Goal: Information Seeking & Learning: Learn about a topic

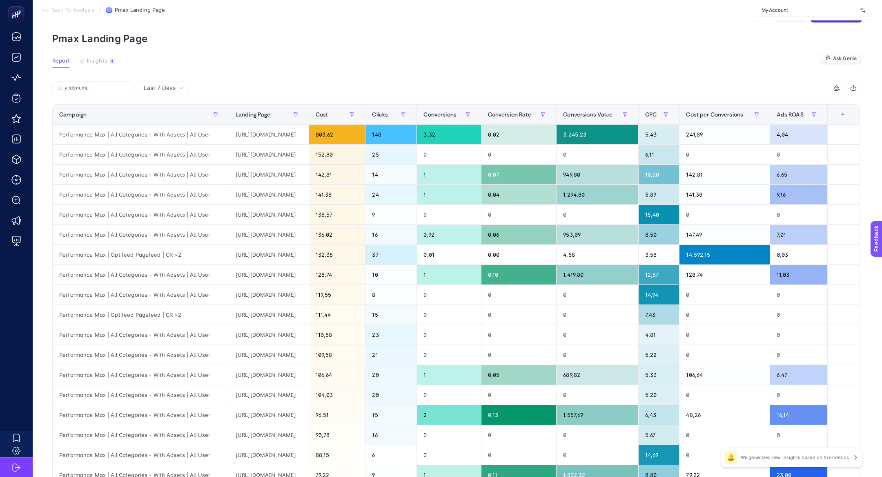
scroll to position [0, 254]
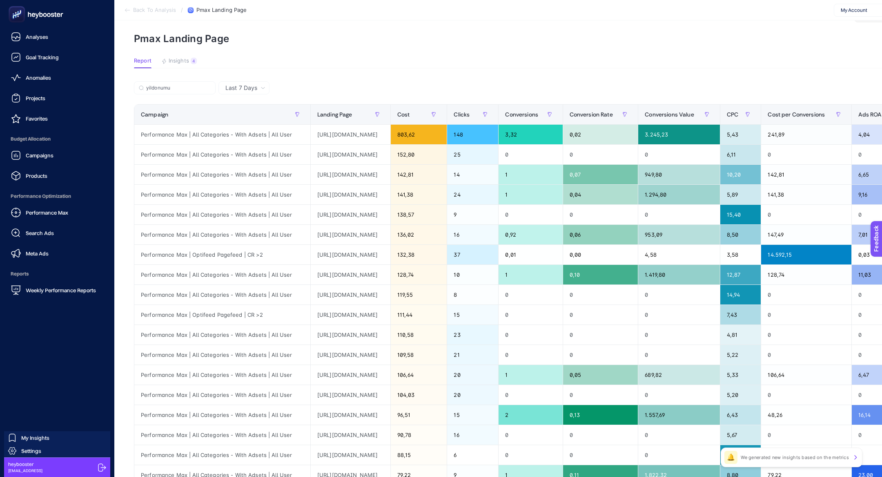
click at [26, 89] on ul "Analyses Goal Tracking Anomalies Projects Favorites Budget Allocation Campaigns…" at bounding box center [57, 163] width 101 height 269
click at [29, 91] on link "Projects" at bounding box center [57, 98] width 101 height 16
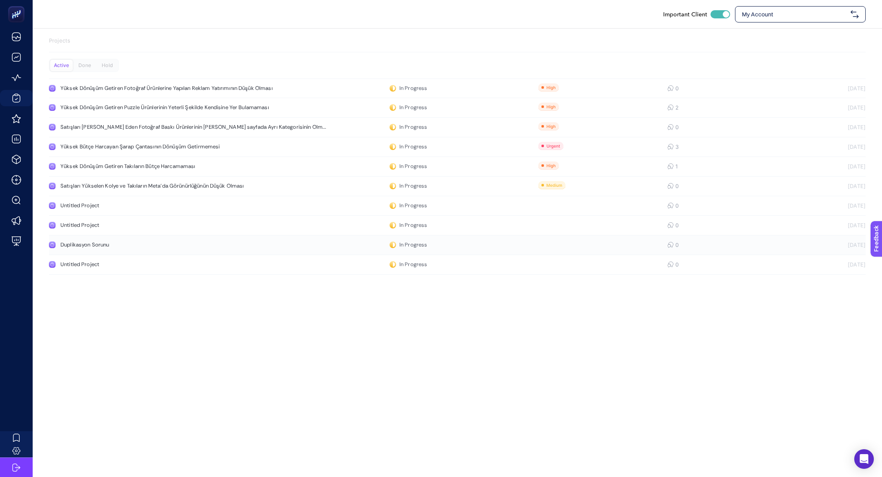
click at [140, 240] on link "Duplikasyon Sorunu In Progress 0 10.09.2025" at bounding box center [457, 245] width 817 height 20
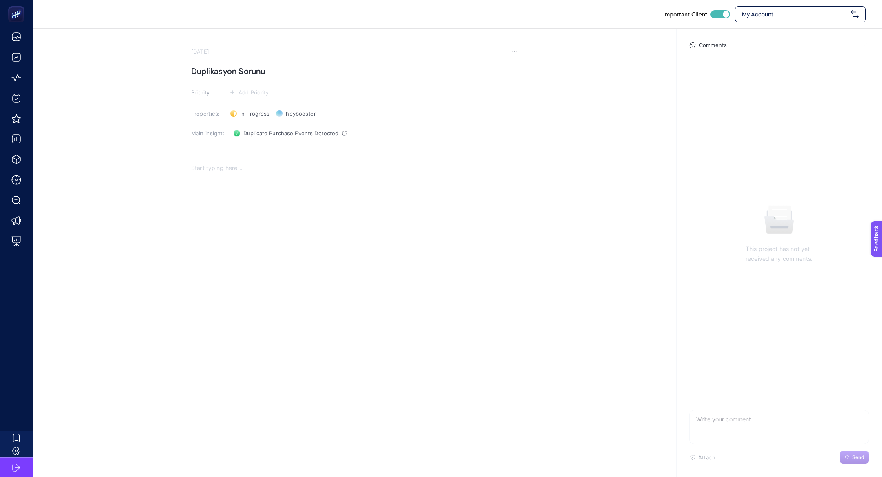
click at [235, 72] on h1 "Duplikasyon Sorunu" at bounding box center [354, 71] width 327 height 13
click at [244, 70] on h1 "Duplikasyon Sorunu" at bounding box center [354, 71] width 327 height 13
click at [248, 87] on button "Add Priority" at bounding box center [249, 92] width 45 height 10
click at [248, 108] on rect at bounding box center [246, 108] width 25 height 8
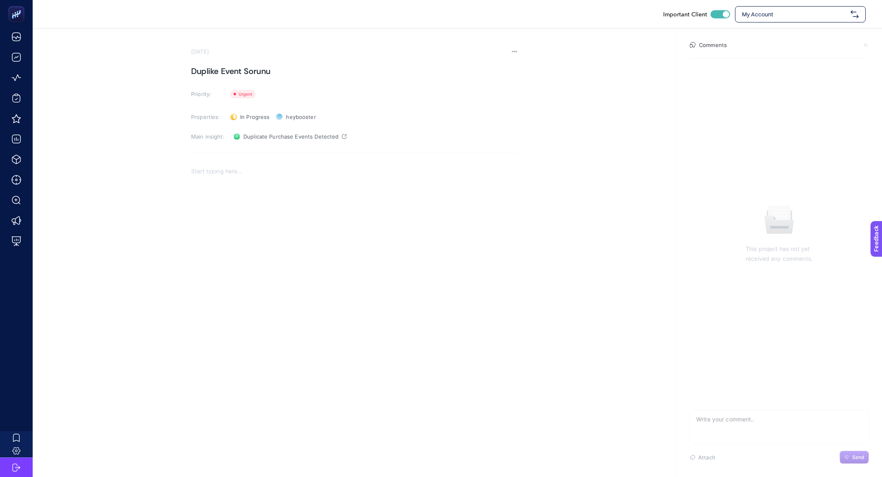
click at [230, 252] on div "Rich Text Editor. Editing area: main" at bounding box center [354, 242] width 327 height 163
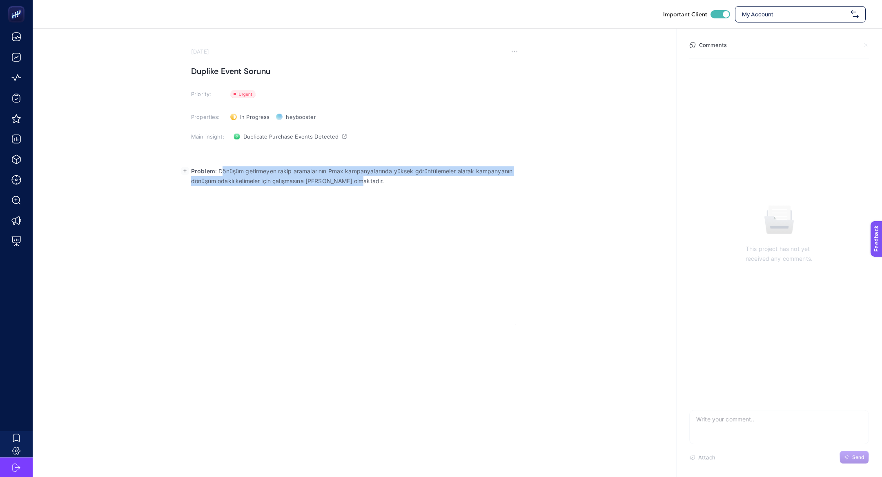
drag, startPoint x: 220, startPoint y: 169, endPoint x: 428, endPoint y: 203, distance: 211.1
click at [428, 203] on div "Problem : Dönüşüm getirmeyen rakip aramalarının Pmax kampanyalarında yüksek gör…" at bounding box center [354, 242] width 327 height 163
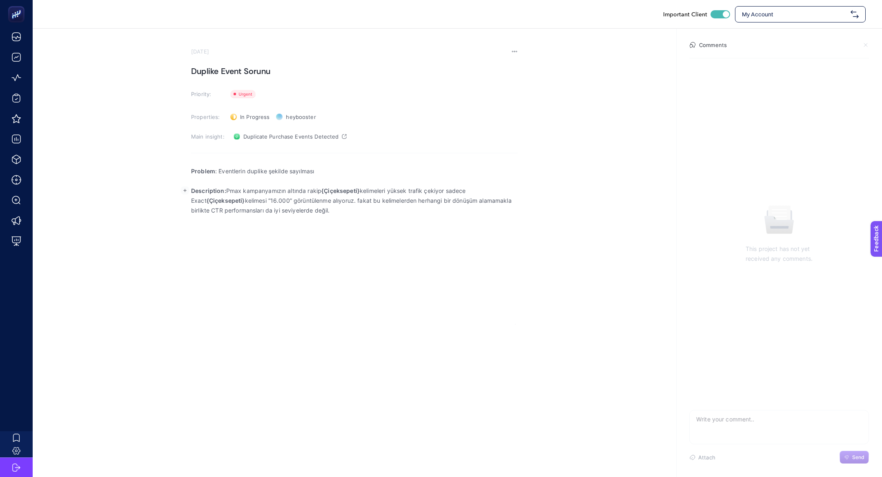
drag, startPoint x: 227, startPoint y: 189, endPoint x: 445, endPoint y: 265, distance: 230.0
click at [445, 265] on div "Problem : Eventlerin duplike şekilde sayılması Description: Pmax kampanyamızın …" at bounding box center [354, 242] width 327 height 163
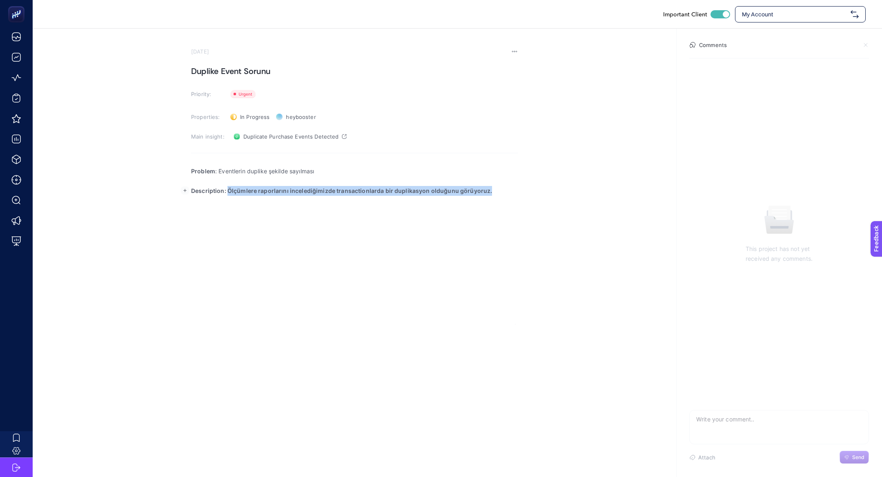
drag, startPoint x: 226, startPoint y: 189, endPoint x: 626, endPoint y: 187, distance: 400.2
click at [626, 187] on section "September 10, 2025 Duplike Event Sorunu Priority: Priority Properties: In Progr…" at bounding box center [457, 177] width 849 height 296
click at [437, 232] on div "Problem : Eventlerin duplike şekilde sayılması Description: Ölçümlere raporları…" at bounding box center [354, 242] width 327 height 163
click at [254, 134] on span "Duplicate Purchase Events Detected" at bounding box center [290, 136] width 95 height 7
click at [264, 244] on div "Problem : Eventlerin duplike şekilde sayılması Description: Ölçümlere raporları…" at bounding box center [354, 242] width 327 height 163
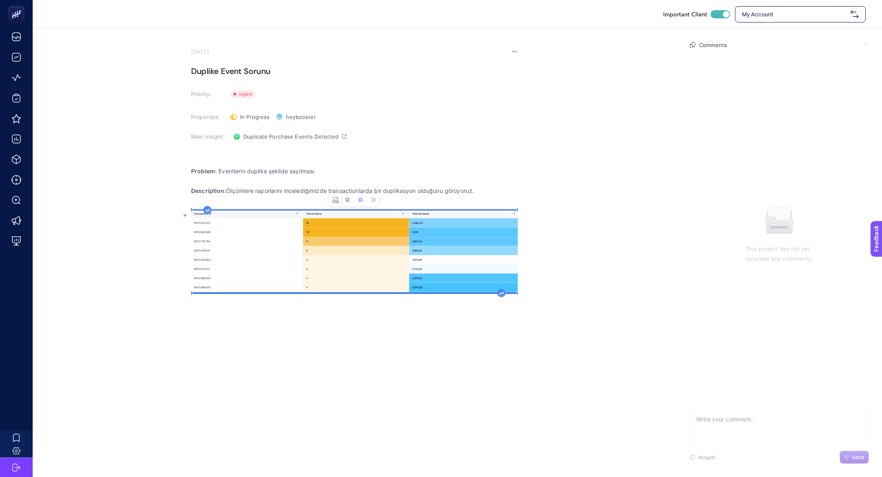
click at [348, 201] on icon "Image toolbar" at bounding box center [347, 199] width 5 height 4
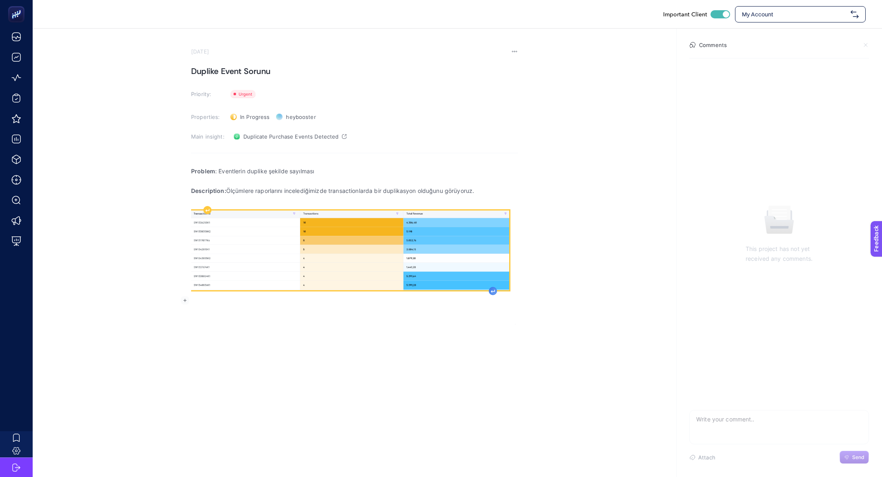
click at [492, 292] on div "Rich Text Editor. Editing area: main" at bounding box center [493, 291] width 8 height 8
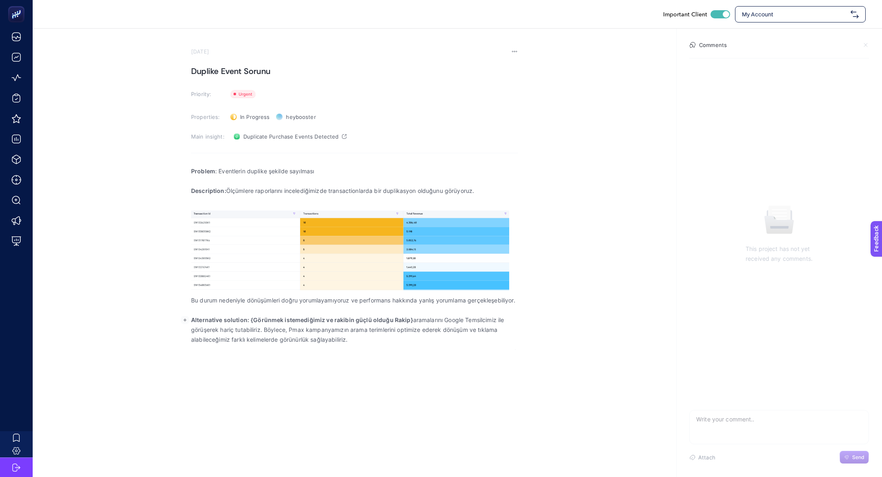
drag, startPoint x: 252, startPoint y: 316, endPoint x: 413, endPoint y: 374, distance: 171.1
click at [413, 374] on div "Important Client My Account September 10, 2025 Duplike Event Sorunu Priority: P…" at bounding box center [441, 238] width 882 height 477
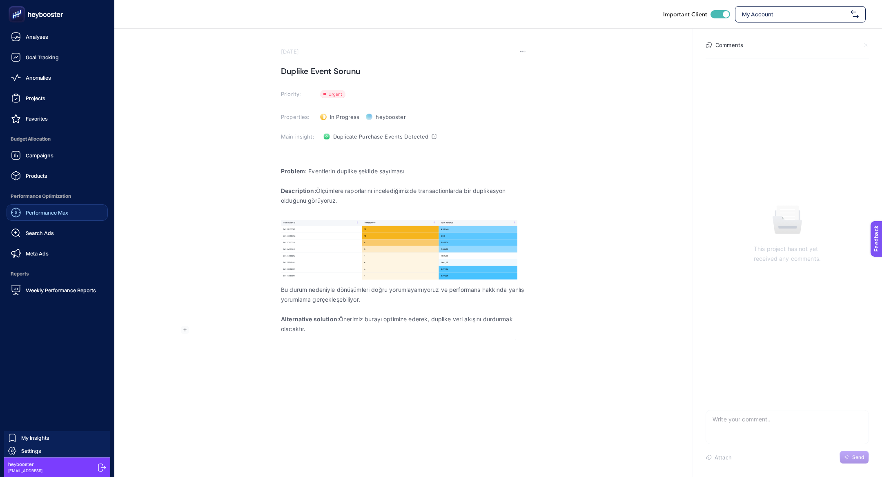
click at [60, 212] on span "Performance Max" at bounding box center [47, 212] width 42 height 7
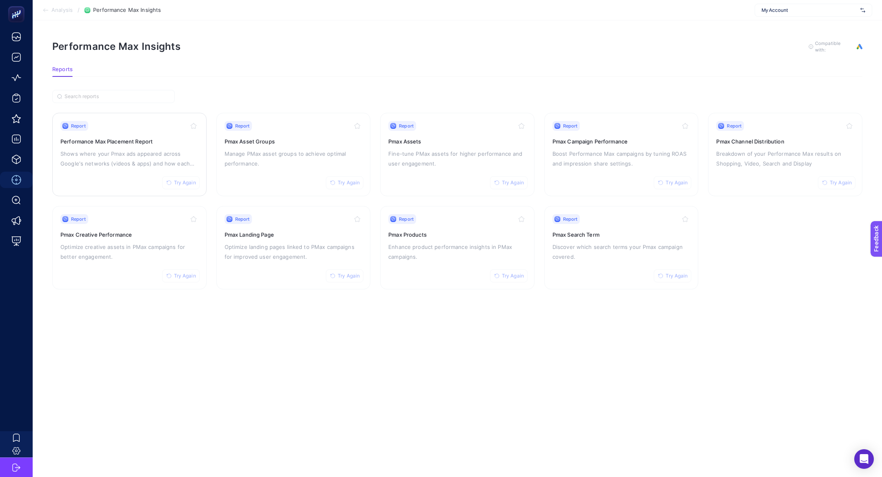
click at [118, 160] on p "Shows where your Pmax ads appeared across Google's networks (videos & apps) and…" at bounding box center [129, 159] width 138 height 20
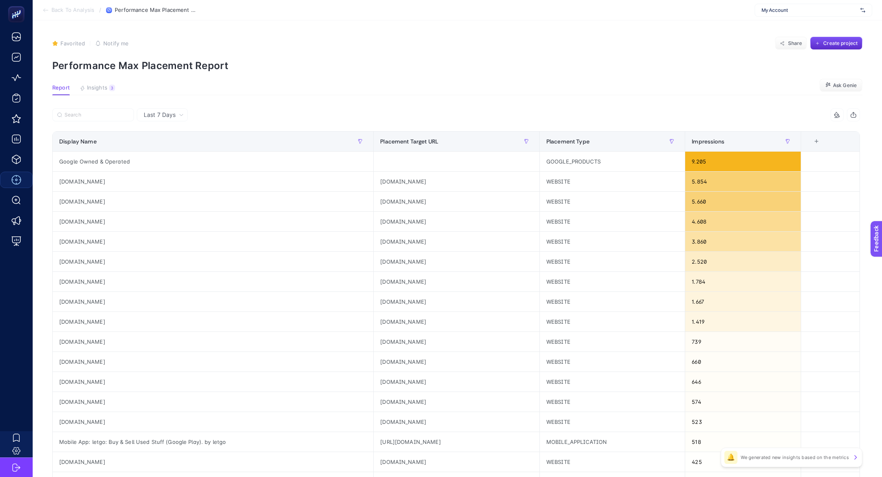
click at [99, 105] on article "Favorited true Notify me Share Create project Performance Max Placement Report …" at bounding box center [457, 339] width 849 height 638
click at [106, 118] on label at bounding box center [93, 114] width 82 height 13
click at [106, 118] on input "Search" at bounding box center [97, 115] width 65 height 6
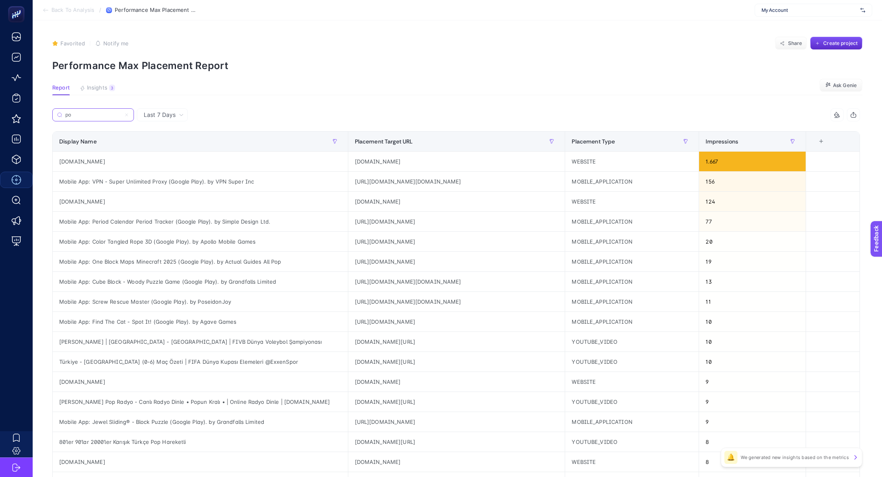
type input "p"
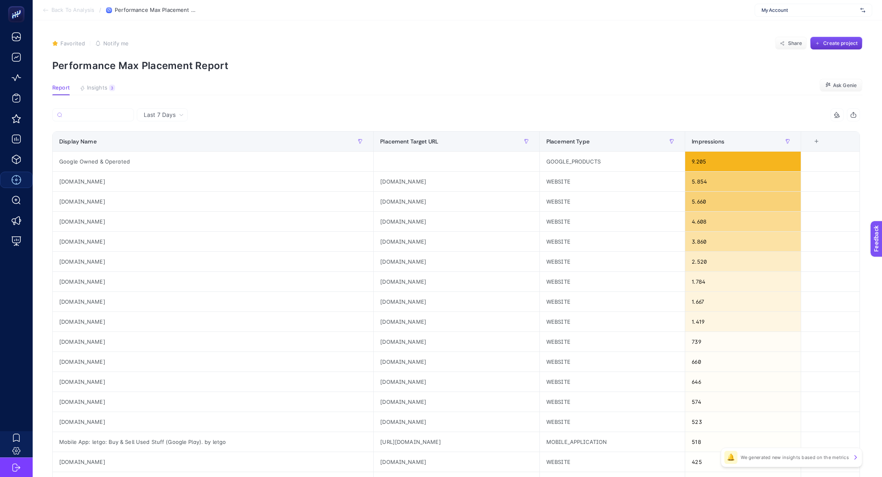
click at [846, 45] on span "Create project" at bounding box center [840, 43] width 34 height 7
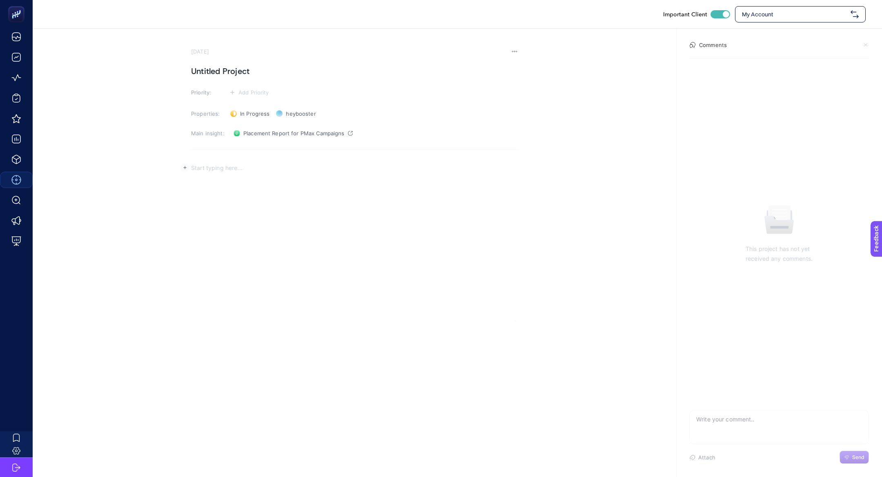
click at [320, 212] on div "Rich Text Editor. Editing area: main" at bounding box center [354, 239] width 327 height 163
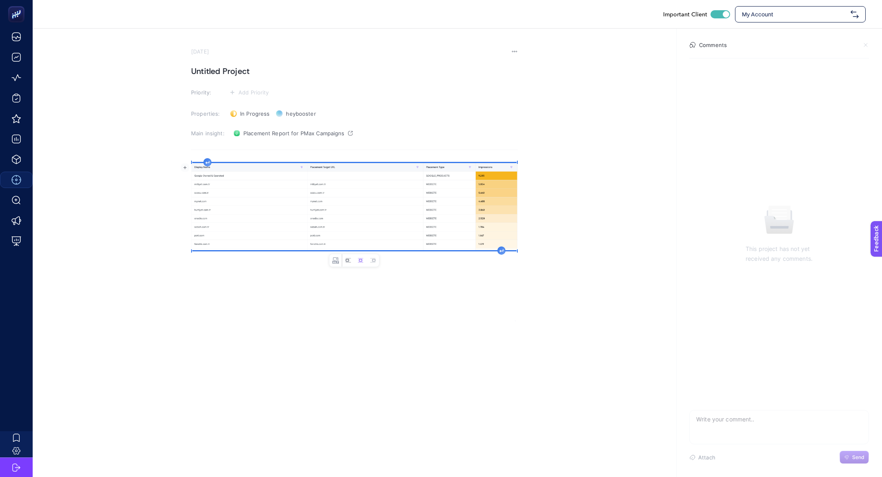
click at [350, 258] on icon "Image toolbar" at bounding box center [348, 260] width 7 height 7
click at [254, 58] on section "September 10, 2025 Untitled Project Priority: Add Priority Properties: In Progr…" at bounding box center [354, 184] width 327 height 273
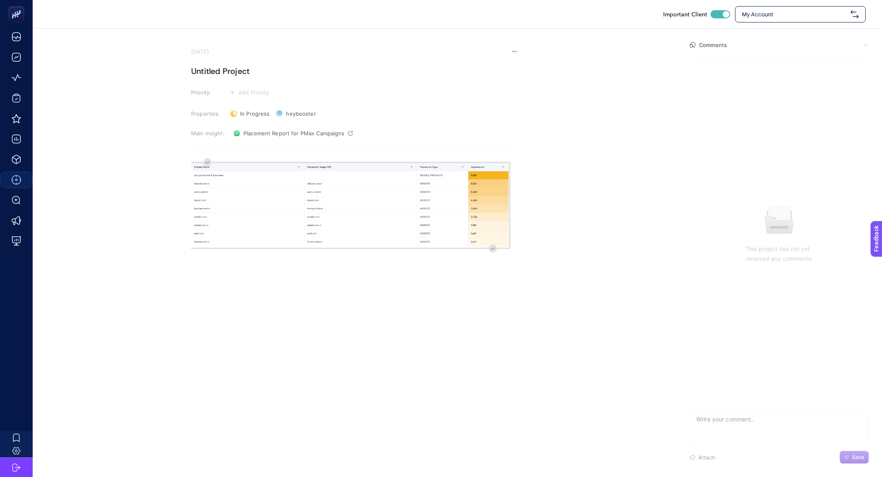
click at [254, 71] on h1 "Untitled Project" at bounding box center [354, 71] width 327 height 13
paste h1
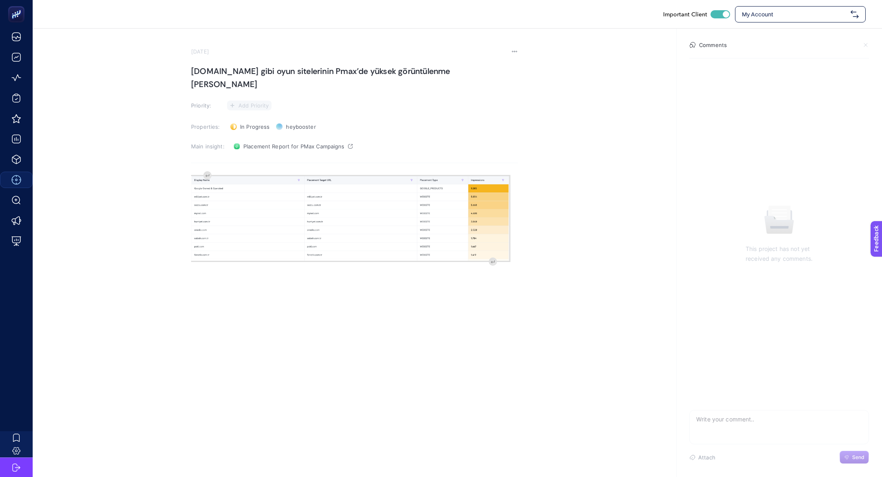
click at [256, 102] on span "Add Priority" at bounding box center [253, 105] width 31 height 7
click at [254, 114] on li at bounding box center [249, 121] width 40 height 15
click at [207, 174] on div "image widget. Press Enter to type after or press Shift + Enter to type before t…" at bounding box center [354, 255] width 327 height 163
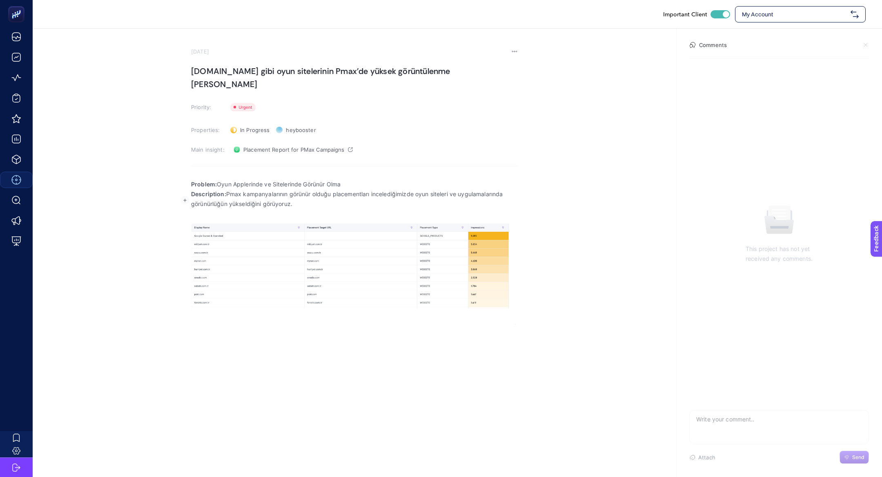
click at [375, 179] on p "Problem: Oyun Applerinde ve Sitelerinde Görünür Olma" at bounding box center [354, 184] width 327 height 10
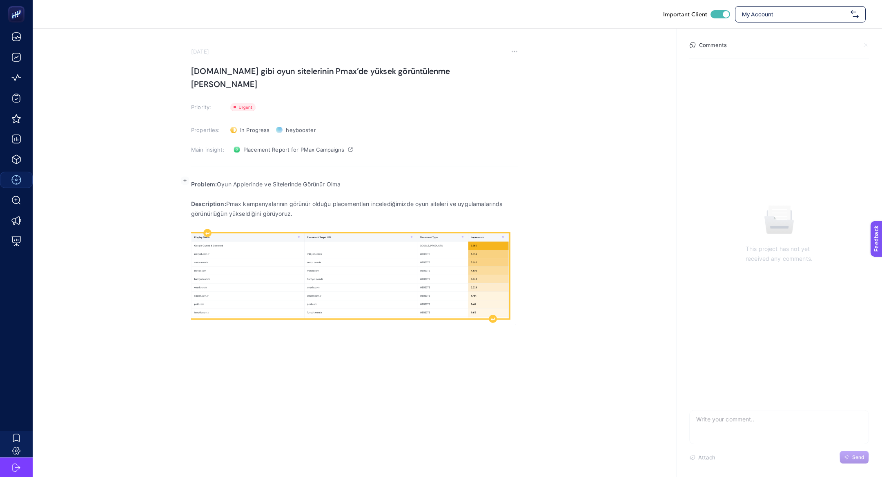
click at [265, 301] on img "Rich Text Editor. Editing area: main" at bounding box center [350, 275] width 318 height 85
click at [495, 314] on div "Rich Text Editor. Editing area: main" at bounding box center [493, 318] width 8 height 8
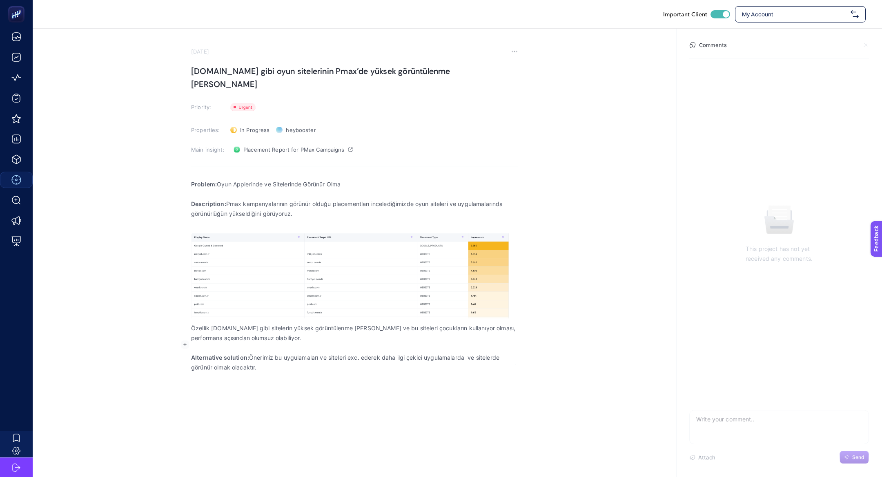
click at [759, 20] on div "My Account" at bounding box center [800, 14] width 131 height 16
type input "bebek"
click at [766, 84] on span "ebebek-uk" at bounding box center [781, 83] width 78 height 8
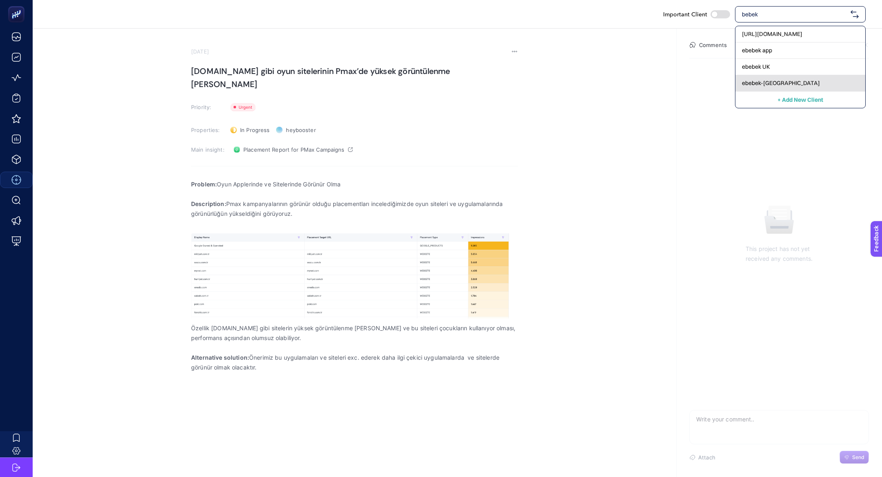
checkbox input "false"
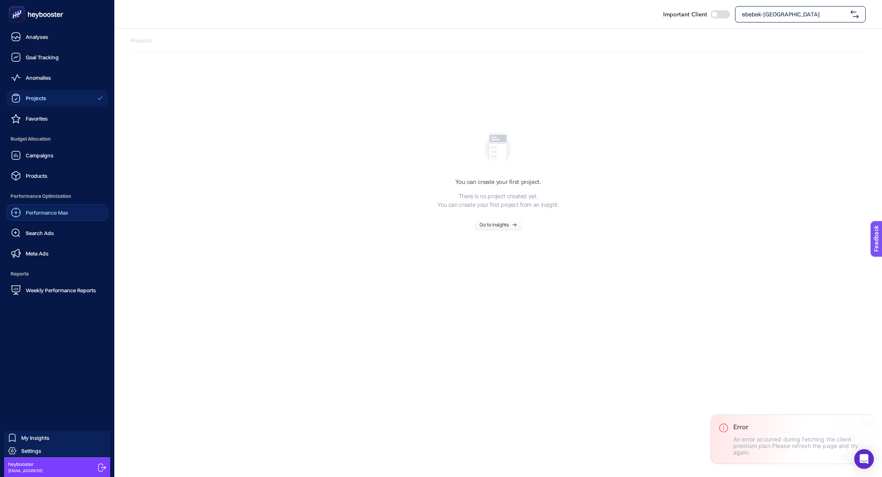
click at [45, 166] on div "Campaigns Products" at bounding box center [57, 165] width 101 height 37
click at [41, 155] on span "Campaigns" at bounding box center [40, 155] width 28 height 7
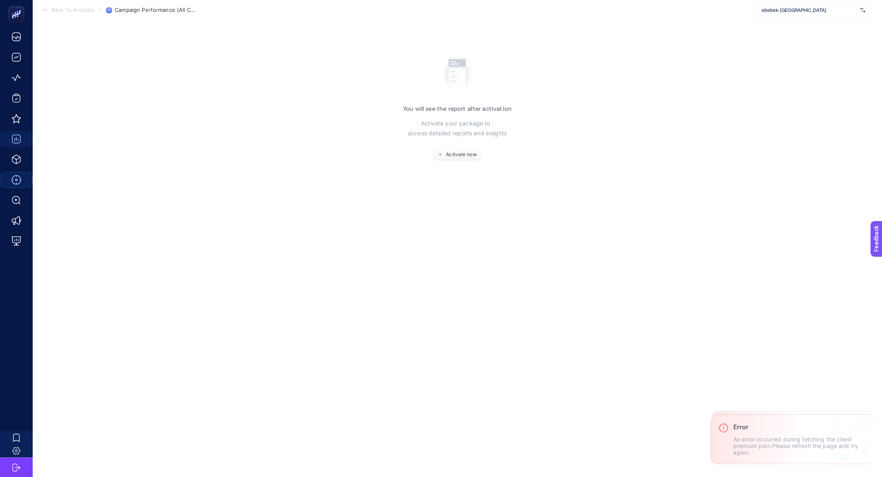
click at [817, 14] on div "ebebek-uk" at bounding box center [814, 10] width 118 height 13
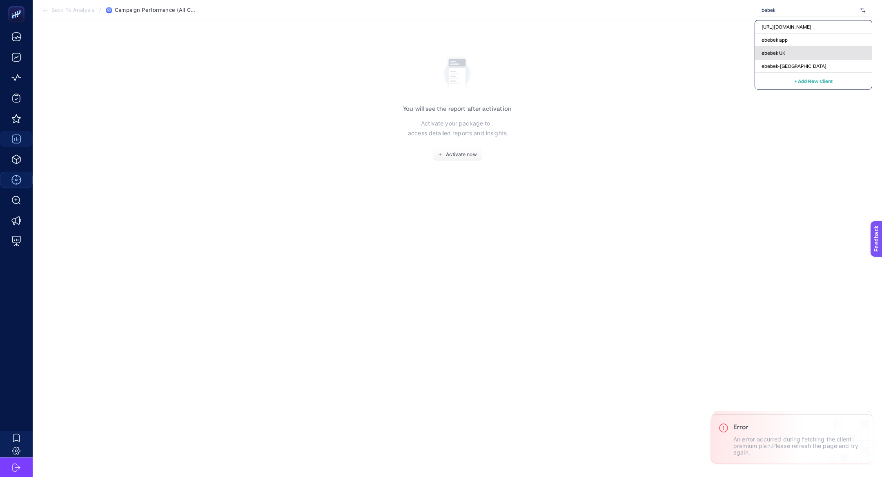
type input "bebek"
click at [799, 53] on div "ebebek UK" at bounding box center [813, 53] width 117 height 13
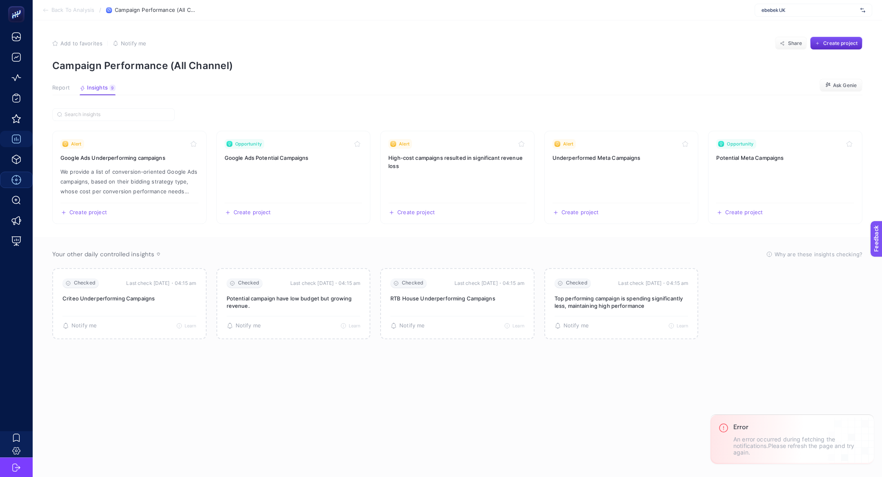
click at [62, 92] on button "Report" at bounding box center [61, 90] width 18 height 11
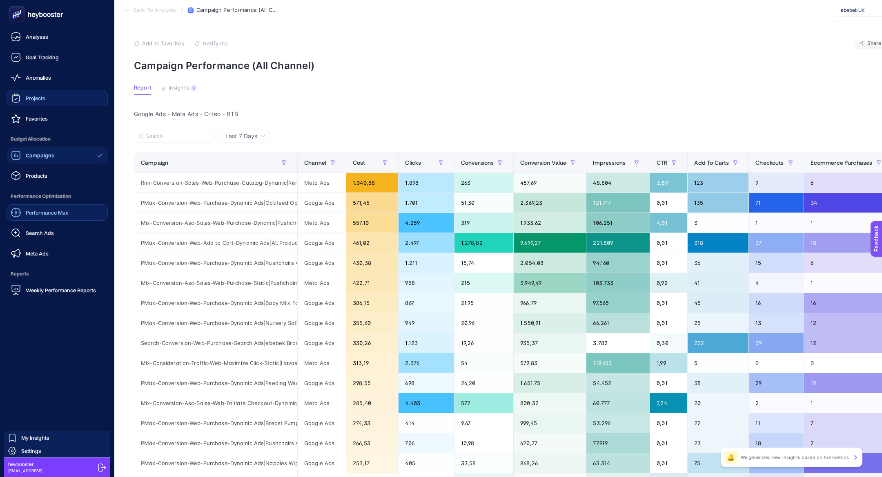
click at [22, 105] on link "Projects" at bounding box center [57, 98] width 101 height 16
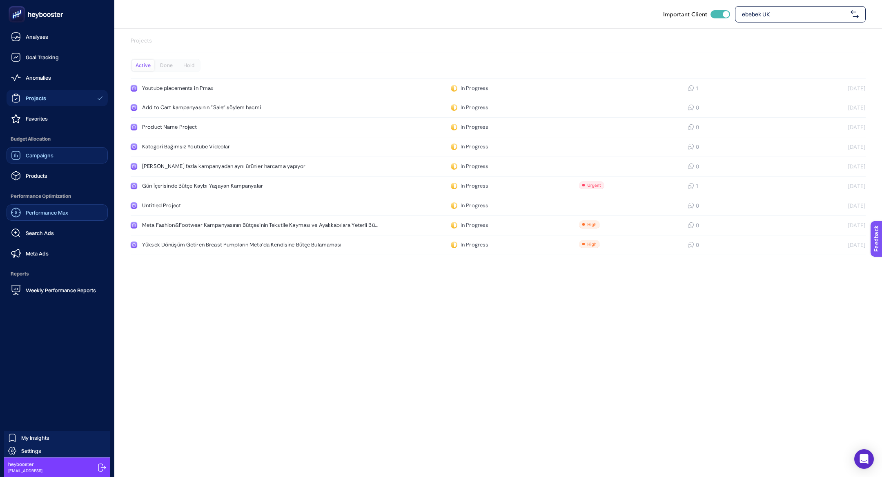
click at [32, 11] on icon at bounding box center [36, 14] width 59 height 16
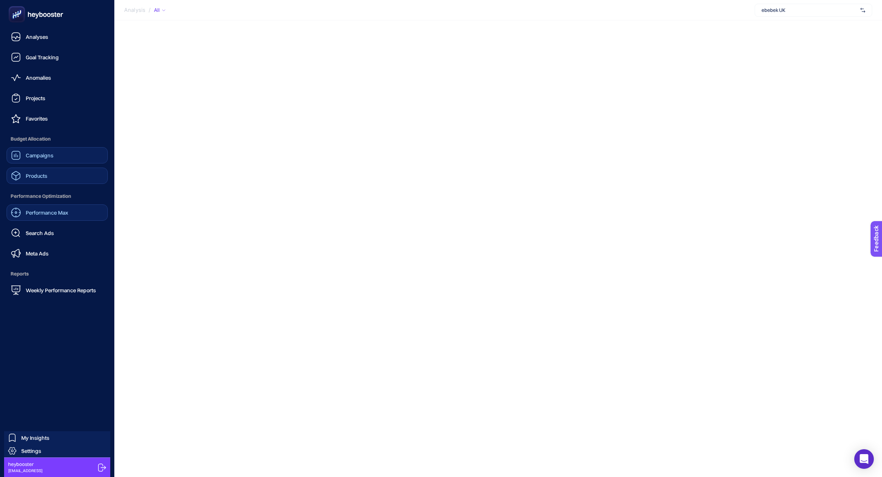
click at [49, 178] on link "Products" at bounding box center [57, 175] width 101 height 16
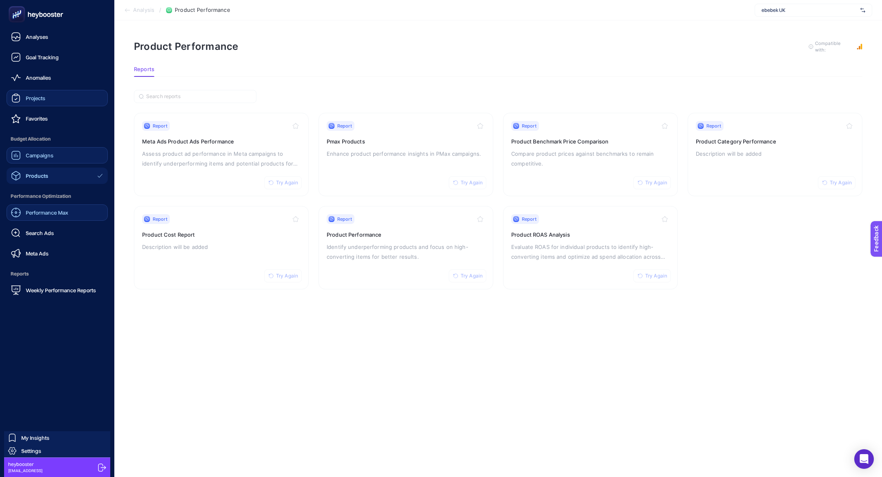
click at [76, 97] on link "Projects" at bounding box center [57, 98] width 101 height 16
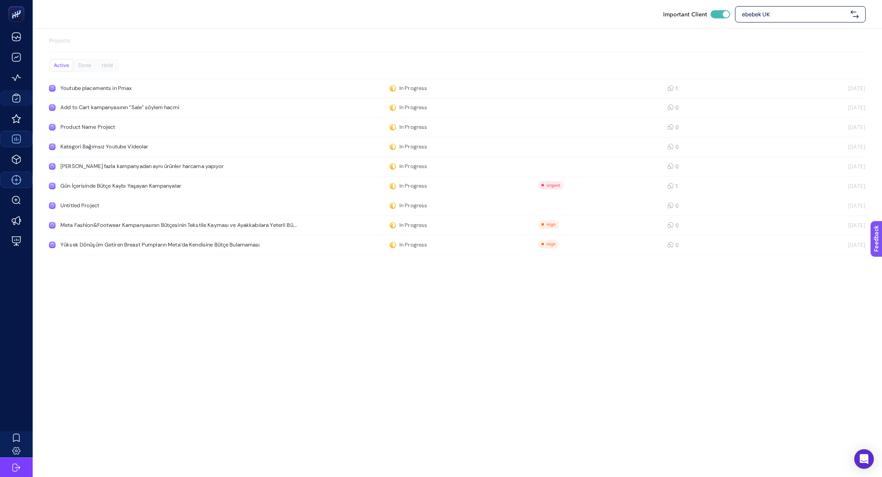
click at [75, 56] on div "Projects Active Done Hold Youtube placements in Pmax In Progress 1 21.05.2025 A…" at bounding box center [457, 148] width 849 height 238
click at [82, 60] on div "Done" at bounding box center [84, 65] width 22 height 11
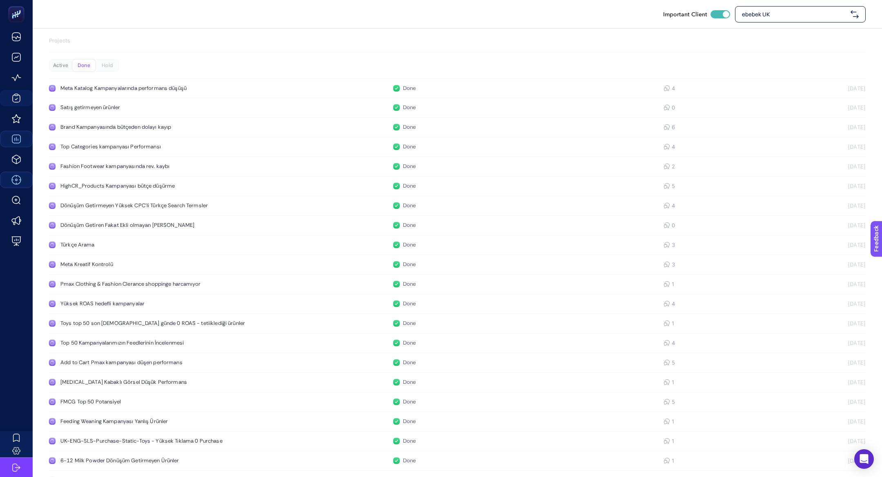
click at [63, 64] on div "Active" at bounding box center [60, 65] width 22 height 11
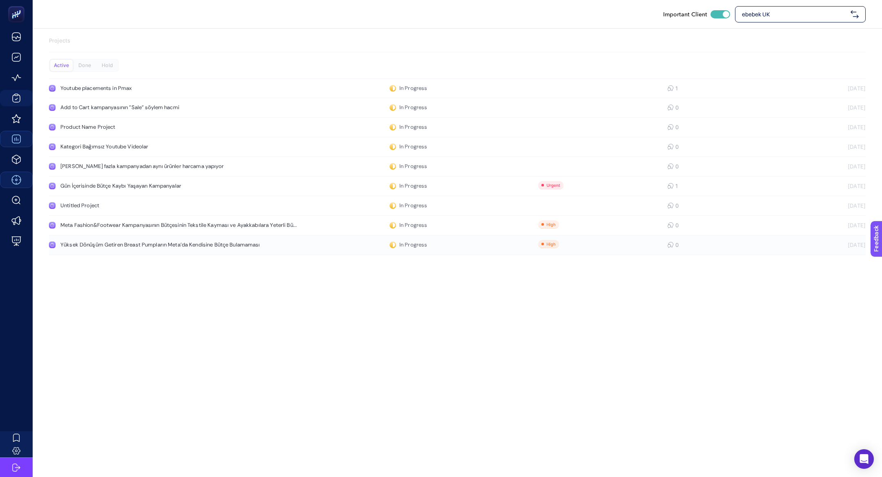
click at [94, 247] on div "Yüksek Dönüşüm Getiren Breast Pumpların Meta'da Kendisine Bütçe Bulamaması" at bounding box center [160, 244] width 200 height 7
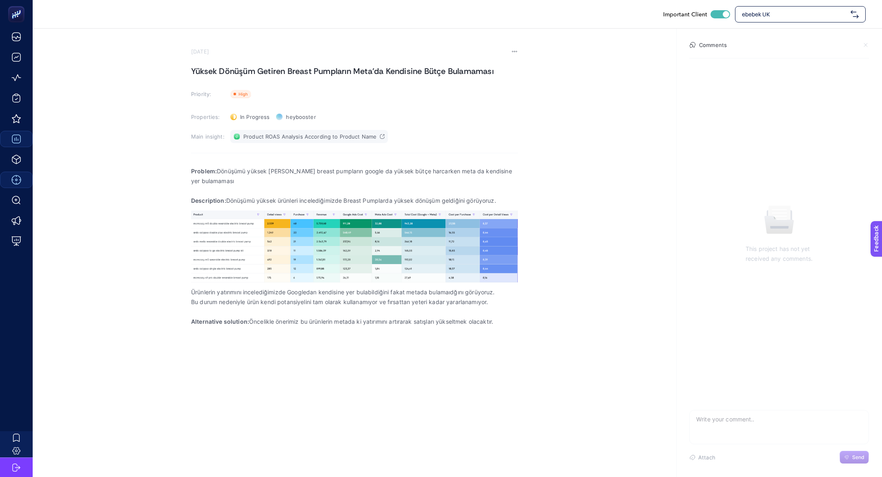
click at [254, 134] on span "Product ROAS Analysis According to Product Name" at bounding box center [309, 136] width 133 height 7
click at [746, 431] on textarea at bounding box center [779, 423] width 179 height 26
type textarea "sorunumuz devam ediyor"
click at [857, 452] on button "Send" at bounding box center [854, 456] width 29 height 13
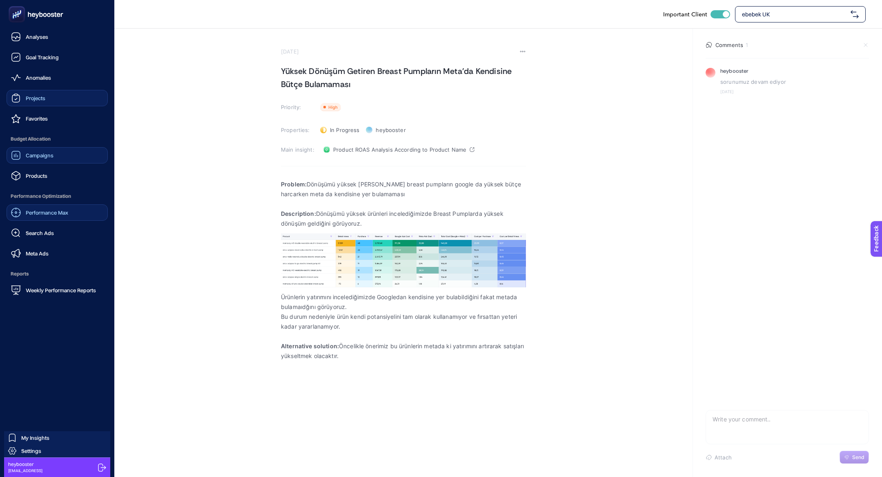
click at [22, 102] on div "Projects" at bounding box center [28, 98] width 34 height 10
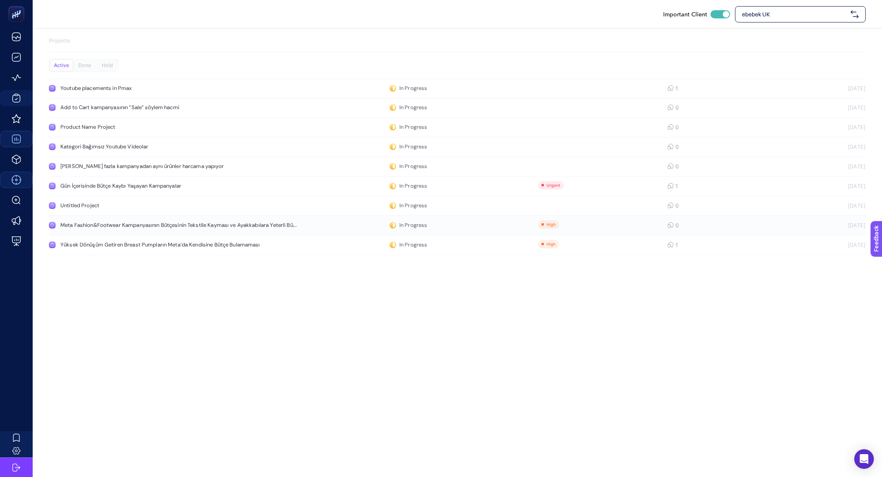
click at [144, 224] on div "Meta Fashion&Footwear Kampanyasının Bütçesinin Tekstile Kayması ve Ayakkabılara…" at bounding box center [178, 225] width 236 height 7
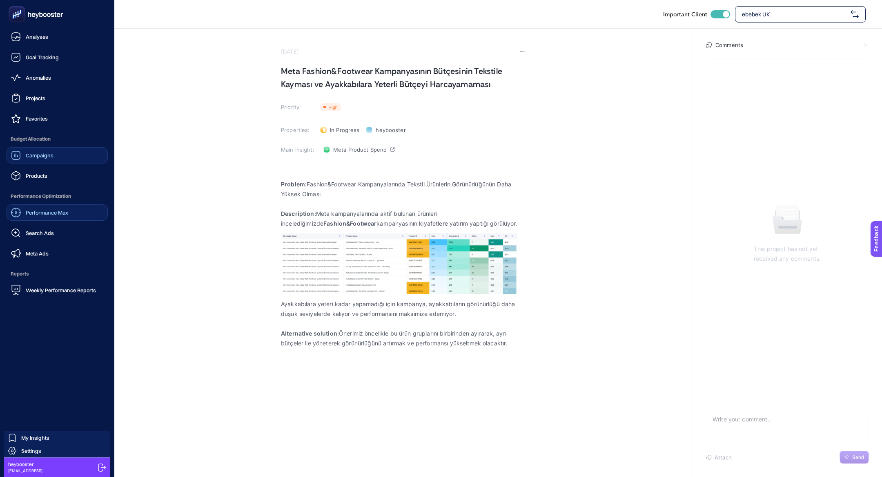
click at [64, 158] on link "Campaigns" at bounding box center [57, 155] width 101 height 16
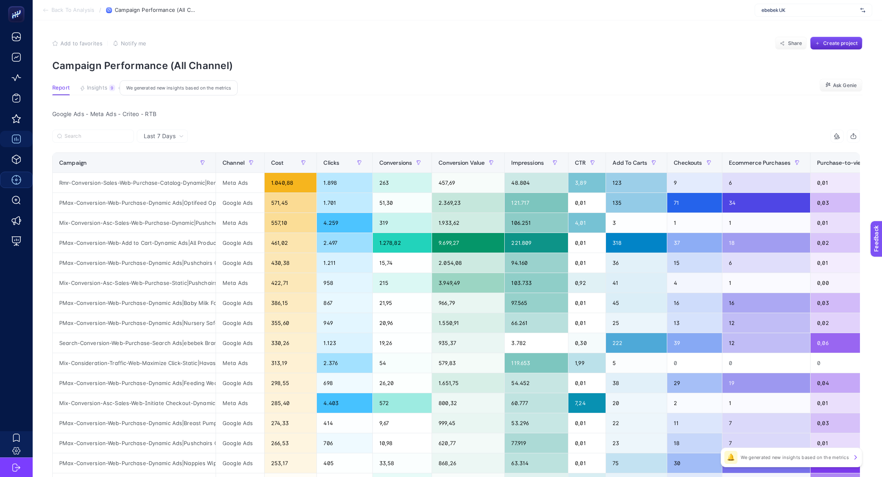
click at [105, 87] on span "Insights" at bounding box center [97, 88] width 20 height 7
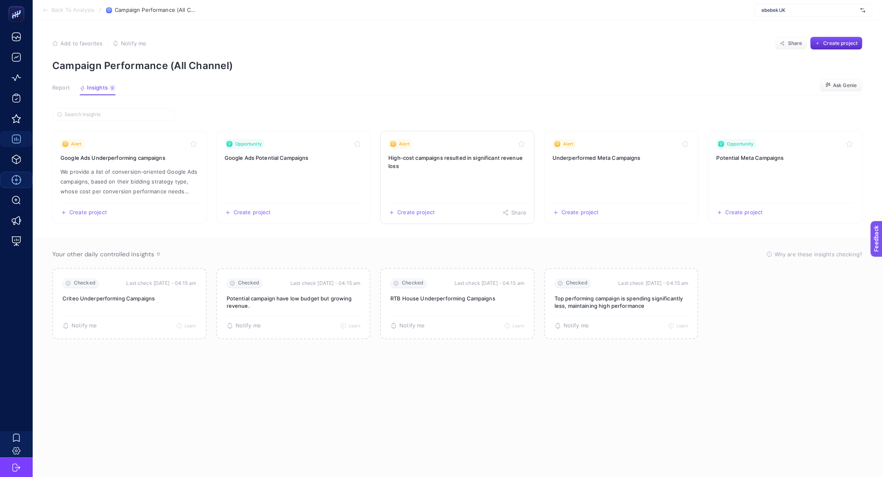
click at [484, 187] on link "Alert High-cost campaigns resulted in significant revenue loss Create project S…" at bounding box center [457, 177] width 154 height 93
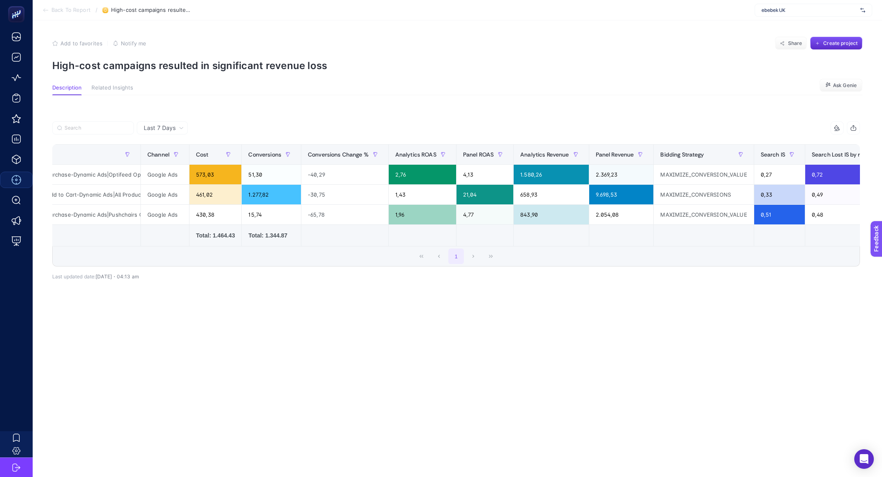
scroll to position [0, 228]
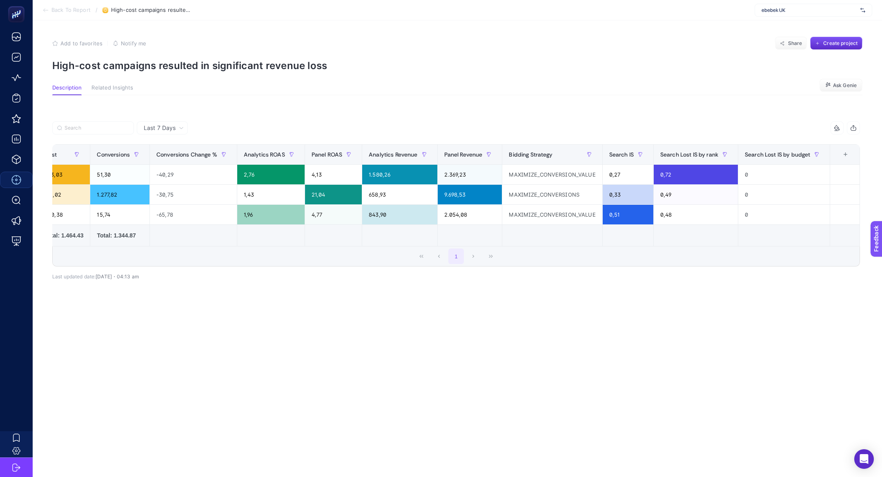
click at [841, 157] on div "+" at bounding box center [846, 154] width 16 height 7
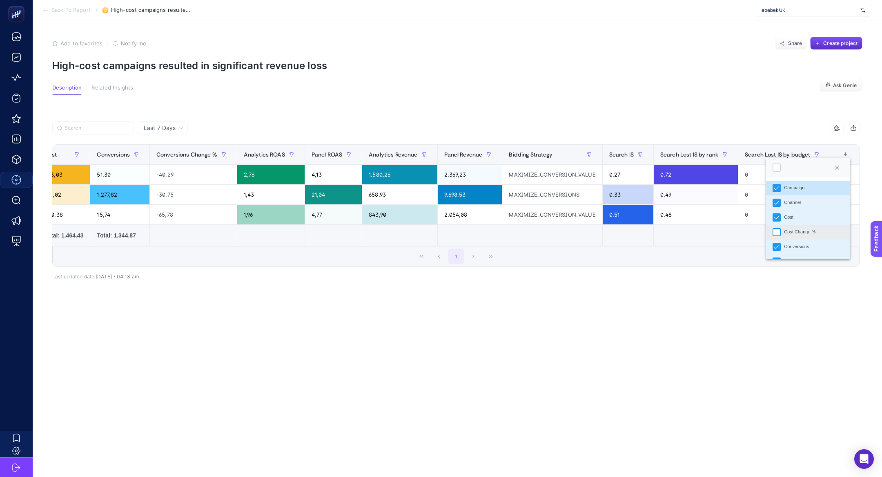
click at [779, 232] on div "Cost Change %" at bounding box center [777, 232] width 8 height 8
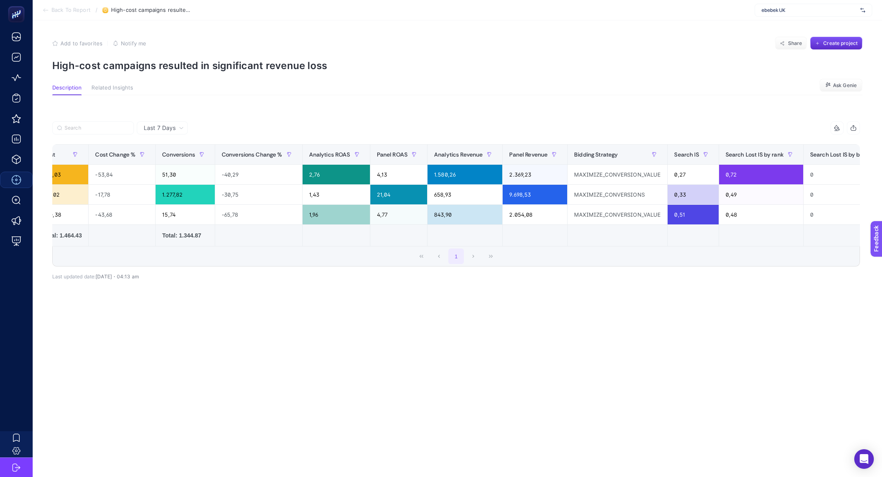
click at [525, 368] on article "Add to favorites false Notify me Share Create project High-cost campaigns resul…" at bounding box center [457, 248] width 849 height 456
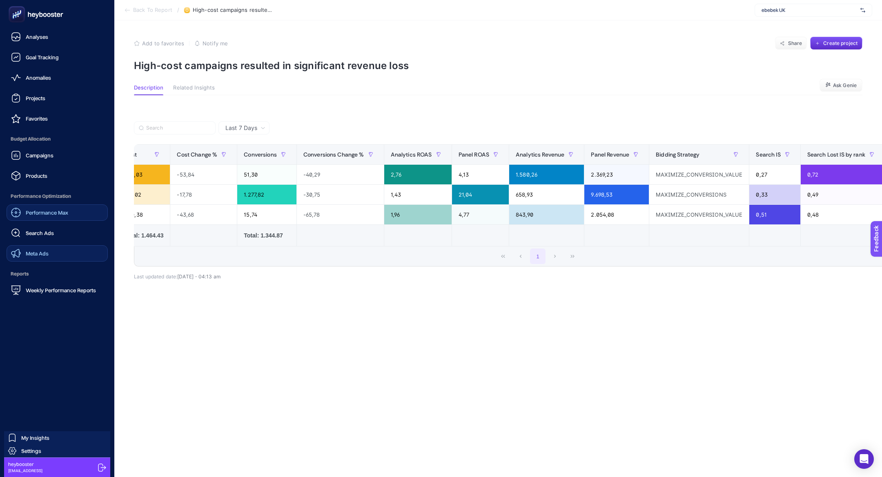
click at [45, 256] on span "Meta Ads" at bounding box center [37, 253] width 23 height 7
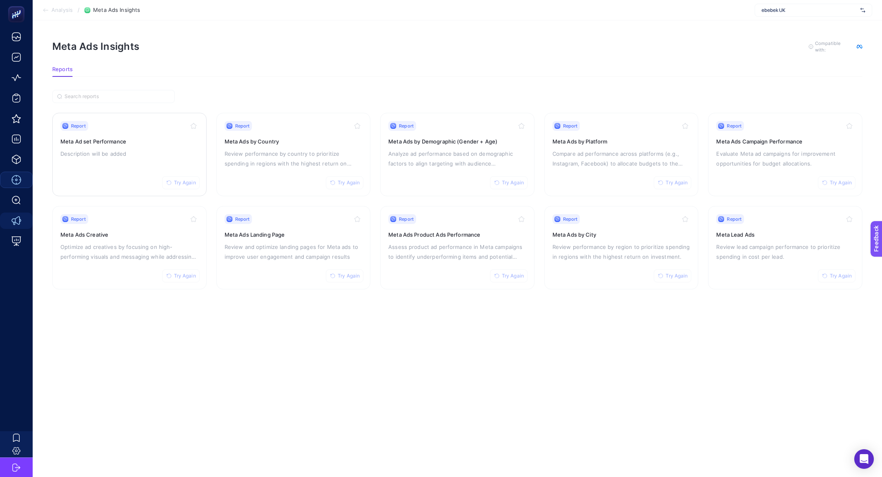
click at [139, 158] on div "Report Try Again Meta Ad set Performance Description will be added" at bounding box center [129, 154] width 138 height 67
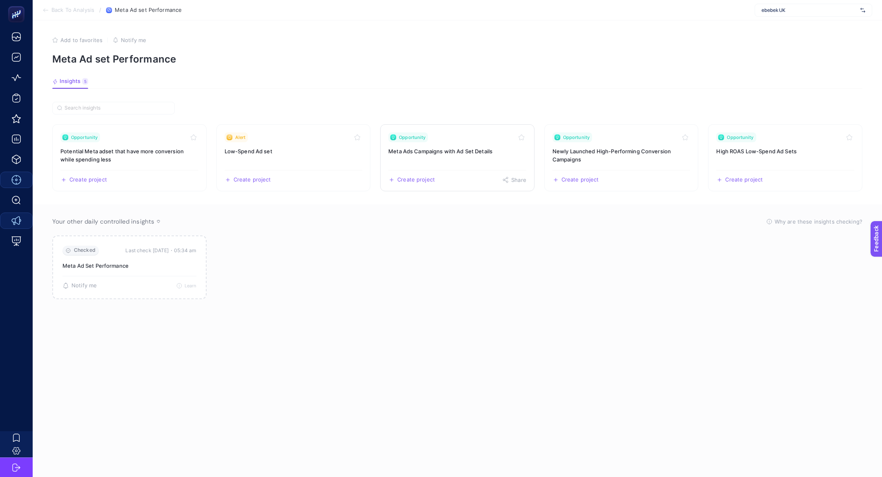
click at [455, 152] on h3 "Meta Ads Campaigns with Ad Set Details" at bounding box center [457, 151] width 138 height 8
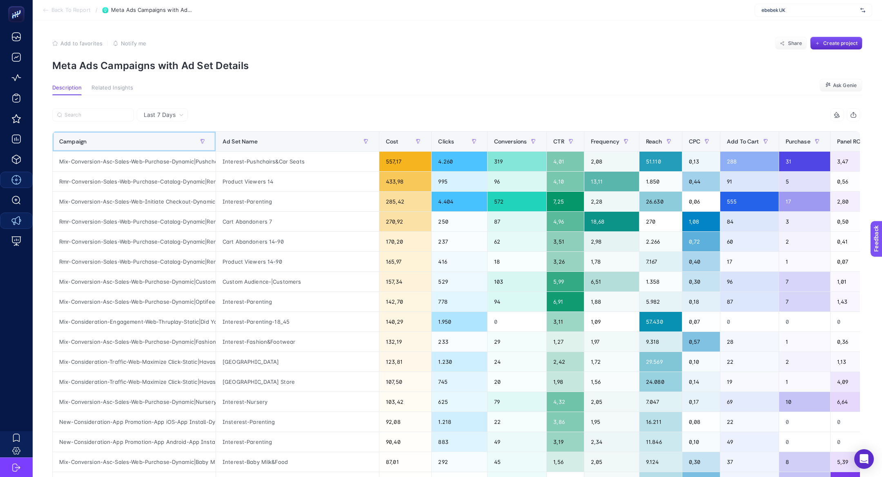
click at [122, 137] on div "Campaign" at bounding box center [134, 141] width 150 height 13
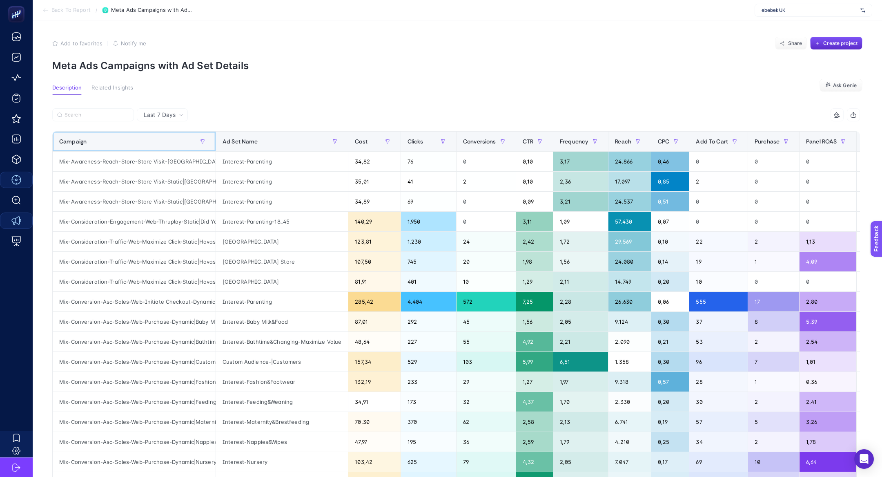
click at [122, 137] on div "Campaign" at bounding box center [134, 141] width 150 height 13
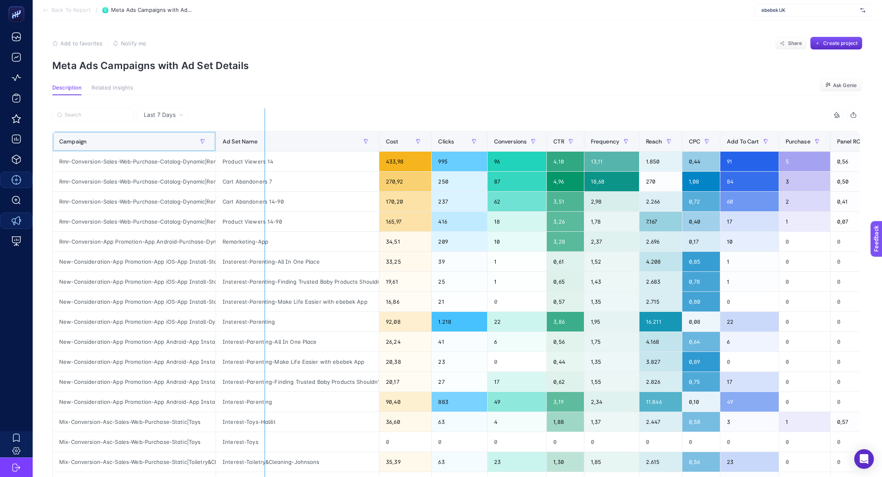
drag, startPoint x: 214, startPoint y: 145, endPoint x: 325, endPoint y: 165, distance: 112.1
click at [325, 165] on div "13 items selected Campaign Ad Set Name Cost Clicks Conversions CTR Frequency Re…" at bounding box center [456, 350] width 808 height 485
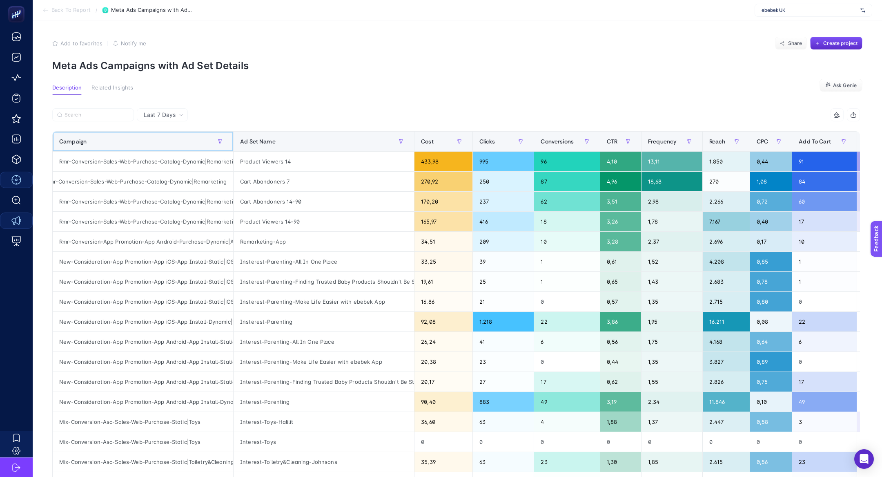
scroll to position [42, 0]
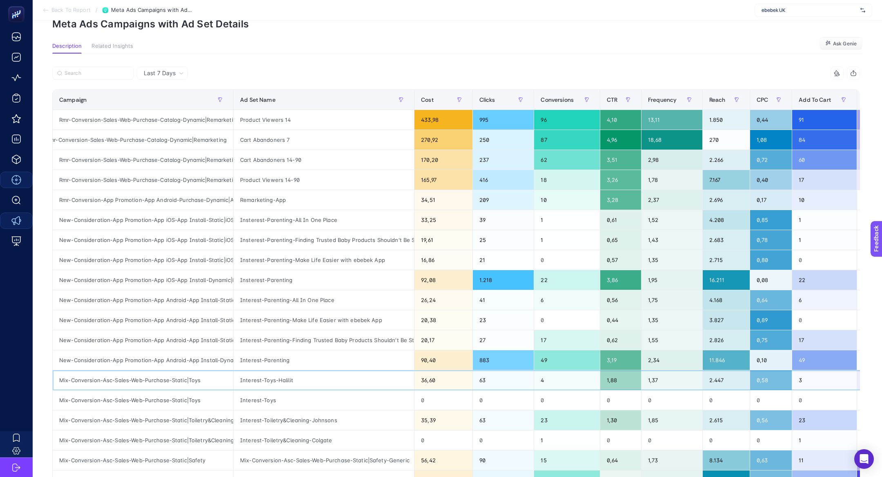
click at [157, 375] on div "Mix-Conversion-Asc-Sales-Web-Purchase-Static|Toys" at bounding box center [143, 380] width 180 height 20
copy tr "Mix-Conversion-Asc-Sales-Web-Purchase-Static|Toys"
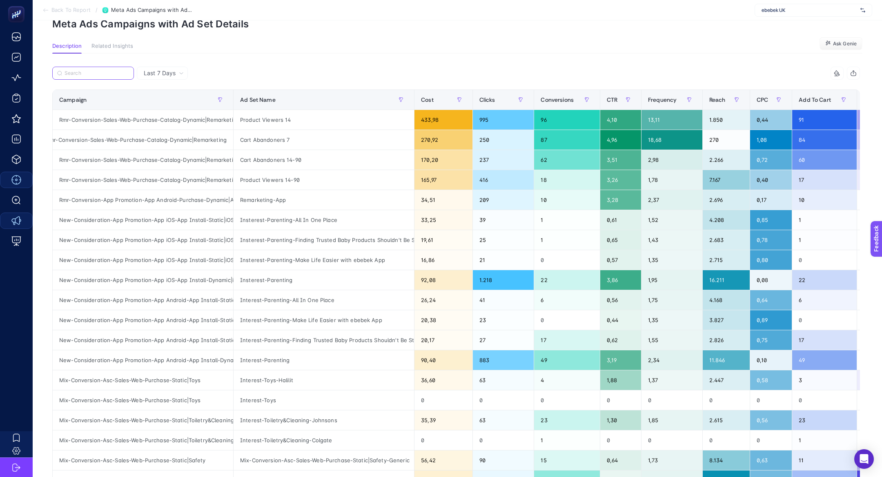
click at [75, 71] on input "Search" at bounding box center [97, 73] width 65 height 6
paste input "Mix-Conversion-Asc-Sales-Web-Purchase-Static|Toys"
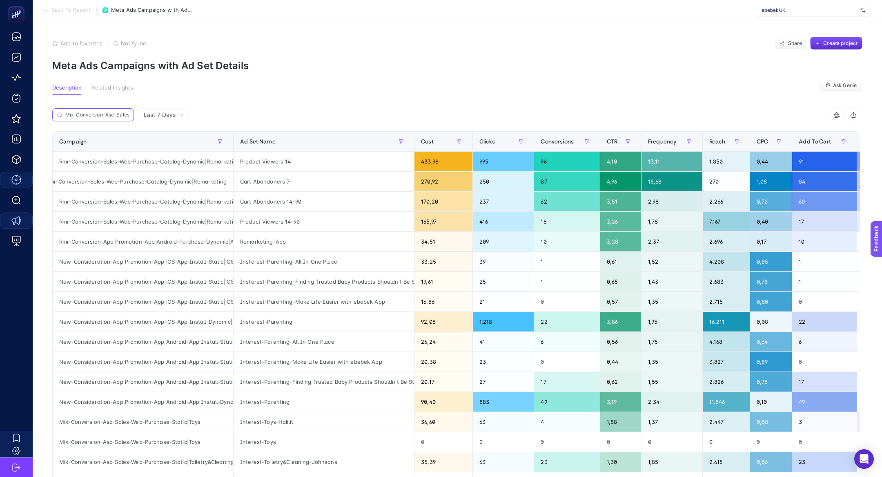
scroll to position [0, 72]
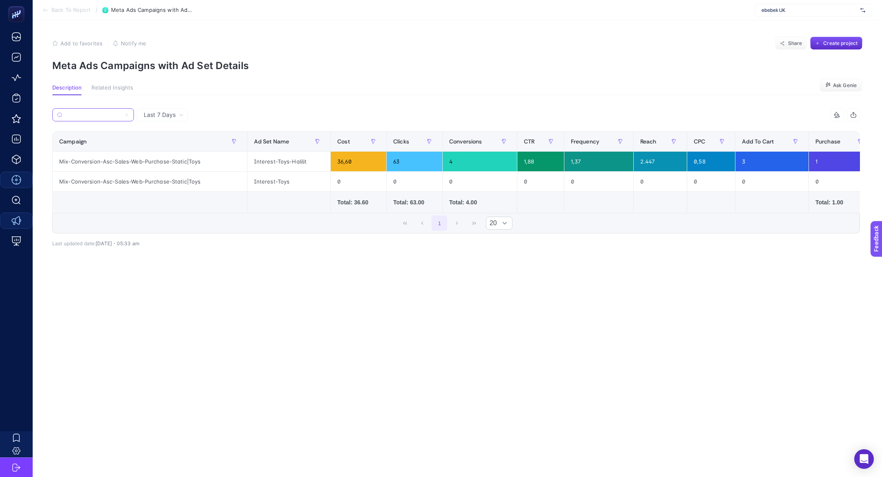
type input "Mix-Conversion-Asc-Sales-Web-Purchase-Static|Toys"
click at [127, 115] on icon at bounding box center [126, 115] width 2 height 2
click at [121, 115] on input "Mix-Conversion-Asc-Sales-Web-Purchase-Static|Toys" at bounding box center [93, 115] width 56 height 6
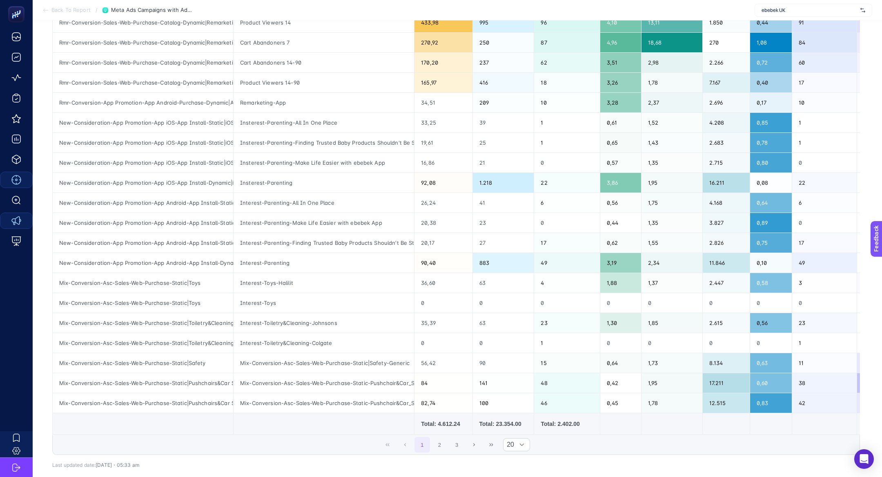
scroll to position [186, 0]
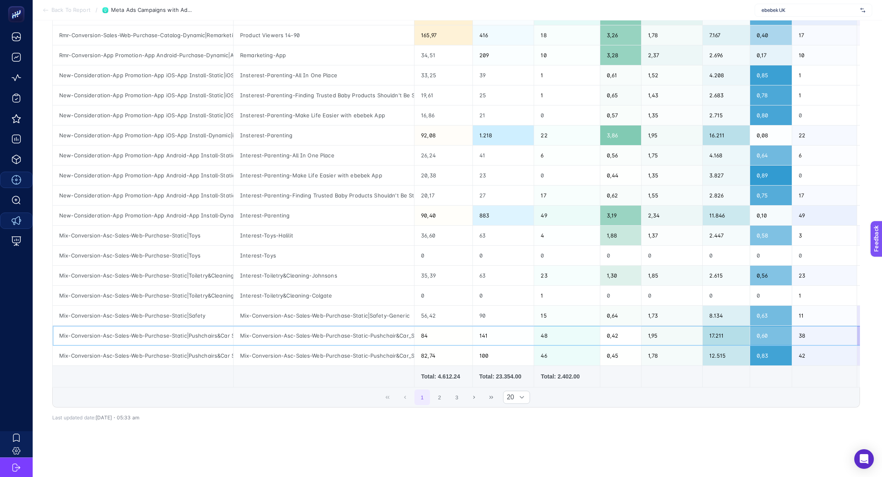
click at [186, 334] on div "Mix-Conversion-Asc-Sales-Web-Purchase-Static|Pushchairs&Car Seats" at bounding box center [143, 335] width 180 height 20
copy tr "Mix-Conversion-Asc-Sales-Web-Purchase-Static|Pushchairs&Car Seats"
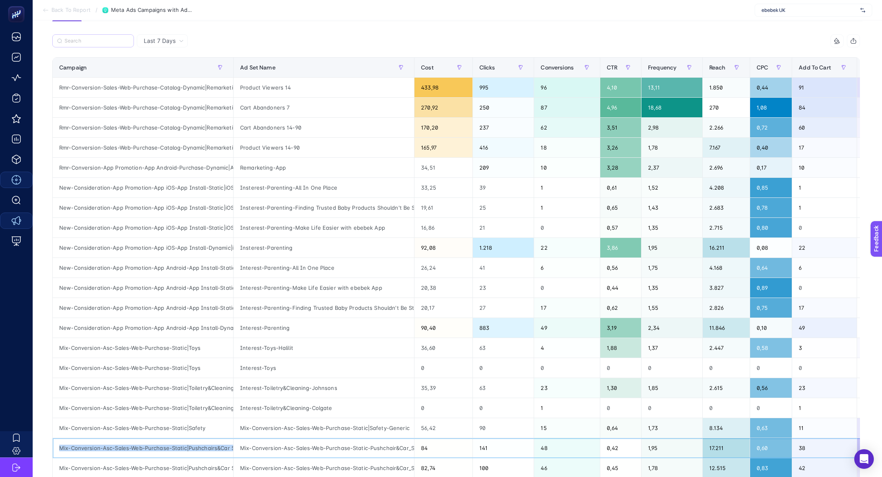
scroll to position [36, 0]
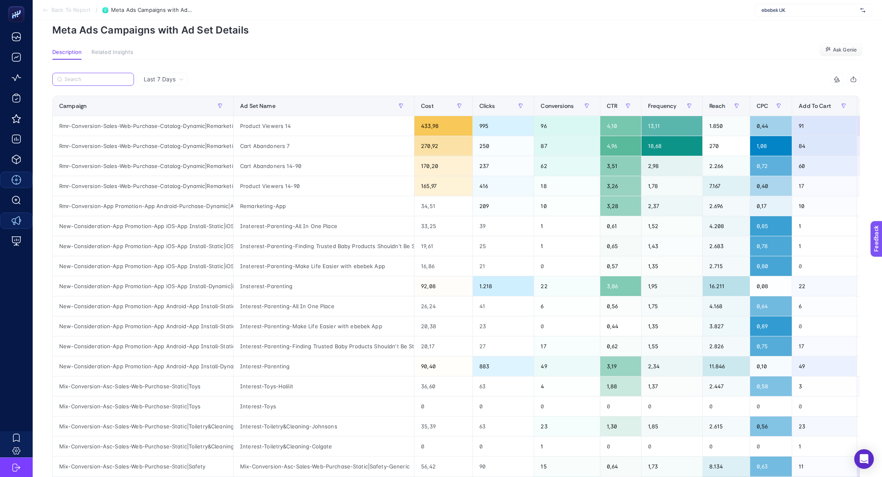
click at [111, 78] on input "Search" at bounding box center [97, 79] width 65 height 6
paste input "Mix-Conversion-Asc-Sales-Web-Purchase-Static|Pushchairs&Car Seats"
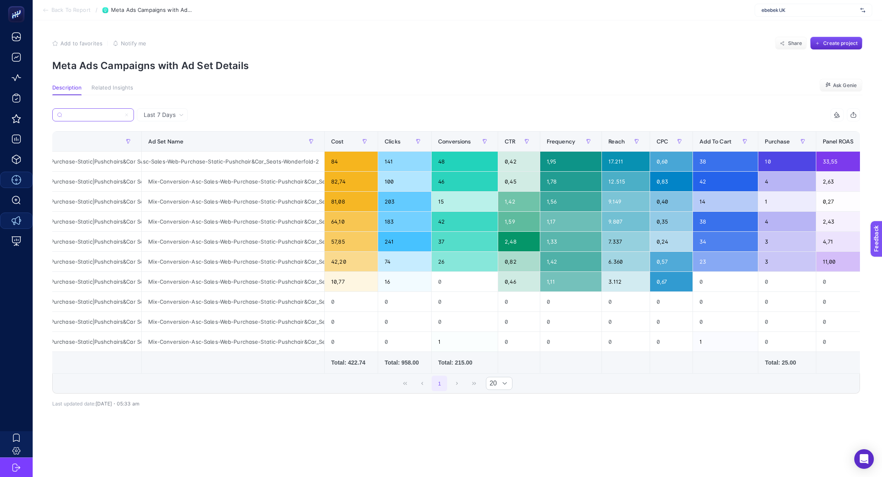
scroll to position [0, 34]
type input "Mix-Conversion-Asc-Sales-Web-Purchase-Static|Pushchairs&Car Seats"
click at [170, 120] on div "Last 7 Days" at bounding box center [162, 114] width 51 height 13
click at [171, 145] on li "Last 30 Days" at bounding box center [162, 146] width 46 height 15
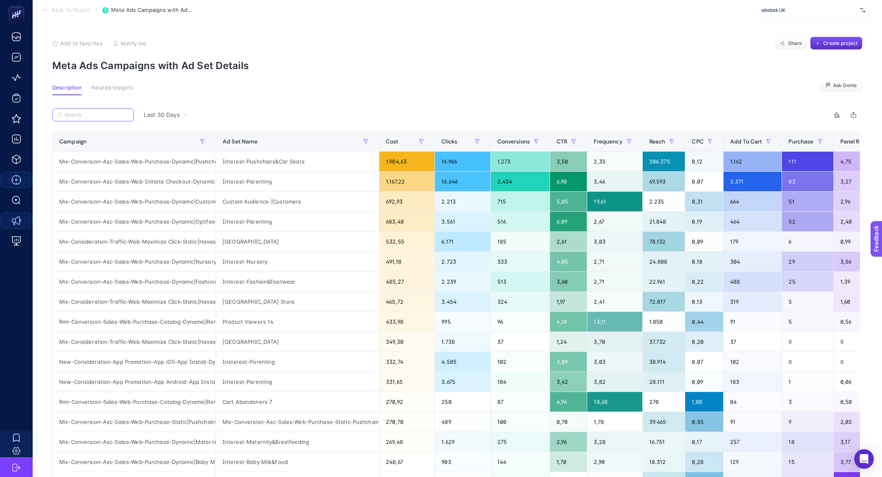
click at [113, 113] on input "Search" at bounding box center [97, 115] width 65 height 6
paste input "Mix-Conversion-Asc-Sales-Web-Purchase-Static|Pushchairs&Car Seats"
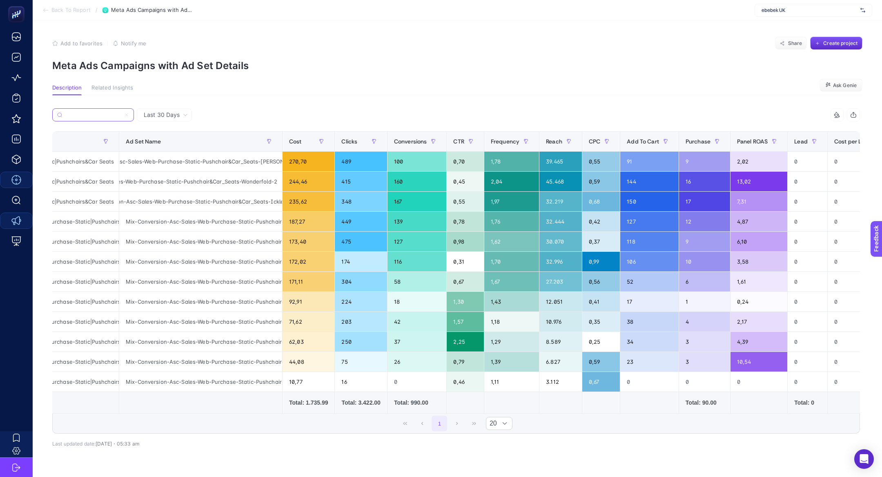
scroll to position [0, 68]
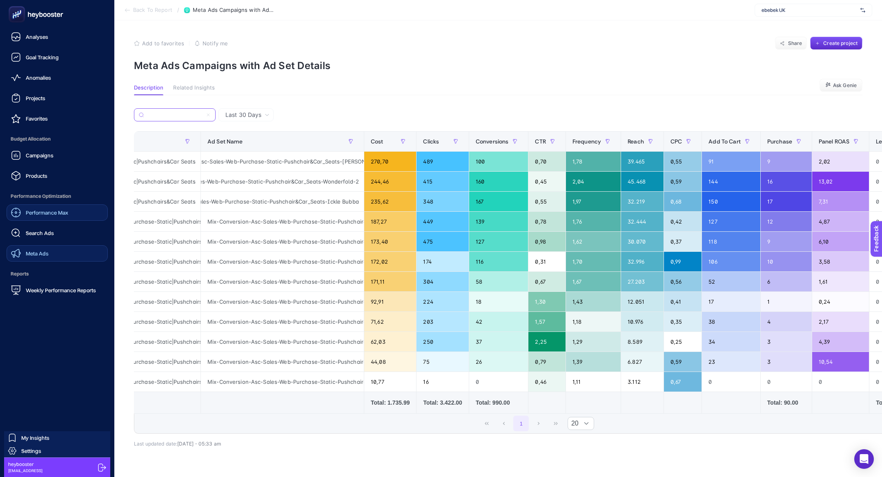
type input "Mix-Conversion-Asc-Sales-Web-Purchase-Static|Pushchairs&Car Seats"
click at [51, 254] on link "Meta Ads" at bounding box center [57, 253] width 101 height 16
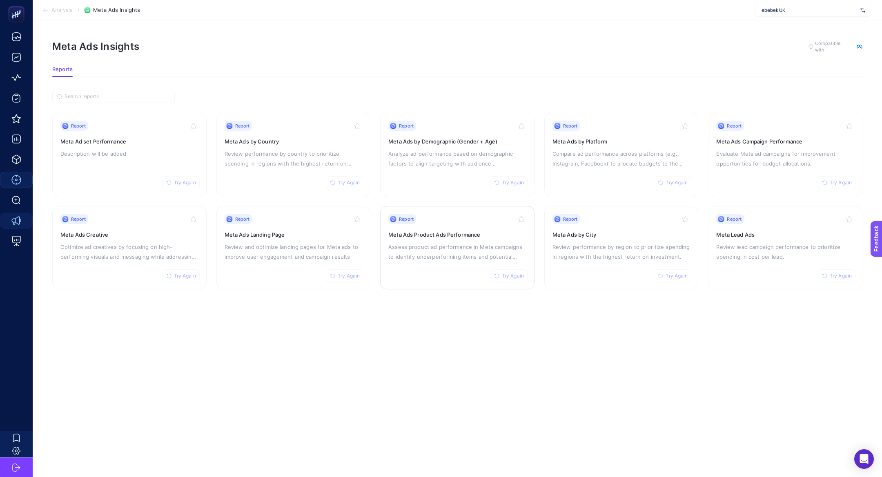
click at [443, 252] on p "Assess product ad performance in Meta campaigns to identify underperforming ite…" at bounding box center [457, 252] width 138 height 20
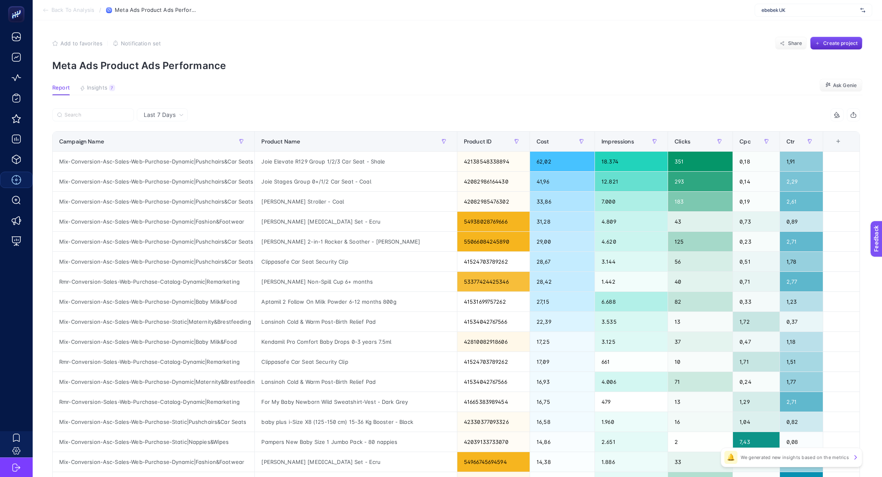
click at [99, 82] on article "Add to favorites false Notification set Share Create project Meta Ads Product A…" at bounding box center [457, 339] width 849 height 638
click at [101, 88] on span "Insights" at bounding box center [97, 88] width 20 height 7
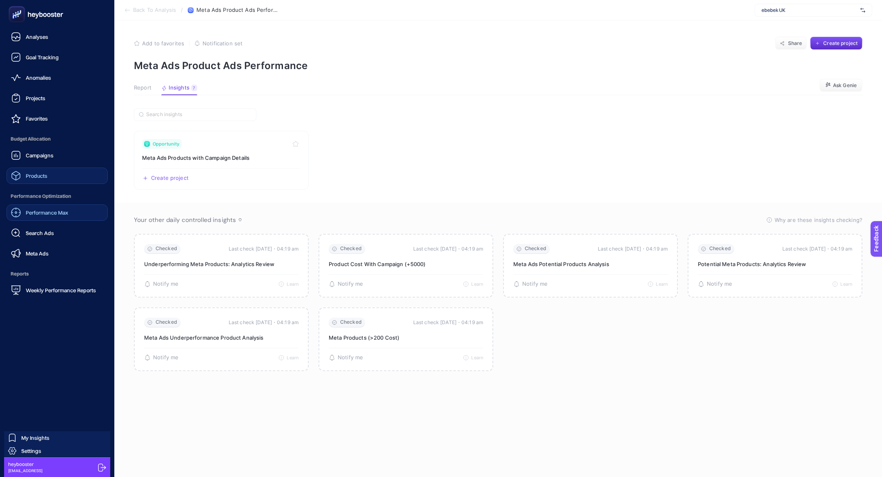
click at [41, 177] on span "Products" at bounding box center [37, 175] width 22 height 7
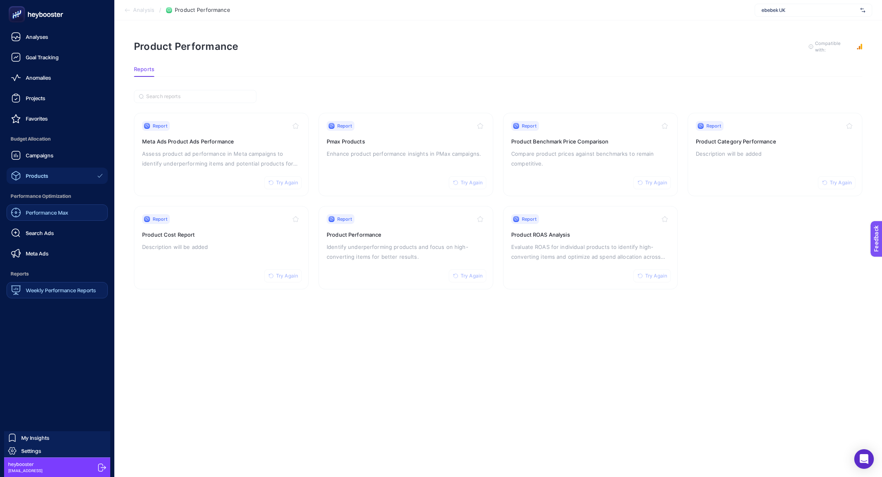
click at [45, 289] on span "Weekly Performance Reports" at bounding box center [61, 290] width 70 height 7
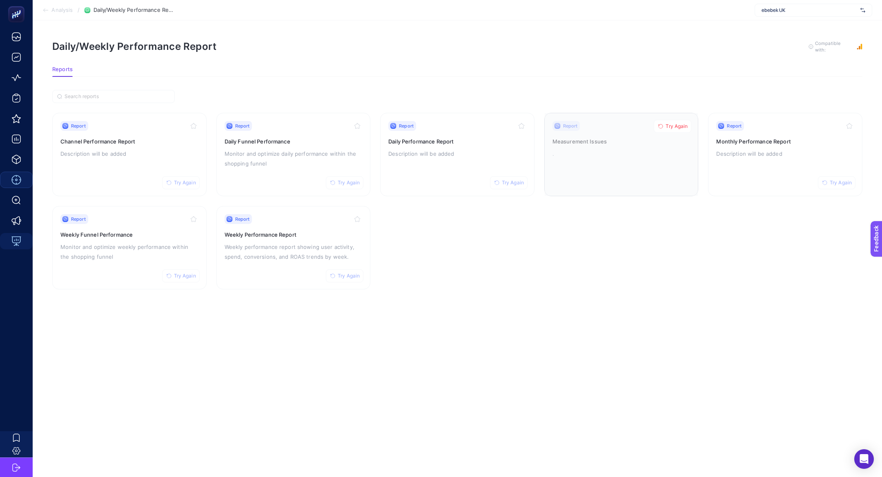
click at [668, 123] on span "Try Again" at bounding box center [677, 126] width 22 height 7
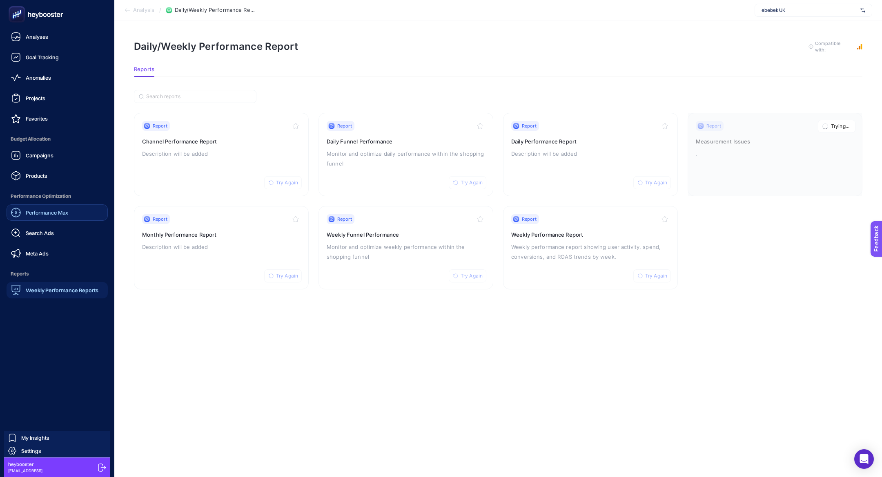
click at [35, 255] on span "Meta Ads" at bounding box center [37, 253] width 23 height 7
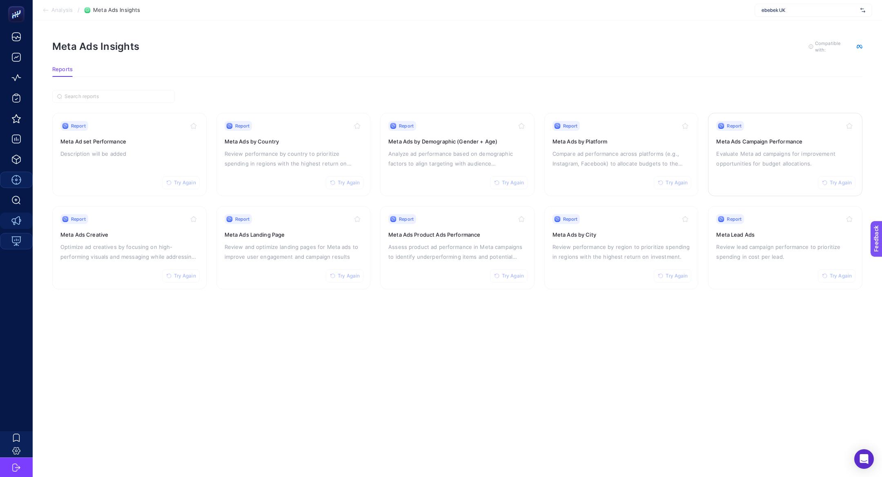
click at [780, 138] on h3 "Meta Ads Campaign Performance" at bounding box center [785, 141] width 138 height 8
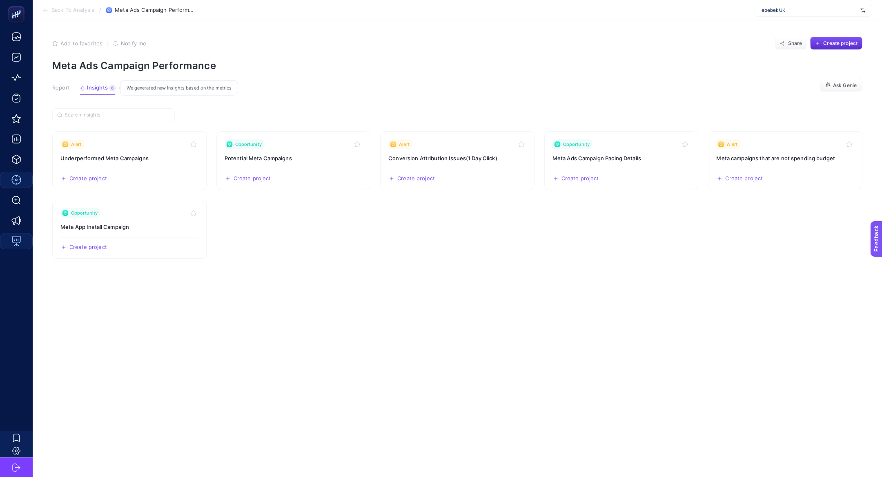
click at [102, 89] on span "Insights" at bounding box center [97, 88] width 21 height 7
click at [761, 160] on h3 "Meta campaigns that are not spending budget" at bounding box center [785, 158] width 138 height 8
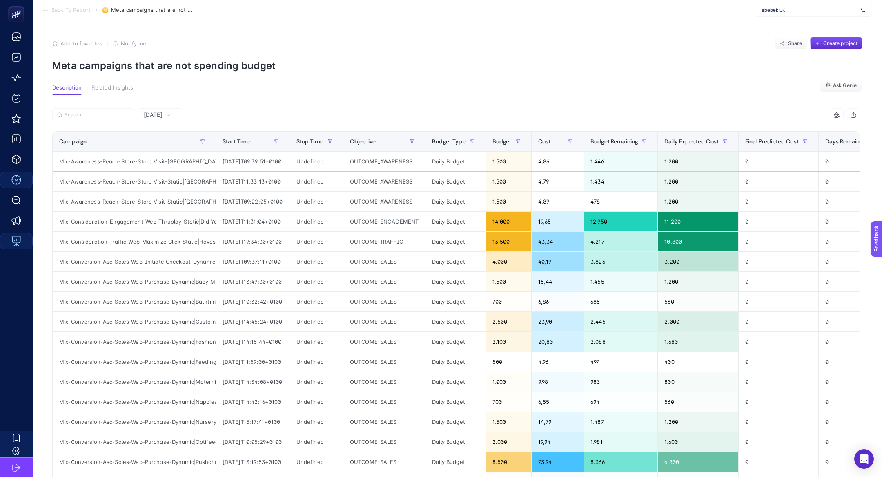
click at [519, 162] on div "1.500" at bounding box center [508, 161] width 45 height 20
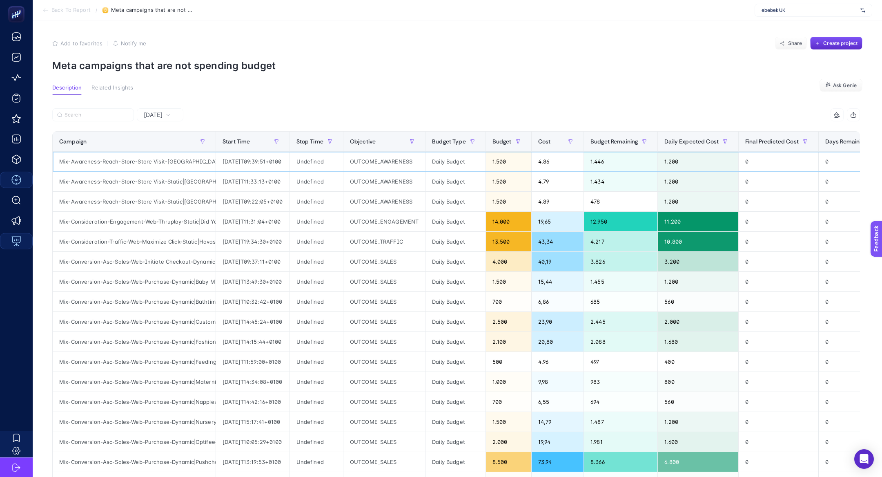
click at [519, 162] on div "1.500" at bounding box center [508, 161] width 45 height 20
click at [188, 161] on div "Mix-Awareness-Reach-Store-Store Visit-Static|Greenwich" at bounding box center [134, 161] width 163 height 20
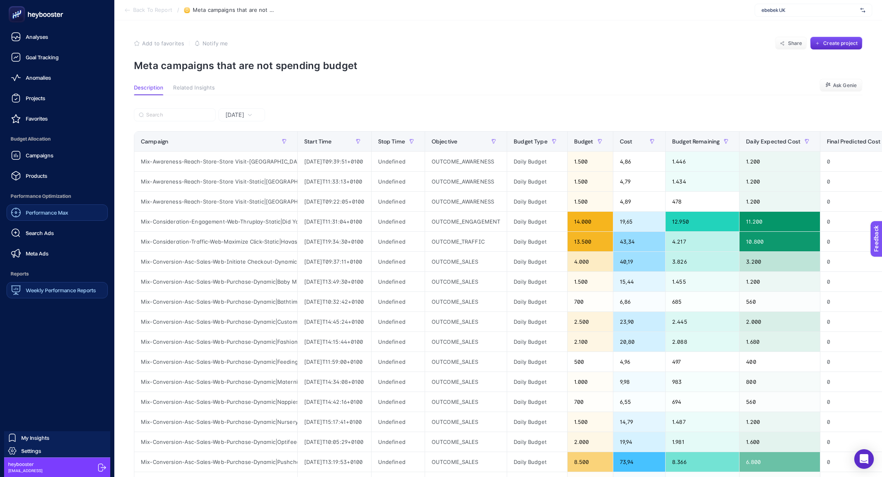
click at [42, 298] on nav "Analyses Goal Tracking Anomalies Projects Favorites Budget Allocation Campaigns…" at bounding box center [57, 253] width 106 height 448
click at [46, 285] on div "Weekly Performance Reports" at bounding box center [53, 290] width 85 height 10
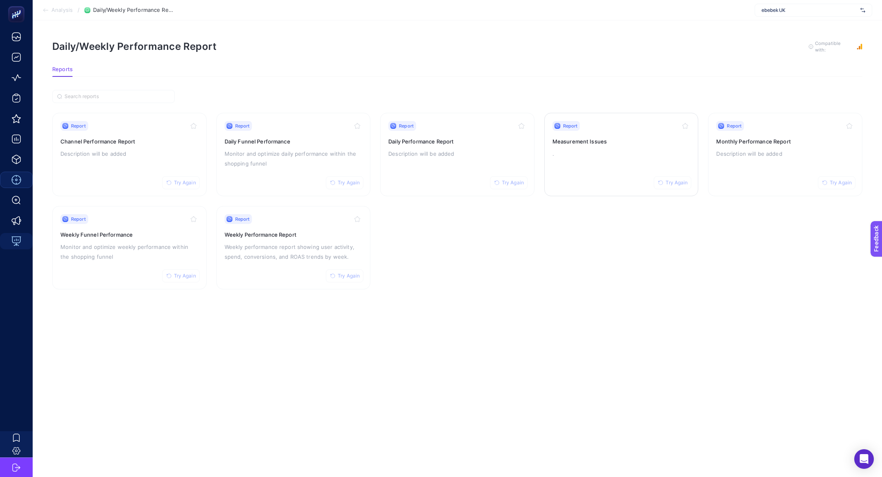
click at [621, 113] on link "Report Try Again Measurement Issues ." at bounding box center [621, 154] width 154 height 83
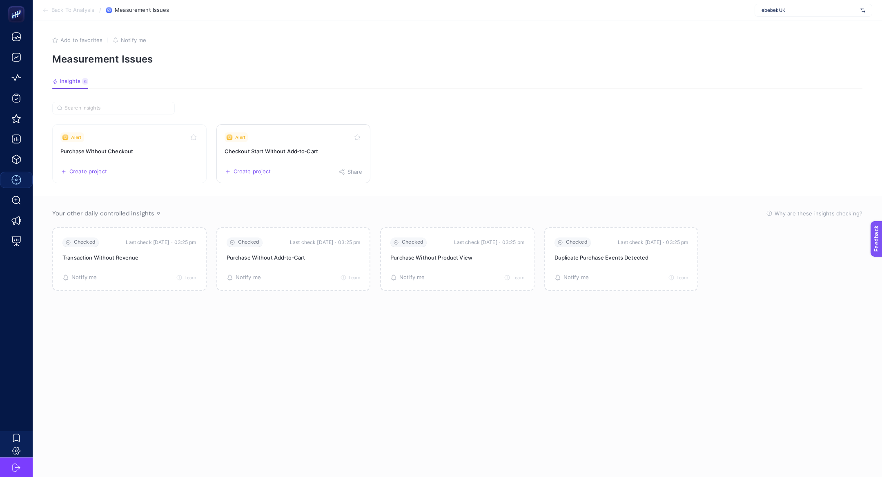
click at [280, 140] on div "Alert" at bounding box center [294, 137] width 138 height 10
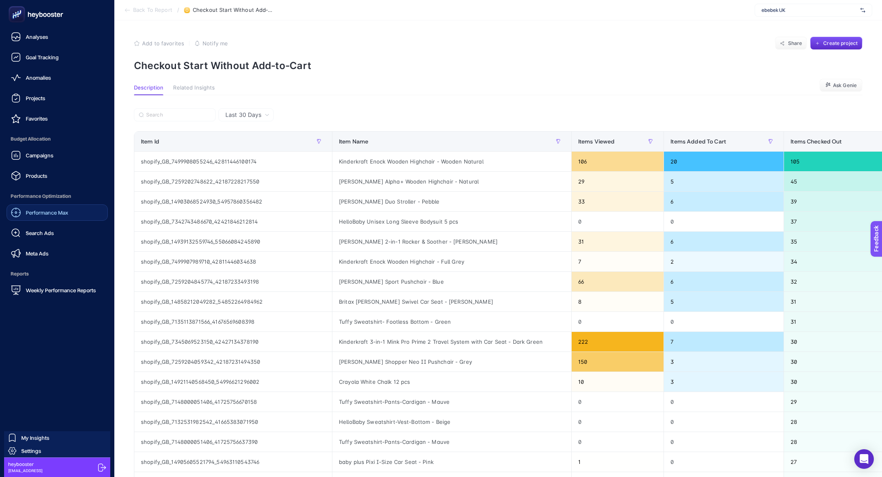
drag, startPoint x: 53, startPoint y: 216, endPoint x: 43, endPoint y: 178, distance: 38.3
click at [43, 178] on span "Products" at bounding box center [37, 175] width 22 height 7
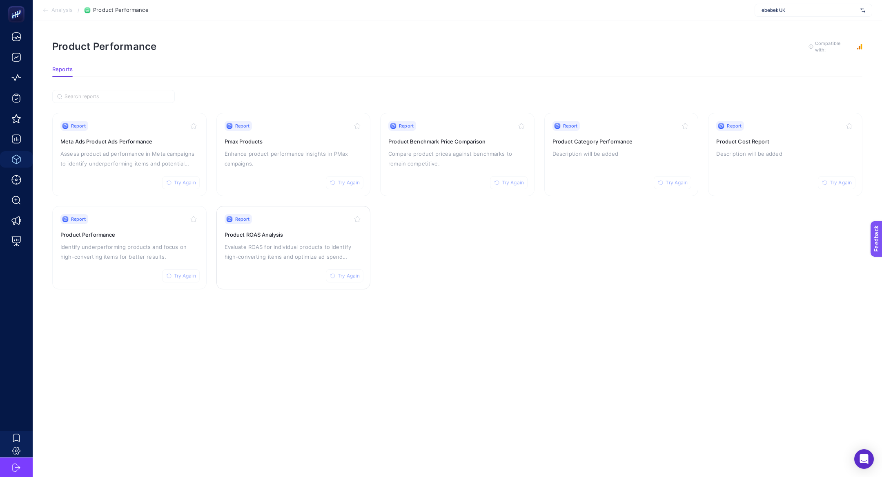
click at [235, 282] on link "Report Try Again Product ROAS Analysis Evaluate ROAS for individual products to…" at bounding box center [293, 247] width 154 height 83
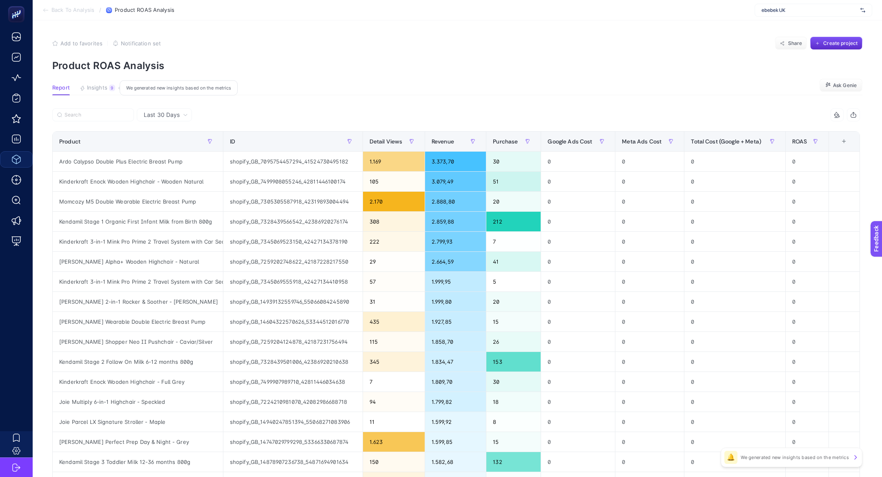
click at [97, 90] on span "Insights" at bounding box center [97, 88] width 20 height 7
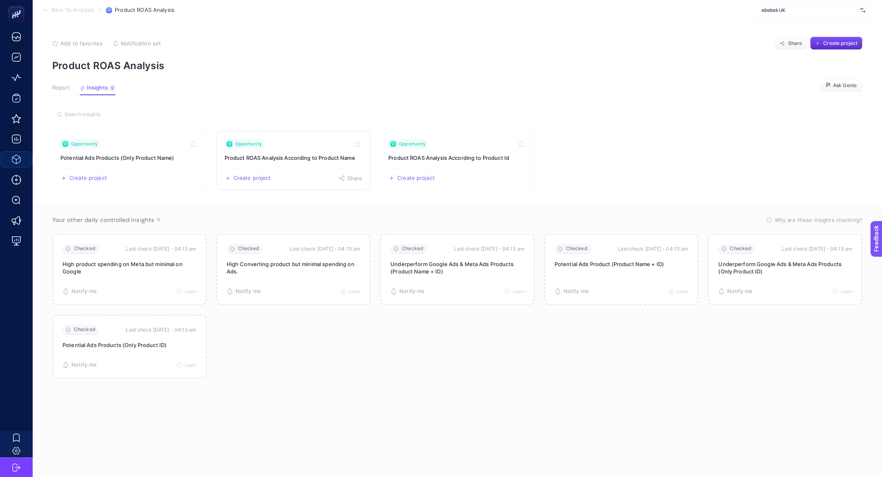
click at [287, 151] on link "Opportunity Product ROAS Analysis According to Product Name Create project Share" at bounding box center [293, 160] width 154 height 59
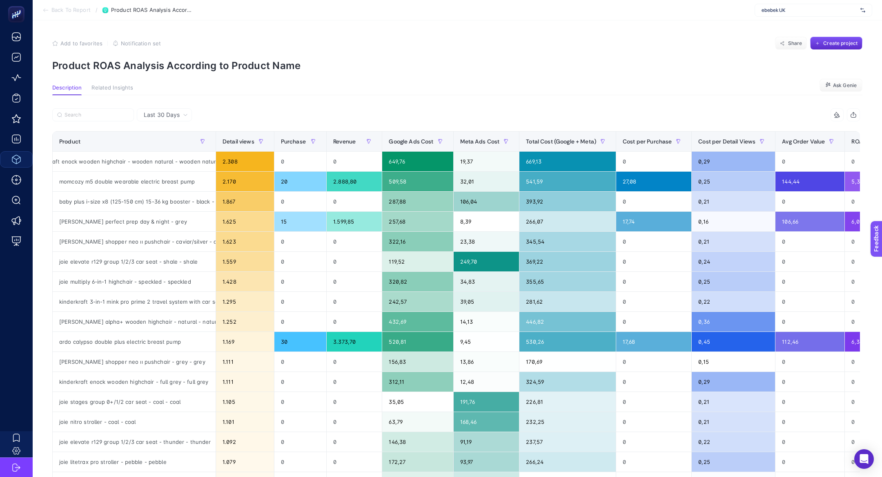
scroll to position [0, 34]
click at [167, 113] on span "Last 30 Days" at bounding box center [162, 115] width 36 height 8
click at [161, 146] on li "Last 7 Days" at bounding box center [164, 146] width 50 height 15
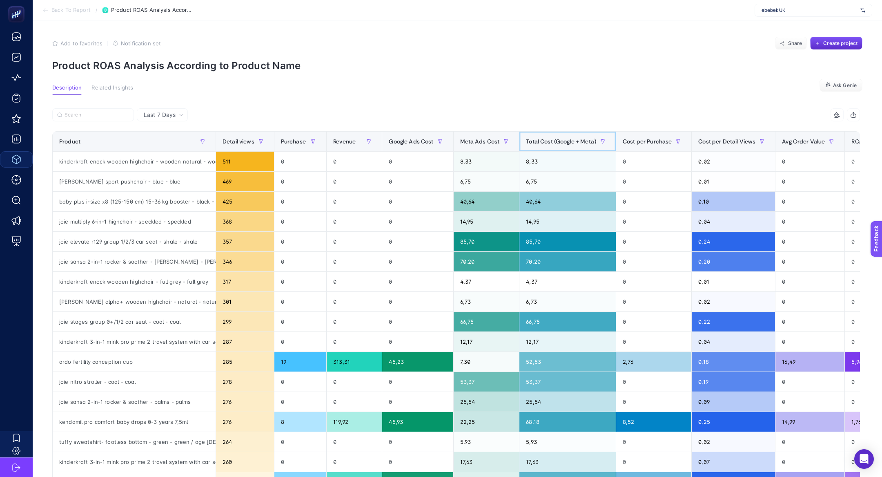
click at [548, 143] on span "Total Cost (Google + Meta)" at bounding box center [561, 141] width 70 height 7
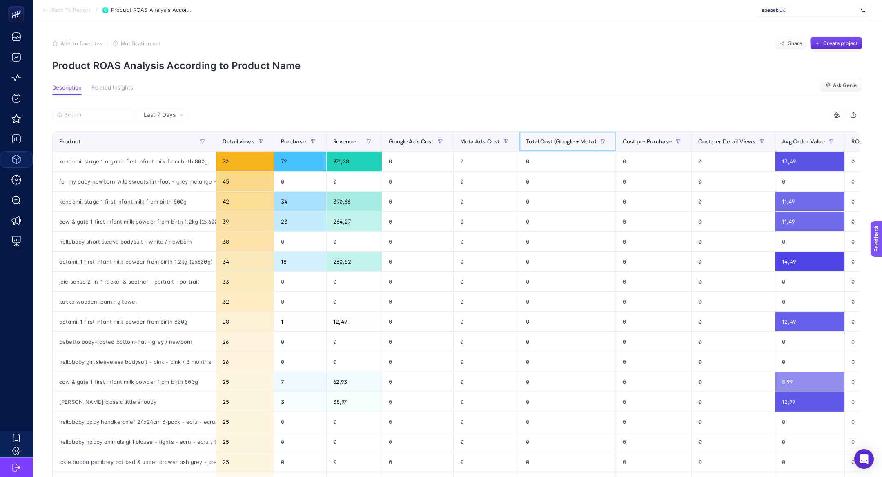
click at [548, 143] on span "Total Cost (Google + Meta)" at bounding box center [561, 141] width 70 height 7
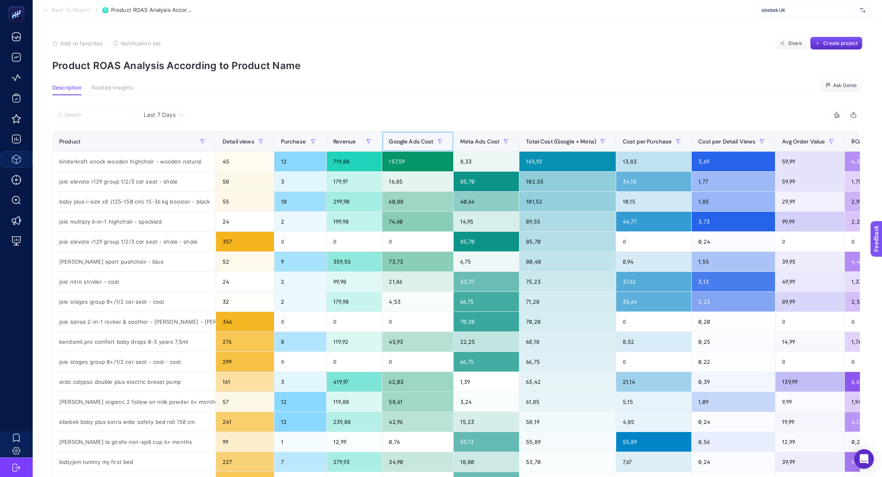
click at [407, 145] on div "Google Ads Cost" at bounding box center [418, 141] width 58 height 13
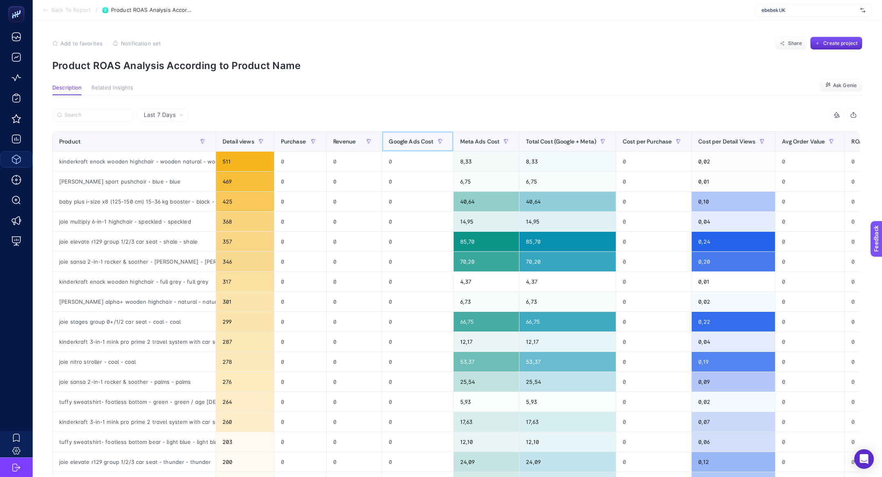
click at [407, 145] on div "Google Ads Cost" at bounding box center [418, 141] width 58 height 13
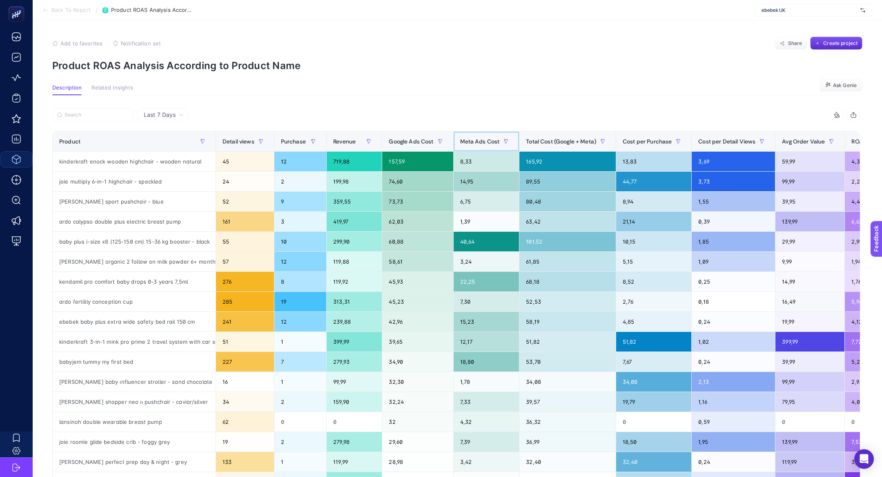
click at [489, 144] on span "Meta Ads Cost" at bounding box center [480, 141] width 40 height 7
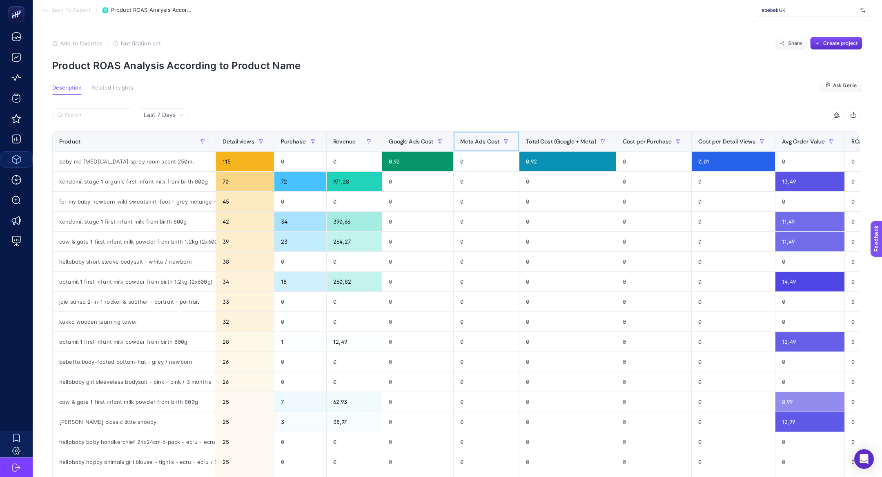
click at [489, 144] on span "Meta Ads Cost" at bounding box center [480, 141] width 40 height 7
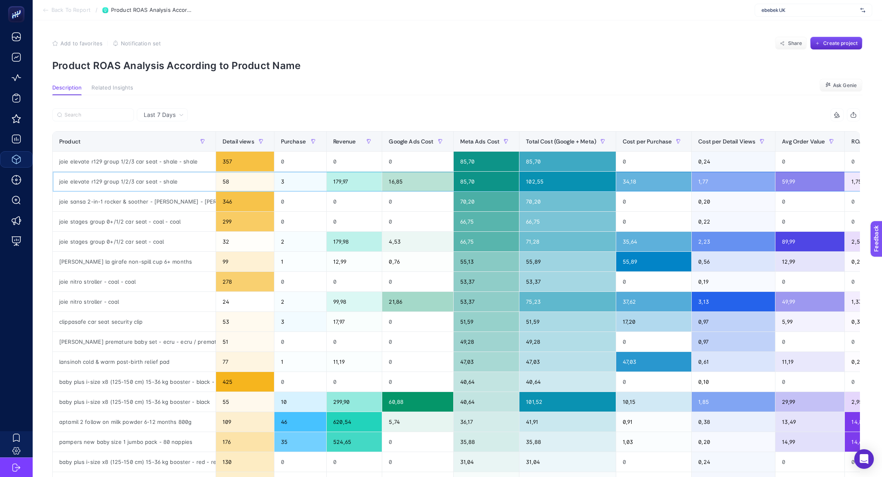
click at [154, 182] on div "joie elevate r129 group 1/2/3 car seat - shale" at bounding box center [134, 181] width 163 height 20
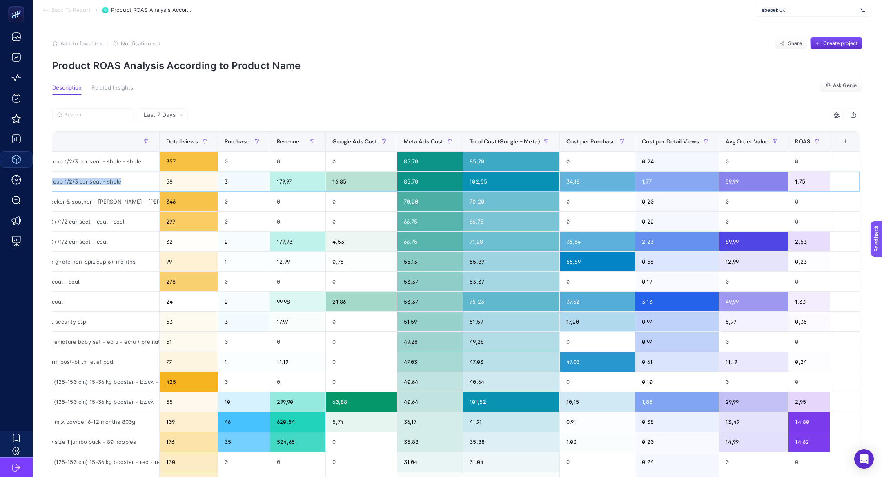
scroll to position [0, 0]
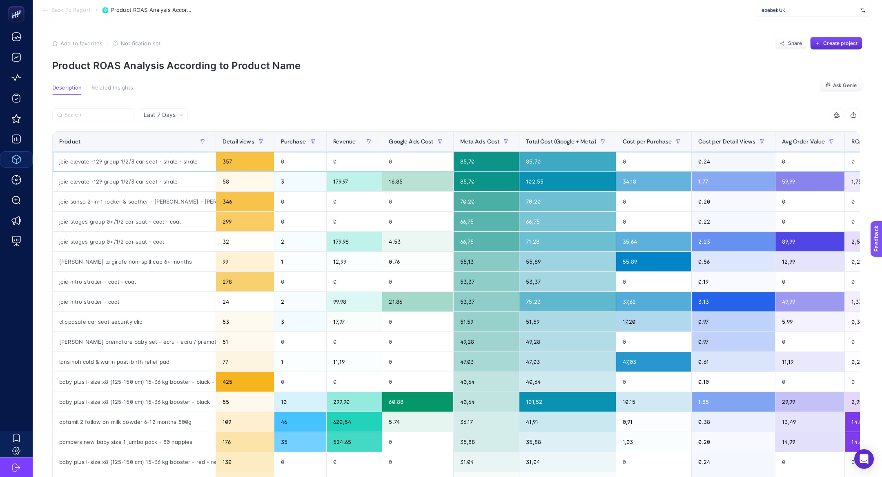
click at [558, 153] on div "85,70" at bounding box center [567, 161] width 96 height 20
click at [551, 138] on span "Total Cost (Google + Meta)" at bounding box center [561, 141] width 70 height 7
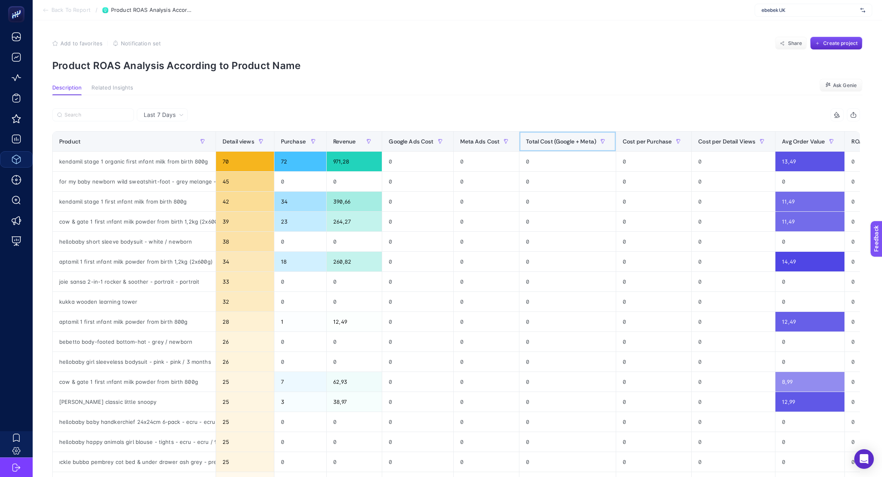
click at [551, 138] on span "Total Cost (Google + Meta)" at bounding box center [561, 141] width 70 height 7
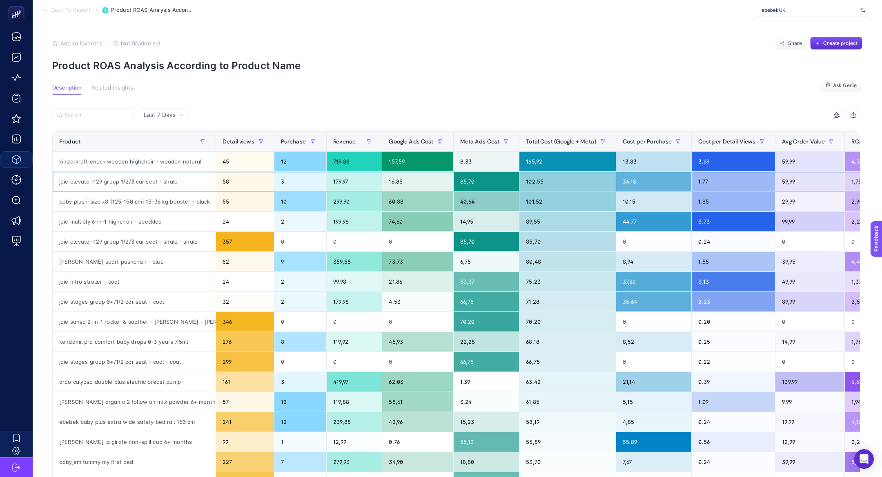
click at [361, 185] on div "179,97" at bounding box center [354, 181] width 55 height 20
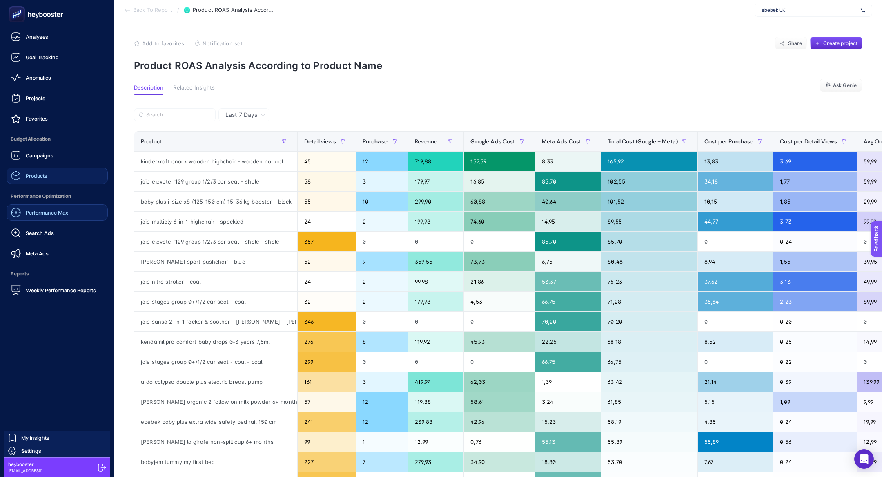
click at [59, 219] on link "Performance Max" at bounding box center [57, 212] width 101 height 16
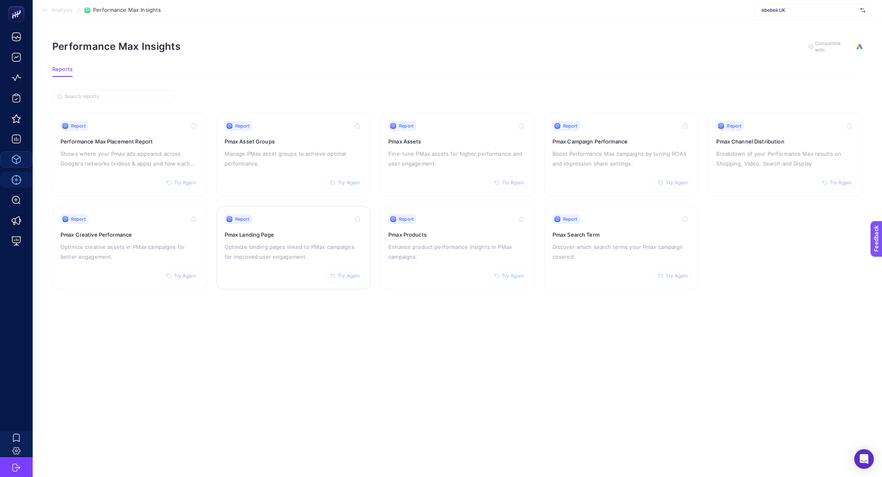
click at [332, 223] on div "Report Try Again Pmax Landing Page Optimize landing pages linked to PMax campai…" at bounding box center [294, 247] width 138 height 67
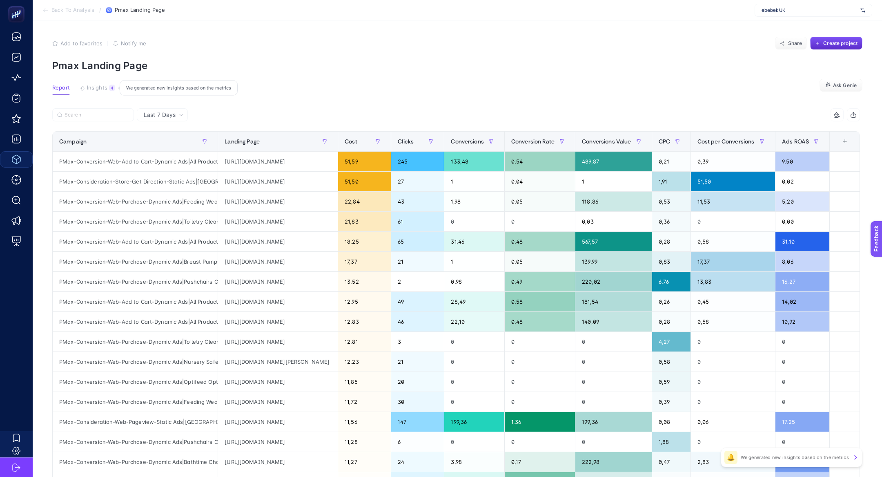
click at [89, 94] on button "Insights 4 We generated new insights based on the metrics" at bounding box center [98, 90] width 36 height 11
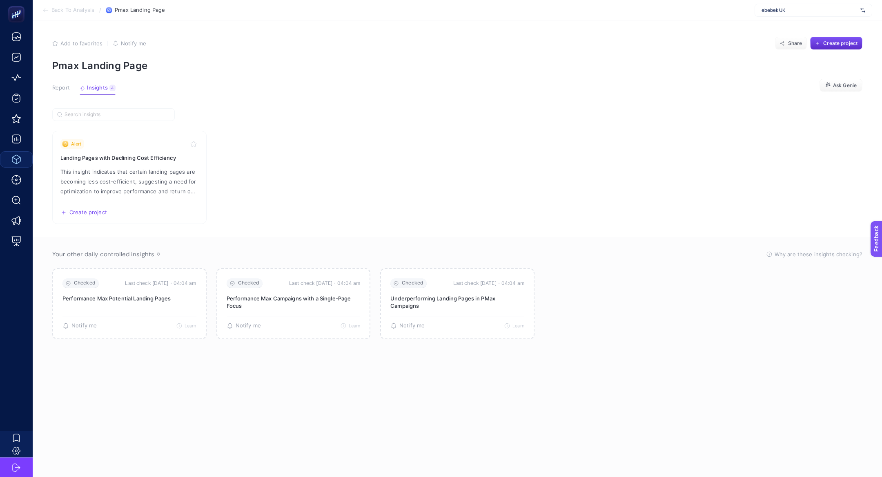
click at [64, 94] on button "Report" at bounding box center [61, 90] width 18 height 11
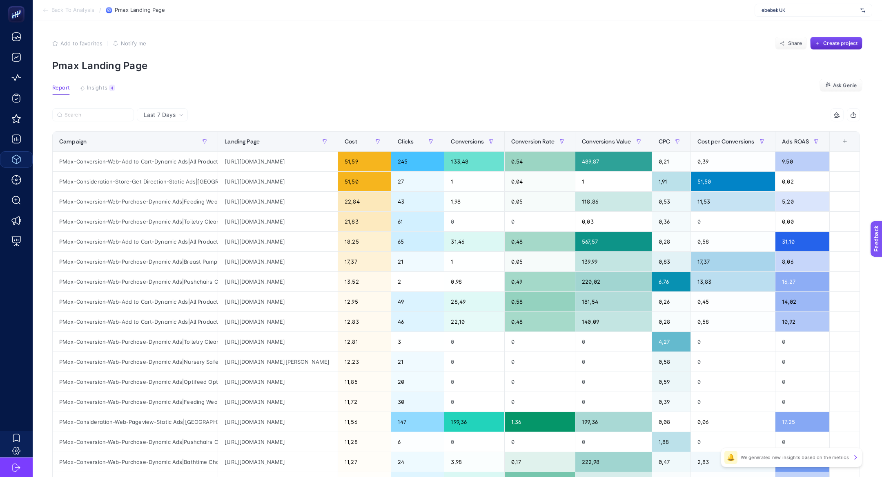
scroll to position [0, 96]
click at [631, 138] on span "Conversions Value" at bounding box center [606, 141] width 49 height 7
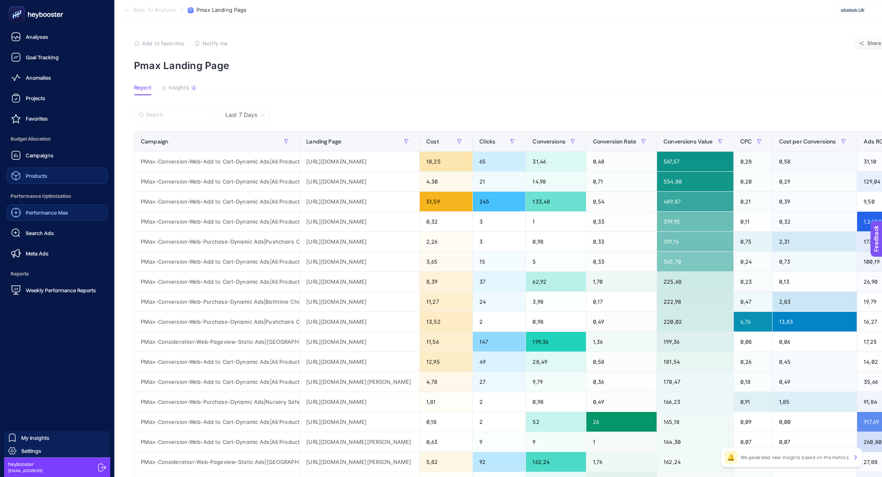
click at [43, 214] on span "Performance Max" at bounding box center [47, 212] width 42 height 7
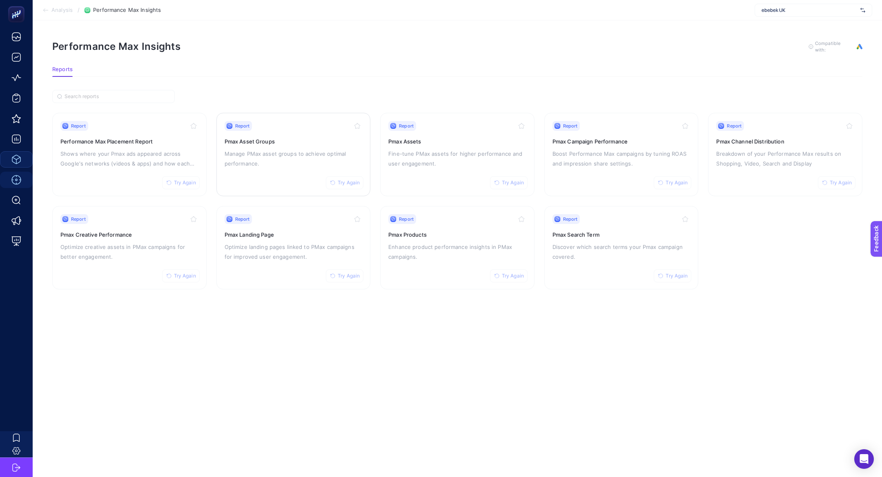
click at [273, 169] on div "Report Try Again Pmax Asset Groups Manage PMax asset groups to achieve optimal …" at bounding box center [294, 154] width 138 height 67
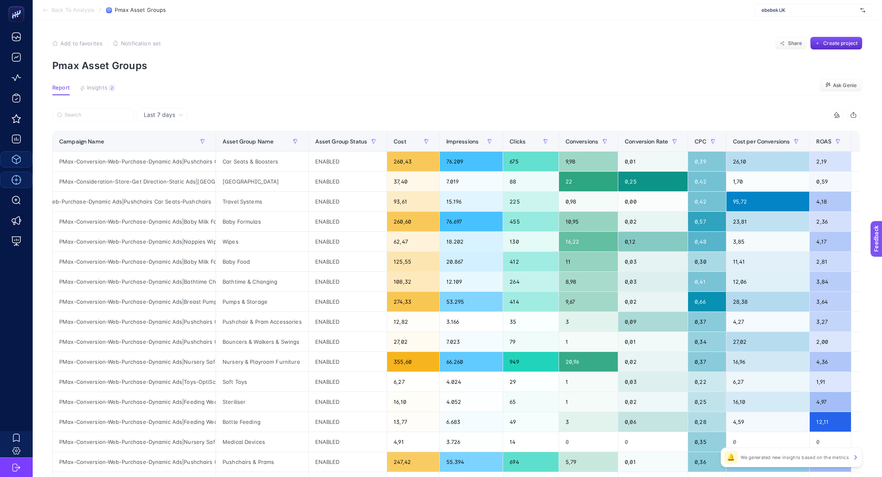
scroll to position [0, 13]
click at [160, 200] on div "PMax-Conversion-Web-Purchase-Dynamic Ads|Pushchairs Car Seats-Pushchairs" at bounding box center [134, 202] width 163 height 20
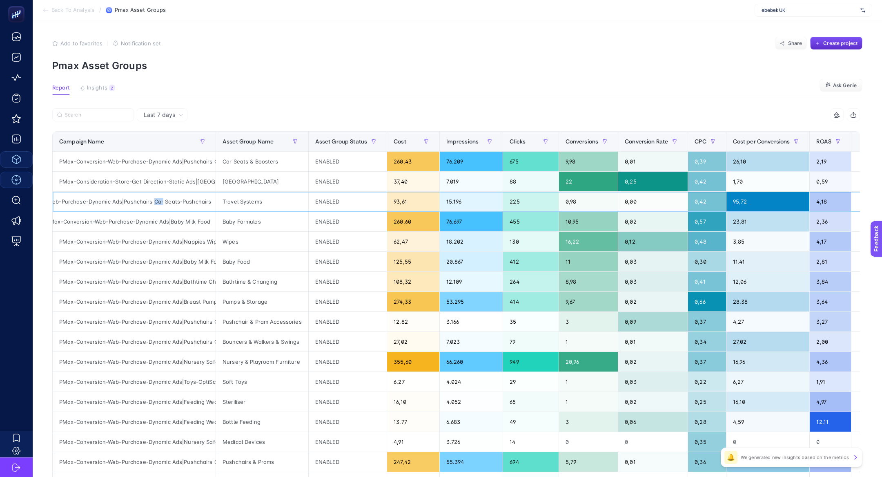
click at [160, 200] on div "PMax-Conversion-Web-Purchase-Dynamic Ads|Pushchairs Car Seats-Pushchairs" at bounding box center [134, 202] width 163 height 20
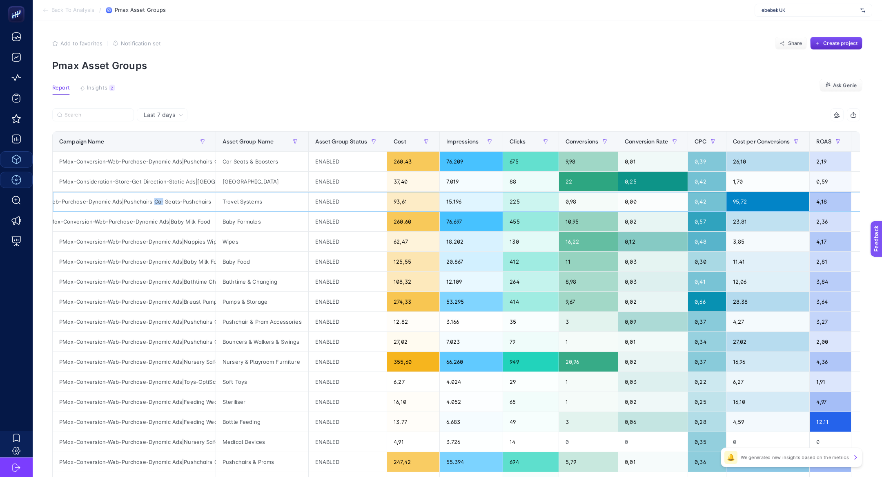
click at [160, 200] on div "PMax-Conversion-Web-Purchase-Dynamic Ads|Pushchairs Car Seats-Pushchairs" at bounding box center [134, 202] width 163 height 20
copy tr "PMax-Conversion-Web-Purchase-Dynamic Ads|Pushchairs Car Seats-Pushchairs"
click at [89, 112] on input "Search" at bounding box center [97, 115] width 65 height 6
paste input "PMax-Conversion-Web-Purchase-Dynamic Ads|Pushchairs Car Seats-Pushchairs"
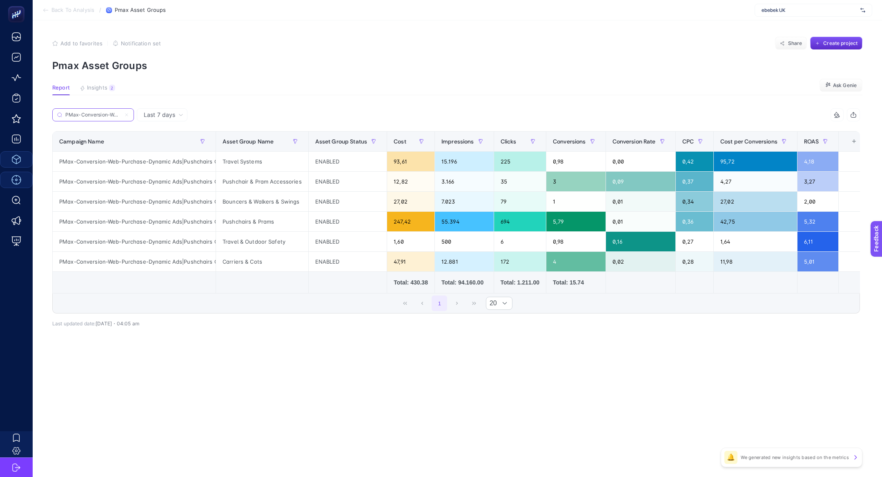
scroll to position [0, 136]
type input "PMax-Conversion-Web-Purchase-Dynamic Ads|Pushchairs Car Seats-Pushchairs"
click at [852, 140] on div "+" at bounding box center [854, 141] width 16 height 7
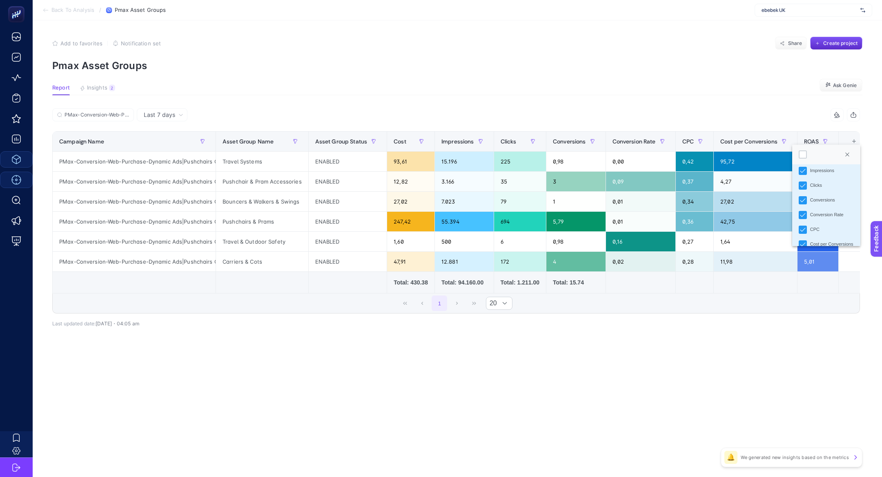
scroll to position [160, 0]
click at [820, 180] on li "Conversions Value" at bounding box center [826, 176] width 68 height 15
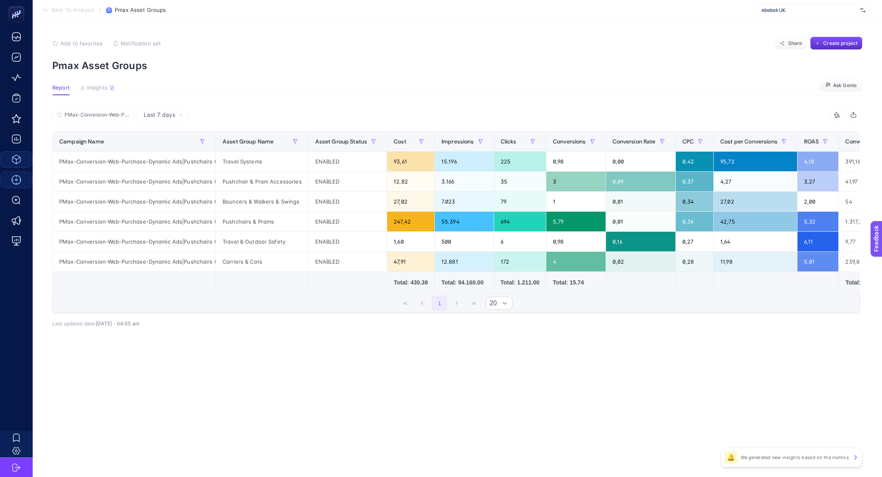
click at [842, 111] on div "8 items selected" at bounding box center [837, 114] width 13 height 13
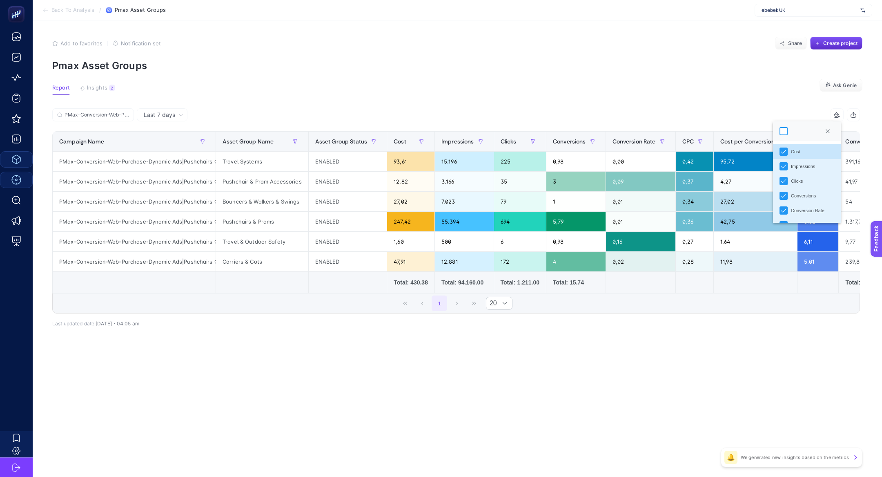
click at [786, 128] on div at bounding box center [784, 131] width 8 height 8
click at [720, 95] on section "Report Insights 2 We generated new insights based on the metrics Ask Genie" at bounding box center [457, 90] width 810 height 11
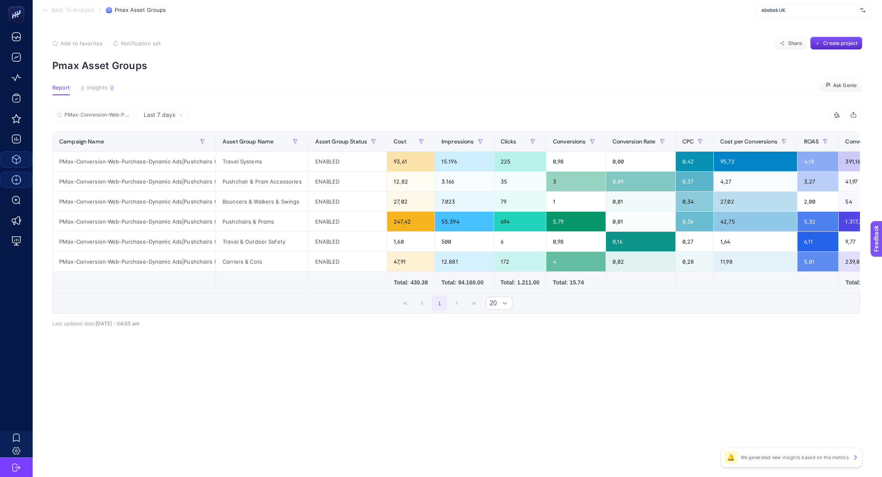
click at [707, 345] on div "Last 7 days PMax-Conversion-Web-Purchase-Dynamic Ads|Pushchairs Car Seats-Pushc…" at bounding box center [456, 235] width 821 height 254
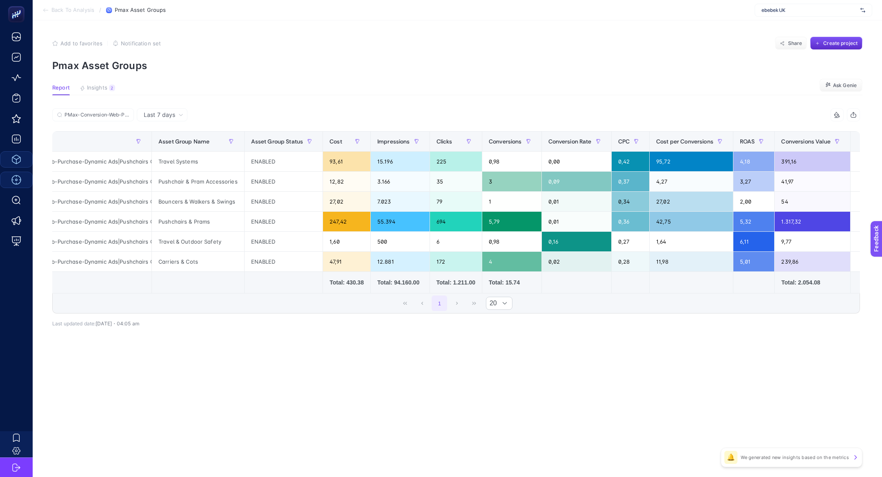
scroll to position [0, 66]
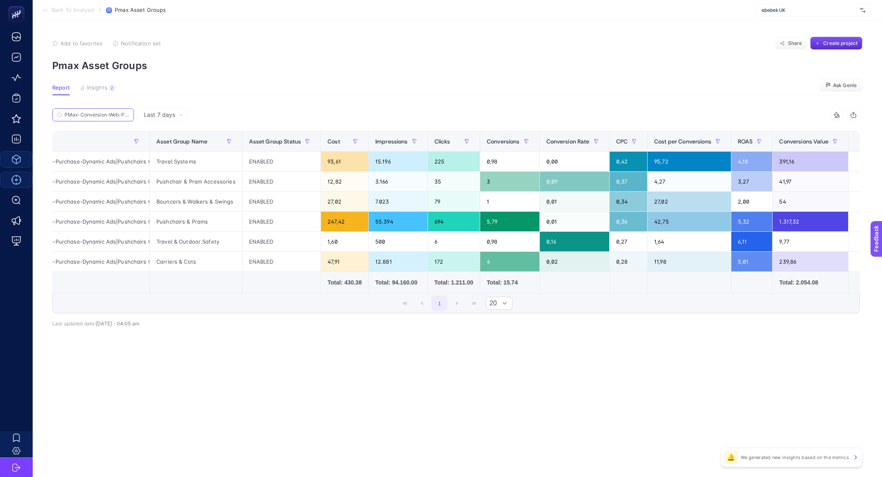
click at [125, 114] on input "PMax-Conversion-Web-Purchase-Dynamic Ads|Pushchairs Car Seats-Pushchairs" at bounding box center [97, 115] width 65 height 6
click at [127, 115] on icon at bounding box center [126, 114] width 5 height 5
click at [121, 115] on input "PMax-Conversion-Web-Purchase-Dynamic Ads|Pushchairs Car Seats-Pushchairs" at bounding box center [93, 115] width 56 height 6
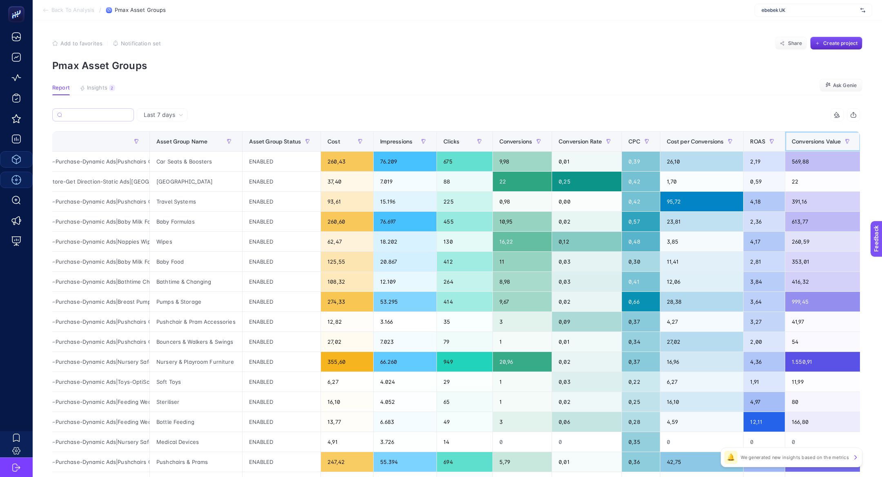
click at [827, 134] on th "Conversions Value" at bounding box center [823, 141] width 76 height 20
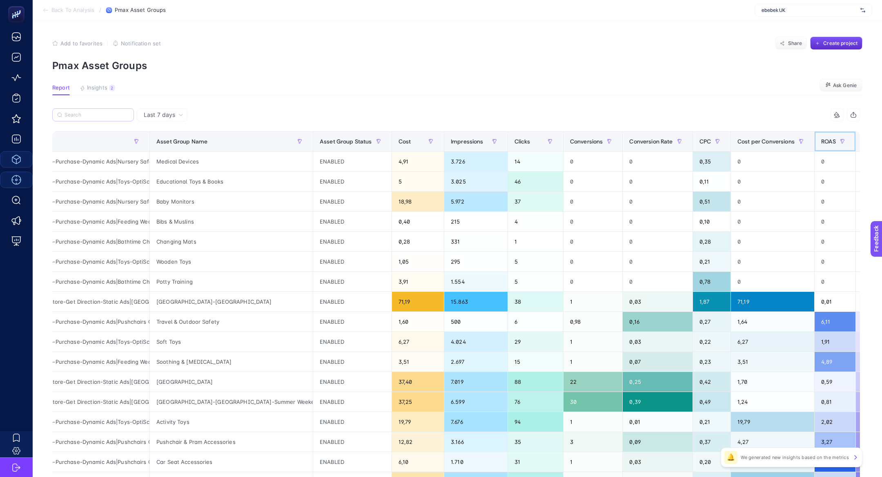
click at [827, 134] on th "ROAS" at bounding box center [835, 141] width 42 height 20
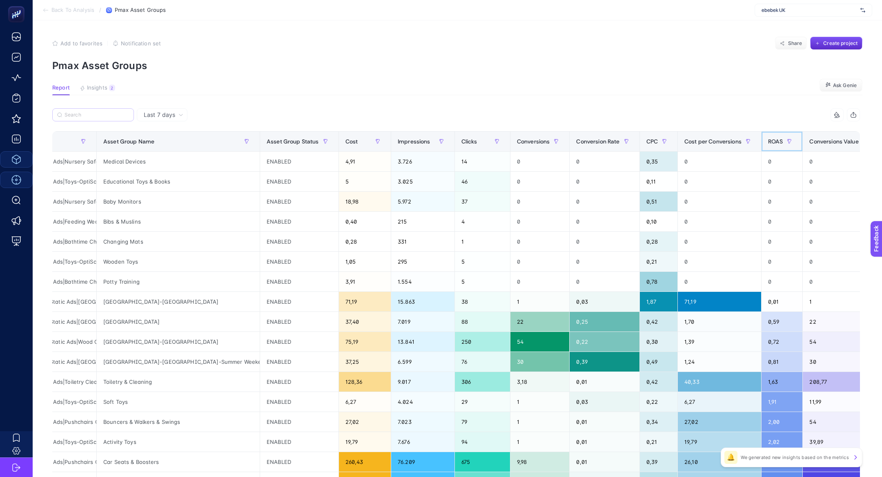
scroll to position [0, 169]
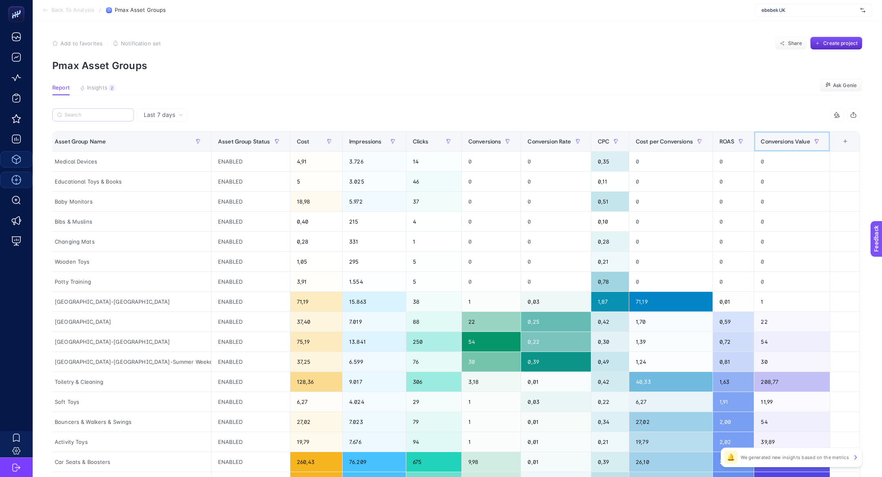
click at [783, 140] on span "Conversions Value" at bounding box center [785, 141] width 49 height 7
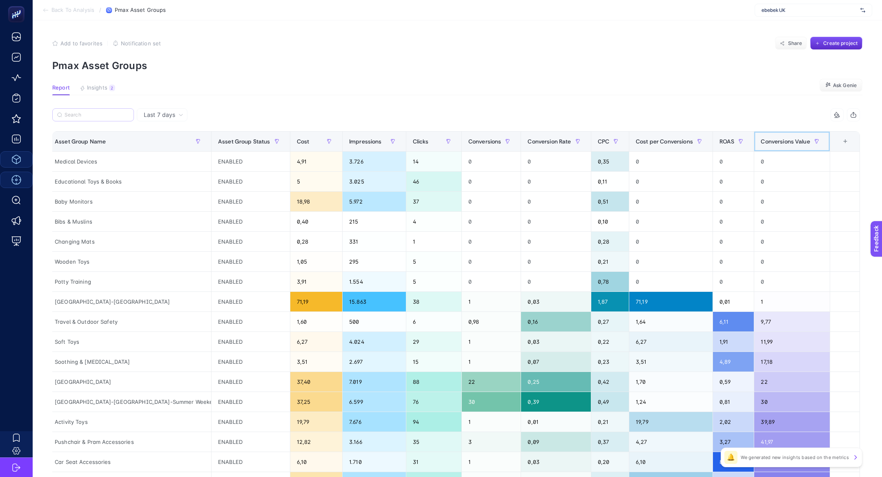
click at [783, 140] on span "Conversions Value" at bounding box center [785, 141] width 49 height 7
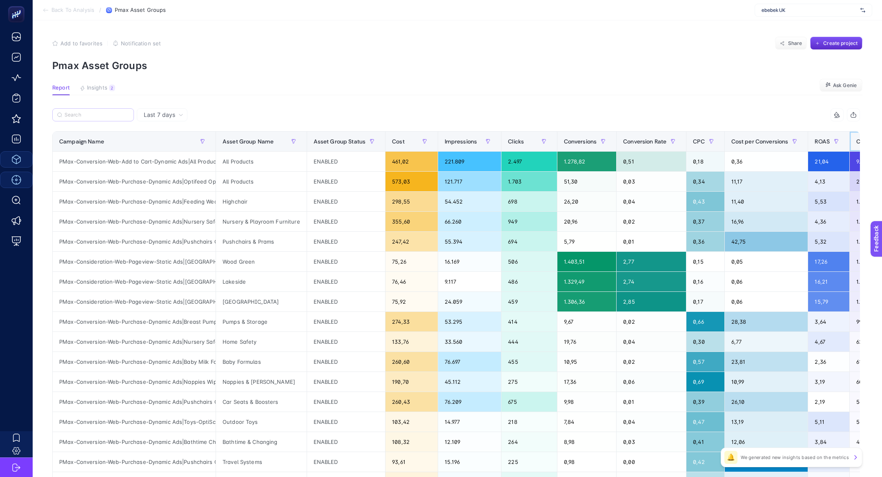
scroll to position [0, 11]
click at [158, 197] on div "PMax-Conversion-Web-Purchase-Dynamic Ads|Feeding Weaning-High Chairs" at bounding box center [134, 202] width 163 height 20
click at [158, 184] on div "PMax-Conversion-Web-Purchase-Dynamic Ads|Optifeed OptiScore Products" at bounding box center [134, 181] width 163 height 20
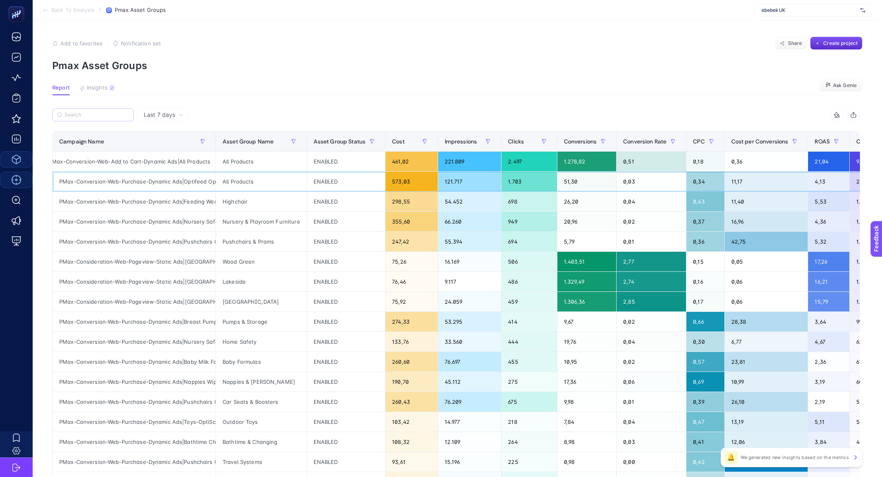
click at [158, 184] on div "PMax-Conversion-Web-Purchase-Dynamic Ads|Optifeed OptiScore Products" at bounding box center [134, 181] width 163 height 20
copy tr "PMax-Conversion-Web-Purchase-Dynamic Ads|Optifeed OptiScore Products"
click at [100, 117] on input "Search" at bounding box center [97, 115] width 65 height 6
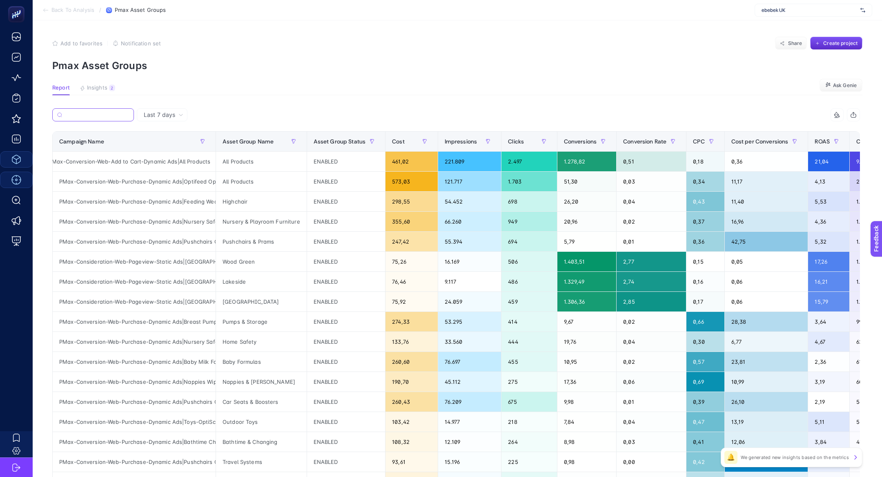
paste input "PMax-Conversion-Web-Purchase-Dynamic Ads|Optifeed OptiScore Products"
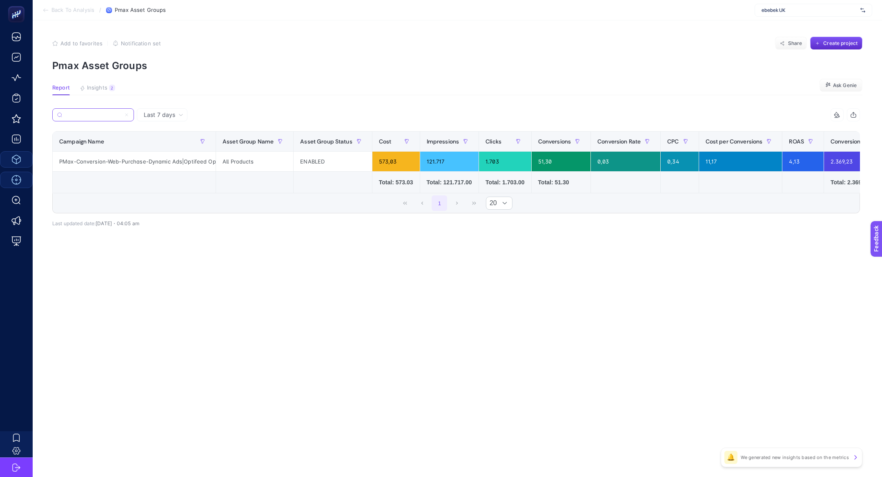
type input "PMax-Conversion-Web-Purchase-Dynamic Ads|Optifeed OptiScore Products"
click at [126, 115] on icon at bounding box center [126, 114] width 5 height 5
click at [121, 115] on input "PMax-Conversion-Web-Purchase-Dynamic Ads|Optifeed OptiScore Products" at bounding box center [93, 115] width 56 height 6
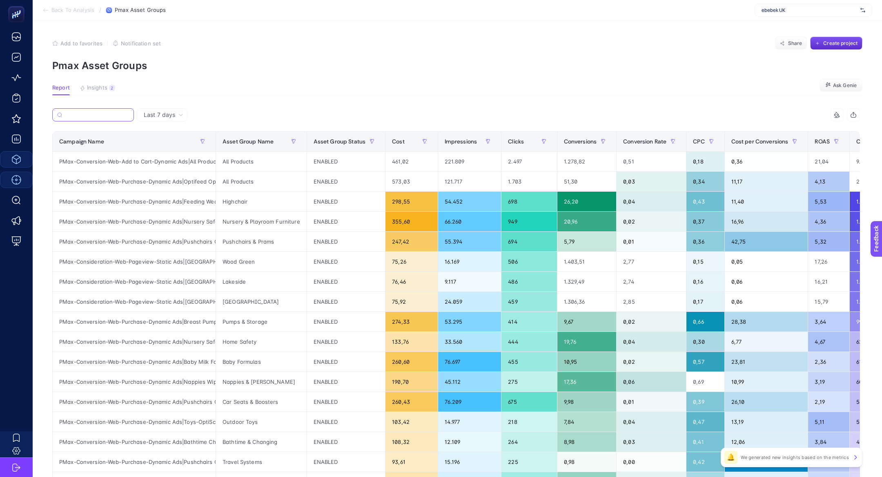
scroll to position [0, 28]
click at [154, 258] on div "PMax-Consideration-Web-Pageview-Static Ads|Wood Green (Havas)" at bounding box center [134, 262] width 163 height 20
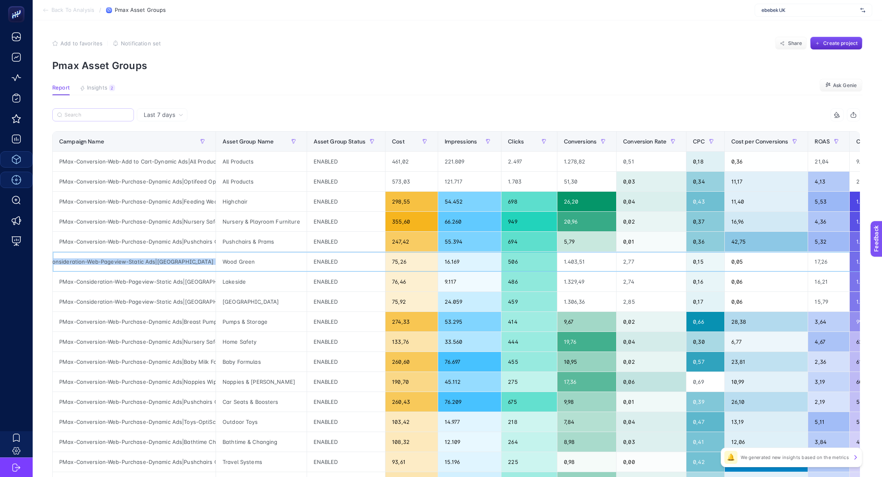
copy tr "PMax-Consideration-Web-Pageview-Static Ads|Wood Green (Havas)"
click at [96, 113] on input "Search" at bounding box center [97, 115] width 65 height 6
paste input "PMax-Consideration-Web-Pageview-Static Ads|Wood Green (Havas)"
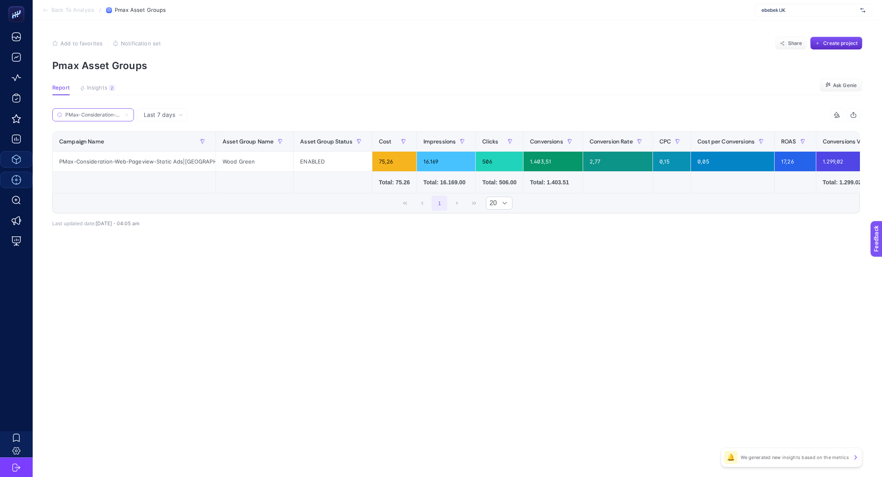
scroll to position [0, 107]
type input "PMax-Consideration-Web-Pageview-Static Ads|Wood Green (Havas)"
click at [128, 116] on icon at bounding box center [126, 114] width 5 height 5
click at [121, 116] on input "PMax-Consideration-Web-Pageview-Static Ads|Wood Green (Havas)" at bounding box center [93, 115] width 56 height 6
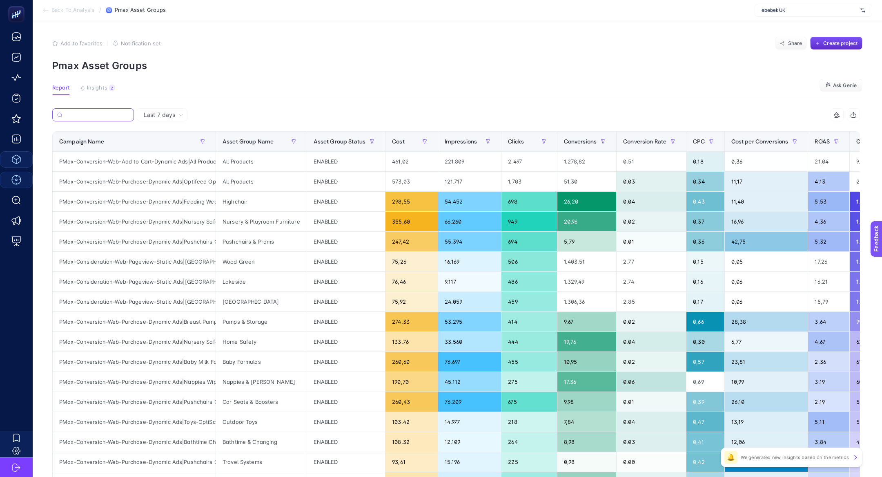
scroll to position [0, 13]
click at [134, 361] on div "PMax-Conversion-Web-Purchase-Dynamic Ads|Baby Milk Food" at bounding box center [134, 362] width 163 height 20
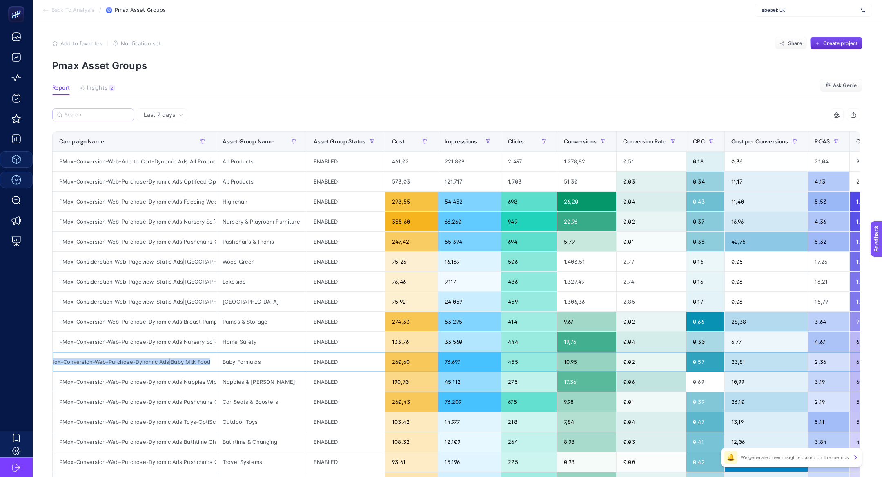
copy tr "PMax-Conversion-Web-Purchase-Dynamic Ads|Baby Milk Food"
click at [78, 116] on input "Search" at bounding box center [97, 115] width 65 height 6
paste input "PMax-Conversion-Web-Purchase-Dynamic Ads|Baby Milk Food"
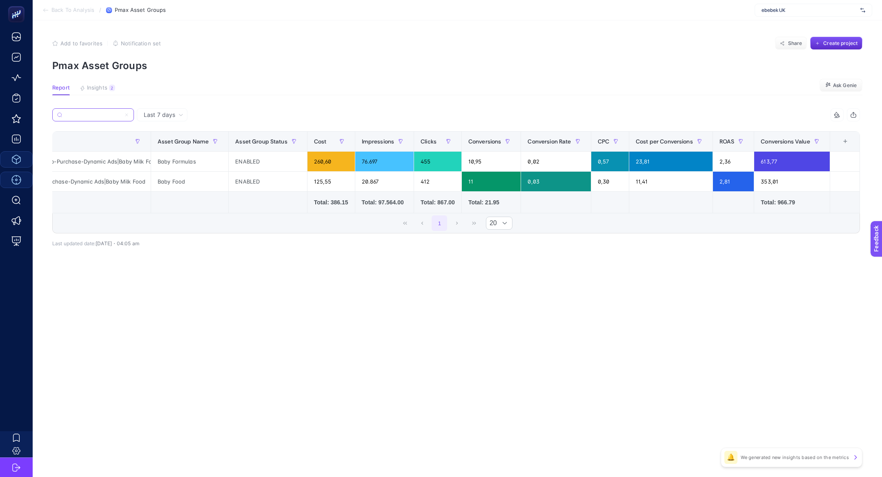
scroll to position [0, 0]
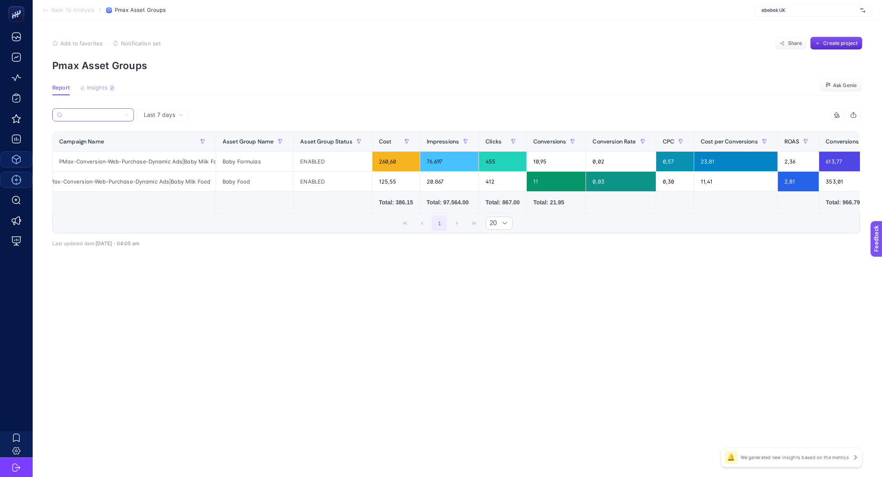
type input "PMax-Conversion-Web-Purchase-Dynamic Ads|Baby Milk Food"
click at [127, 112] on icon at bounding box center [126, 114] width 5 height 5
click at [121, 112] on input "PMax-Conversion-Web-Purchase-Dynamic Ads|Baby Milk Food" at bounding box center [93, 115] width 56 height 6
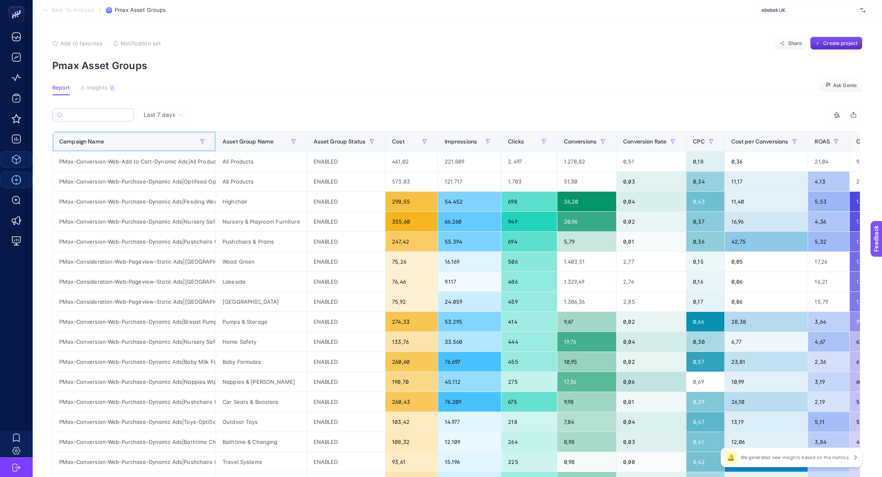
click at [146, 144] on div "Campaign Name" at bounding box center [134, 141] width 150 height 13
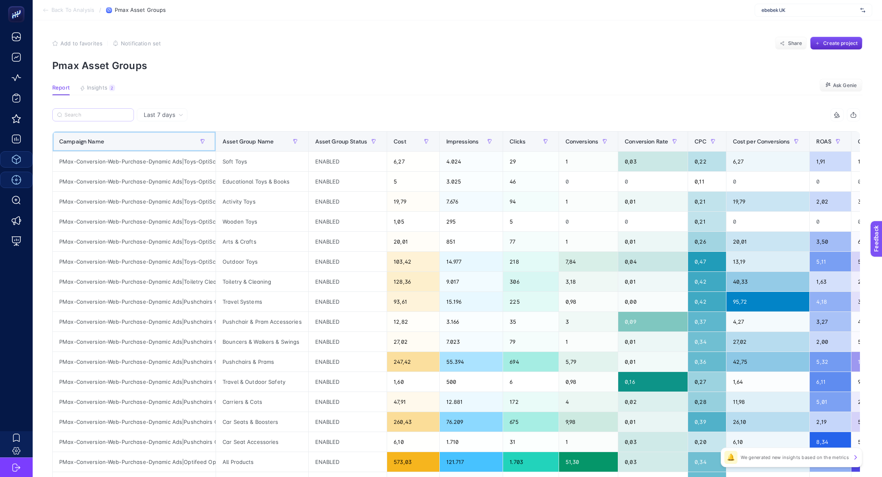
scroll to position [0, 38]
click at [151, 161] on div "PMax-Conversion-Web-Purchase-Dynamic Ads|Toys-OptiScore Products" at bounding box center [134, 161] width 163 height 20
copy tr "PMax-Conversion-Web-Purchase-Dynamic Ads|Toys-OptiScore Products"
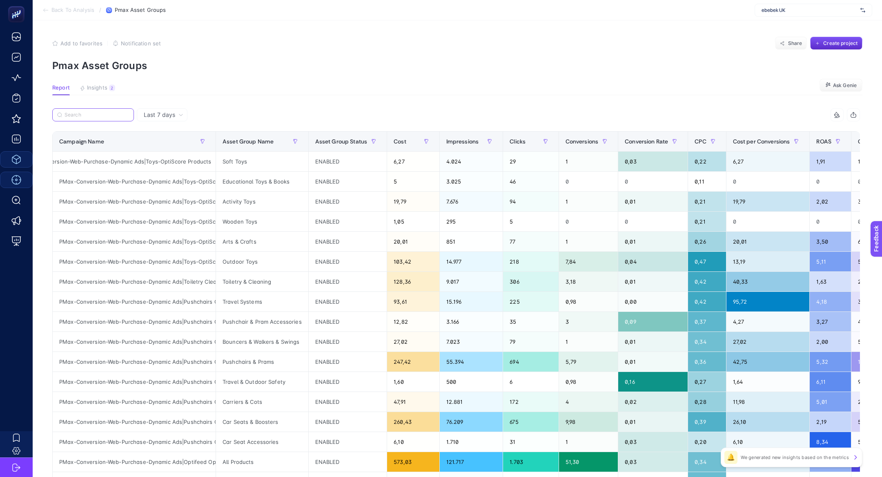
click at [107, 115] on input "Search" at bounding box center [97, 115] width 65 height 6
paste input "PMax-Conversion-Web-Purchase-Dynamic Ads|Toys-OptiScore Products"
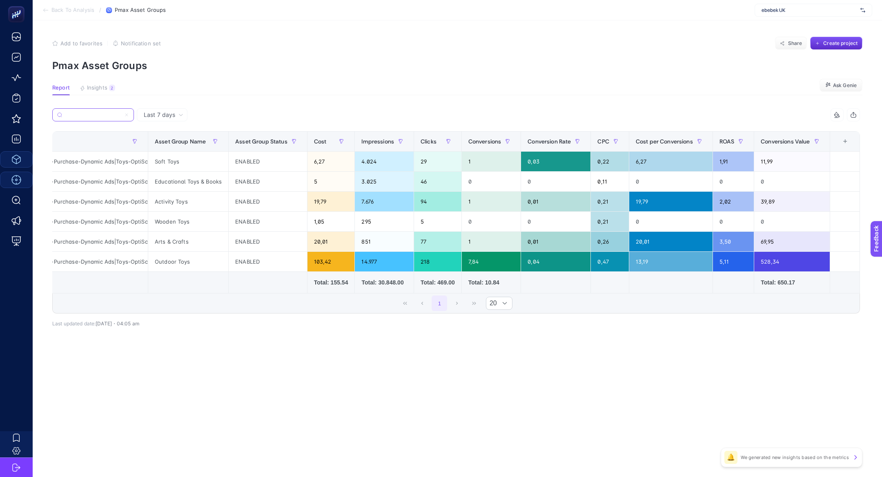
scroll to position [0, 0]
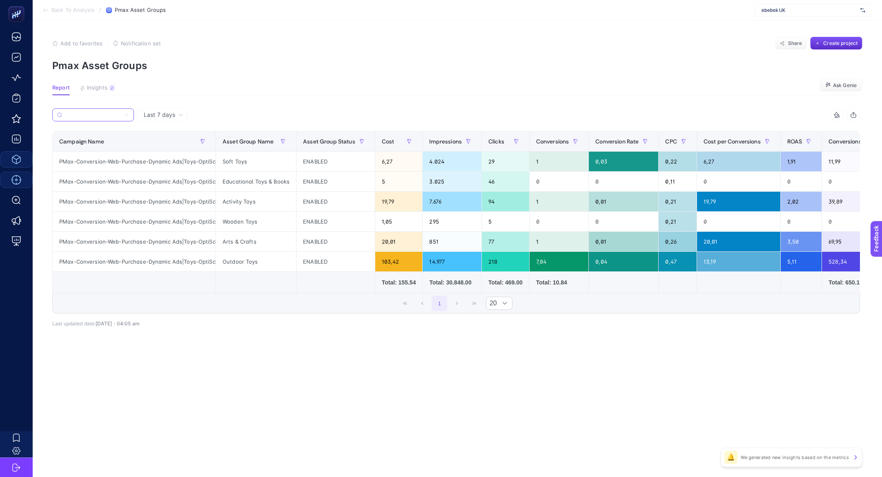
type input "PMax-Conversion-Web-Purchase-Dynamic Ads|Toys-OptiScore Products"
click at [126, 114] on icon at bounding box center [126, 114] width 5 height 5
click at [121, 114] on input "PMax-Conversion-Web-Purchase-Dynamic Ads|Toys-OptiScore Products" at bounding box center [93, 115] width 56 height 6
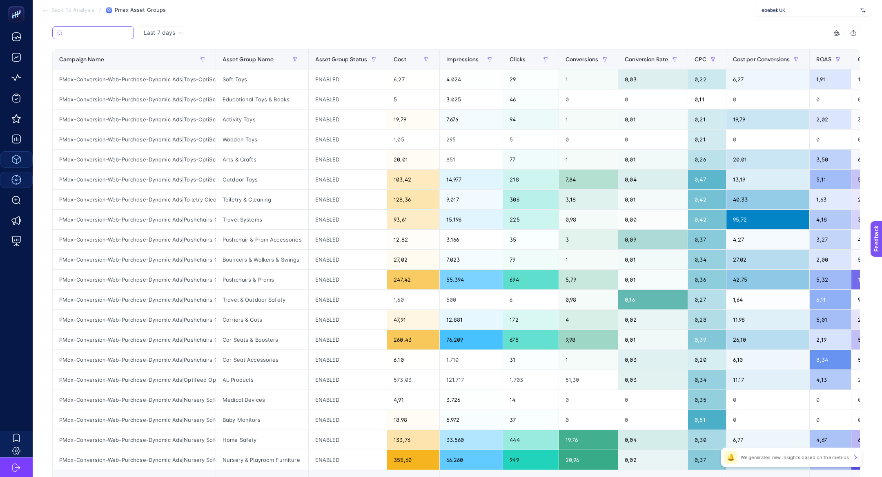
scroll to position [0, 60]
click at [159, 276] on div "PMax-Conversion-Web-Purchase-Dynamic Ads|Pushchairs Car Seats-Pushchairs" at bounding box center [134, 279] width 163 height 20
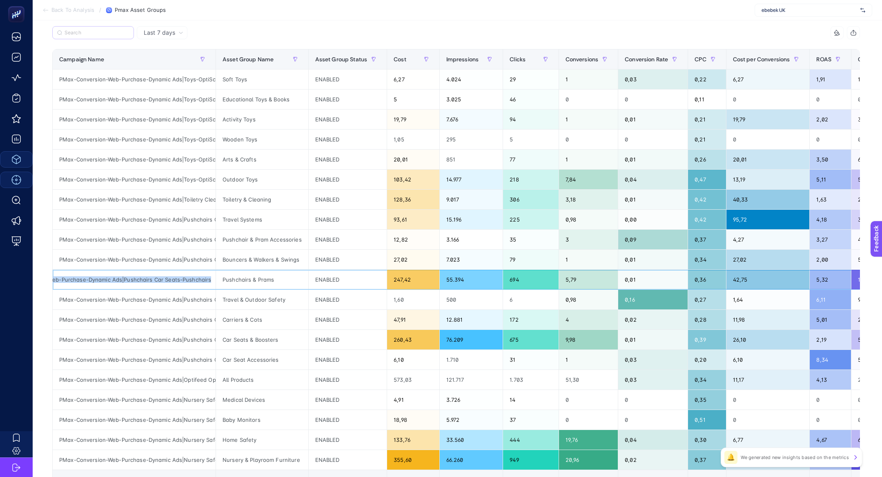
copy tr "PMax-Conversion-Web-Purchase-Dynamic Ads|Pushchairs Car Seats-Pushchairs"
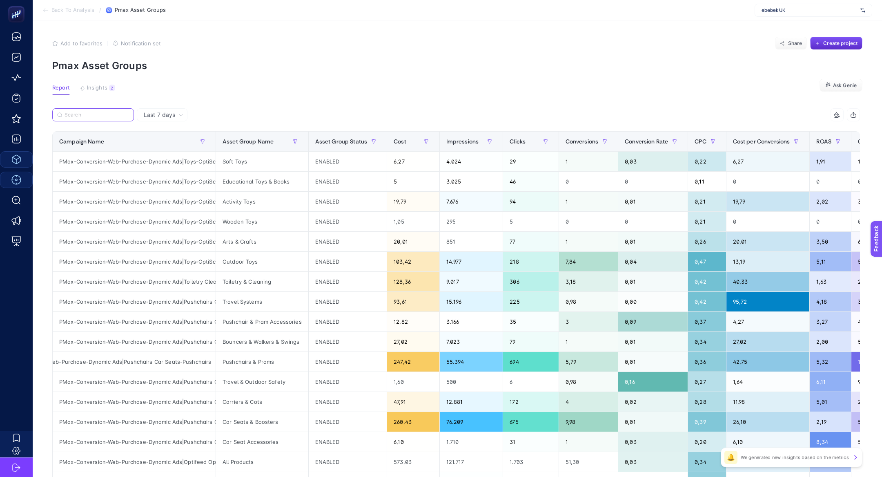
click at [104, 116] on input "Search" at bounding box center [97, 115] width 65 height 6
paste input "PMax-Conversion-Web-Purchase-Dynamic Ads|Pushchairs Car Seats-Pushchairs"
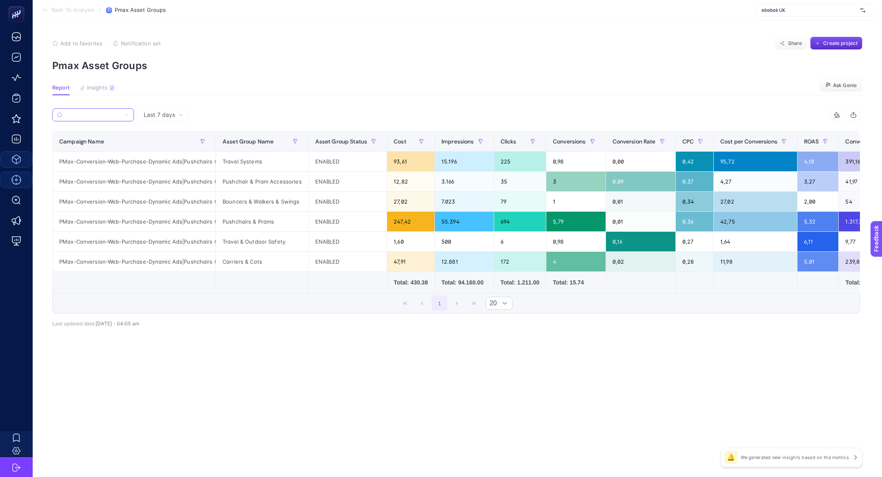
type input "PMax-Conversion-Web-Purchase-Dynamic Ads|Pushchairs Car Seats-Pushchairs"
click at [126, 110] on label "PMax-Conversion-Web-Purchase-Dynamic Ads|Pushchairs Car Seats-Pushchairs" at bounding box center [93, 114] width 82 height 13
click at [121, 112] on input "PMax-Conversion-Web-Purchase-Dynamic Ads|Pushchairs Car Seats-Pushchairs" at bounding box center [93, 115] width 56 height 6
click at [129, 113] on icon at bounding box center [126, 114] width 5 height 5
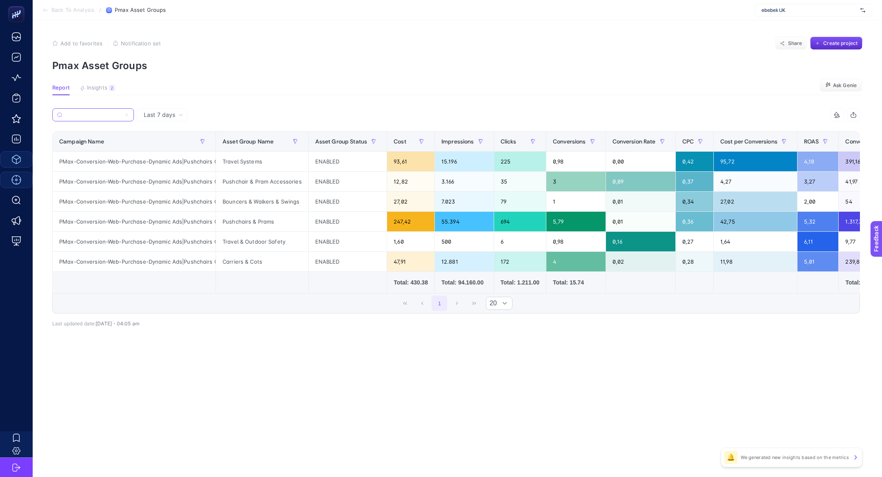
click at [121, 113] on input "PMax-Conversion-Web-Purchase-Dynamic Ads|Pushchairs Car Seats-Pushchairs" at bounding box center [93, 115] width 56 height 6
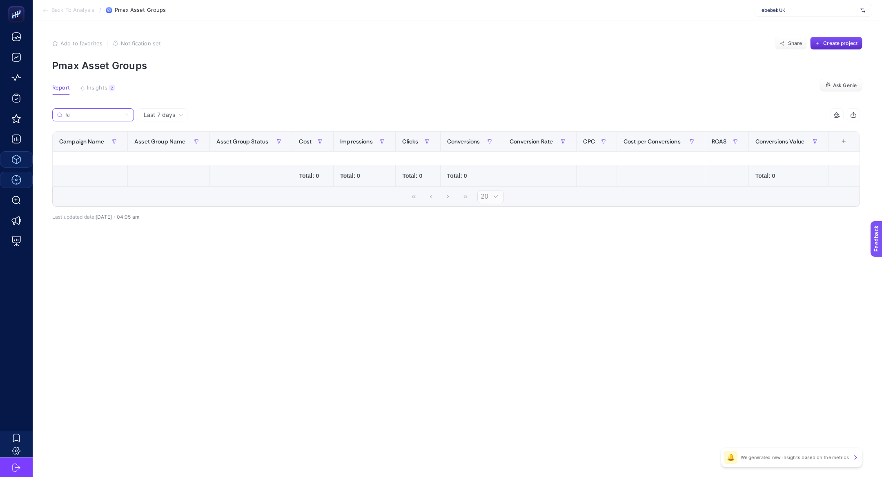
type input "f"
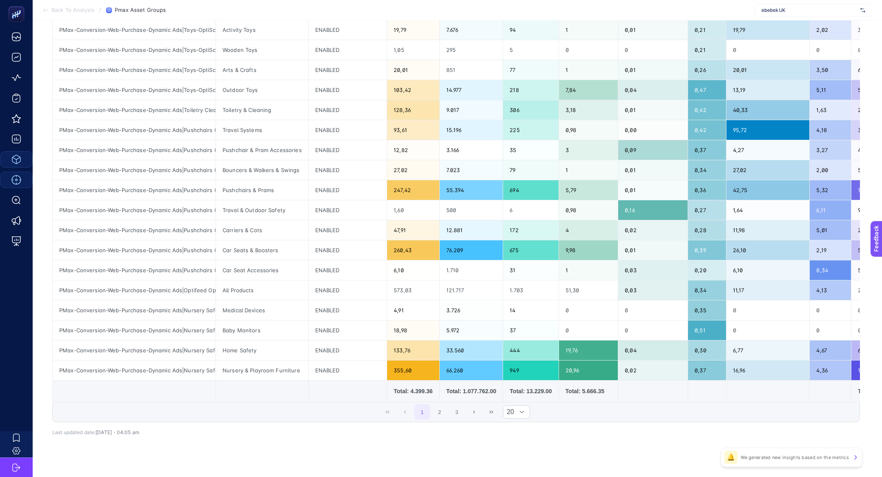
scroll to position [107, 0]
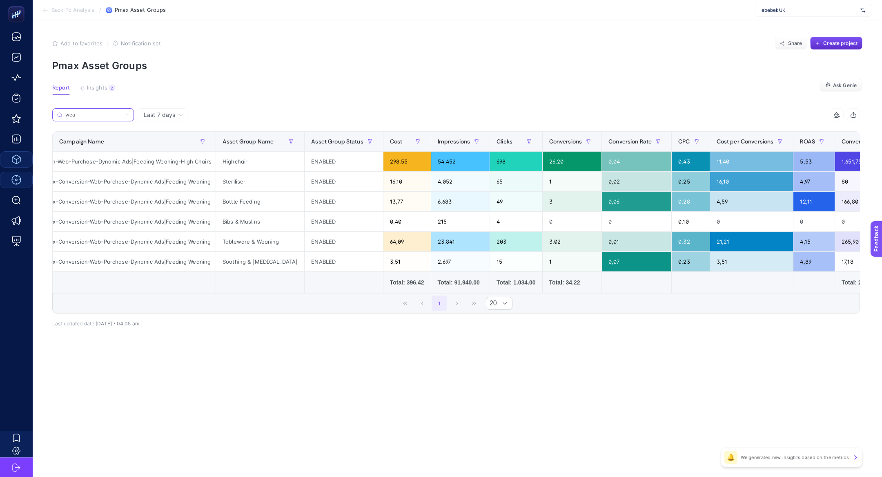
type input "wea"
click at [126, 113] on icon at bounding box center [126, 114] width 5 height 5
click at [121, 113] on input "wea" at bounding box center [93, 115] width 56 height 6
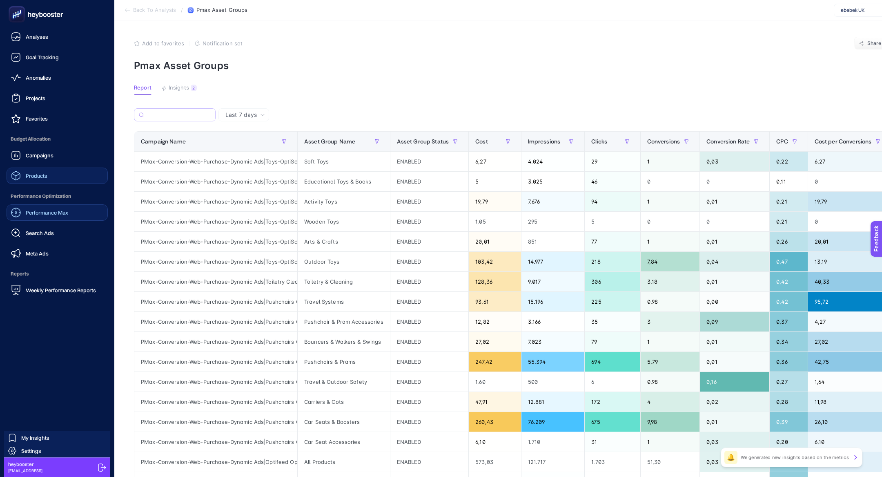
click at [57, 211] on span "Performance Max" at bounding box center [47, 212] width 42 height 7
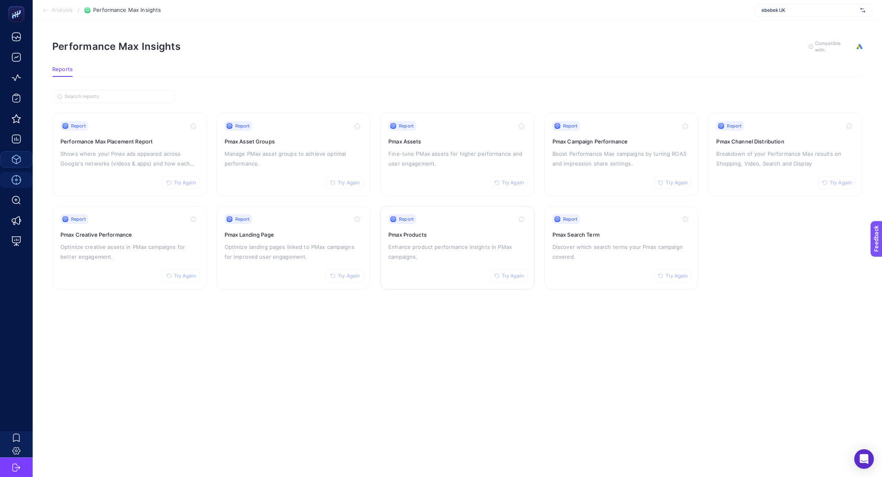
click at [412, 244] on p "Enhance product performance insights in PMax campaigns." at bounding box center [457, 252] width 138 height 20
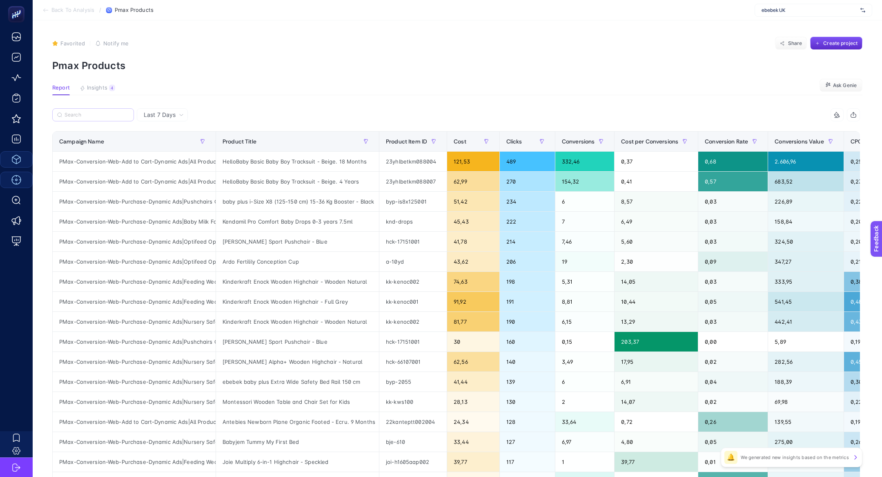
click at [105, 118] on label at bounding box center [93, 114] width 82 height 13
click at [105, 118] on input "Search" at bounding box center [97, 115] width 65 height 6
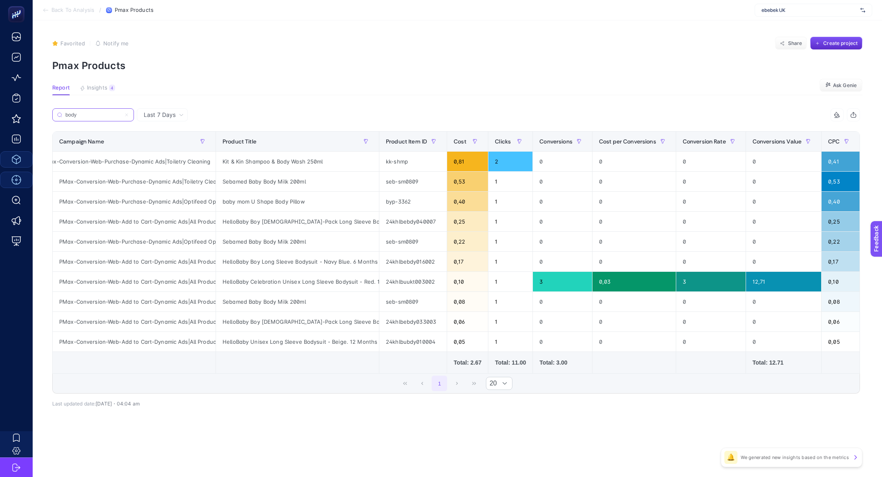
scroll to position [0, 17]
click at [185, 181] on div "PMax-Conversion-Web-Purchase-Dynamic Ads|Toiletry Cleaning" at bounding box center [134, 181] width 163 height 20
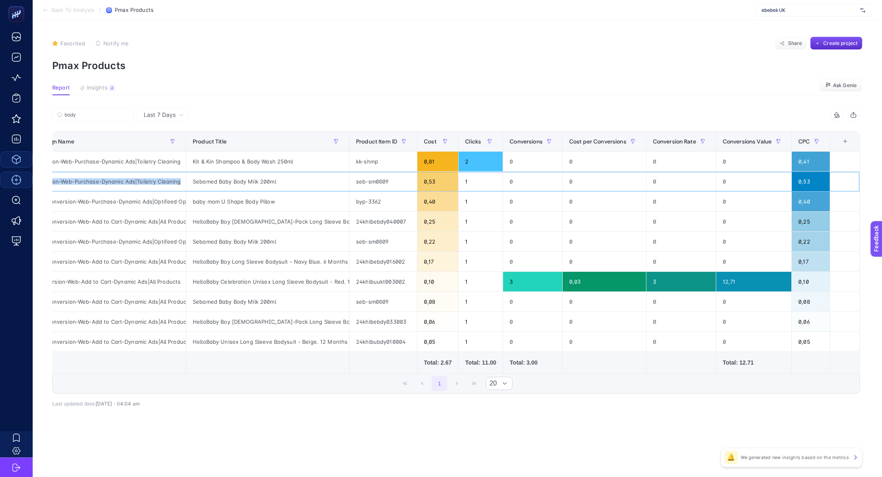
scroll to position [0, 0]
click at [163, 282] on div "PMax-Conversion-Web-Add to Cart-Dynamic Ads|All Products" at bounding box center [104, 282] width 163 height 20
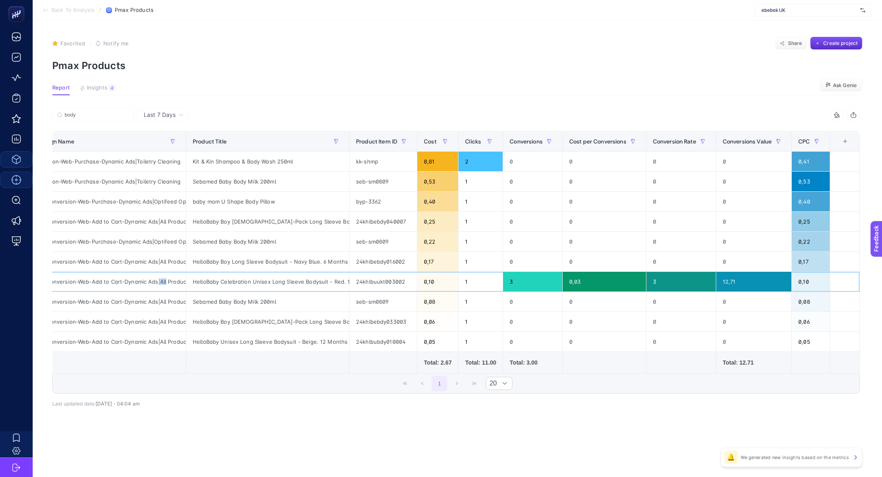
click at [163, 282] on div "PMax-Conversion-Web-Add to Cart-Dynamic Ads|All Products" at bounding box center [104, 282] width 163 height 20
click at [138, 238] on div "PMax-Conversion-Web-Purchase-Dynamic Ads|Optifeed OptiScore Products" at bounding box center [104, 242] width 163 height 20
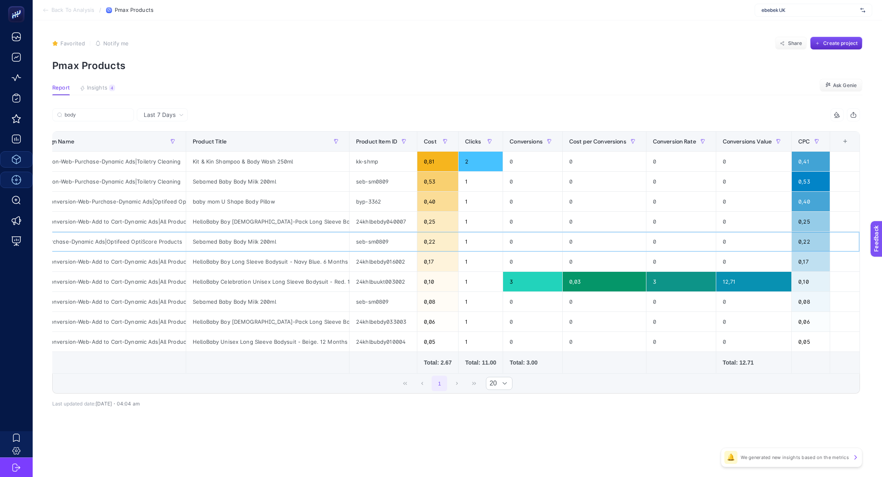
click at [138, 238] on div "PMax-Conversion-Web-Purchase-Dynamic Ads|Optifeed OptiScore Products" at bounding box center [104, 242] width 163 height 20
copy tr "PMax-Conversion-Web-Purchase-Dynamic Ads|Optifeed OptiScore Products"
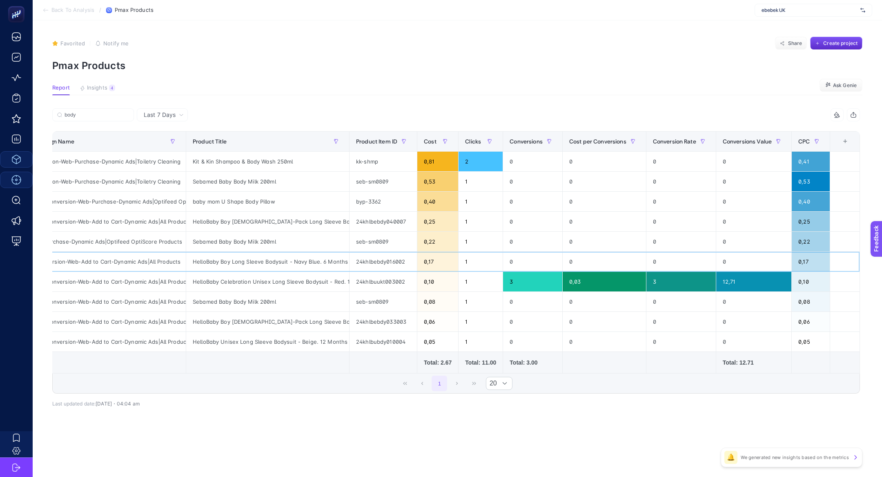
click at [126, 258] on div "PMax-Conversion-Web-Add to Cart-Dynamic Ads|All Products" at bounding box center [104, 262] width 163 height 20
click at [97, 110] on label "body" at bounding box center [93, 114] width 82 height 13
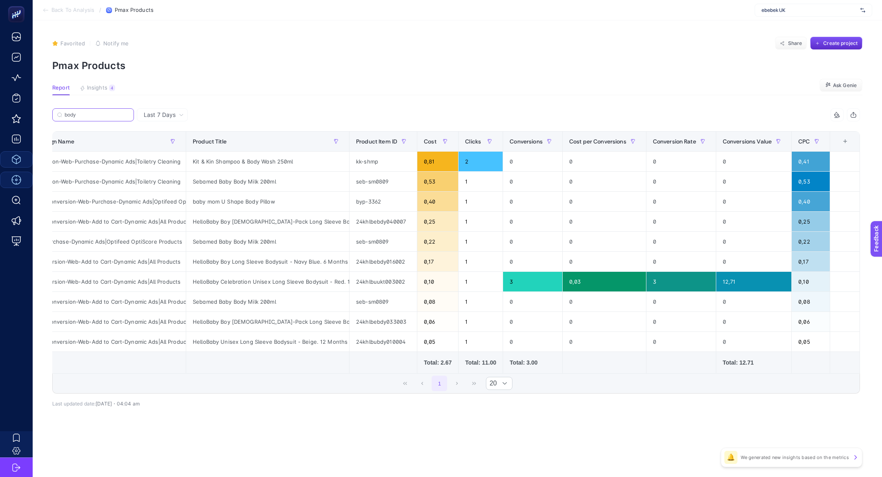
click at [97, 112] on input "body" at bounding box center [97, 115] width 65 height 6
click at [97, 110] on label "body" at bounding box center [93, 114] width 82 height 13
click at [97, 112] on input "body" at bounding box center [93, 115] width 56 height 6
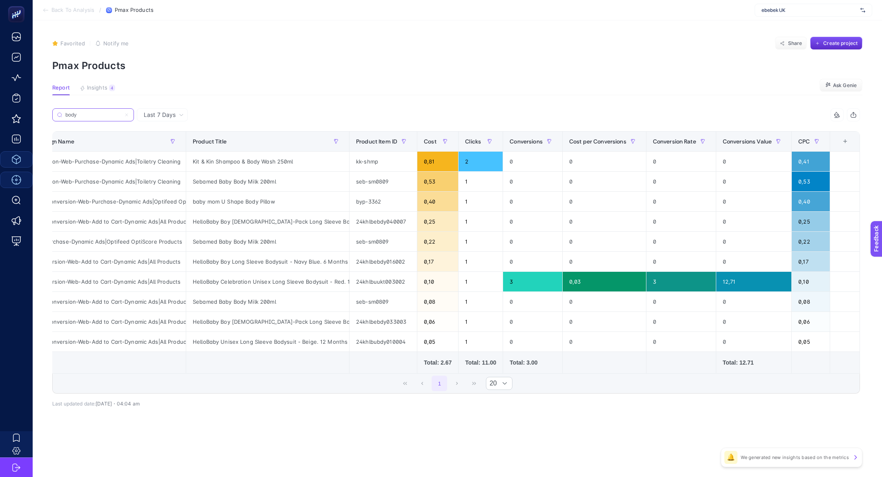
click at [97, 112] on input "body" at bounding box center [93, 115] width 56 height 6
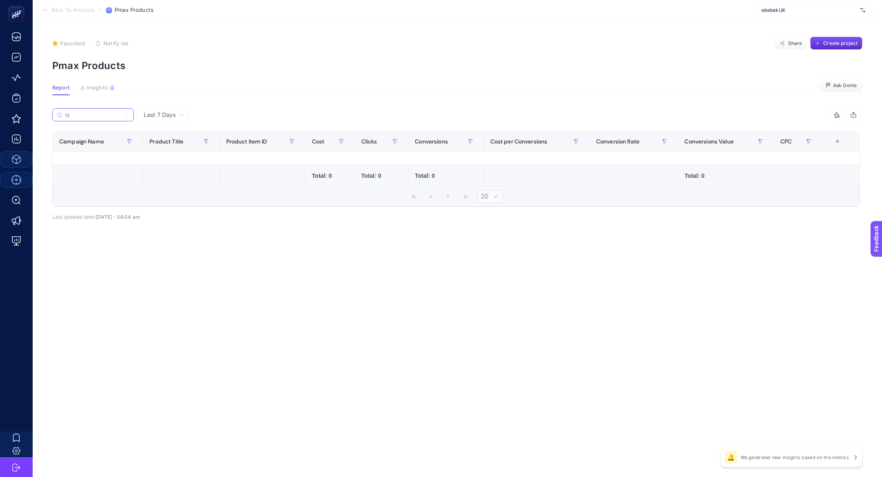
scroll to position [0, 0]
type input "c"
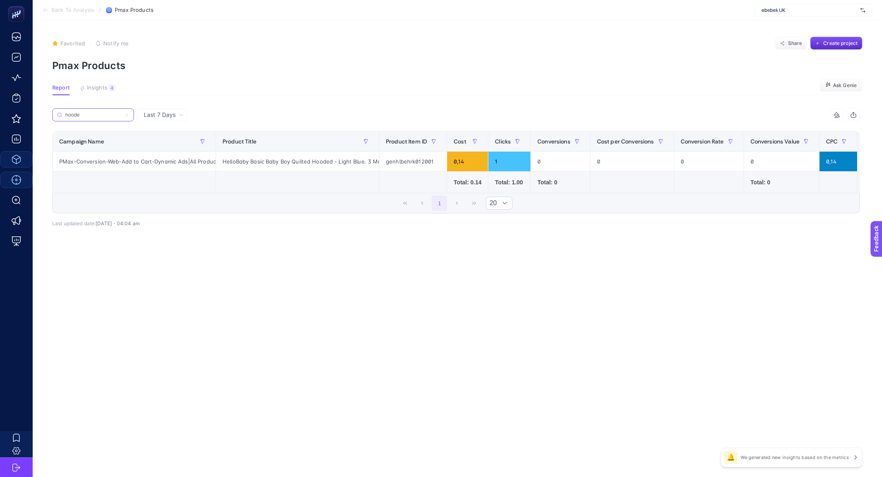
scroll to position [0, 11]
type input "hoode"
click at [91, 118] on label "hoode" at bounding box center [93, 114] width 82 height 13
click at [91, 118] on input "hoode" at bounding box center [93, 115] width 56 height 6
click at [91, 118] on label "hoode" at bounding box center [93, 114] width 82 height 13
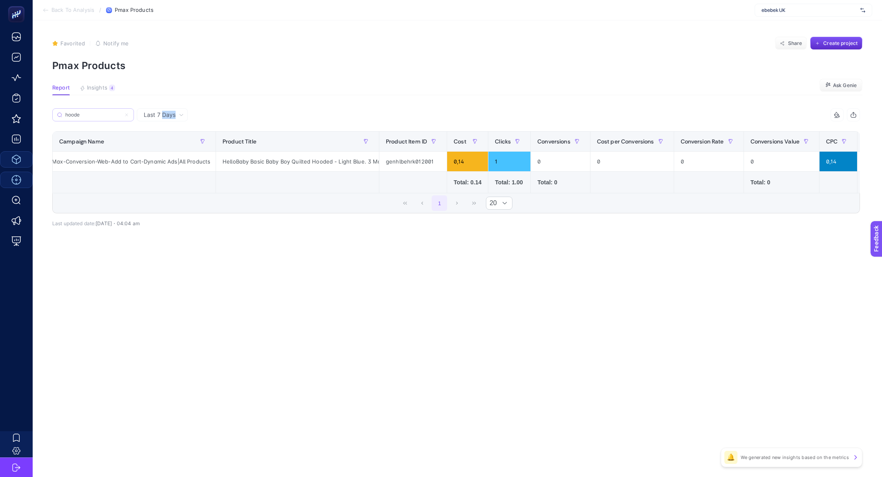
click at [91, 118] on input "hoode" at bounding box center [93, 115] width 56 height 6
click at [91, 118] on label "hoode" at bounding box center [93, 114] width 82 height 13
click at [91, 118] on input "hoode" at bounding box center [93, 115] width 56 height 6
click at [125, 115] on icon at bounding box center [126, 114] width 5 height 5
click at [121, 115] on input "hoode" at bounding box center [93, 115] width 56 height 6
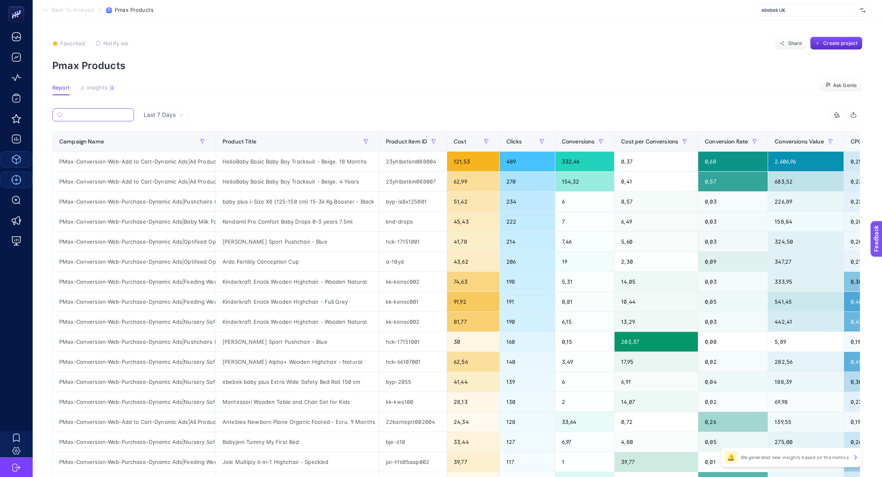
paste input "Booties"
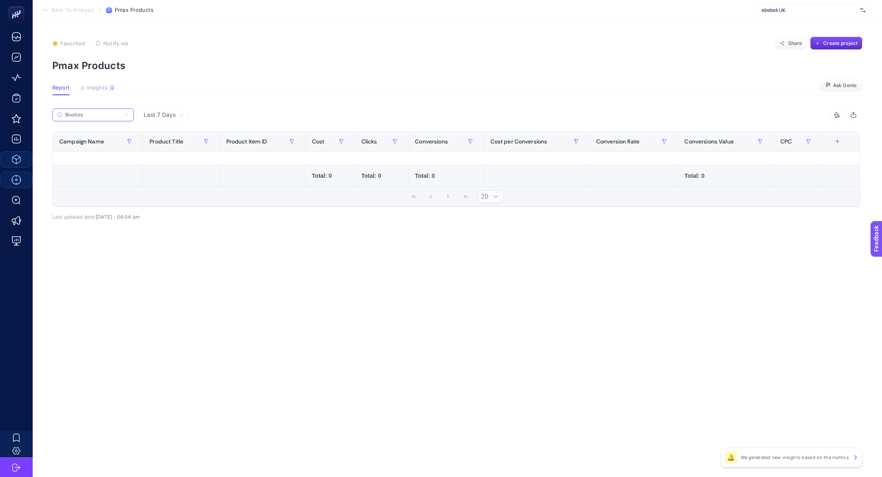
type input "Booties"
click at [129, 116] on label "Booties" at bounding box center [93, 114] width 82 height 13
click at [121, 116] on input "Booties" at bounding box center [93, 115] width 56 height 6
click at [128, 116] on icon at bounding box center [126, 114] width 5 height 5
click at [121, 116] on input "Booties" at bounding box center [93, 115] width 56 height 6
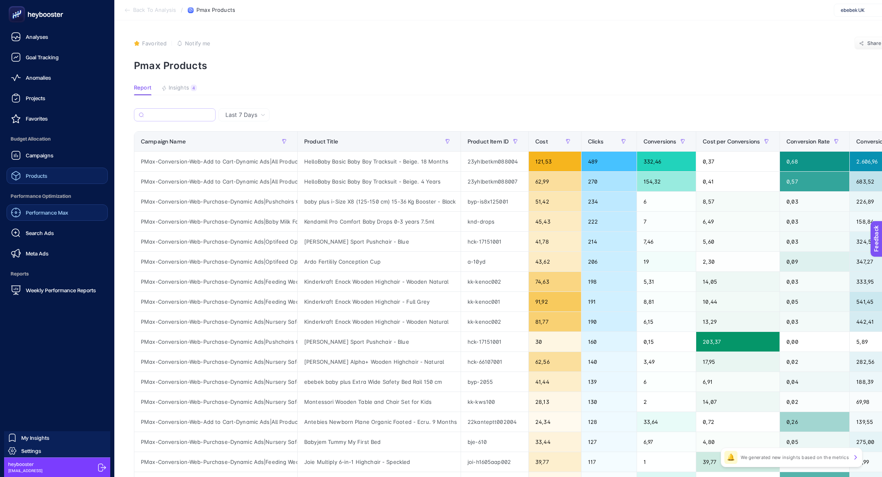
click at [49, 154] on span "Campaigns" at bounding box center [40, 155] width 28 height 7
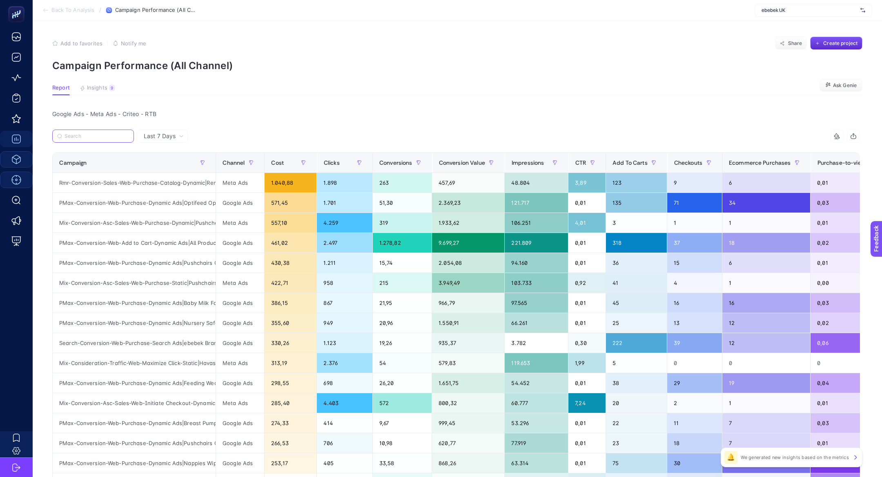
click at [101, 136] on input "Search" at bounding box center [97, 136] width 65 height 6
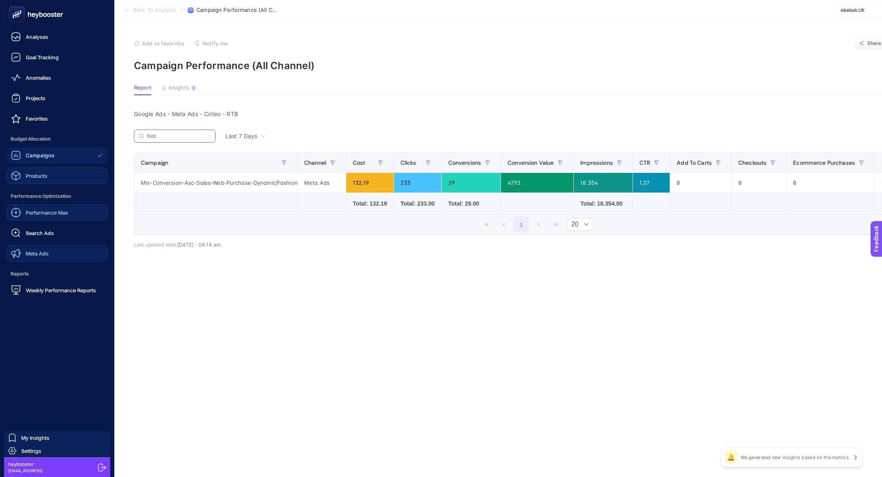
type input "foot"
click at [80, 258] on link "Meta Ads" at bounding box center [57, 253] width 101 height 16
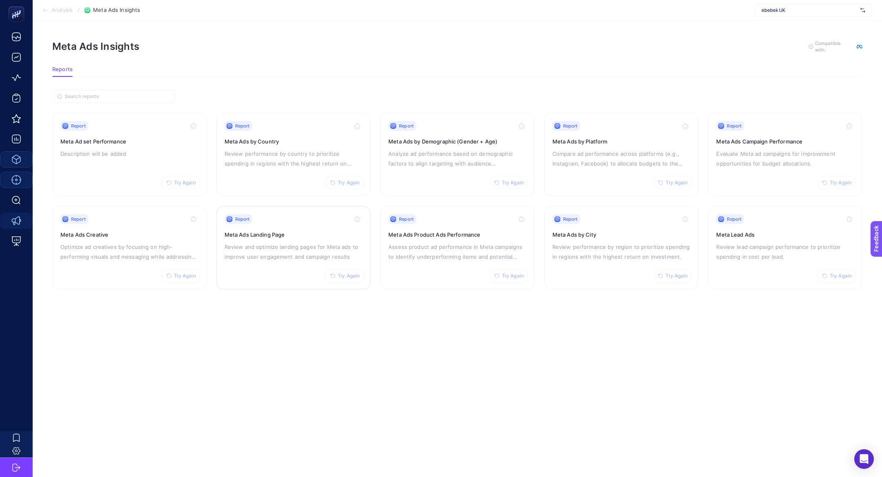
click at [274, 261] on div "Report Try Again Meta Ads Landing Page Review and optimize landing pages for Me…" at bounding box center [294, 247] width 138 height 67
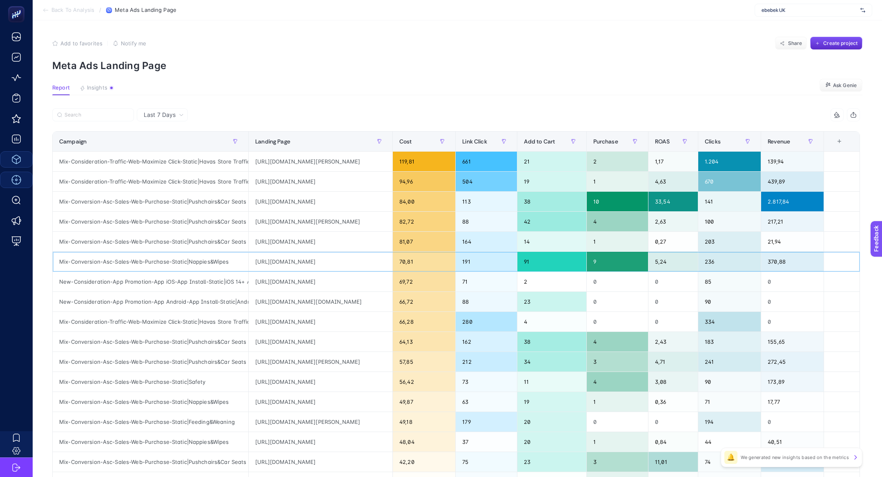
click at [312, 256] on div "https://ebebek.co.uk/collections/any-2-for-18/" at bounding box center [321, 262] width 144 height 20
click at [312, 265] on div "https://ebebek.co.uk/collections/any-2-for-18/" at bounding box center [321, 262] width 144 height 20
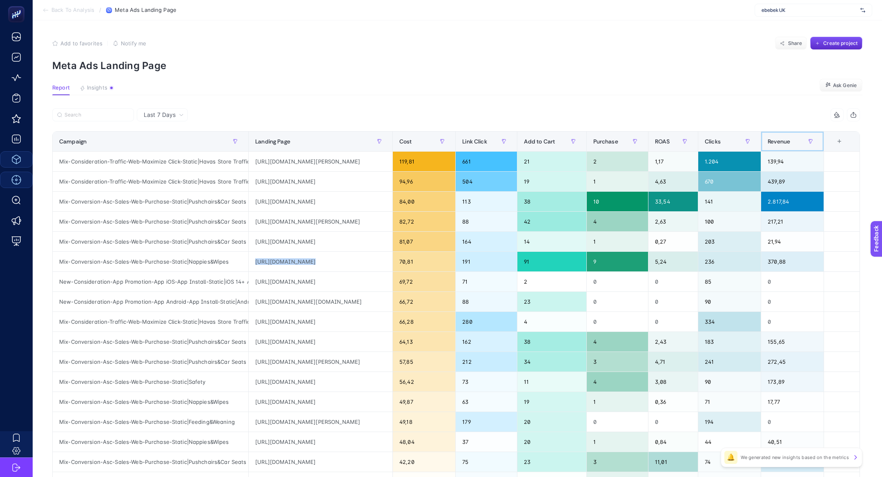
click at [783, 135] on div "Revenue" at bounding box center [792, 141] width 49 height 13
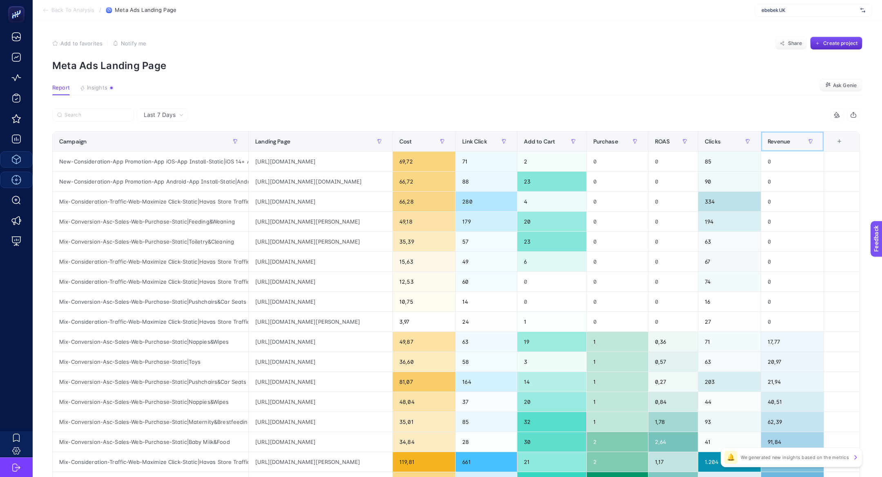
click at [783, 135] on div "Revenue" at bounding box center [792, 141] width 49 height 13
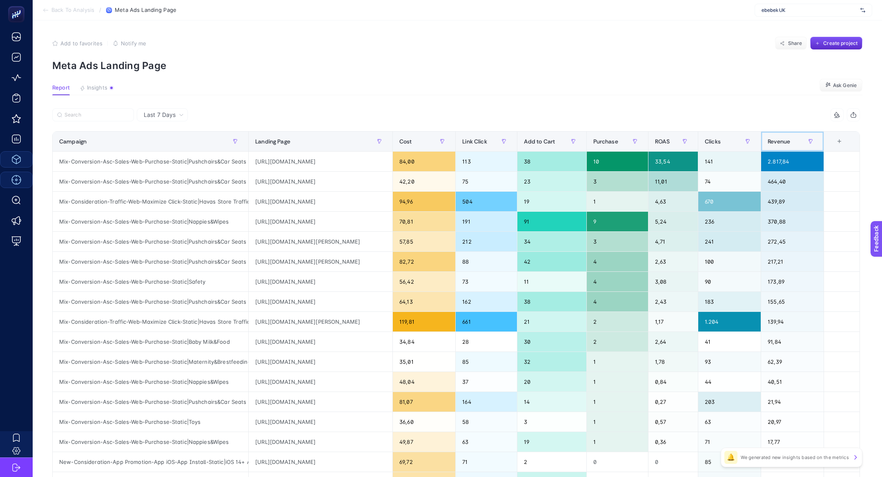
scroll to position [0, 31]
click at [356, 163] on div "https://ebebek.co.uk/products/wonderfold-vw4-volkswagen-stroller-wagon-1" at bounding box center [321, 161] width 144 height 20
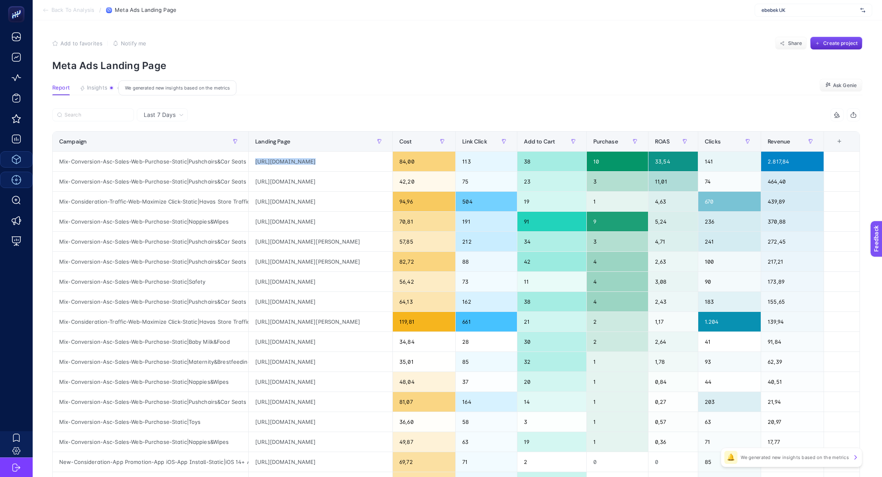
click at [104, 87] on span "Insights" at bounding box center [97, 88] width 20 height 7
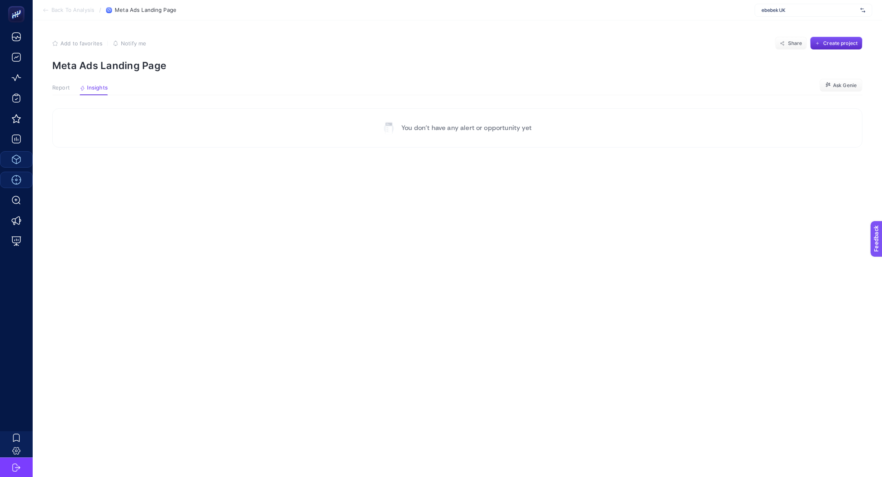
click at [62, 87] on span "Report" at bounding box center [61, 88] width 18 height 7
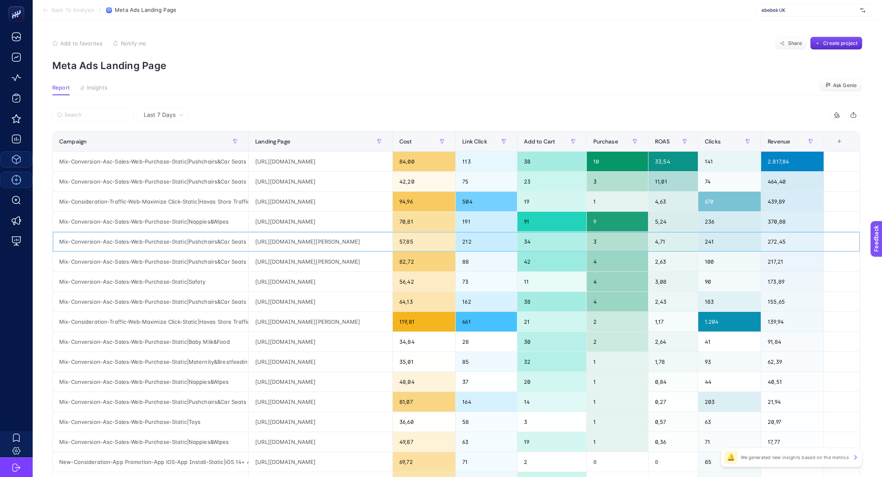
click at [313, 235] on div "https://ebebek.co.uk/collections/britax-romer/" at bounding box center [321, 242] width 144 height 20
click at [441, 144] on div "Cost" at bounding box center [423, 141] width 49 height 13
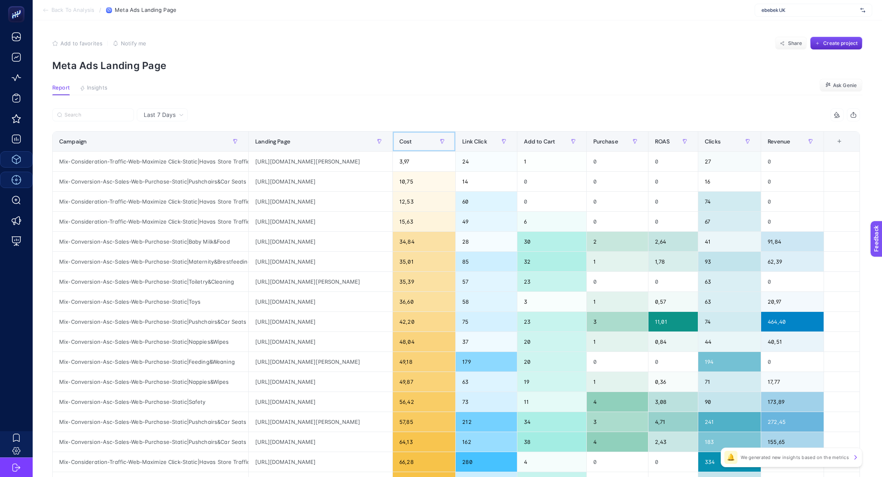
click at [441, 144] on div "Cost" at bounding box center [423, 141] width 49 height 13
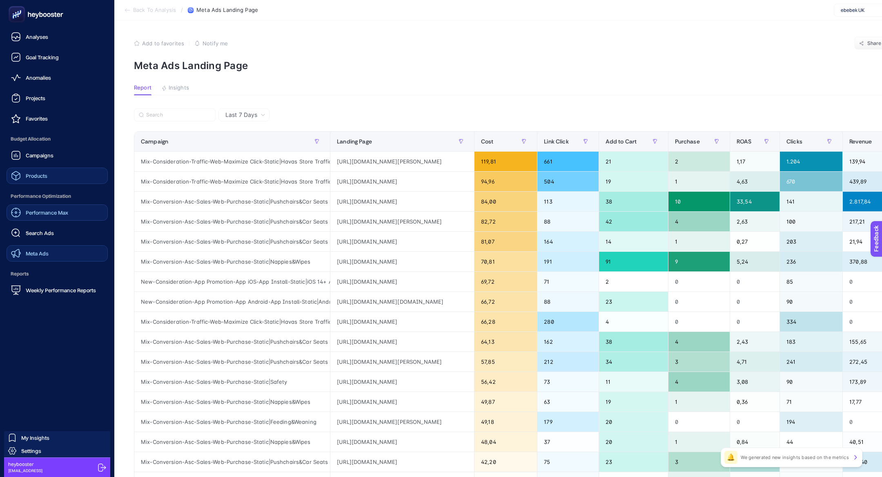
click at [53, 256] on link "Meta Ads" at bounding box center [57, 253] width 101 height 16
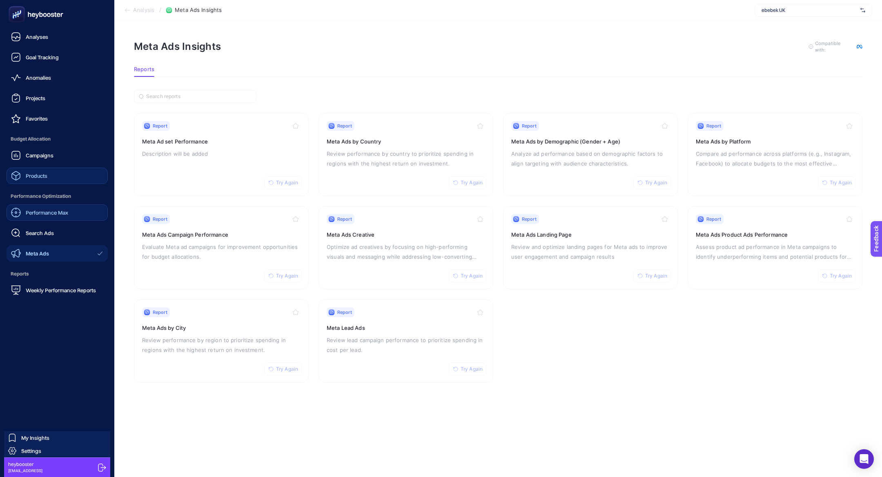
click at [36, 211] on span "Performance Max" at bounding box center [47, 212] width 42 height 7
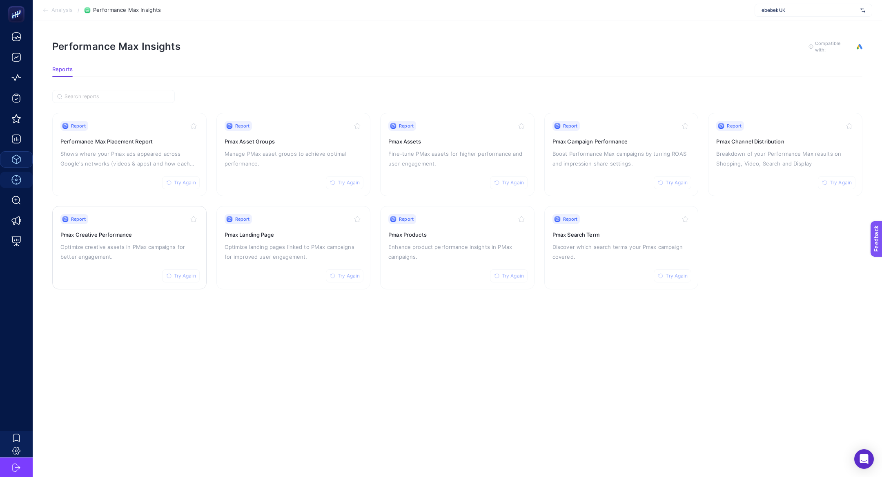
click at [112, 244] on p "Optimize creative assets in PMax campaigns for better engagement." at bounding box center [129, 252] width 138 height 20
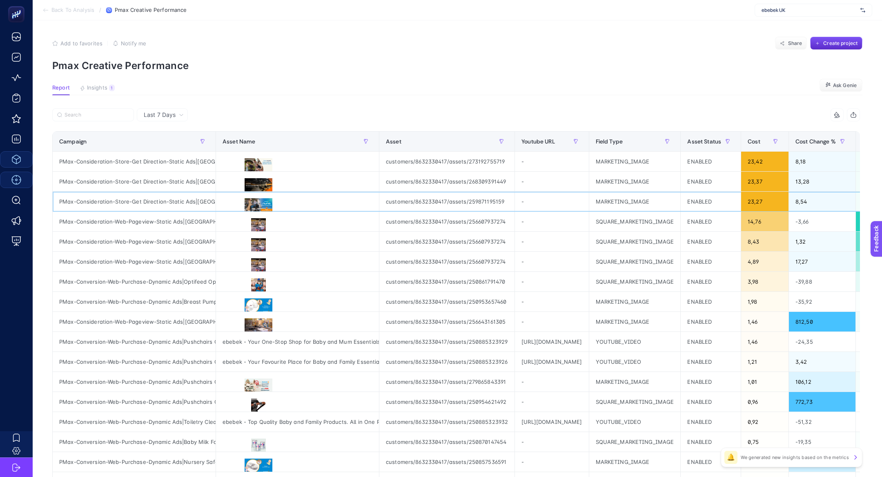
click at [262, 192] on div at bounding box center [297, 202] width 163 height 20
click at [262, 183] on icon at bounding box center [259, 186] width 10 height 8
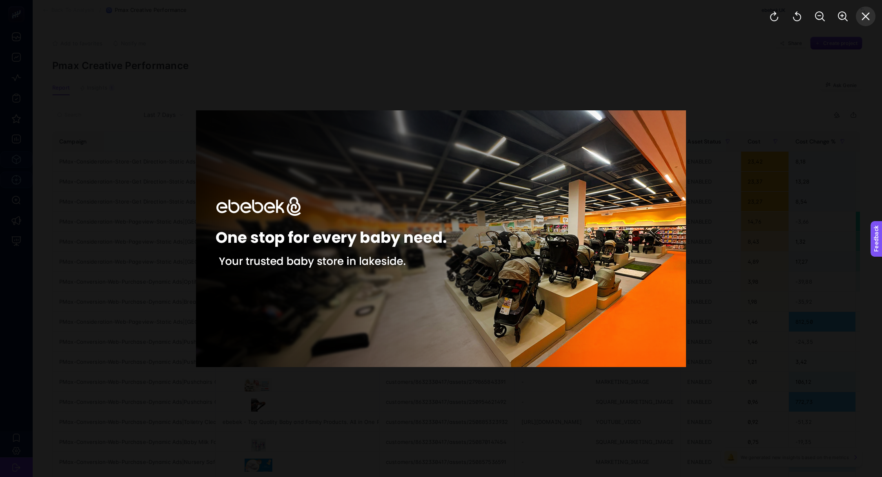
click at [867, 18] on icon "Close" at bounding box center [866, 17] width 8 height 8
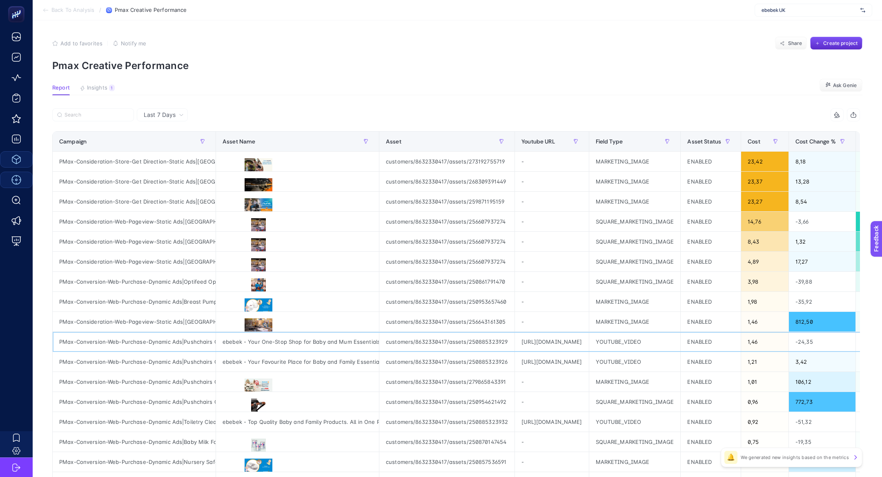
click at [544, 339] on div "https://www.youtube.com/watch?v=N9EyJI9qRaY" at bounding box center [551, 342] width 73 height 20
click at [91, 112] on input "Search" at bounding box center [97, 115] width 65 height 6
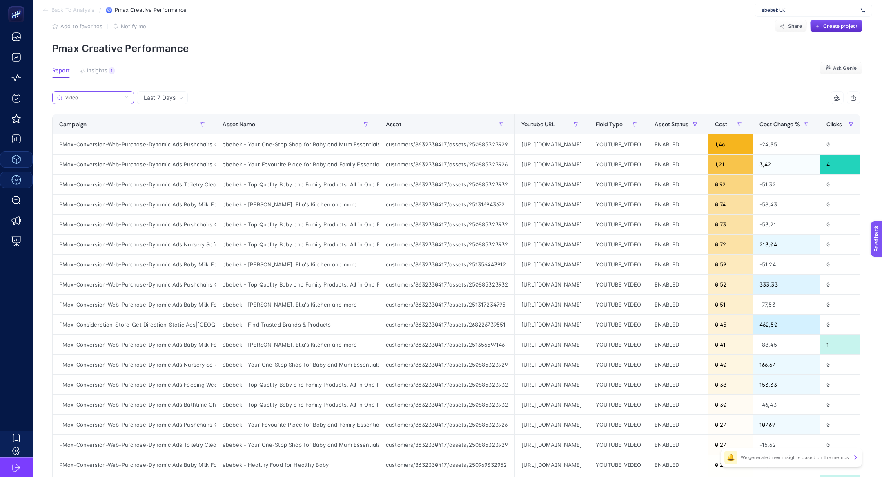
scroll to position [8, 0]
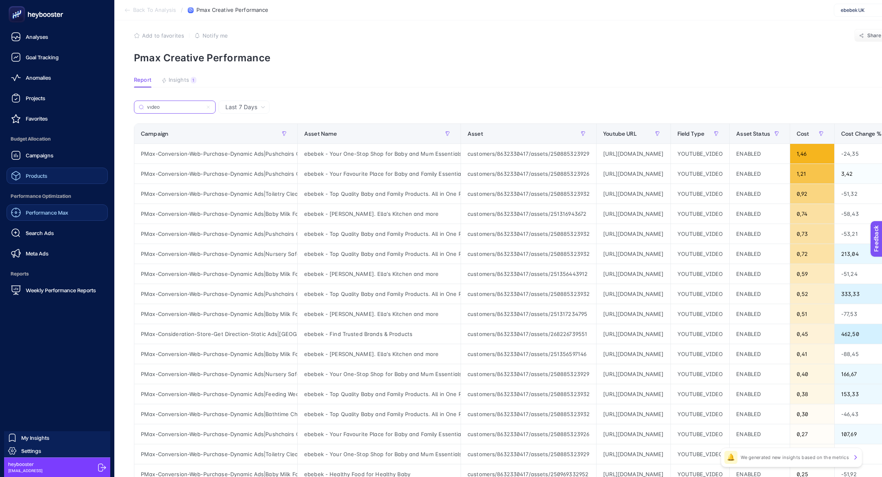
type input "vıdeo"
click at [45, 212] on span "Performance Max" at bounding box center [47, 212] width 42 height 7
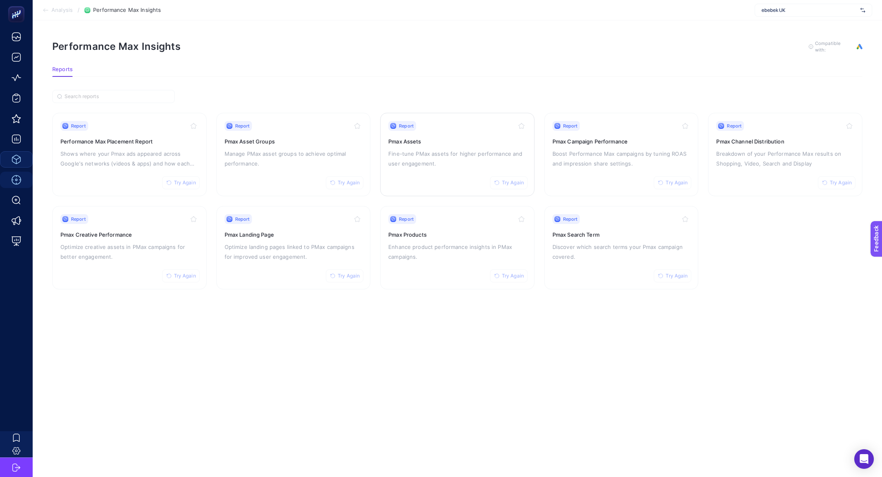
click at [434, 152] on p "Fine-tune PMax assets for higher performance and user engagement." at bounding box center [457, 159] width 138 height 20
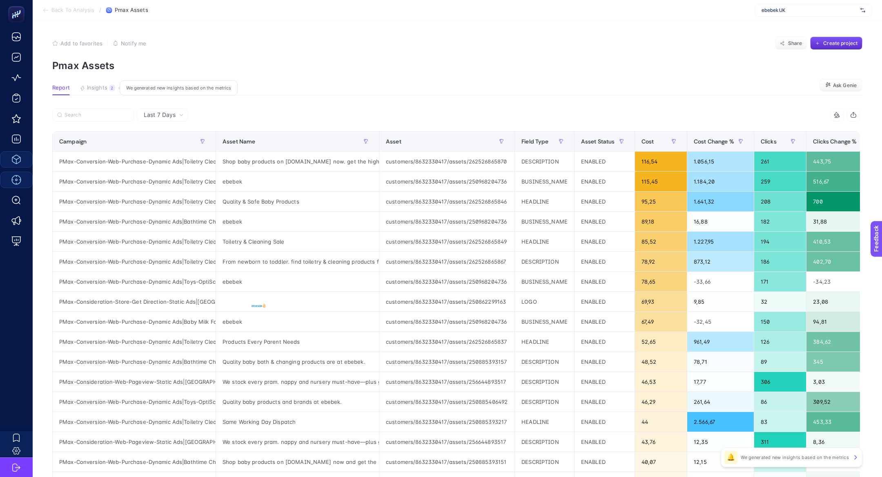
click at [102, 94] on button "Insights 2 We generated new insights based on the metrics" at bounding box center [98, 90] width 36 height 11
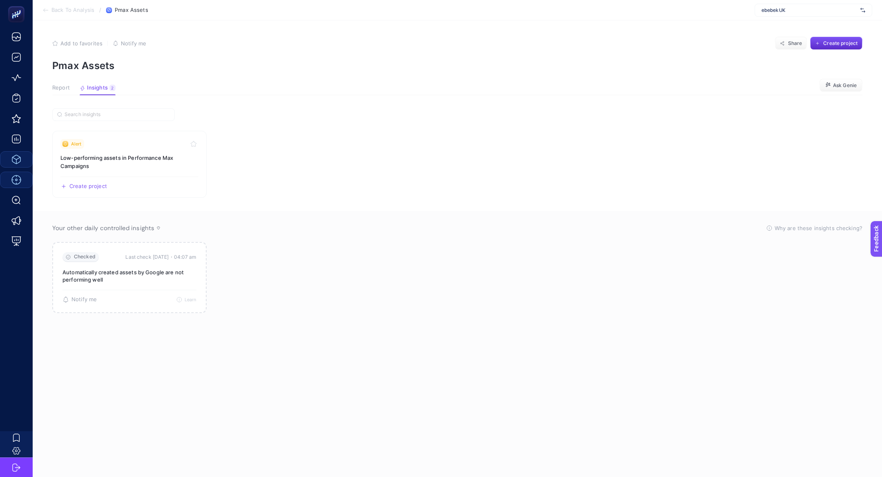
click at [65, 89] on span "Report" at bounding box center [61, 88] width 18 height 7
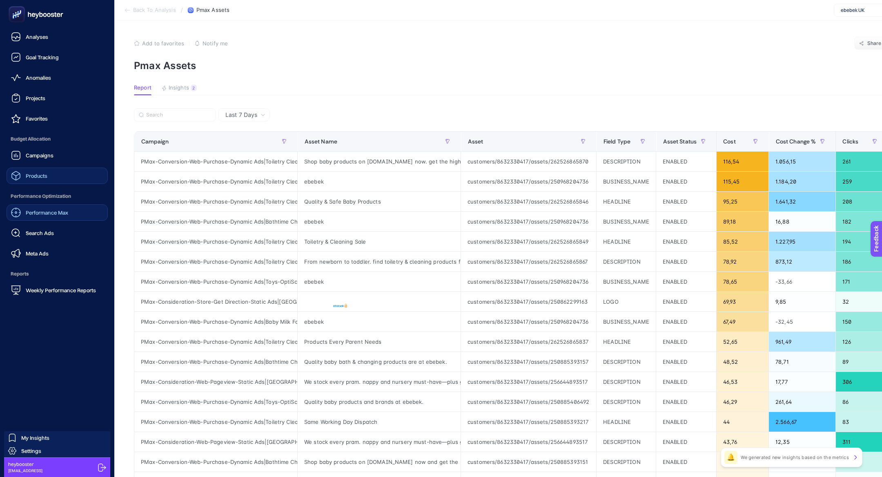
click at [40, 248] on div "Meta Ads" at bounding box center [30, 253] width 38 height 10
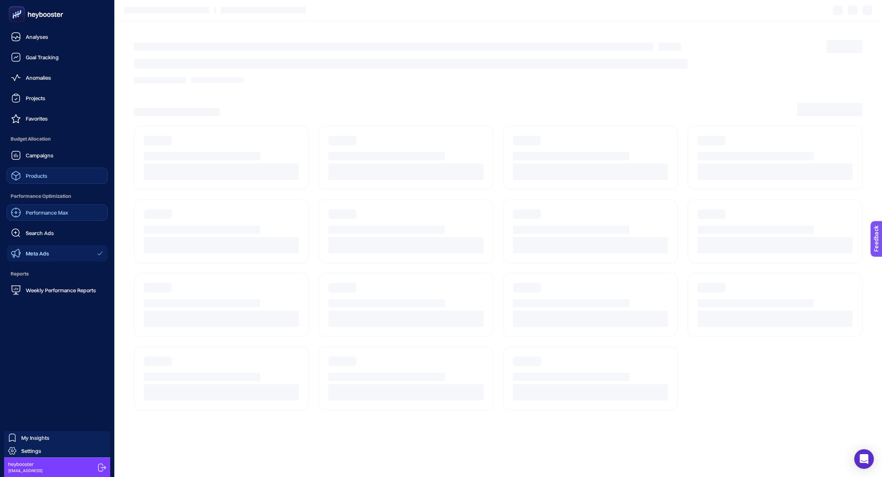
click at [64, 208] on div "Performance Max" at bounding box center [39, 212] width 57 height 10
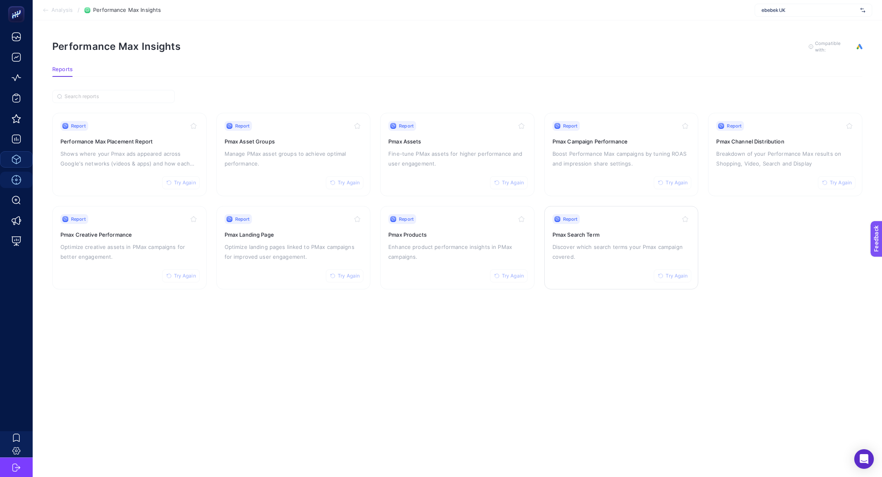
click at [598, 251] on p "Discover which search terms your Pmax campaign covered." at bounding box center [621, 252] width 138 height 20
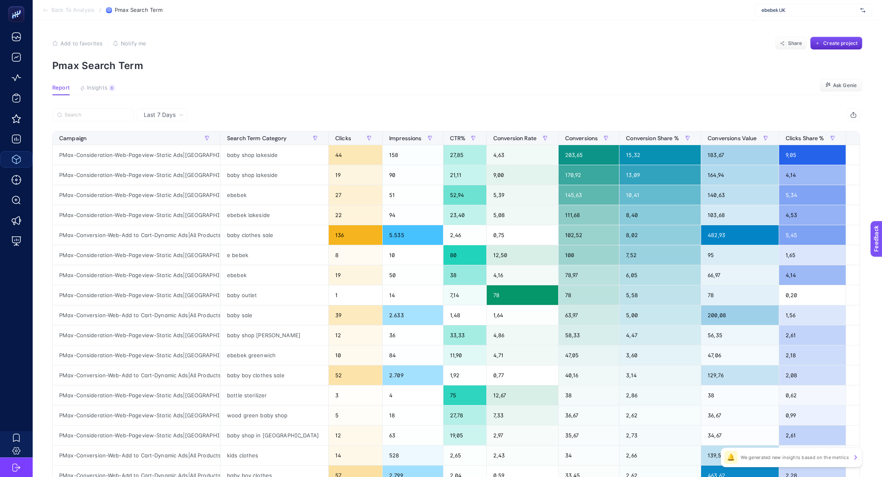
click at [111, 82] on article "Add to favorites false Notify me Share Create project Pmax Search Term Report I…" at bounding box center [457, 336] width 849 height 632
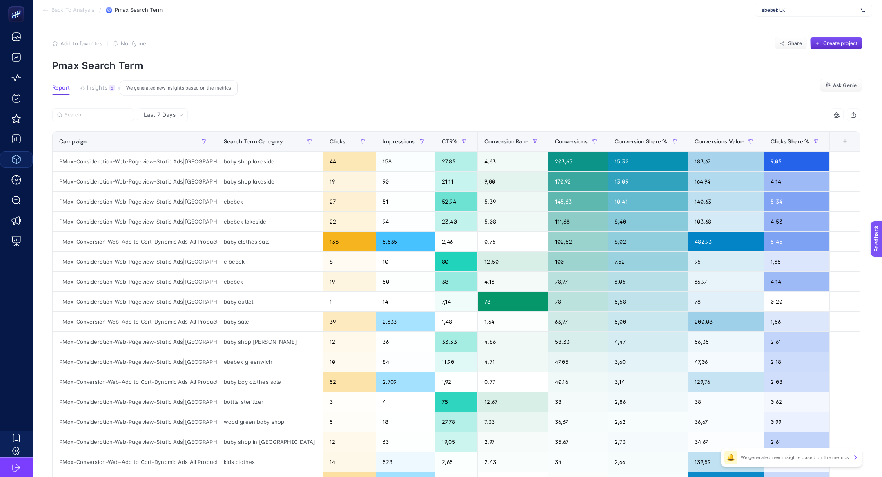
click at [110, 90] on div "6" at bounding box center [112, 88] width 6 height 7
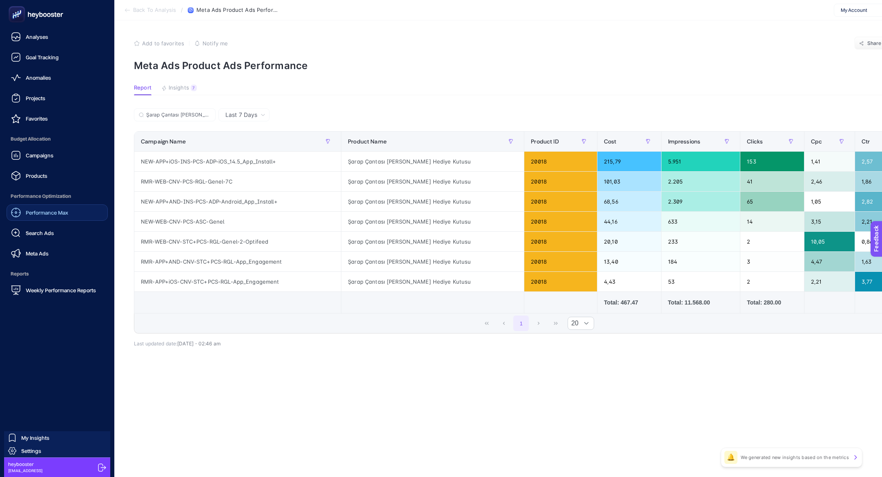
click at [56, 218] on link "Performance Max" at bounding box center [57, 212] width 101 height 16
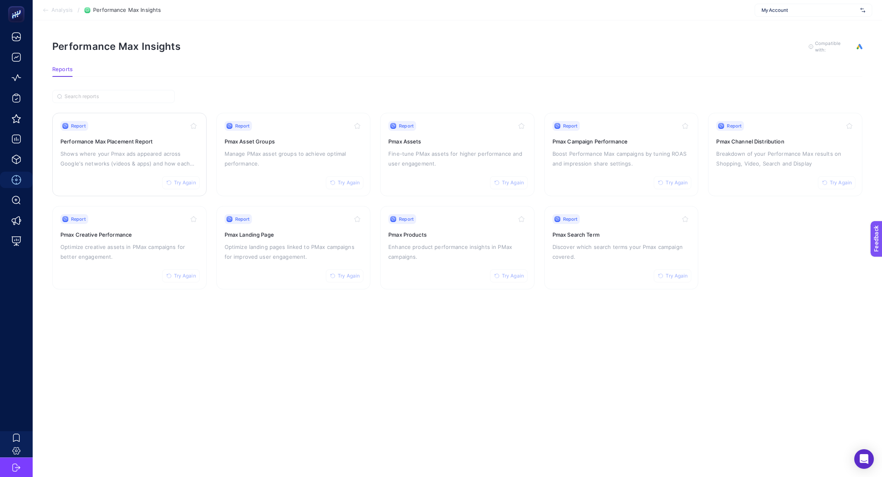
click at [111, 137] on h3 "Performance Max Placement Report" at bounding box center [129, 141] width 138 height 8
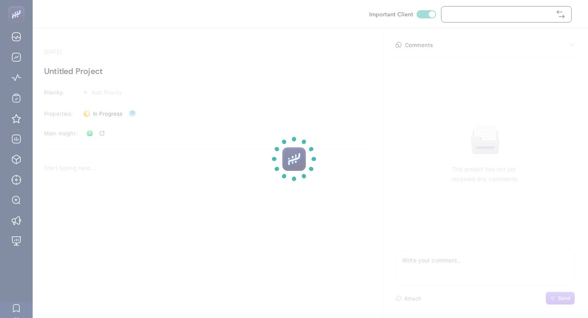
checkbox input "true"
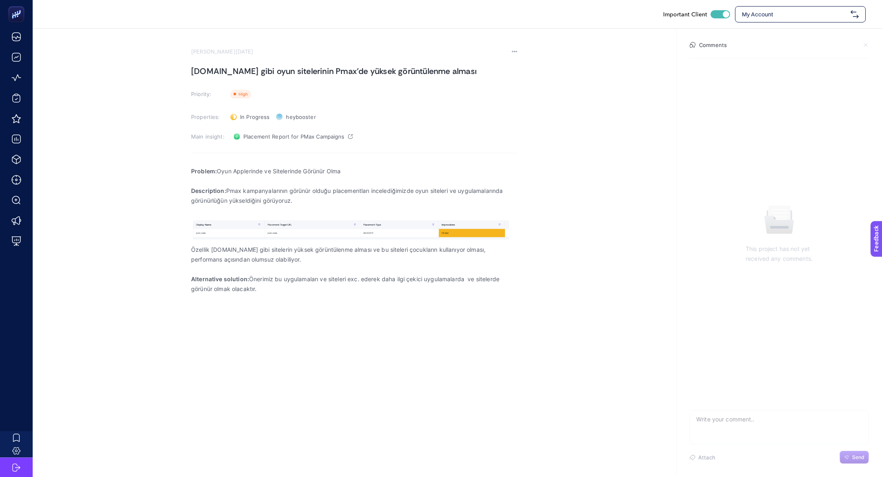
click at [284, 60] on section "August 27, 2025 Poki.com gibi oyun sitelerinin Pmax'de yüksek görüntülenme alma…" at bounding box center [354, 186] width 327 height 276
click at [285, 65] on h1 "Poki.com gibi oyun sitelerinin Pmax'de yüksek görüntülenme alması" at bounding box center [354, 71] width 327 height 13
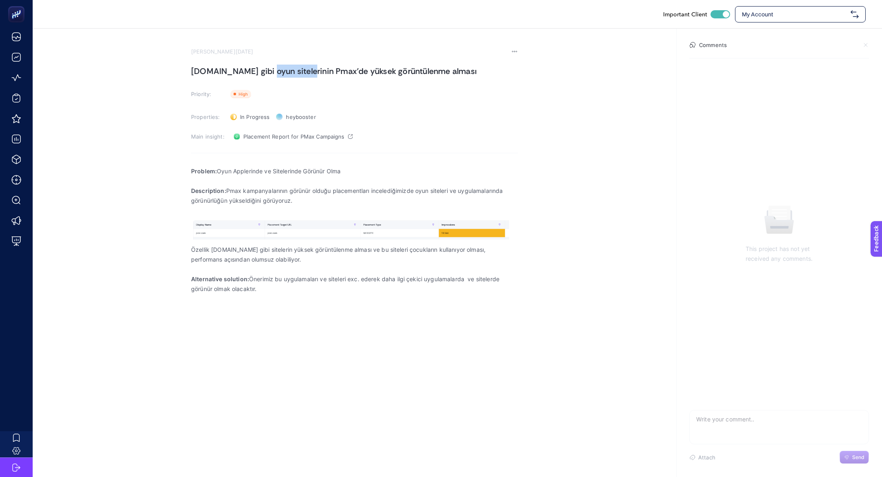
click at [285, 65] on h1 "[DOMAIN_NAME] gibi oyun sitelerinin Pmax'de yüksek görüntülenme alması" at bounding box center [354, 71] width 327 height 13
copy h1 "[DOMAIN_NAME] gibi oyun sitelerinin Pmax'de yüksek görüntülenme alması"
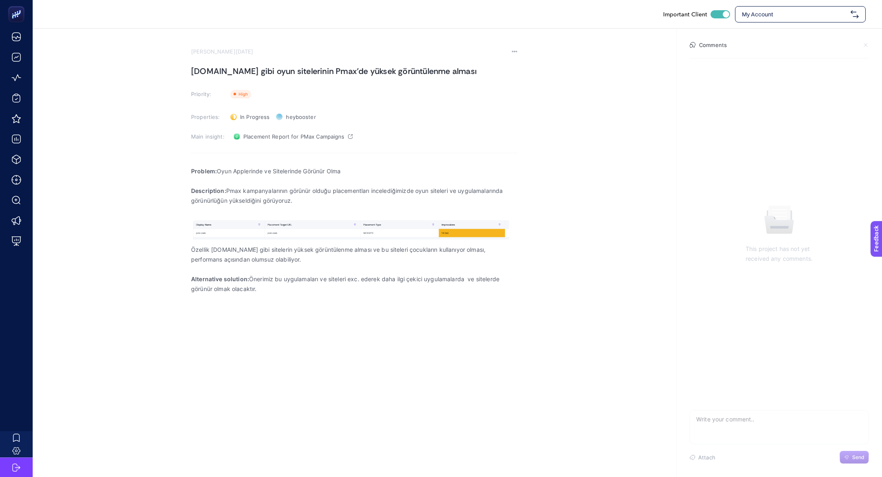
click at [227, 171] on p "Problem: Oyun Applerinde ve Sitelerinde Görünür Olma" at bounding box center [354, 171] width 327 height 10
copy p "Problem: Oyun Applerinde ve Sitelerinde Görünür Olma"
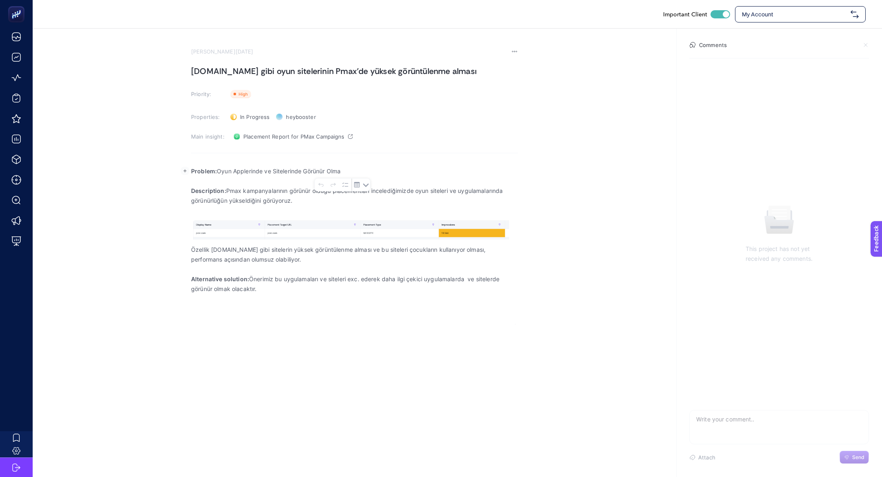
click at [212, 199] on p "Description: Pmax kampanyalarının görünür olduğu placementları incelediğimizde …" at bounding box center [354, 196] width 327 height 20
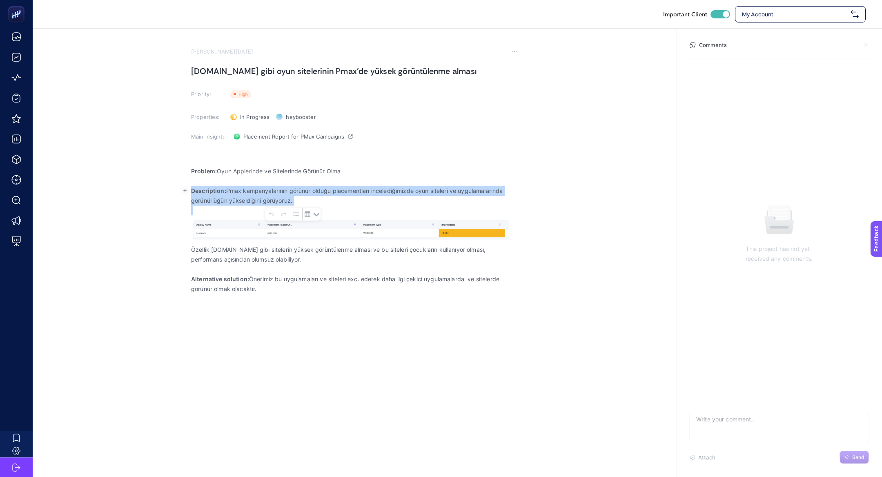
copy p "Description: Pmax kampanyalarının görünür olduğu placementları incelediğimizde …"
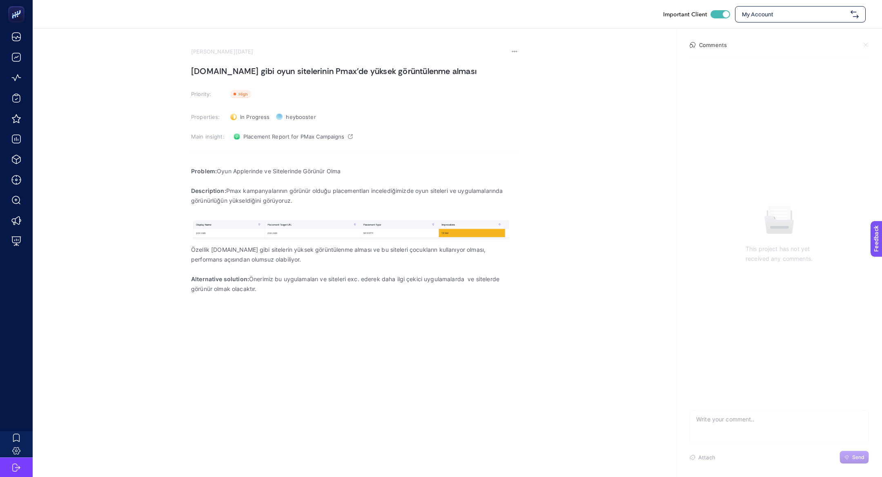
drag, startPoint x: 190, startPoint y: 248, endPoint x: 269, endPoint y: 290, distance: 89.3
click at [269, 290] on section "August 27, 2025 Poki.com gibi oyun sitelerinin Pmax'de yüksek görüntülenme alma…" at bounding box center [457, 177] width 849 height 296
copy div "Özellik poki.com gibi sitelerin yüksek görüntülenme alması ve bu siteleri çocuk…"
drag, startPoint x: 269, startPoint y: 290, endPoint x: 167, endPoint y: 253, distance: 108.6
click at [167, 253] on section "August 27, 2025 Poki.com gibi oyun sitelerinin Pmax'de yüksek görüntülenme alma…" at bounding box center [457, 177] width 849 height 296
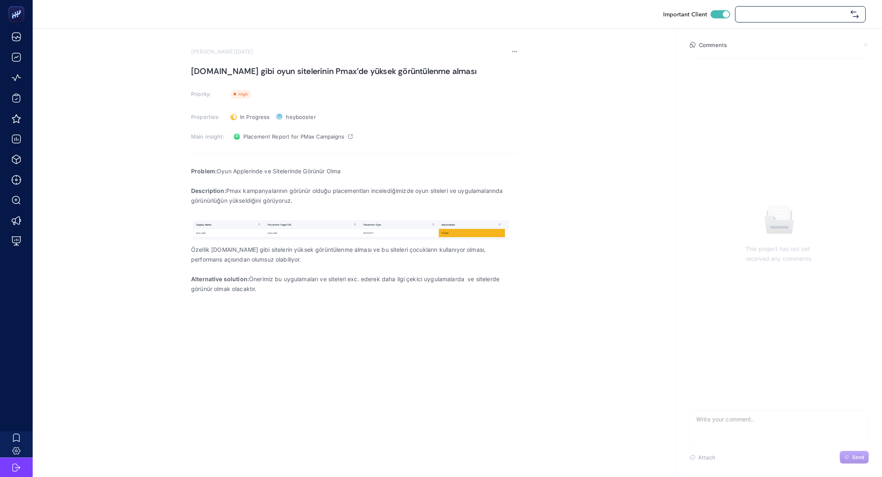
checkbox input "true"
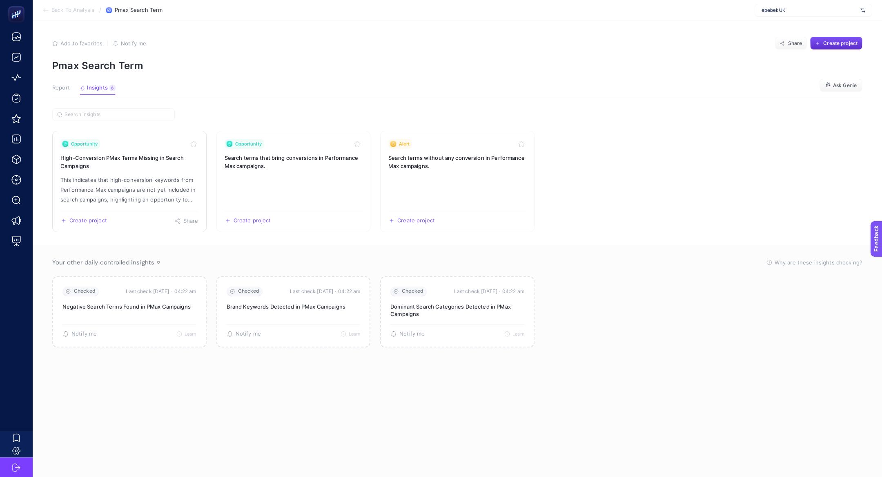
click at [140, 194] on p "This indicates that high-conversion keywords from Performance Max campaigns are…" at bounding box center [129, 189] width 138 height 29
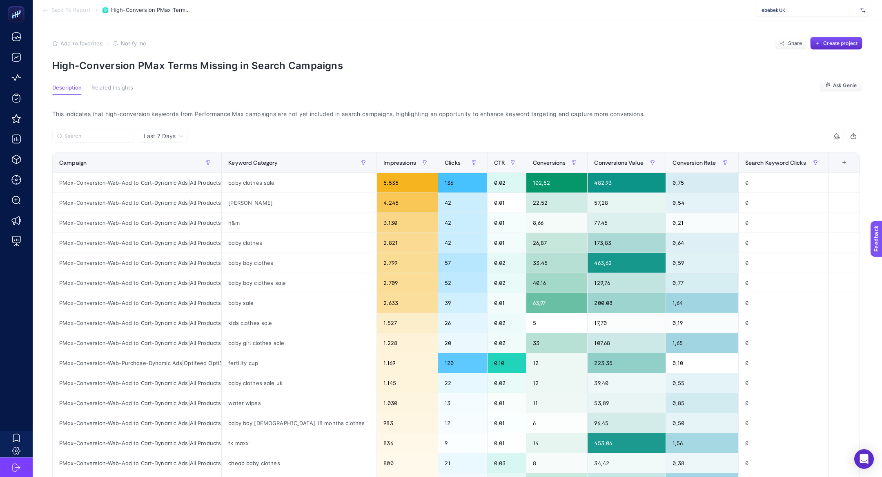
click at [51, 11] on li "Back To Report" at bounding box center [66, 10] width 48 height 7
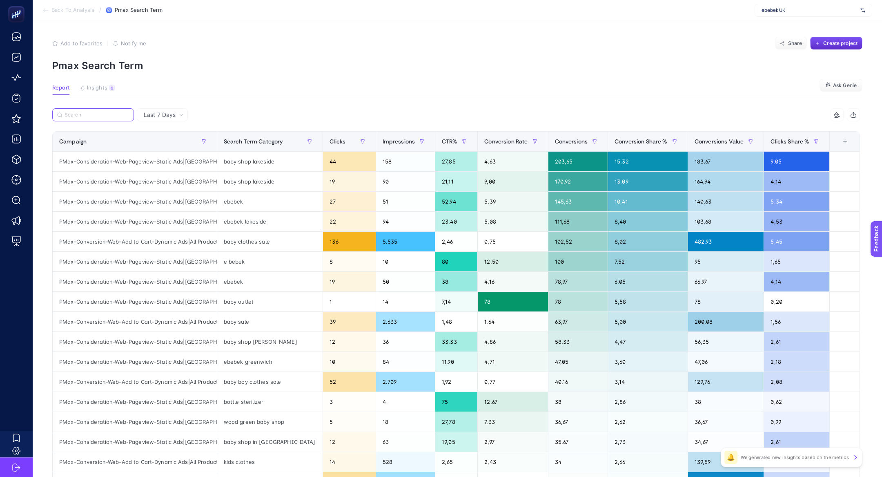
click at [118, 113] on input "Search" at bounding box center [97, 115] width 65 height 6
click at [89, 90] on span "Insights" at bounding box center [97, 88] width 20 height 7
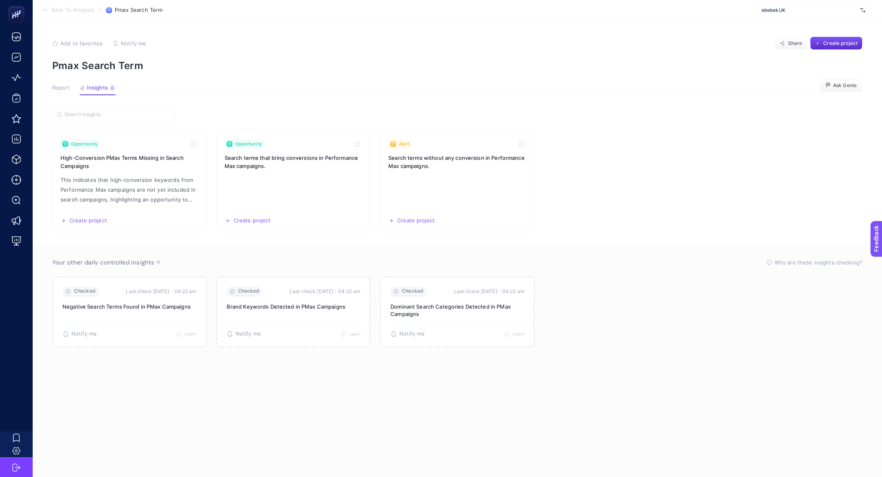
click at [66, 89] on span "Report" at bounding box center [61, 88] width 18 height 7
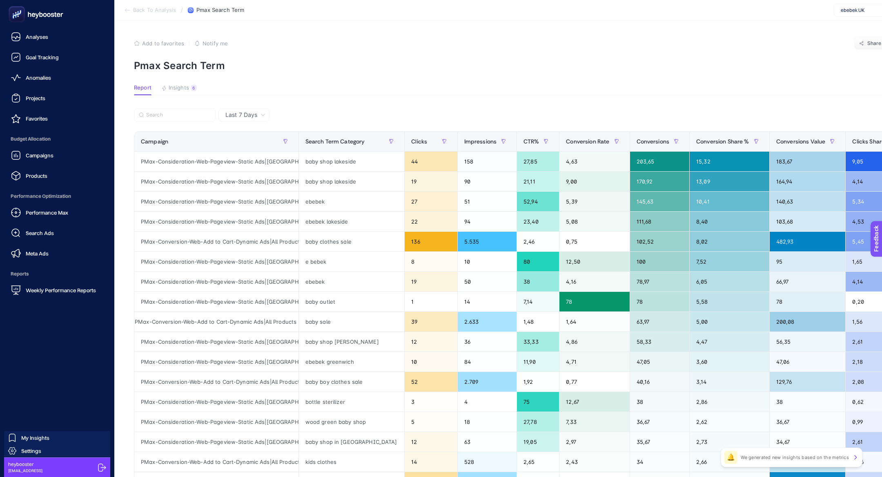
click at [69, 300] on nav "Analyses Goal Tracking Anomalies Projects Favorites Budget Allocation Campaigns…" at bounding box center [57, 253] width 106 height 448
click at [68, 292] on span "Weekly Performance Reports" at bounding box center [61, 290] width 70 height 7
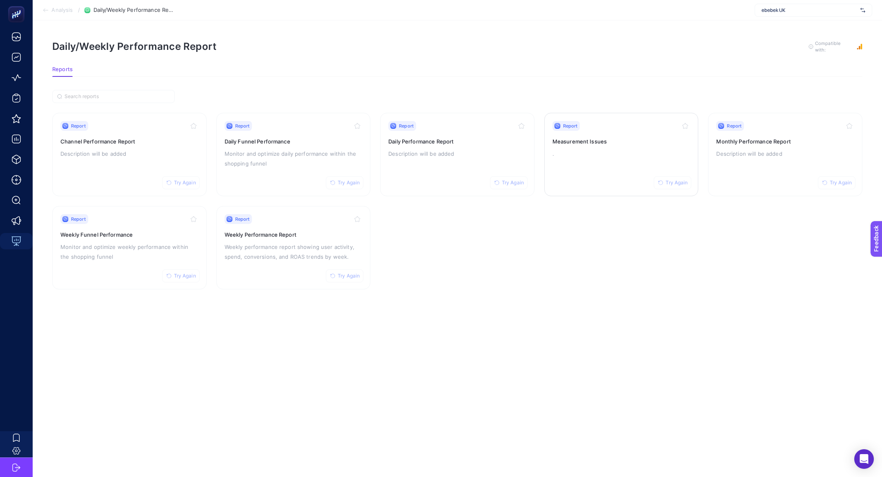
click at [617, 149] on p "." at bounding box center [621, 154] width 138 height 10
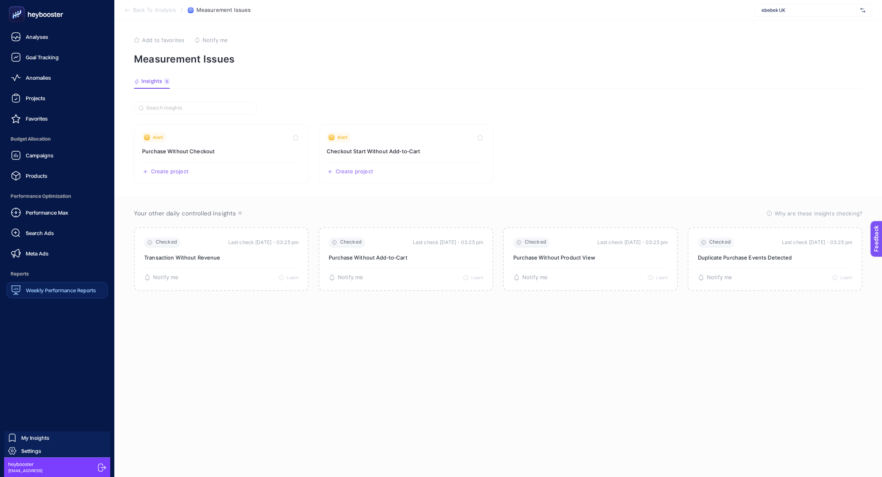
click at [14, 18] on rect at bounding box center [16, 14] width 13 height 13
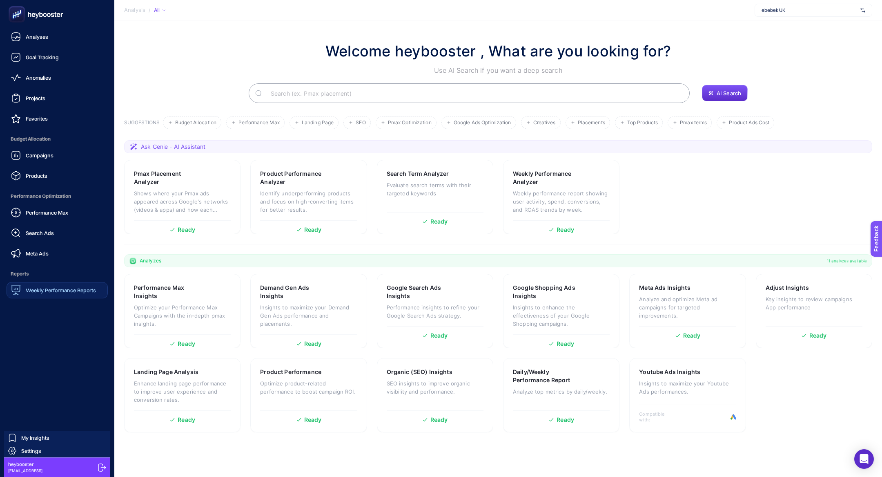
click at [29, 146] on span "Budget Allocation" at bounding box center [57, 139] width 101 height 16
click at [47, 154] on span "Campaigns" at bounding box center [40, 155] width 28 height 7
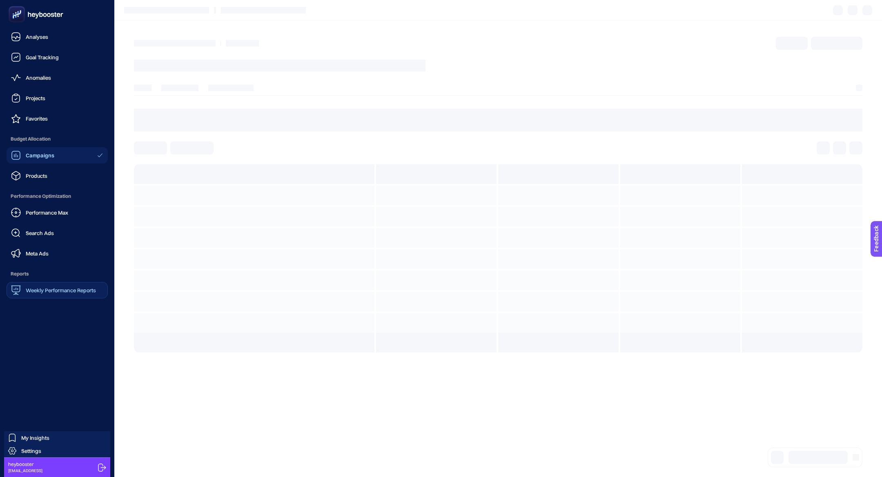
click at [20, 13] on icon at bounding box center [17, 14] width 8 height 8
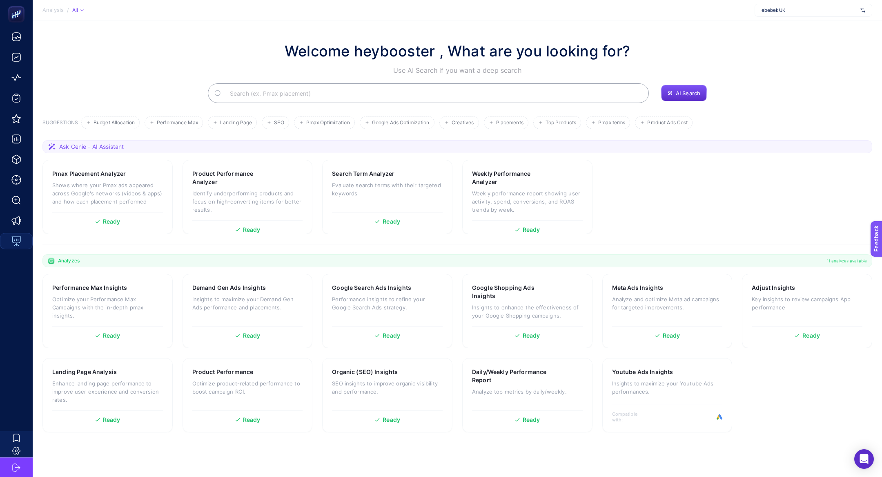
click at [421, 85] on input "Search" at bounding box center [432, 93] width 419 height 23
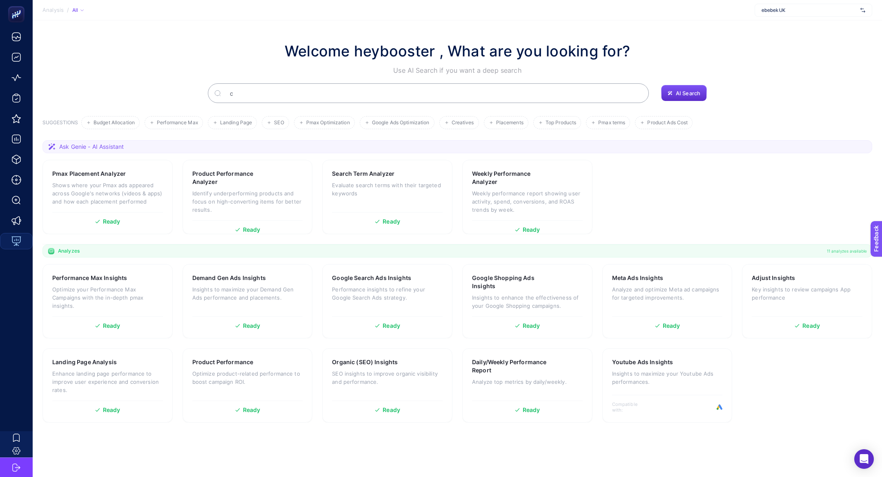
click at [258, 95] on input "c" at bounding box center [432, 93] width 419 height 23
type input "camp"
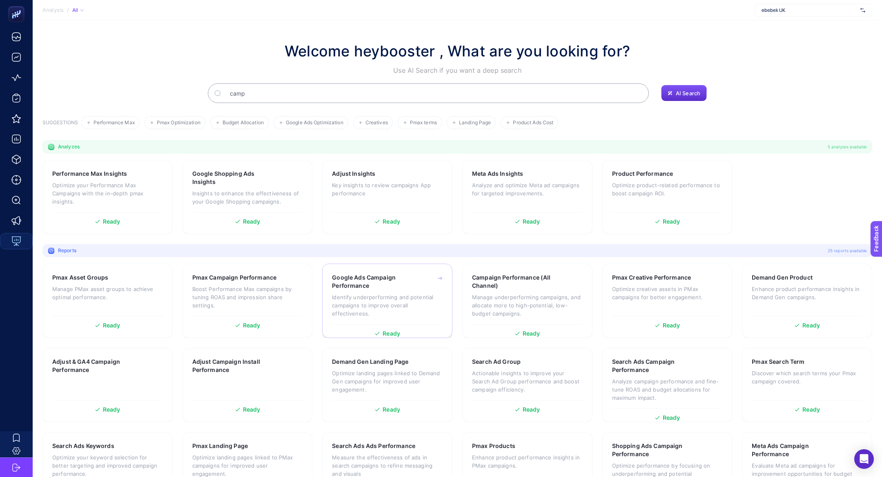
click at [356, 280] on h3 "Google Ads Campaign Performance" at bounding box center [374, 281] width 85 height 16
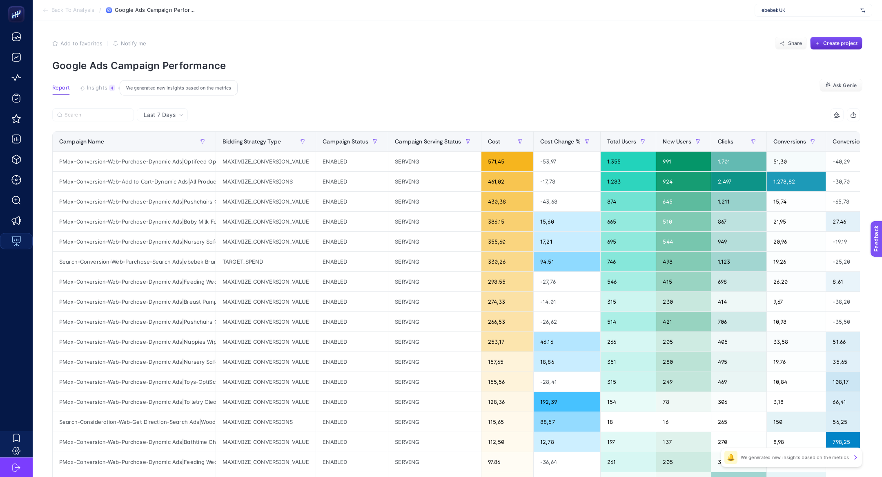
click at [110, 91] on button "Insights 4 We generated new insights based on the metrics" at bounding box center [98, 90] width 36 height 11
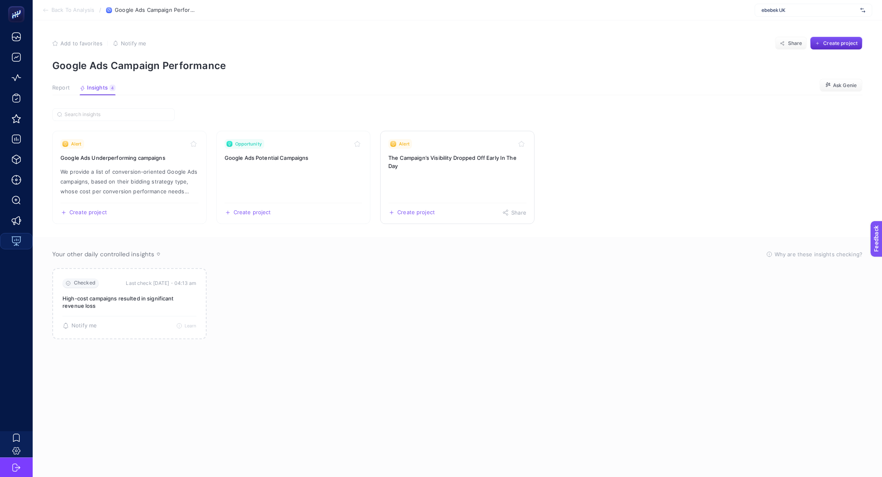
click at [450, 171] on link "Alert The Campaign’s Visibility Dropped Off Early In The Day Create project Sha…" at bounding box center [457, 177] width 154 height 93
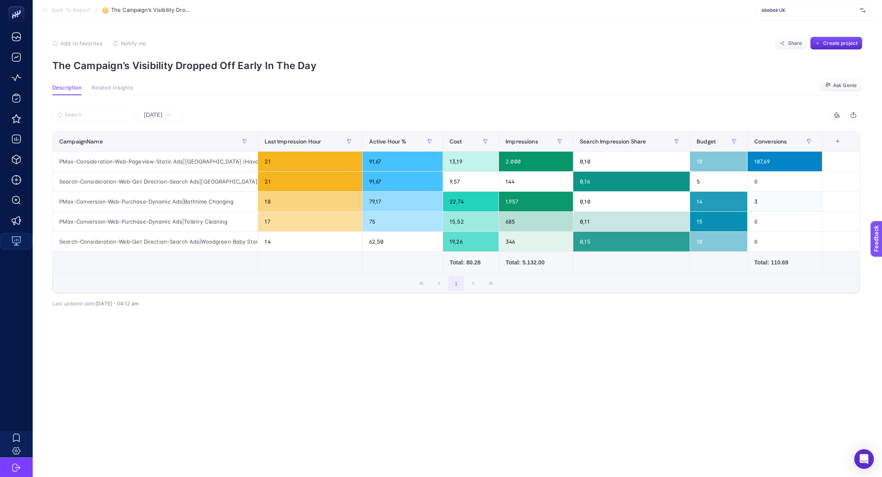
click at [163, 120] on div "Yesterday" at bounding box center [160, 114] width 47 height 13
click at [170, 145] on li "Last 7 Days" at bounding box center [160, 146] width 42 height 15
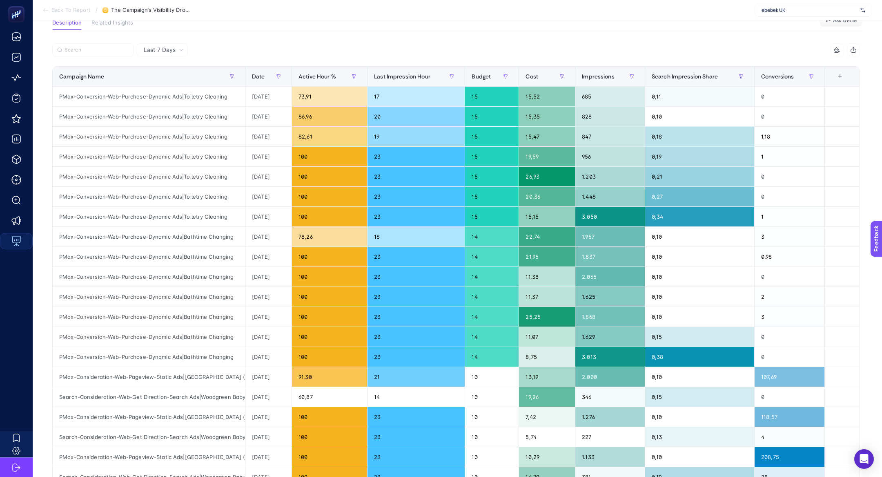
scroll to position [102, 0]
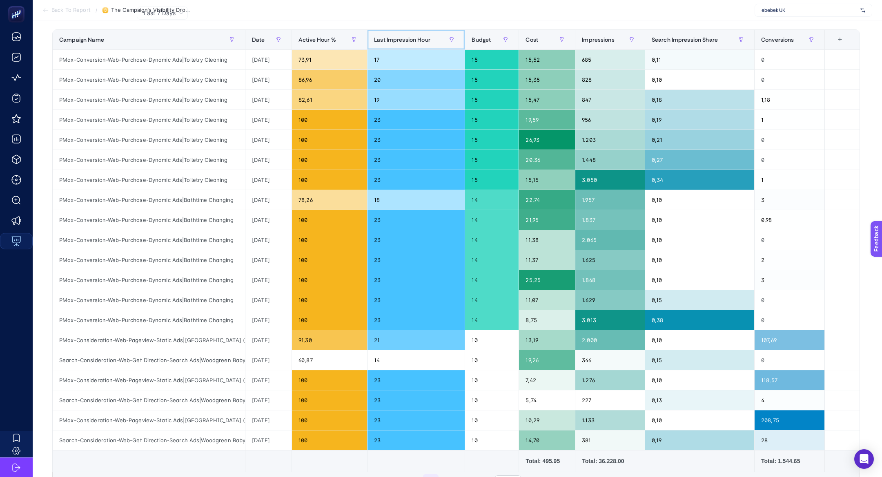
click at [401, 38] on span "Last Impression Hour" at bounding box center [402, 39] width 56 height 7
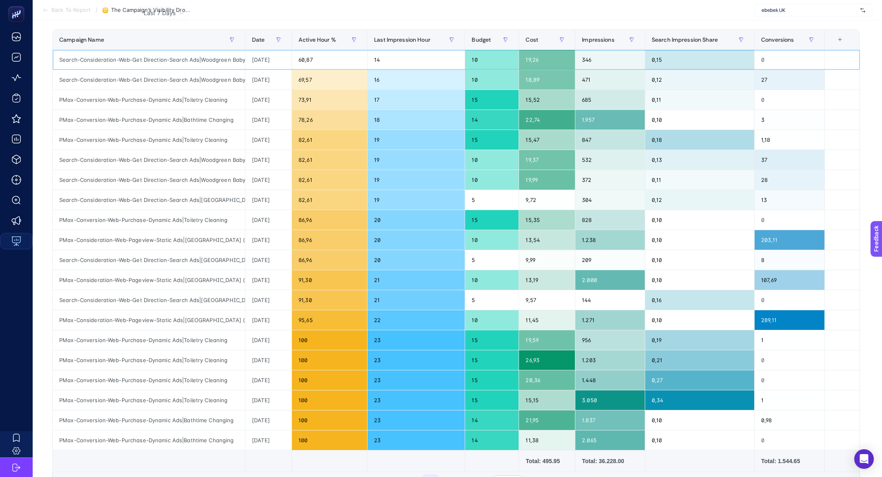
click at [160, 60] on div "Search-Consideration-Web-Get Direction-Search Ads|Woodgreen Baby Stores Near Me" at bounding box center [149, 60] width 192 height 20
copy tr "Search-Consideration-Web-Get Direction-Search Ads|Woodgreen Baby Stores Near Me"
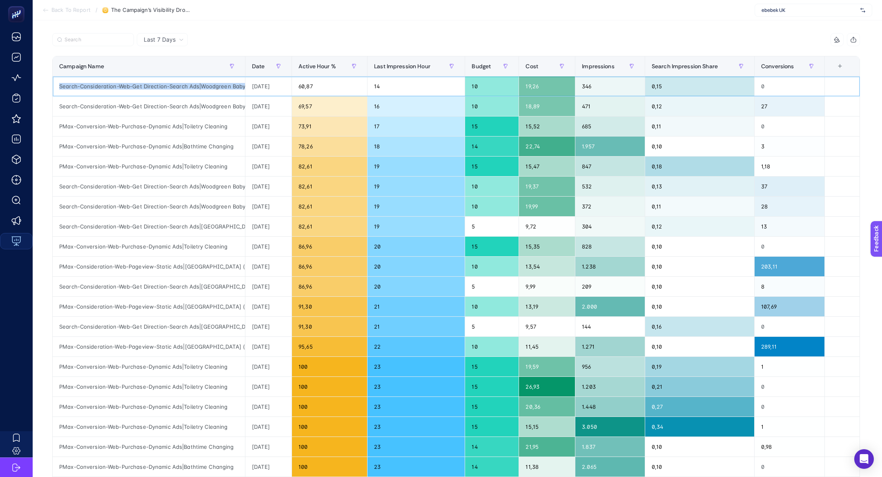
scroll to position [67, 0]
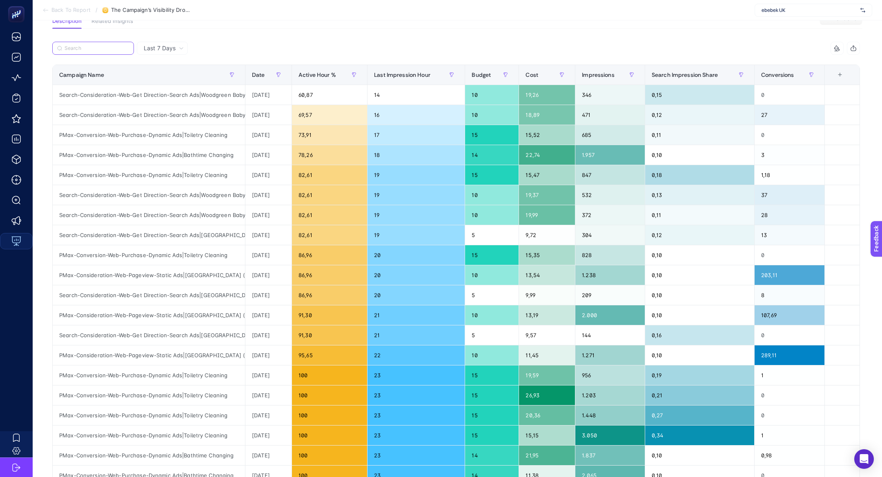
click at [103, 49] on input "Search" at bounding box center [97, 48] width 65 height 6
click at [316, 74] on span "Active Hour %" at bounding box center [317, 74] width 38 height 7
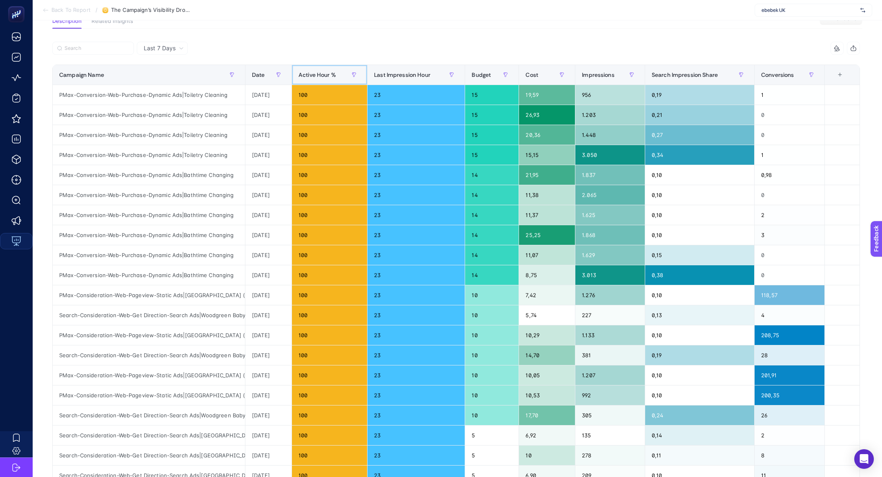
click at [316, 74] on span "Active Hour %" at bounding box center [317, 74] width 38 height 7
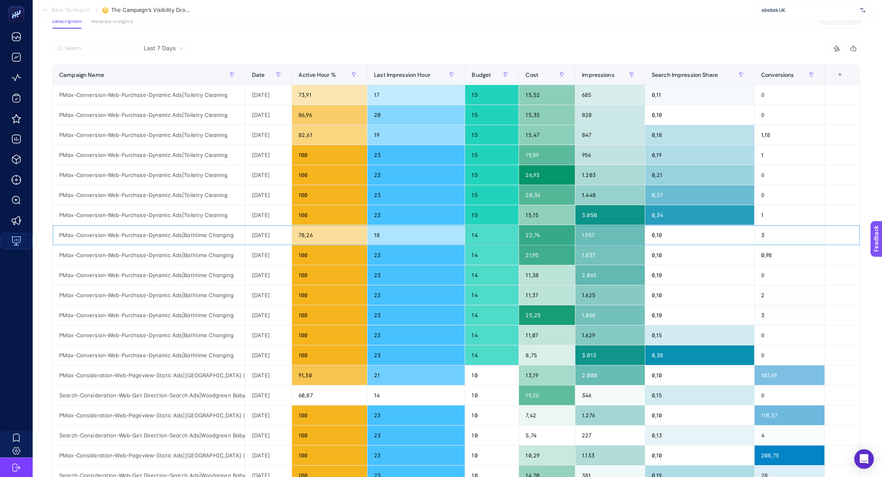
click at [212, 232] on div "PMax-Conversion-Web-Purchase-Dynamic Ads|Bathtime Changing" at bounding box center [149, 235] width 192 height 20
copy tr "PMax-Conversion-Web-Purchase-Dynamic Ads|Bathtime Changing"
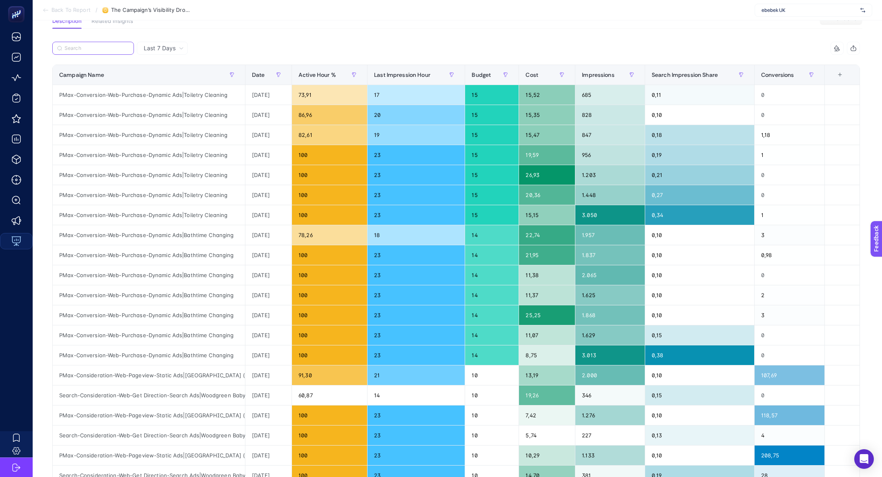
click at [88, 47] on input "Search" at bounding box center [97, 48] width 65 height 6
paste input "PMax-Conversion-Web-Purchase-Dynamic Ads|Bathtime Changing"
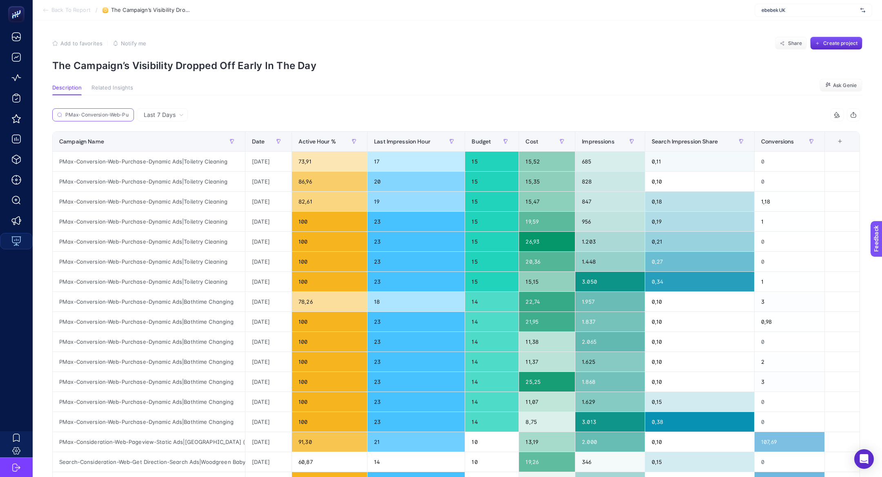
scroll to position [0, 102]
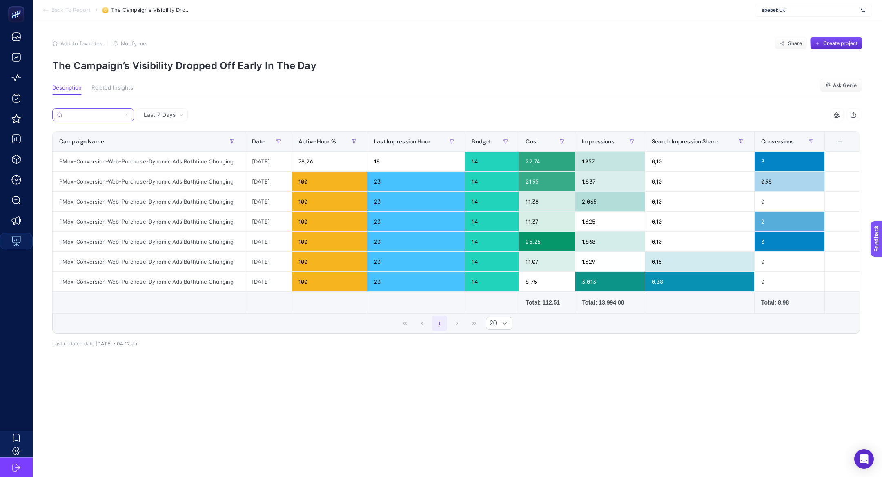
type input "PMax-Conversion-Web-Purchase-Dynamic Ads|Bathtime Changing"
click at [126, 114] on icon at bounding box center [126, 114] width 5 height 5
click at [0, 0] on input "Search" at bounding box center [0, 0] width 0 height 0
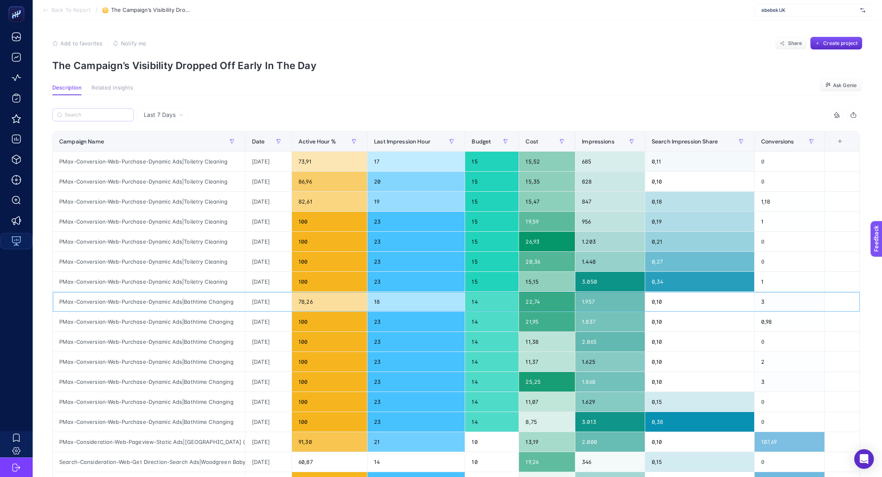
click at [184, 297] on div "PMax-Conversion-Web-Purchase-Dynamic Ads|Bathtime Changing" at bounding box center [149, 302] width 192 height 20
copy tr "PMax-Conversion-Web-Purchase-Dynamic Ads|Bathtime Changing"
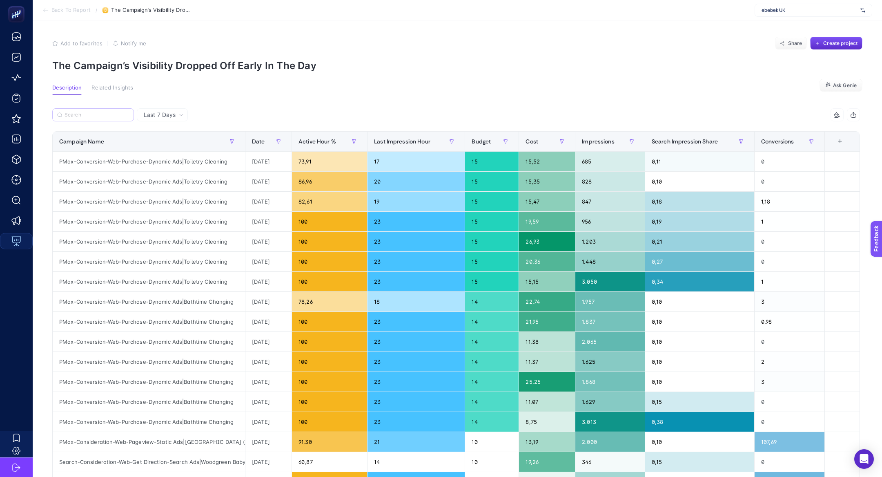
click at [93, 111] on label at bounding box center [93, 114] width 82 height 13
click at [0, 0] on input "Search" at bounding box center [0, 0] width 0 height 0
click at [93, 111] on label at bounding box center [93, 114] width 82 height 13
click at [0, 0] on input "Search" at bounding box center [0, 0] width 0 height 0
click at [95, 117] on input "Search" at bounding box center [97, 115] width 65 height 6
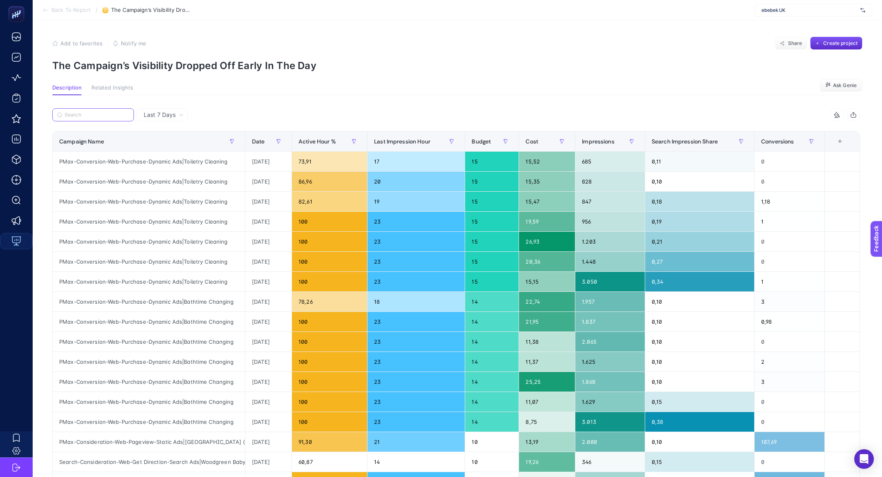
paste input "PMax-Conversion-Web-Purchase-Dynamic Ads|Bathtime Changing"
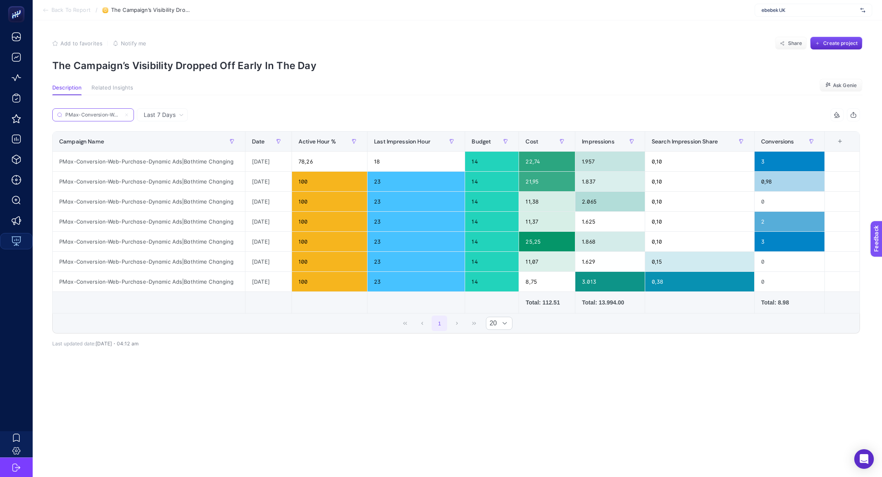
scroll to position [0, 102]
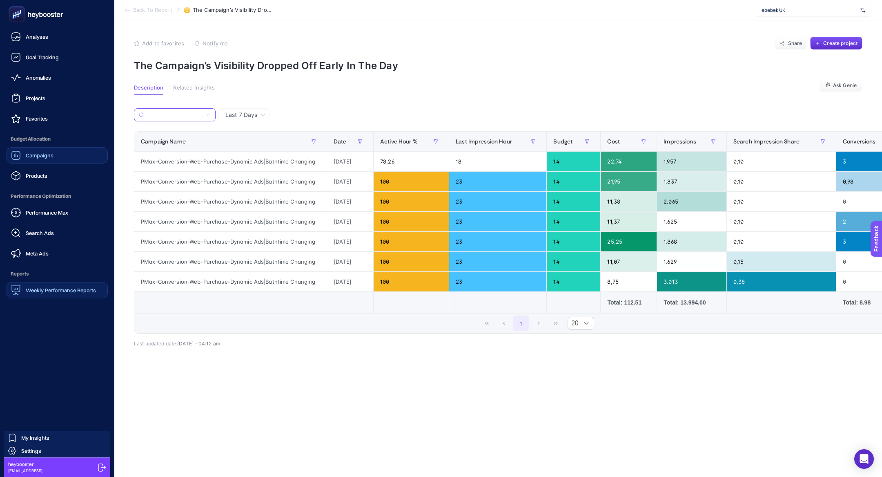
type input "PMax-Conversion-Web-Purchase-Dynamic Ads|Bathtime Changing"
click at [48, 154] on span "Campaigns" at bounding box center [40, 155] width 28 height 7
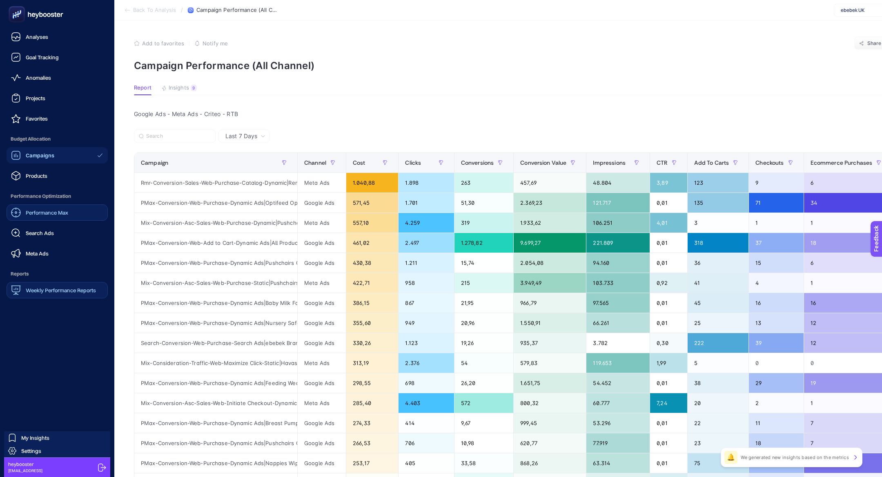
click at [56, 206] on link "Performance Max" at bounding box center [57, 212] width 101 height 16
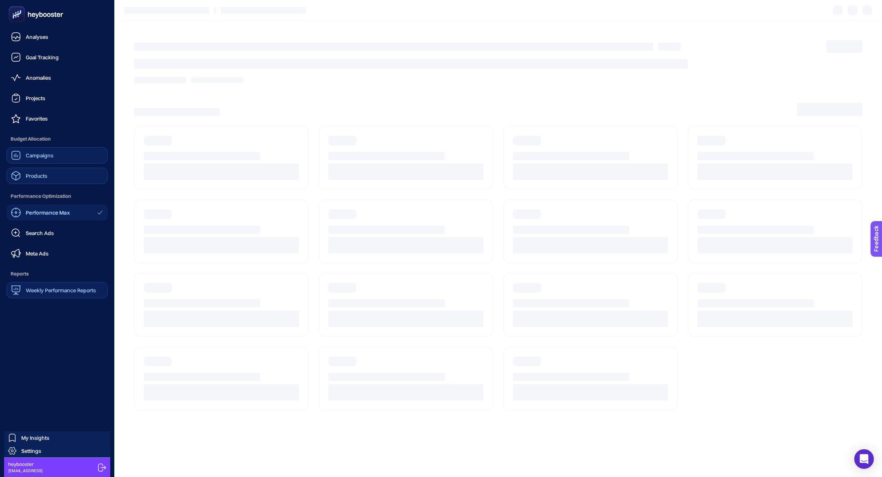
click at [58, 178] on link "Products" at bounding box center [57, 175] width 101 height 16
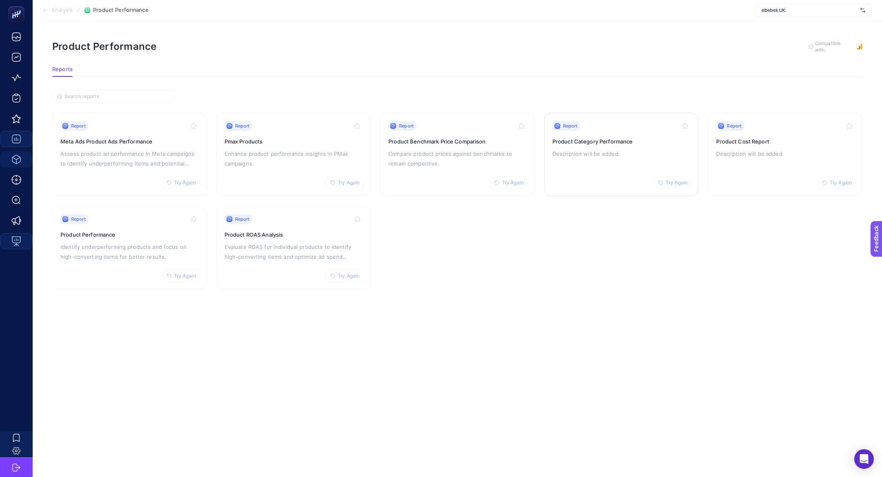
click at [577, 151] on p "Description will be added" at bounding box center [621, 154] width 138 height 10
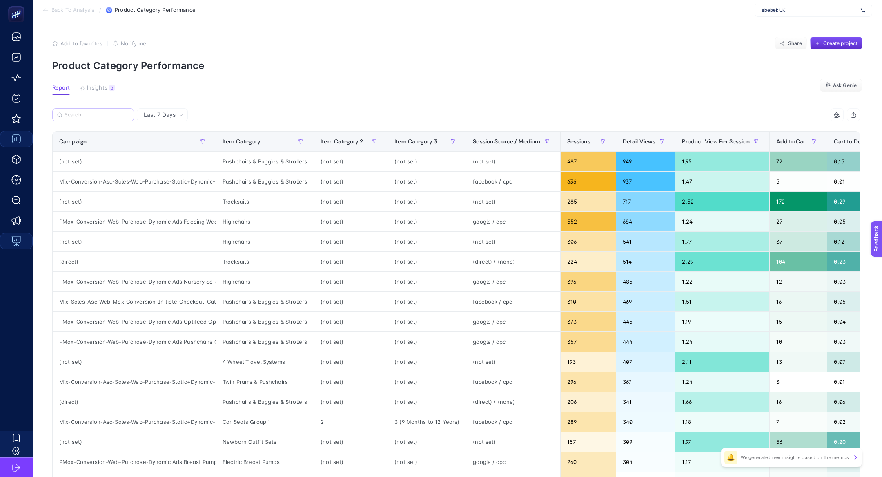
click at [95, 120] on label at bounding box center [93, 114] width 82 height 13
click at [95, 118] on input "Search" at bounding box center [97, 115] width 65 height 6
click at [94, 114] on input "Search" at bounding box center [97, 115] width 64 height 6
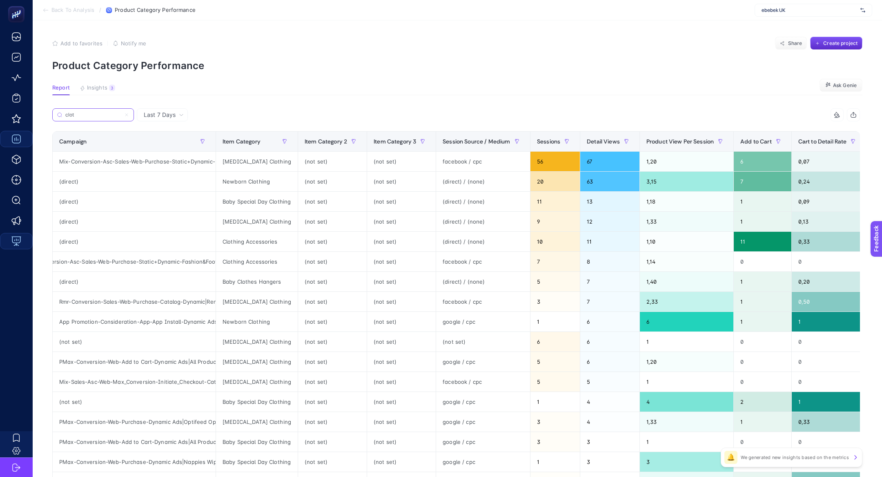
scroll to position [0, 53]
type input "clot"
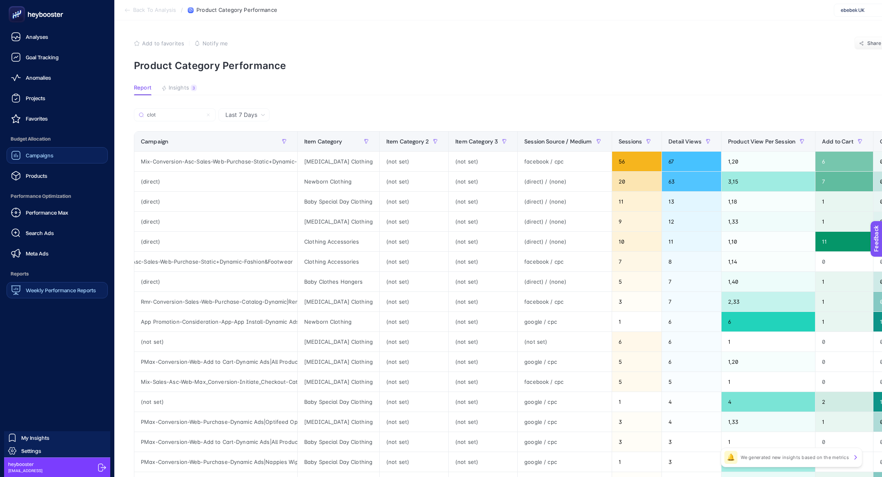
click at [33, 153] on span "Campaigns" at bounding box center [40, 155] width 28 height 7
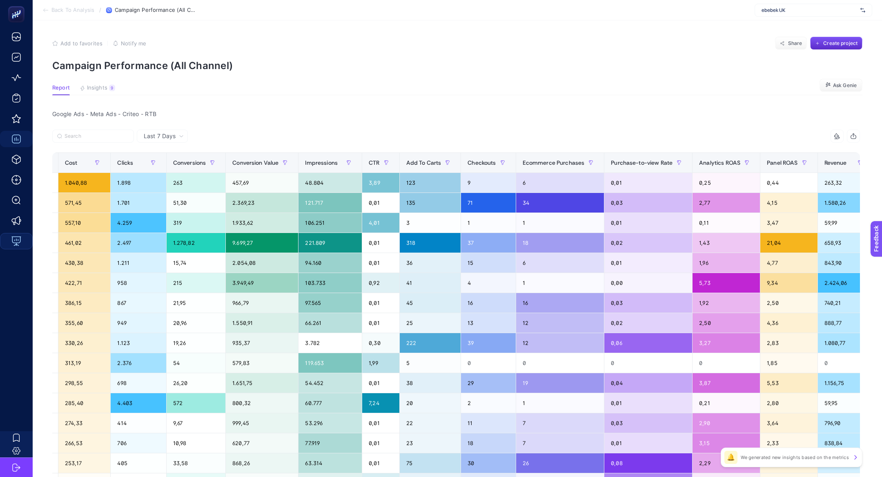
scroll to position [0, 207]
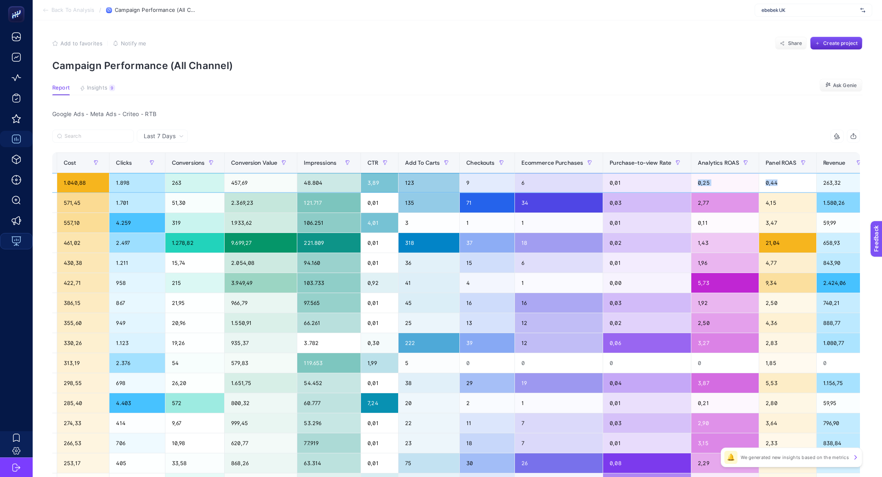
drag, startPoint x: 804, startPoint y: 189, endPoint x: 696, endPoint y: 185, distance: 107.9
click at [696, 185] on tr "Rmr-Conversion-Sales-Web-Purchase-Catalog-Dynamic|Remarketing Meta Ads 1.040,88…" at bounding box center [393, 183] width 1096 height 20
click at [583, 45] on div "Add to favorites false Notify me Share Create project" at bounding box center [457, 43] width 810 height 13
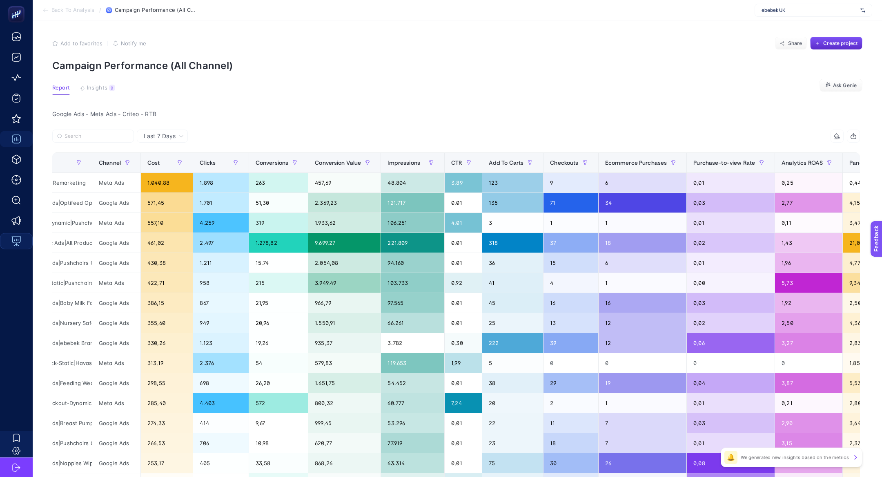
scroll to position [0, 0]
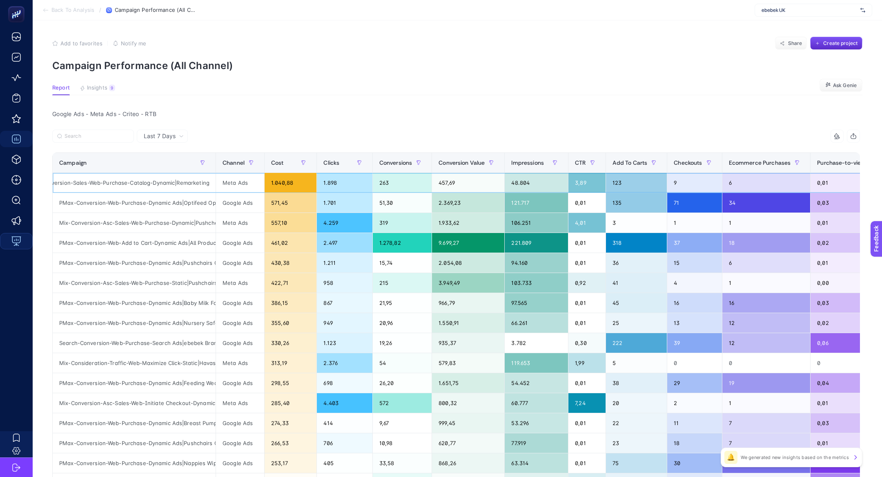
click at [125, 185] on div "Rmr-Conversion-Sales-Web-Purchase-Catalog-Dynamic|Remarketing" at bounding box center [134, 183] width 163 height 20
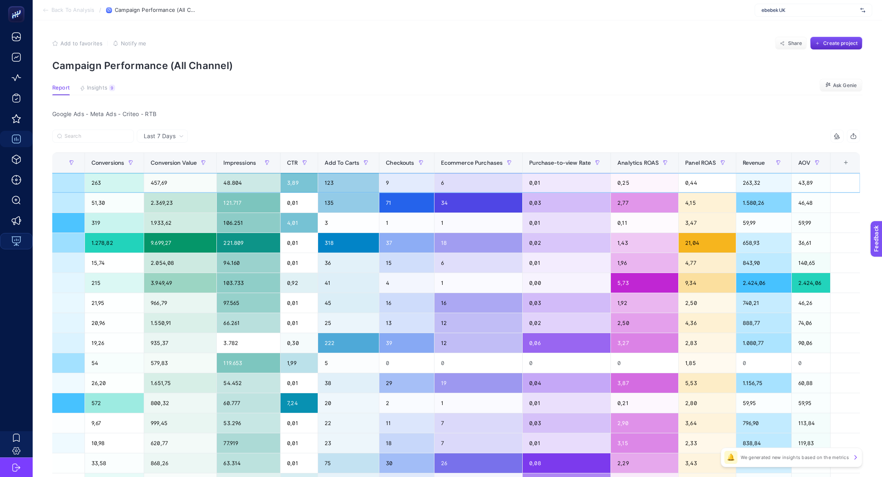
scroll to position [0, 290]
drag, startPoint x: 104, startPoint y: 186, endPoint x: 87, endPoint y: 185, distance: 17.2
click at [87, 185] on div "263" at bounding box center [114, 183] width 59 height 20
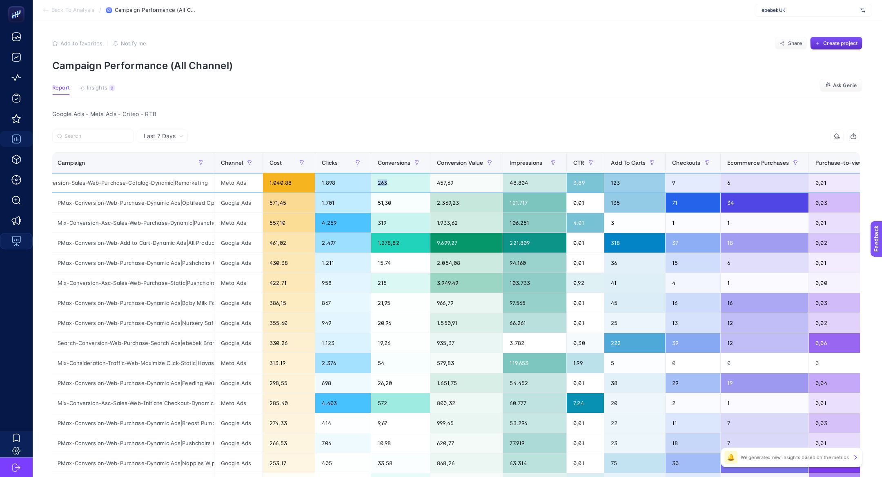
scroll to position [0, 0]
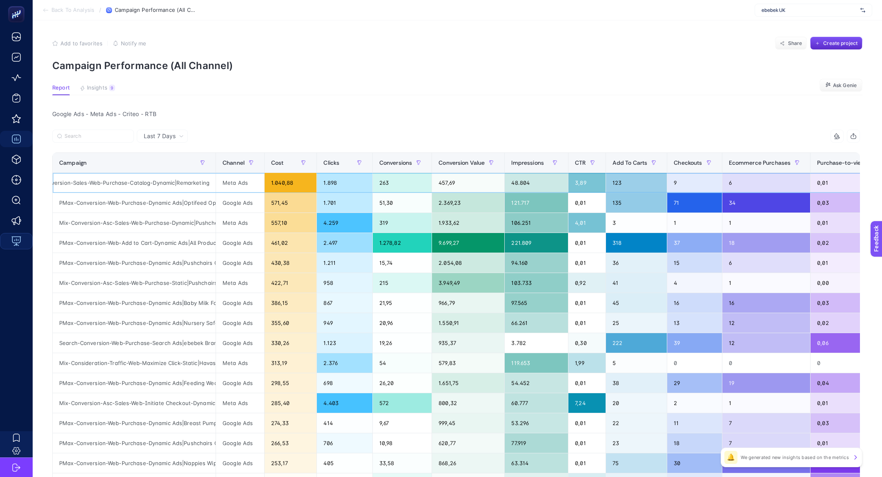
click at [143, 185] on div "Rmr-Conversion-Sales-Web-Purchase-Catalog-Dynamic|Remarketing" at bounding box center [134, 183] width 163 height 20
click at [143, 182] on div "Rmr-Conversion-Sales-Web-Purchase-Catalog-Dynamic|Remarketing" at bounding box center [134, 183] width 163 height 20
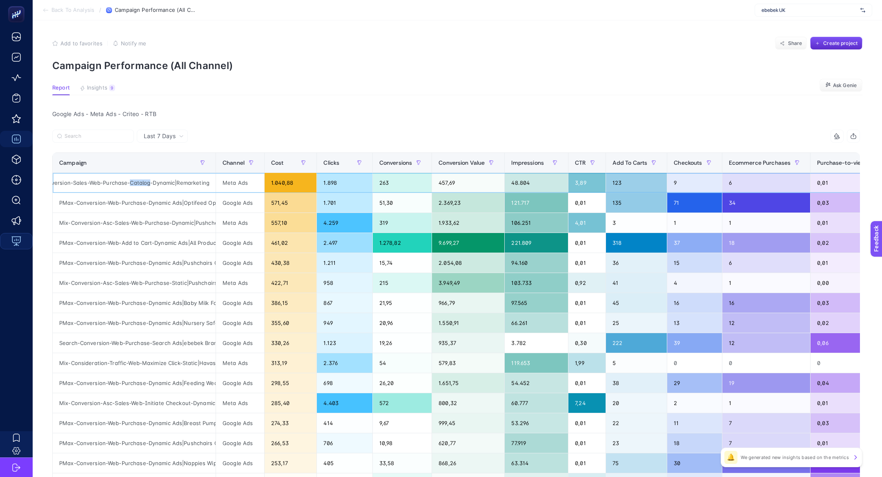
click at [143, 182] on div "Rmr-Conversion-Sales-Web-Purchase-Catalog-Dynamic|Remarketing" at bounding box center [134, 183] width 163 height 20
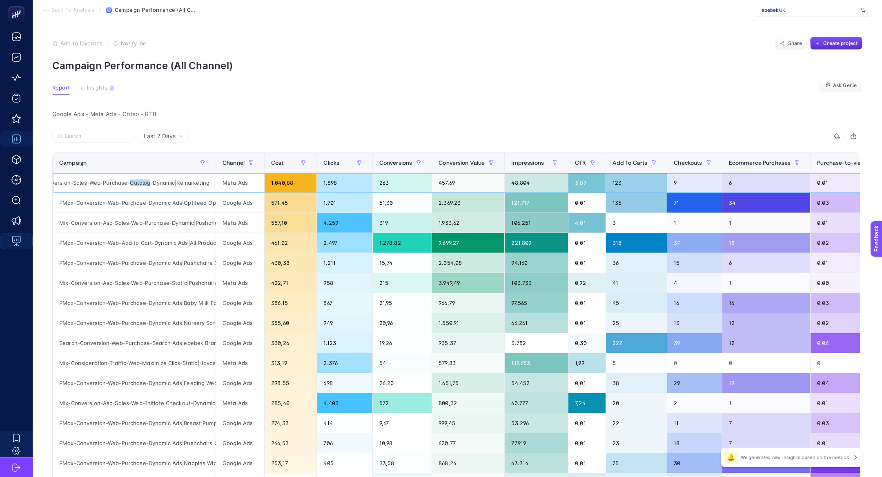
click at [143, 182] on div "Rmr-Conversion-Sales-Web-Purchase-Catalog-Dynamic|Remarketing" at bounding box center [134, 183] width 163 height 20
copy tr "Rmr-Conversion-Sales-Web-Purchase-Catalog-Dynamic|Remarketing"
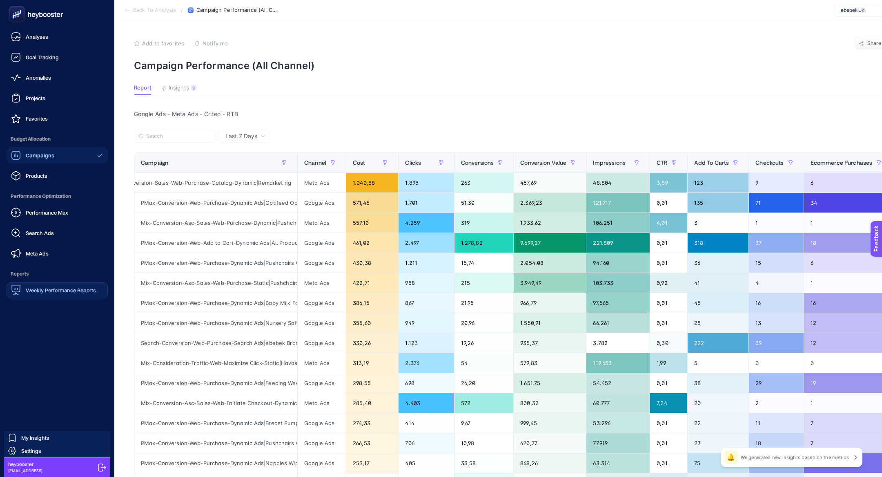
click at [57, 263] on ul "Analyses Goal Tracking Anomalies Projects Favorites Budget Allocation Campaigns…" at bounding box center [57, 163] width 101 height 269
click at [56, 254] on link "Meta Ads" at bounding box center [57, 253] width 101 height 16
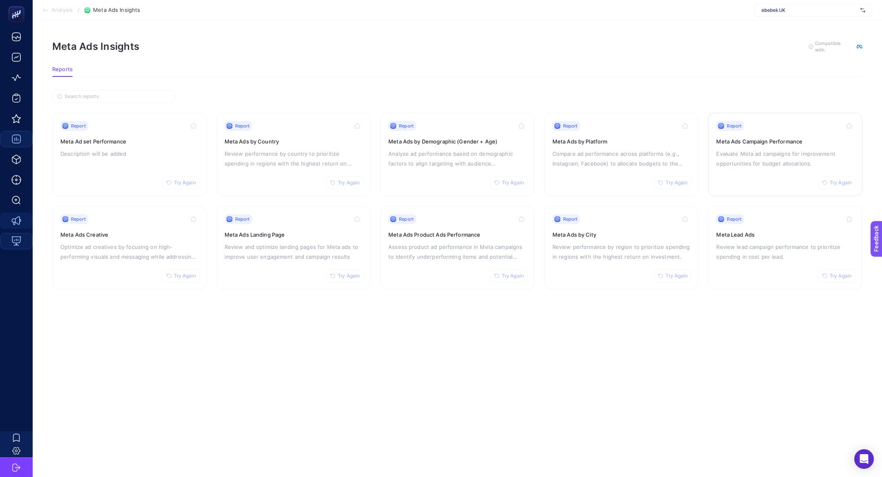
click at [789, 145] on div "Report Try Again Meta Ads Campaign Performance Evaluate Meta ad campaigns for i…" at bounding box center [785, 154] width 138 height 67
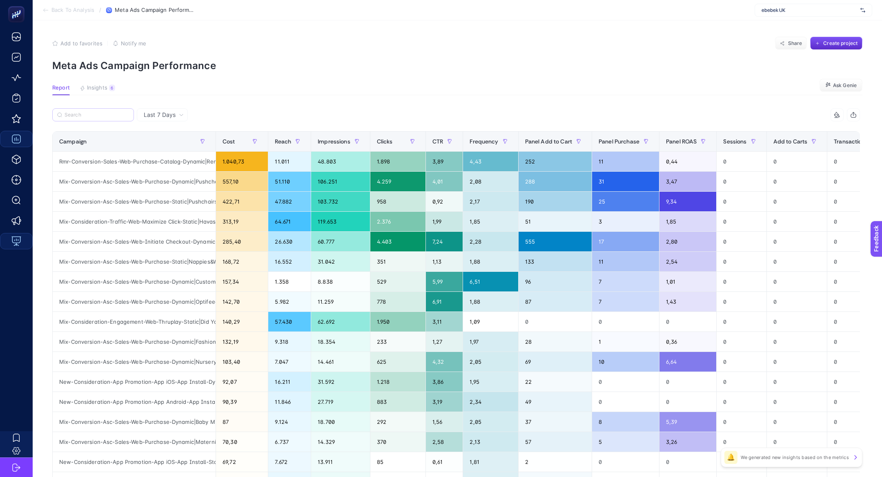
click at [112, 118] on label at bounding box center [93, 114] width 82 height 13
click at [112, 118] on input "Search" at bounding box center [97, 115] width 65 height 6
paste input "Rmr-Conversion-Sales-Web-Purchase-Catalog-Dynamic|Remarketing"
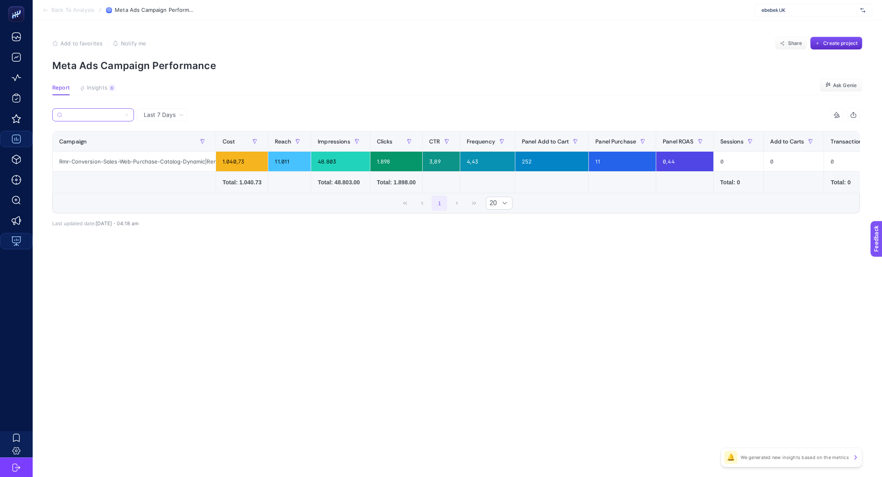
type input "Rmr-Conversion-Sales-Web-Purchase-Catalog-Dynamic|Remarketing"
drag, startPoint x: 623, startPoint y: 160, endPoint x: 597, endPoint y: 160, distance: 26.5
click at [597, 160] on div "11" at bounding box center [622, 161] width 67 height 20
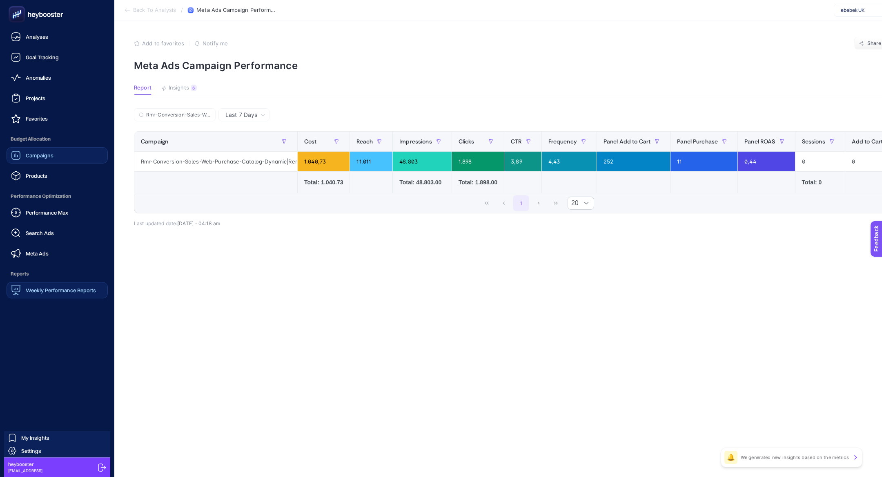
click at [58, 261] on ul "Analyses Goal Tracking Anomalies Projects Favorites Budget Allocation Campaigns…" at bounding box center [57, 163] width 101 height 269
click at [55, 259] on link "Meta Ads" at bounding box center [57, 253] width 101 height 16
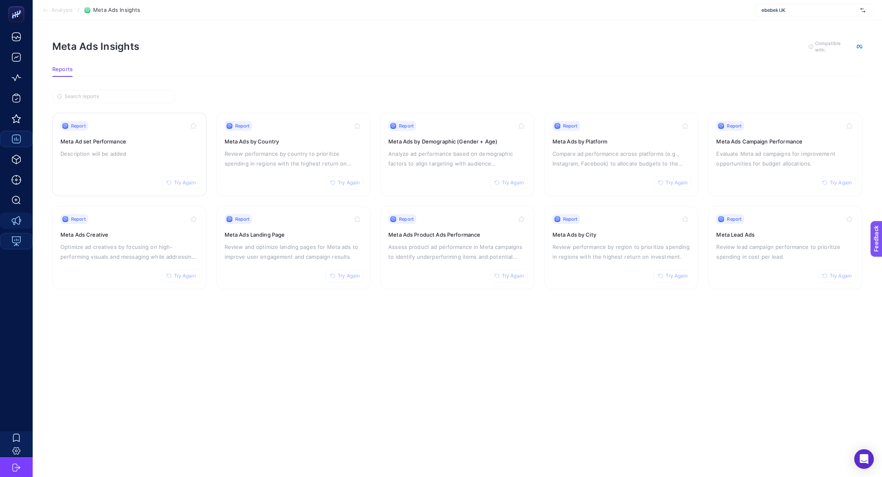
click at [131, 158] on div "Report Try Again Meta Ad set Performance Description will be added" at bounding box center [129, 154] width 138 height 67
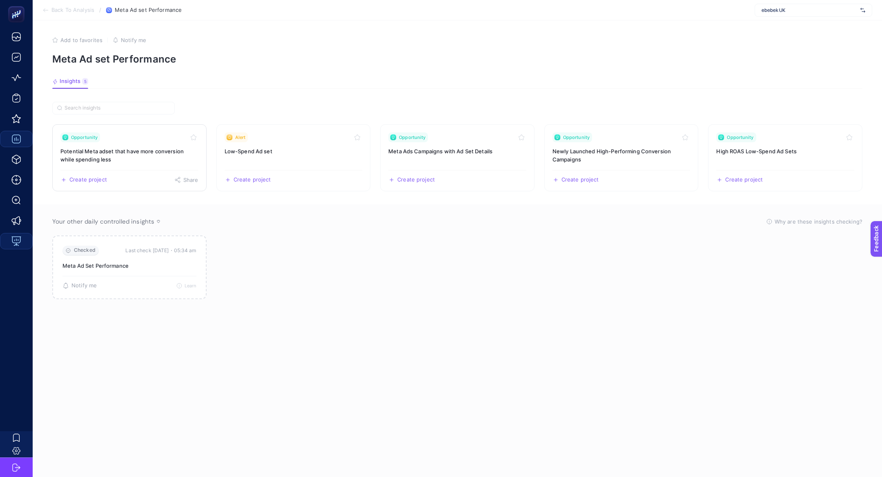
click at [127, 155] on h3 "Potential Meta adset that have more conversion while spending less" at bounding box center [129, 155] width 138 height 16
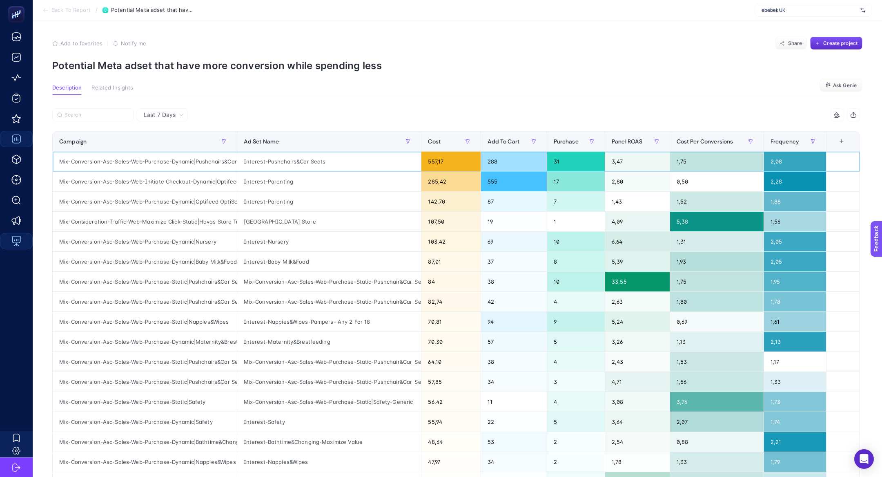
click at [220, 160] on div "Mix-Conversion-Asc-Sales-Web-Purchase-Dynamic|Pushchairs&Car Seats" at bounding box center [145, 161] width 184 height 20
click at [172, 160] on div "Mix-Conversion-Asc-Sales-Web-Purchase-Dynamic|Pushchairs&Car Seats" at bounding box center [145, 161] width 184 height 20
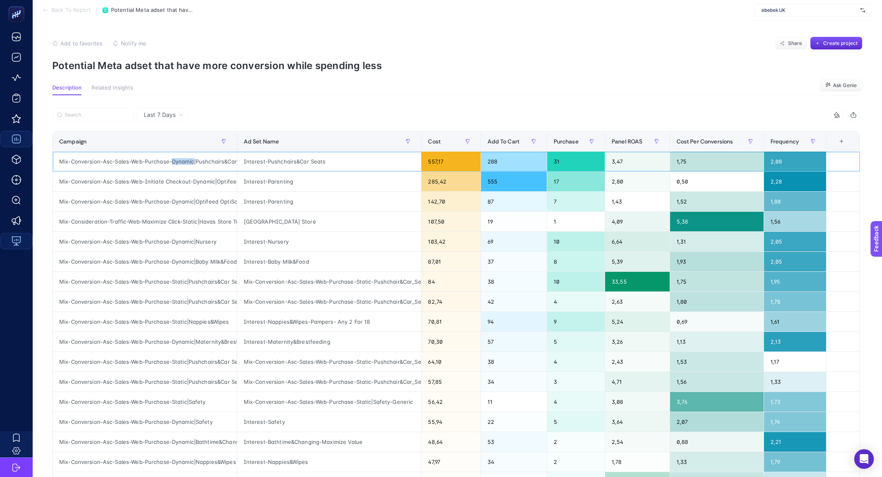
click at [172, 160] on div "Mix-Conversion-Asc-Sales-Web-Purchase-Dynamic|Pushchairs&Car Seats" at bounding box center [145, 161] width 184 height 20
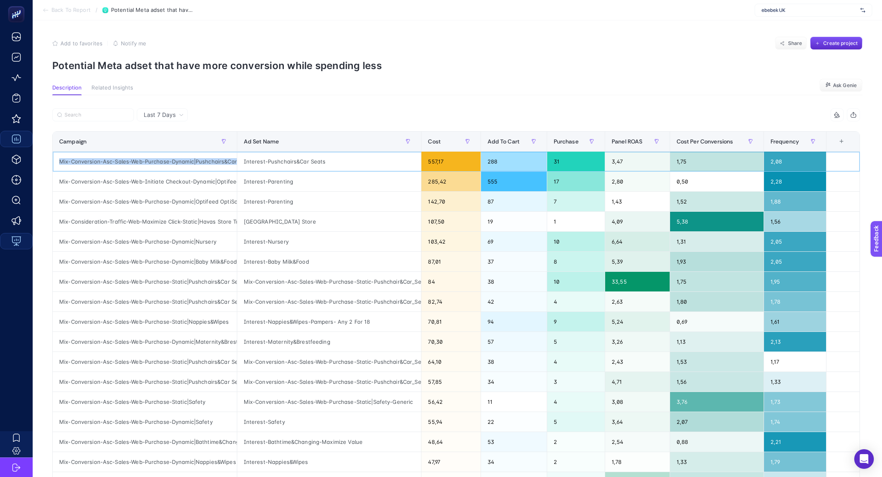
click at [172, 160] on div "Mix-Conversion-Asc-Sales-Web-Purchase-Dynamic|Pushchairs&Car Seats" at bounding box center [145, 161] width 184 height 20
copy tr "Mix-Conversion-Asc-Sales-Web-Purchase-Dynamic|Pushchairs&Car Seats"
click at [109, 117] on input "Search" at bounding box center [97, 115] width 65 height 6
paste input "Mix-Conversion-Asc-Sales-Web-Purchase-Dynamic|Pushchairs&Car Seats"
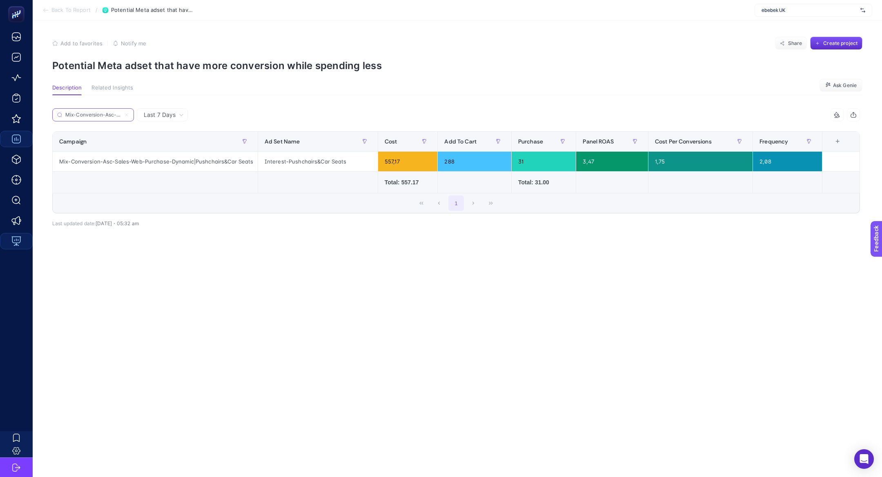
scroll to position [0, 120]
type input "Mix-Conversion-Asc-Sales-Web-Purchase-Dynamic|Pushchairs&Car Seats"
click at [128, 116] on icon at bounding box center [126, 115] width 2 height 2
click at [121, 116] on input "Mix-Conversion-Asc-Sales-Web-Purchase-Dynamic|Pushchairs&Car Seats" at bounding box center [93, 115] width 56 height 6
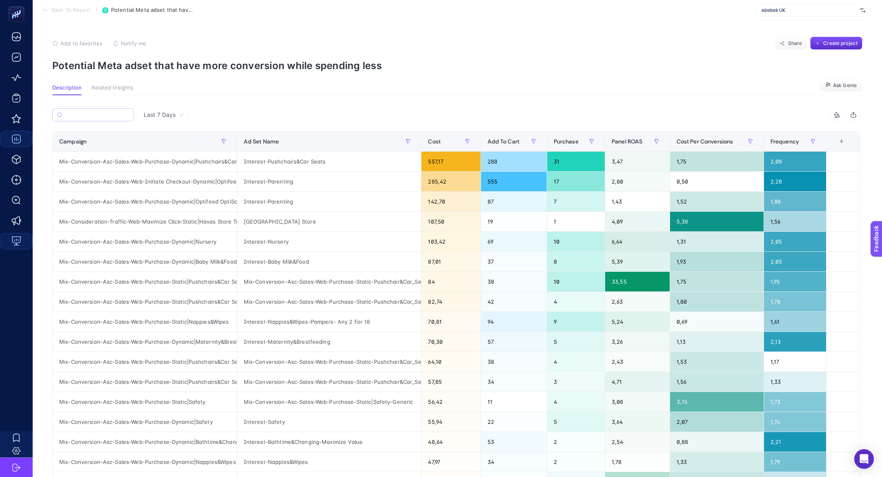
click at [127, 130] on div "6 items selected Campaign Ad Set Name Cost Add To Cart Purchase Panel ROAS Cost…" at bounding box center [456, 350] width 808 height 485
click at [133, 138] on div "Campaign" at bounding box center [144, 141] width 171 height 13
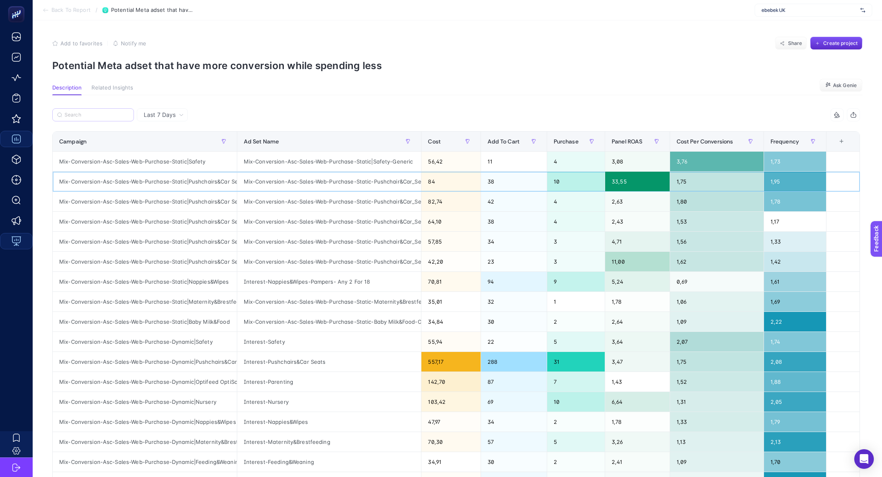
click at [161, 180] on div "Mix-Conversion-Asc-Sales-Web-Purchase-Static|Pushchairs&Car Seats" at bounding box center [145, 181] width 184 height 20
copy tr "Mix-Conversion-Asc-Sales-Web-Purchase-Static|Pushchairs&Car Seats"
click at [112, 116] on input "Search" at bounding box center [97, 115] width 65 height 6
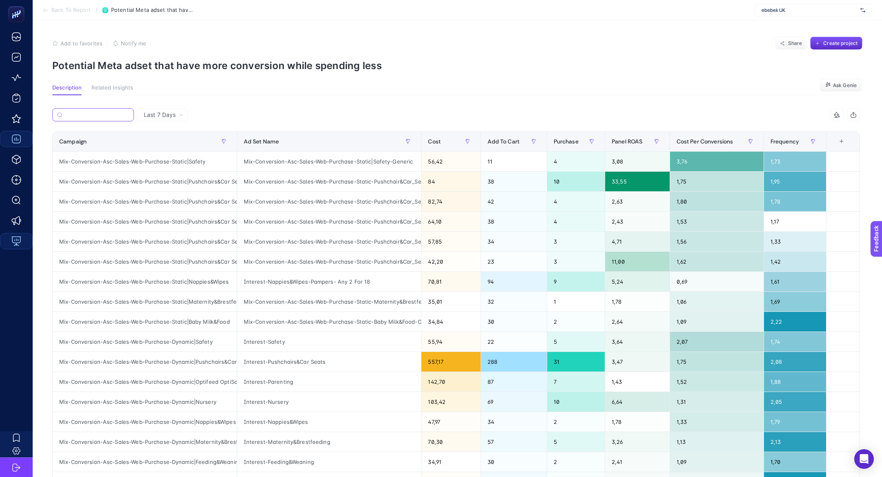
paste input "Mix-Conversion-Asc-Sales-Web-Purchase-Static|Pushchairs&Car Seats"
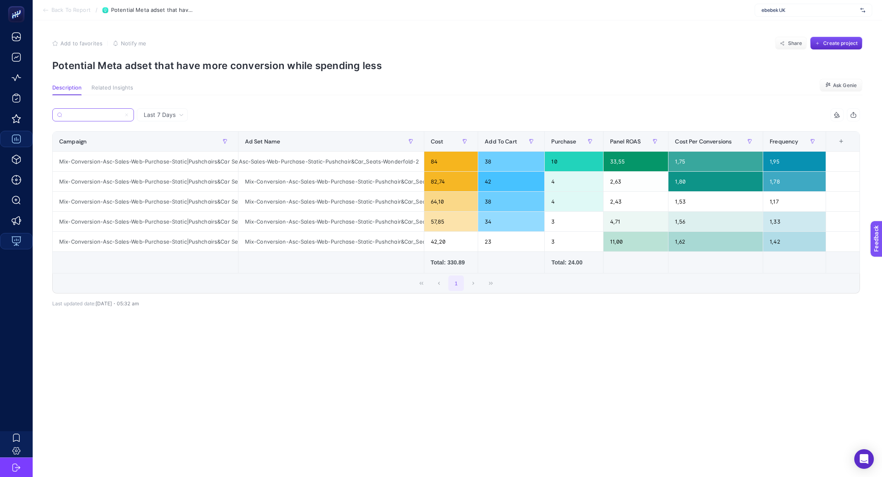
scroll to position [0, 31]
type input "Mix-Conversion-Asc-Sales-Web-Purchase-Static|Pushchairs&Car Seats"
click at [409, 183] on div "Mix-Conversion-Asc-Sales-Web-Purchase-Static-Pushchair&Car_Seats-Hauck" at bounding box center [330, 181] width 185 height 20
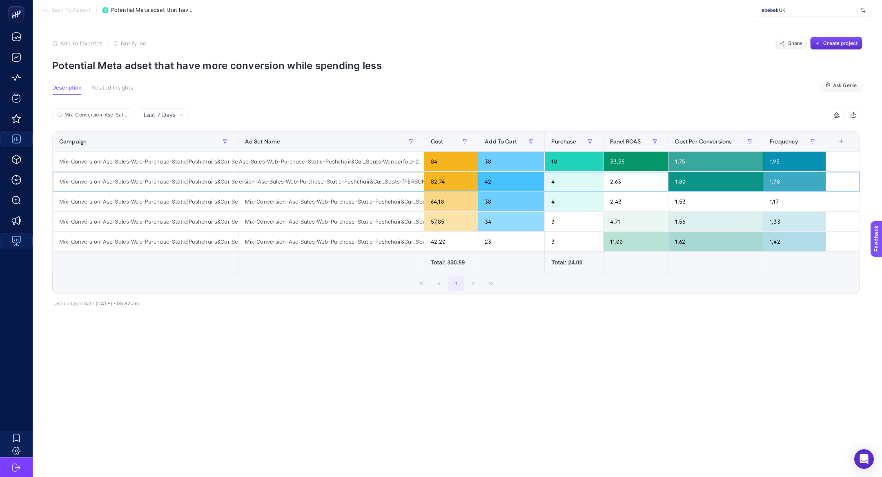
click at [409, 183] on div "Mix-Conversion-Asc-Sales-Web-Purchase-Static-Pushchair&Car_Seats-Hauck" at bounding box center [330, 181] width 185 height 20
click at [390, 159] on div "Mix-Conversion-Asc-Sales-Web-Purchase-Static-Pushchair&Car_Seats-Wonderfold-2" at bounding box center [330, 161] width 185 height 20
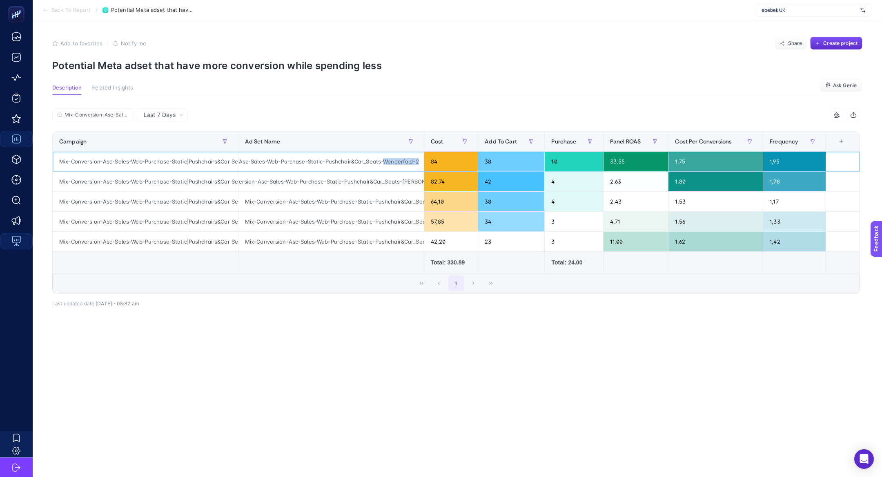
drag, startPoint x: 383, startPoint y: 160, endPoint x: 402, endPoint y: 165, distance: 19.3
click at [402, 165] on div "Mix-Conversion-Asc-Sales-Web-Purchase-Static-Pushchair&Car_Seats-Wonderfold-2" at bounding box center [330, 161] width 185 height 20
drag, startPoint x: 450, startPoint y: 185, endPoint x: 394, endPoint y: 184, distance: 55.9
click at [394, 184] on tr "Mix-Conversion-Asc-Sales-Web-Purchase-Static|Pushchairs&Car Seats Mix-Conversio…" at bounding box center [456, 181] width 807 height 20
click at [394, 184] on div "Mix-Conversion-Asc-Sales-Web-Purchase-Static-Pushchair&Car_Seats-Hauck" at bounding box center [330, 181] width 185 height 20
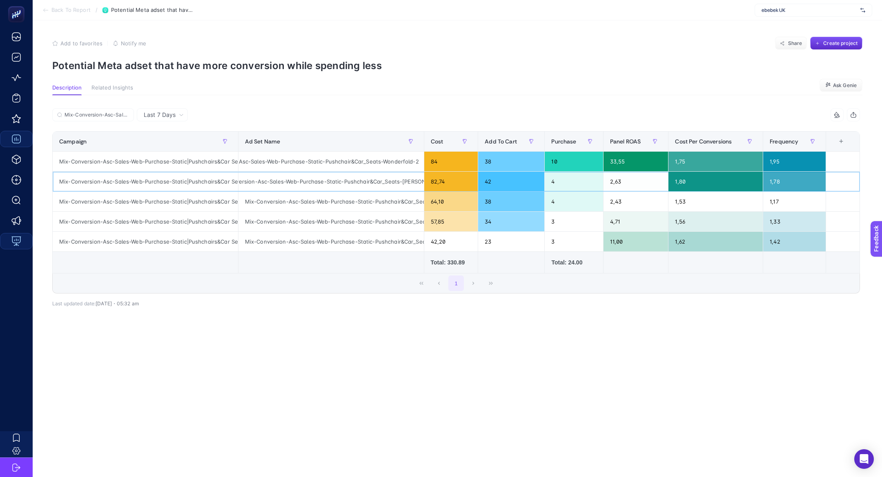
click at [394, 184] on div "Mix-Conversion-Asc-Sales-Web-Purchase-Static-Pushchair&Car_Seats-Hauck" at bounding box center [330, 181] width 185 height 20
click at [171, 111] on span "Last 7 Days" at bounding box center [160, 115] width 32 height 8
click at [105, 155] on div "Mix-Conversion-Asc-Sales-Web-Purchase-Static|Pushchairs&Car Seats" at bounding box center [145, 161] width 185 height 20
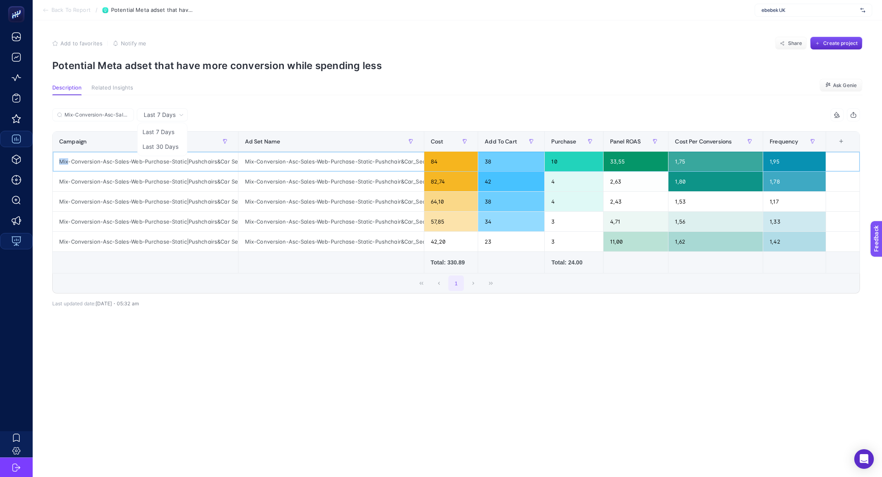
click at [105, 155] on div "Mix-Conversion-Asc-Sales-Web-Purchase-Static|Pushchairs&Car Seats" at bounding box center [145, 161] width 185 height 20
copy tr "Mix-Conversion-Asc-Sales-Web-Purchase-Static|Pushchairs&Car Seats"
click at [148, 145] on li "Last 30 Days" at bounding box center [162, 146] width 46 height 15
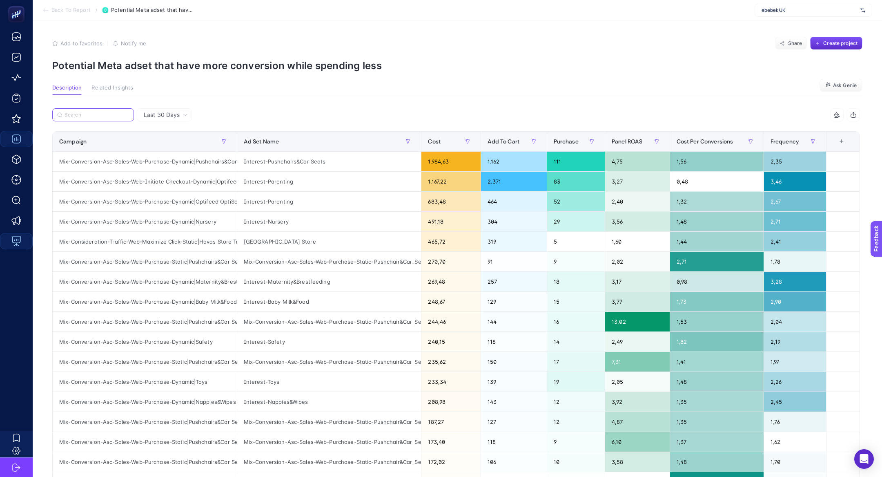
click at [107, 113] on input "Search" at bounding box center [97, 115] width 65 height 6
paste input "Mix-Conversion-Asc-Sales-Web-Purchase-Static|Pushchairs&Car Seats"
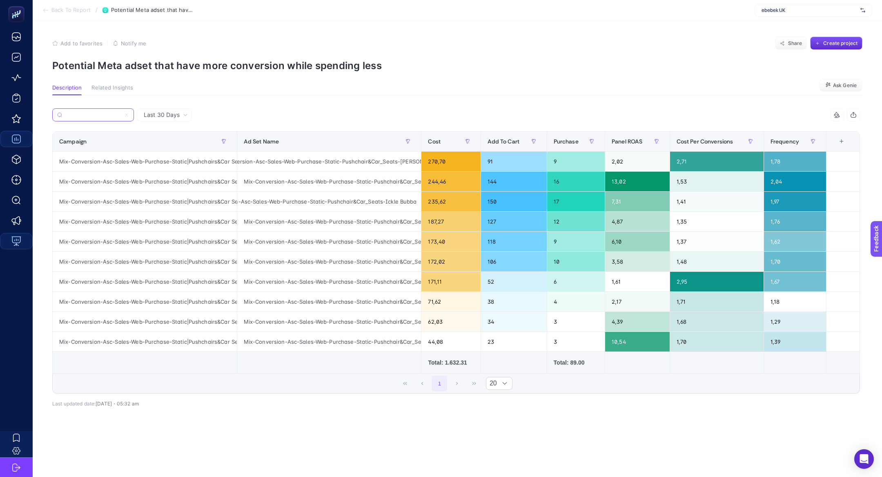
scroll to position [0, 51]
type input "Mix-Conversion-Asc-Sales-Web-Purchase-Static|Pushchairs&Car Seats"
click at [169, 113] on span "Last 30 Days" at bounding box center [162, 115] width 36 height 8
click at [171, 132] on li "Last 7 Days" at bounding box center [164, 132] width 50 height 15
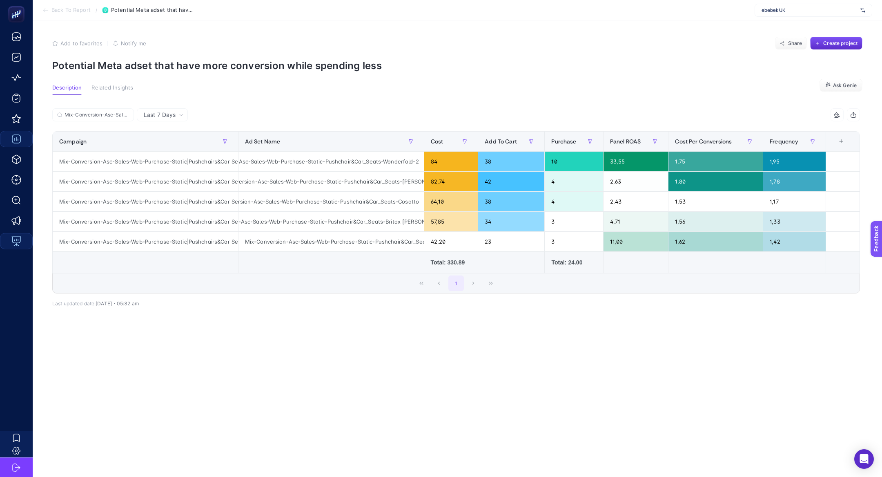
scroll to position [0, 31]
drag, startPoint x: 383, startPoint y: 161, endPoint x: 414, endPoint y: 171, distance: 32.9
click at [414, 171] on tbody "Mix-Conversion-Asc-Sales-Web-Purchase-Static|Pushchairs&Car Seats Mix-Conversio…" at bounding box center [456, 201] width 807 height 100
click at [413, 178] on div "Mix-Conversion-Asc-Sales-Web-Purchase-Static-Pushchair&Car_Seats-Hauck" at bounding box center [330, 181] width 185 height 20
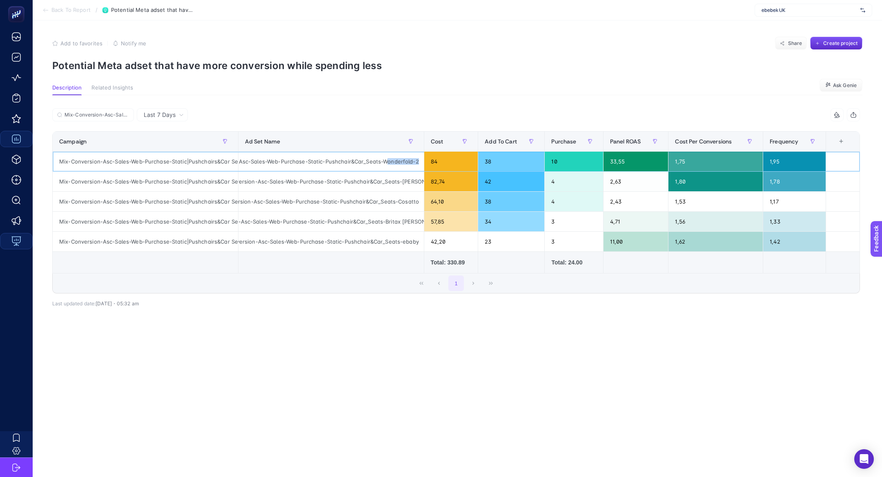
drag, startPoint x: 384, startPoint y: 163, endPoint x: 419, endPoint y: 165, distance: 34.4
click at [419, 165] on div "Mix-Conversion-Asc-Sales-Web-Purchase-Static-Pushchair&Car_Seats-Wonderfold-2" at bounding box center [330, 161] width 185 height 20
drag, startPoint x: 382, startPoint y: 163, endPoint x: 415, endPoint y: 166, distance: 33.2
click at [415, 166] on div "Mix-Conversion-Asc-Sales-Web-Purchase-Static-Pushchair&Car_Seats-Wonderfold-2" at bounding box center [330, 161] width 185 height 20
click at [412, 183] on div "Mix-Conversion-Asc-Sales-Web-Purchase-Static-Pushchair&Car_Seats-Hauck" at bounding box center [330, 181] width 185 height 20
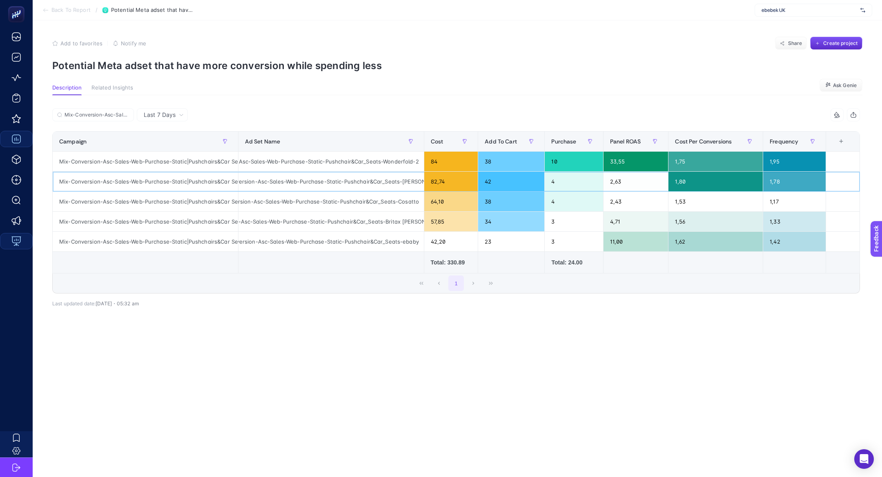
click at [412, 183] on div "Mix-Conversion-Asc-Sales-Web-Purchase-Static-Pushchair&Car_Seats-Hauck" at bounding box center [330, 181] width 185 height 20
click at [396, 159] on div "Mix-Conversion-Asc-Sales-Web-Purchase-Static-Pushchair&Car_Seats-Wonderfold-2" at bounding box center [330, 161] width 185 height 20
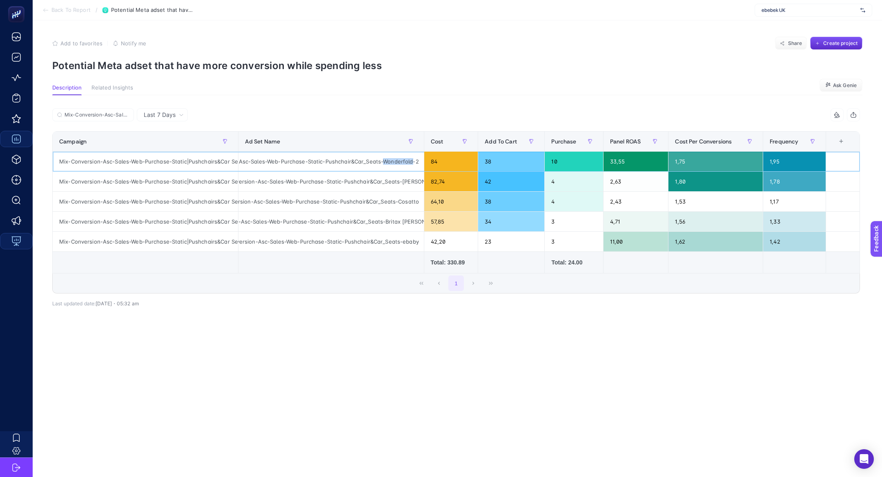
click at [396, 159] on div "Mix-Conversion-Asc-Sales-Web-Purchase-Static-Pushchair&Car_Seats-Wonderfold-2" at bounding box center [330, 161] width 185 height 20
click at [406, 183] on div "Mix-Conversion-Asc-Sales-Web-Purchase-Static-Pushchair&Car_Seats-Hauck" at bounding box center [330, 181] width 185 height 20
drag, startPoint x: 628, startPoint y: 164, endPoint x: 616, endPoint y: 163, distance: 11.9
click at [616, 163] on div "33,55" at bounding box center [636, 161] width 65 height 20
click at [630, 163] on div "33,55" at bounding box center [636, 161] width 65 height 20
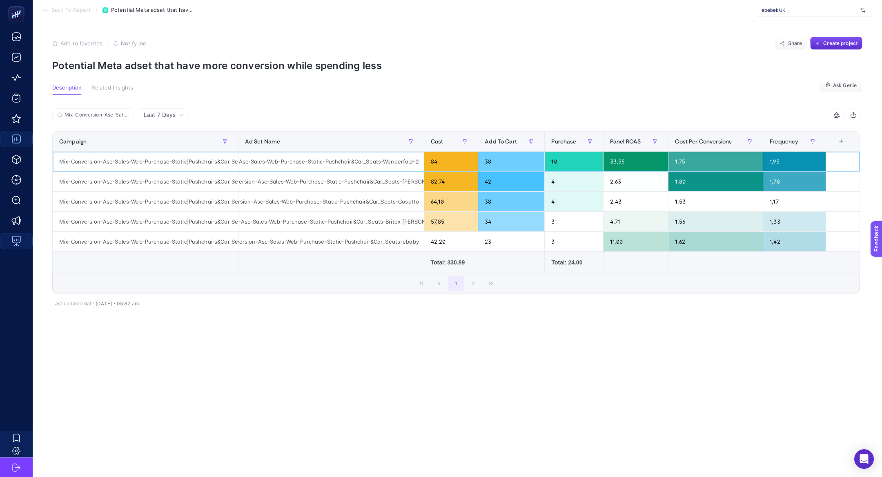
click at [630, 163] on div "33,55" at bounding box center [636, 161] width 65 height 20
click at [632, 184] on div "2,63" at bounding box center [636, 181] width 65 height 20
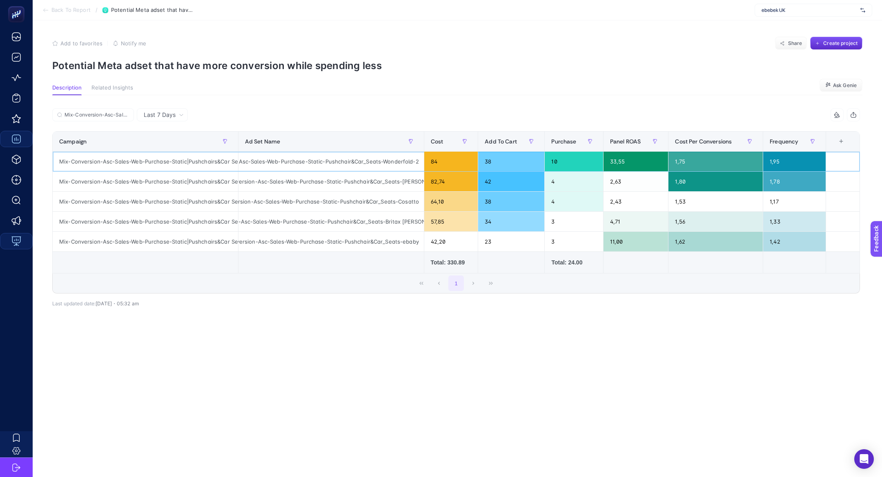
click at [390, 163] on div "Mix-Conversion-Asc-Sales-Web-Purchase-Static-Pushchair&Car_Seats-Wonderfold-2" at bounding box center [330, 161] width 185 height 20
click at [399, 138] on div "Ad Set Name" at bounding box center [331, 141] width 172 height 13
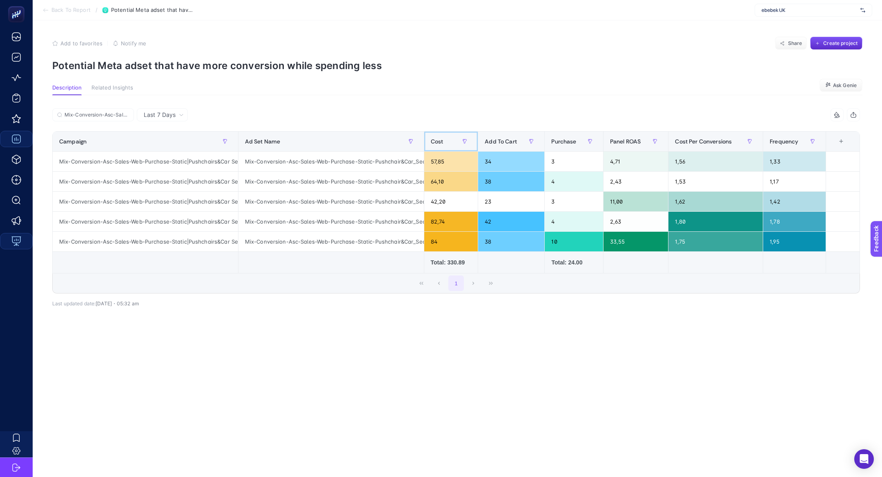
click at [438, 143] on span "Cost" at bounding box center [437, 141] width 13 height 7
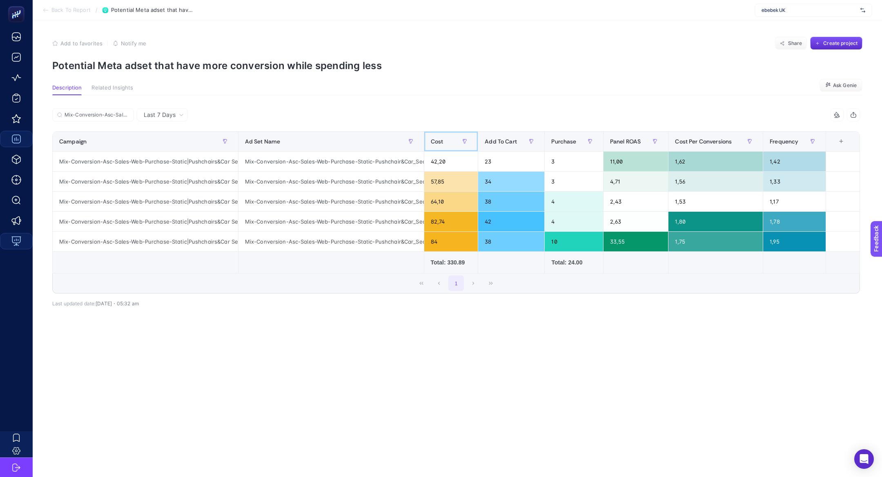
click at [438, 143] on span "Cost" at bounding box center [437, 141] width 13 height 7
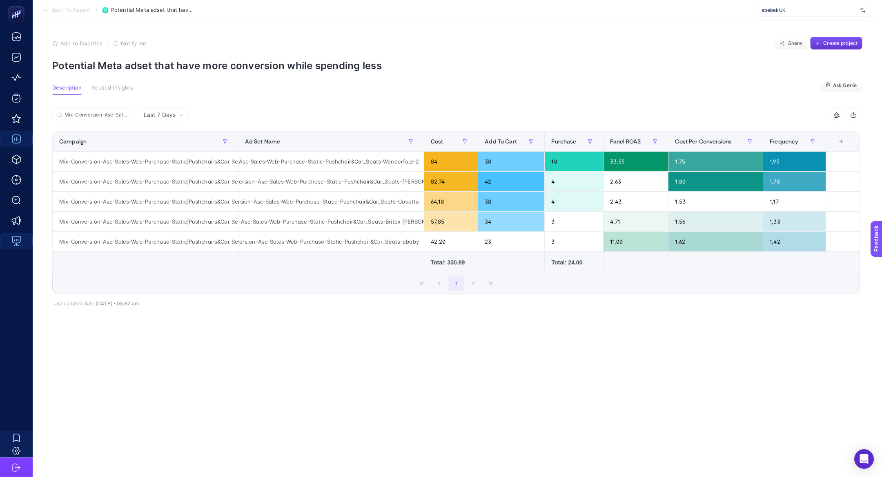
click at [829, 42] on span "Create project" at bounding box center [840, 43] width 34 height 7
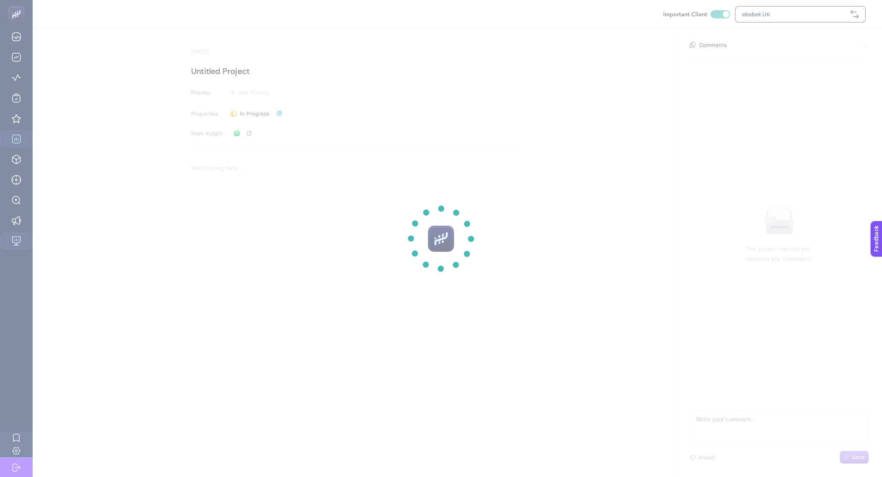
click at [267, 190] on section at bounding box center [441, 238] width 882 height 477
click at [234, 173] on section at bounding box center [441, 238] width 882 height 477
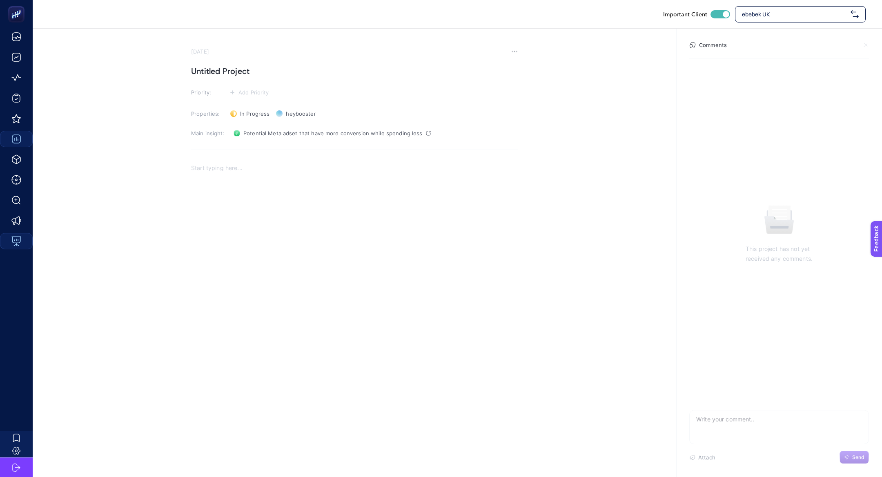
click at [316, 176] on div "Rich Text Editor. Editing area: main" at bounding box center [354, 239] width 327 height 163
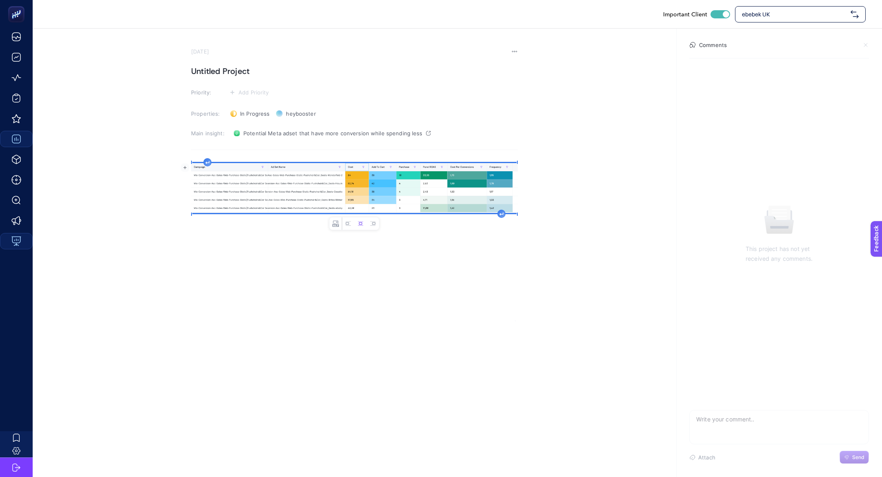
click at [195, 74] on h1 "Untitled Project" at bounding box center [354, 71] width 327 height 13
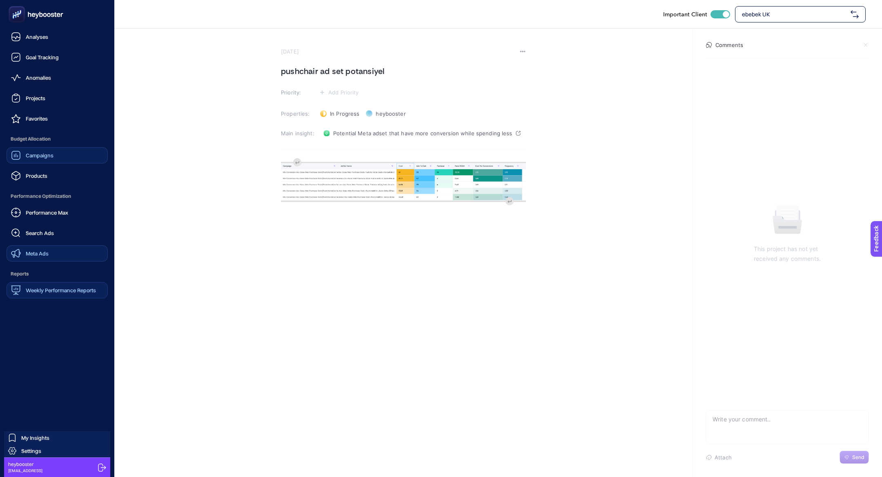
click at [41, 253] on span "Meta Ads" at bounding box center [37, 253] width 23 height 7
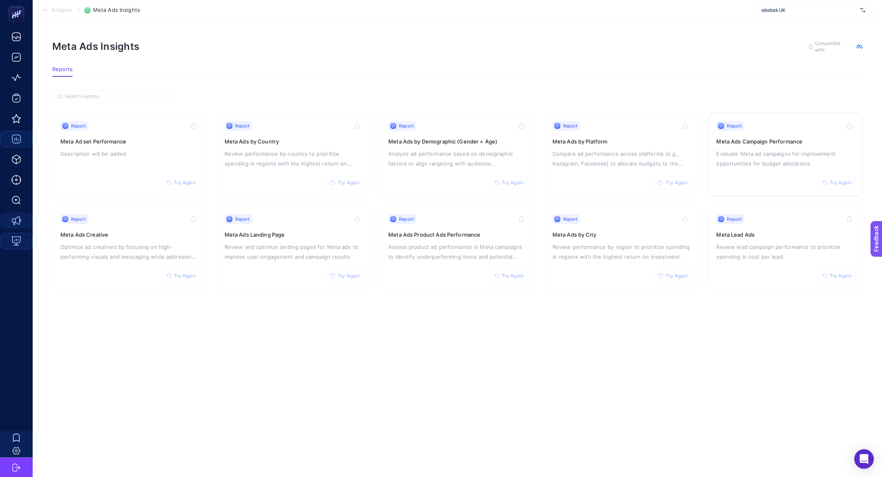
click at [751, 160] on p "Evaluate Meta ad campaigns for improvement opportunities for budget allocations." at bounding box center [785, 159] width 138 height 20
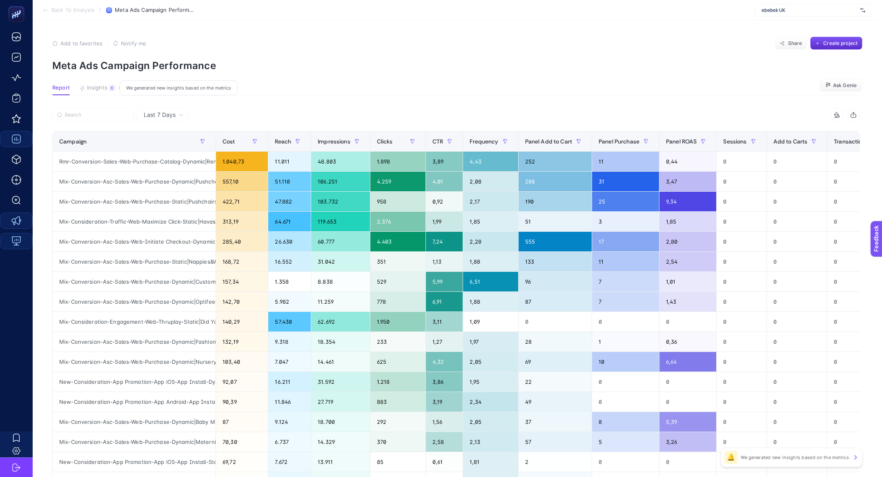
click at [110, 91] on button "Insights 6 We generated new insights based on the metrics" at bounding box center [98, 90] width 36 height 11
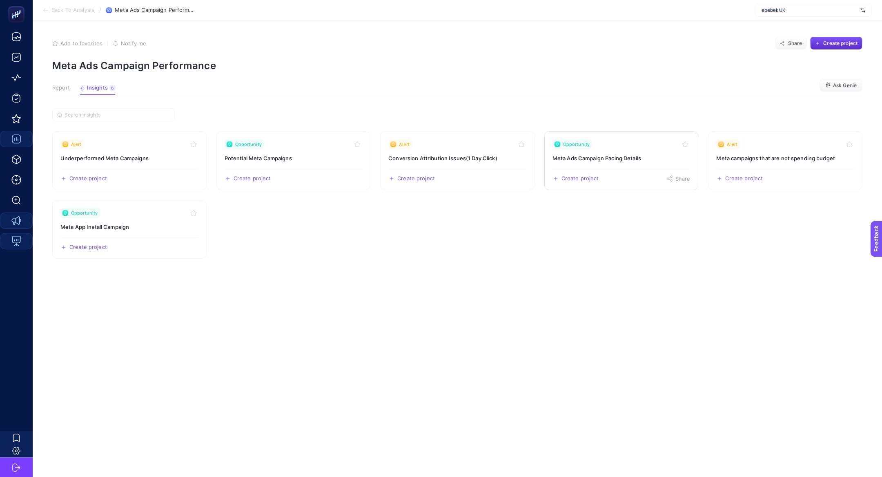
click at [595, 166] on link "Opportunity Meta Ads Campaign Pacing Details Create project Share" at bounding box center [621, 160] width 154 height 59
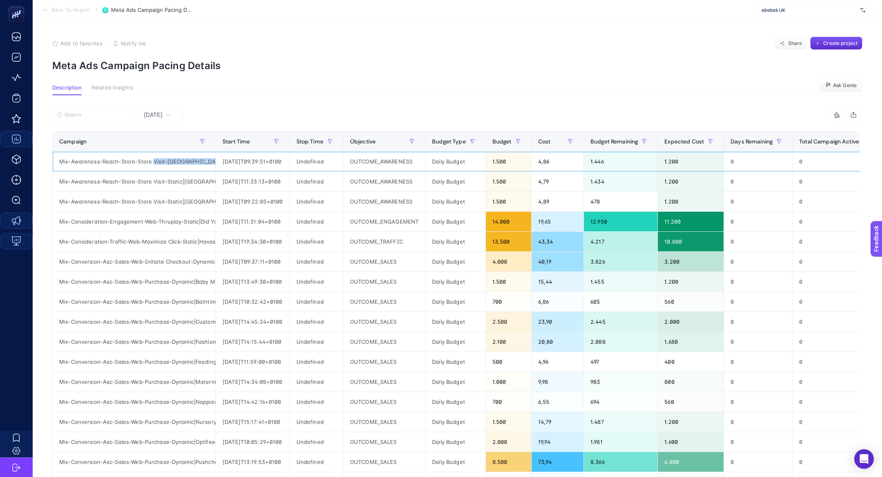
drag, startPoint x: 151, startPoint y: 158, endPoint x: 222, endPoint y: 163, distance: 70.8
click at [222, 163] on tr "Mix-Awareness-Reach-Store-Store Visit-Static|Greenwich 2025-07-07T09:39:51+0100…" at bounding box center [528, 161] width 951 height 20
drag, startPoint x: 561, startPoint y: 162, endPoint x: 545, endPoint y: 161, distance: 16.4
click at [545, 161] on div "4,86" at bounding box center [558, 161] width 52 height 20
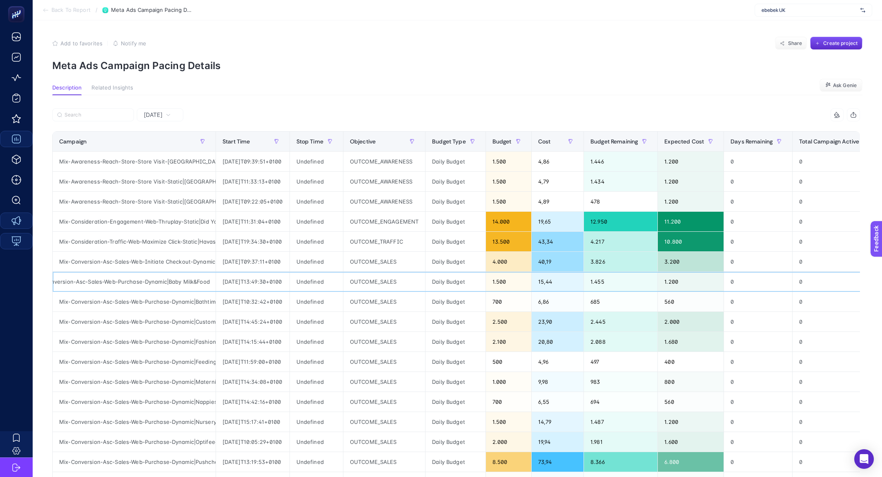
click at [170, 277] on div "Mix-Conversion-Asc-Sales-Web-Purchase-Dynamic|Baby Milk&Food" at bounding box center [134, 282] width 163 height 20
click at [514, 282] on div "1.500" at bounding box center [508, 282] width 45 height 20
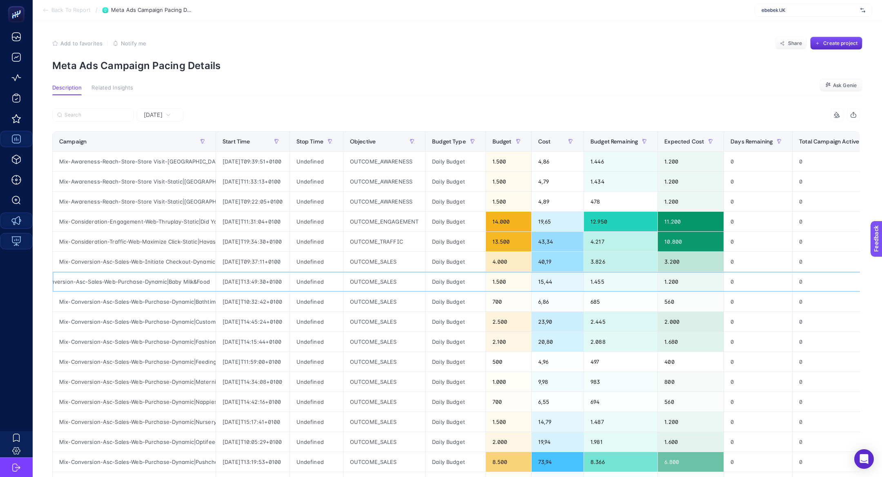
click at [514, 282] on div "1.500" at bounding box center [508, 282] width 45 height 20
click at [567, 281] on div "15,44" at bounding box center [558, 282] width 52 height 20
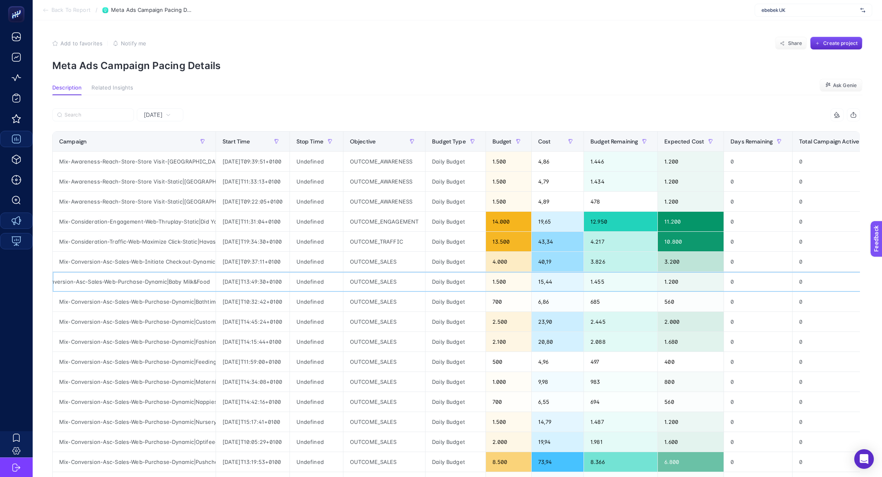
click at [567, 281] on div "15,44" at bounding box center [558, 282] width 52 height 20
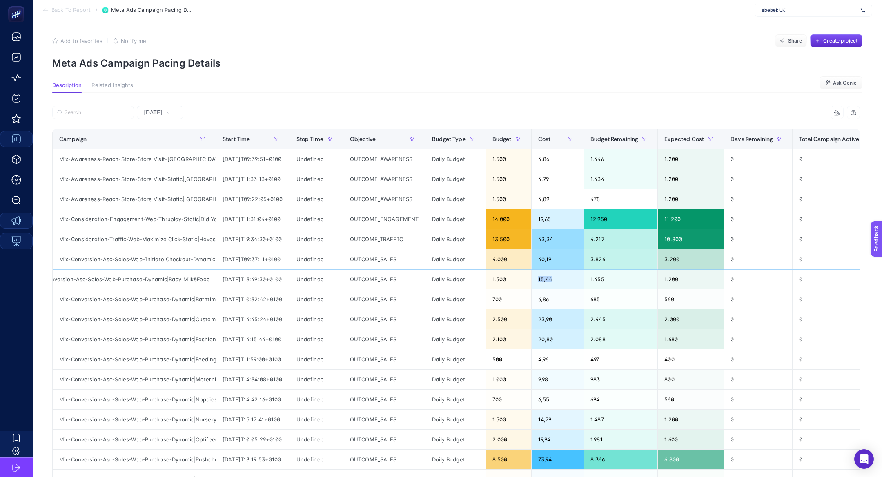
scroll to position [0, 0]
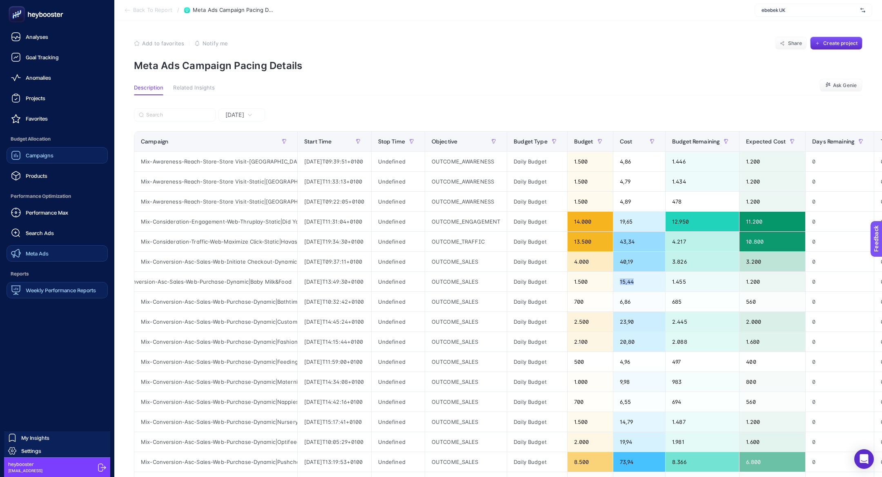
click at [44, 291] on span "Weekly Performance Reports" at bounding box center [61, 290] width 70 height 7
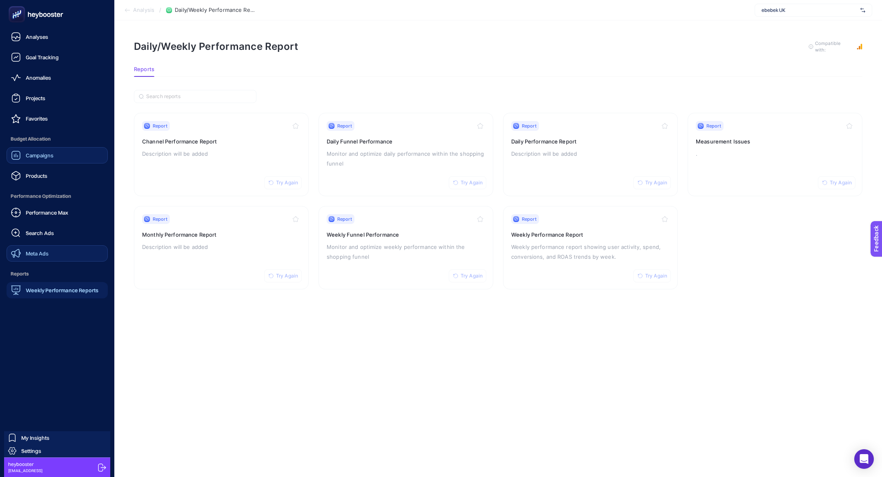
click at [46, 255] on span "Meta Ads" at bounding box center [37, 253] width 23 height 7
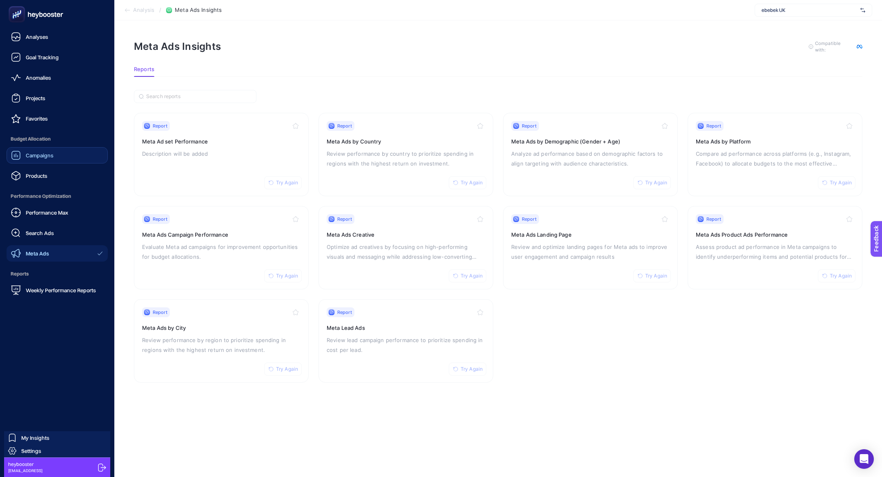
click at [56, 156] on link "Campaigns" at bounding box center [57, 155] width 101 height 16
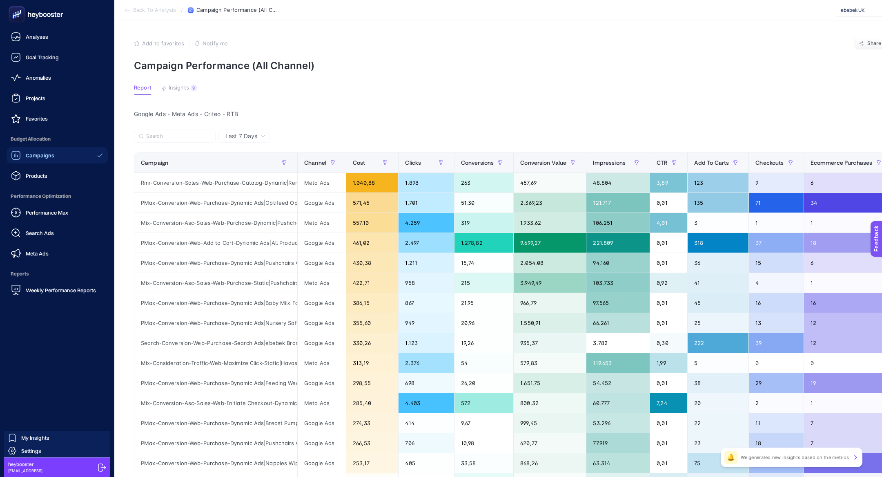
click at [14, 16] on icon at bounding box center [17, 14] width 8 height 8
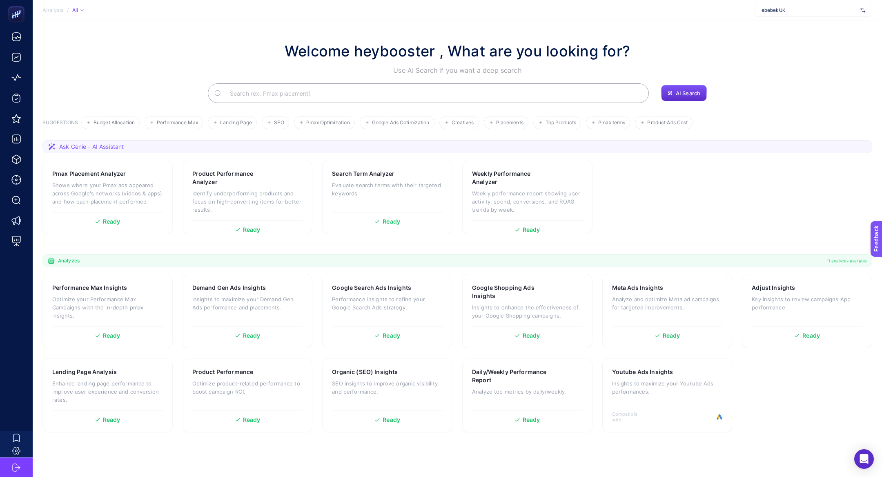
click at [354, 92] on input "Search" at bounding box center [432, 93] width 419 height 23
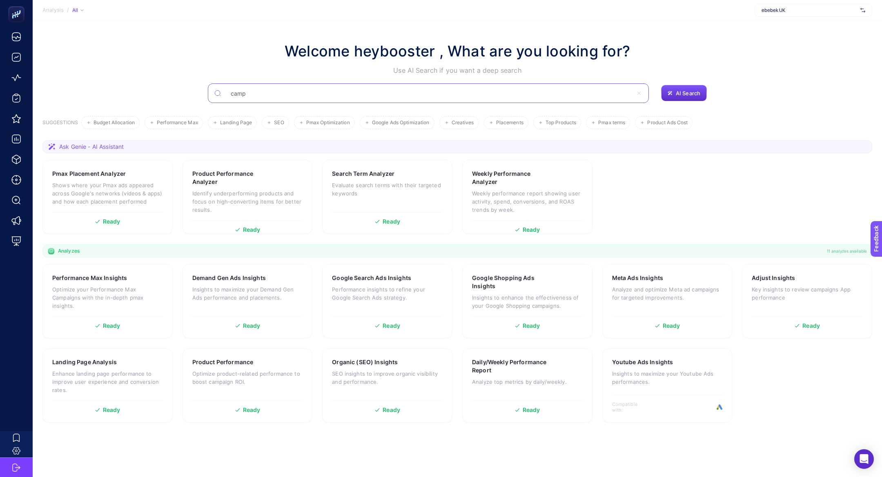
type input "camp"
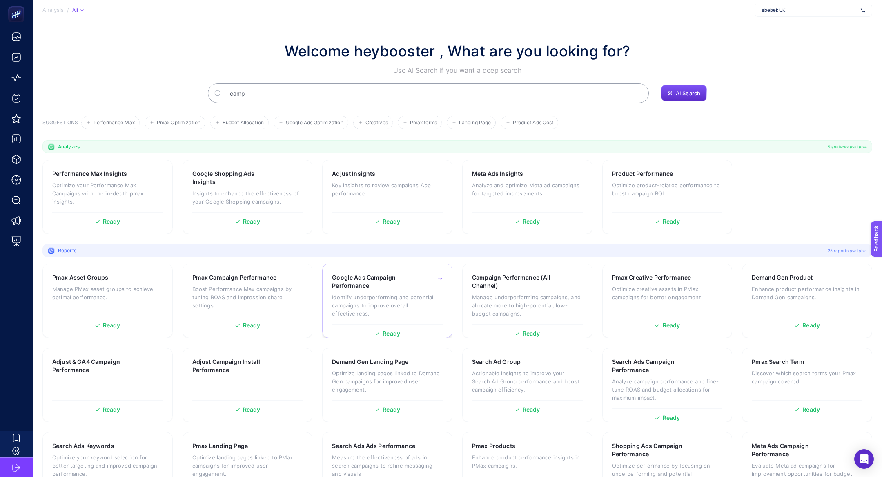
click at [420, 296] on p "Identify underperforming and potential campaigns to improve overall effectivene…" at bounding box center [387, 305] width 111 height 24
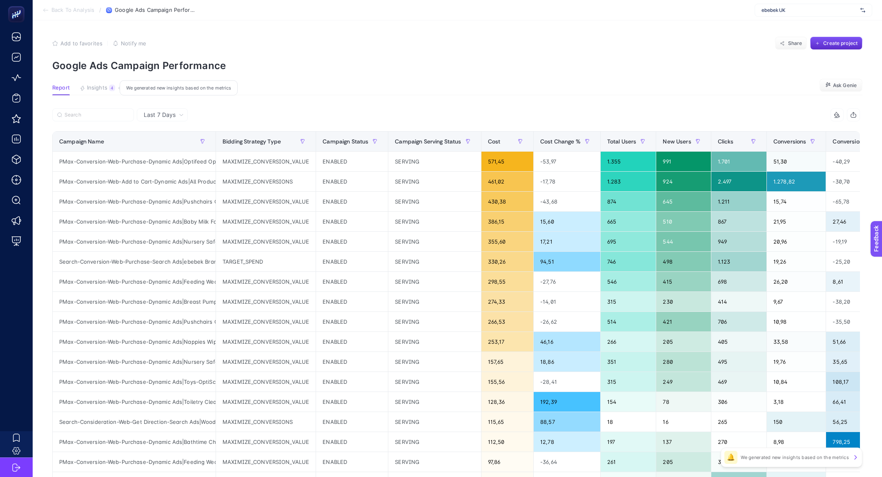
click at [107, 91] on button "Insights 4 We generated new insights based on the metrics" at bounding box center [98, 90] width 36 height 11
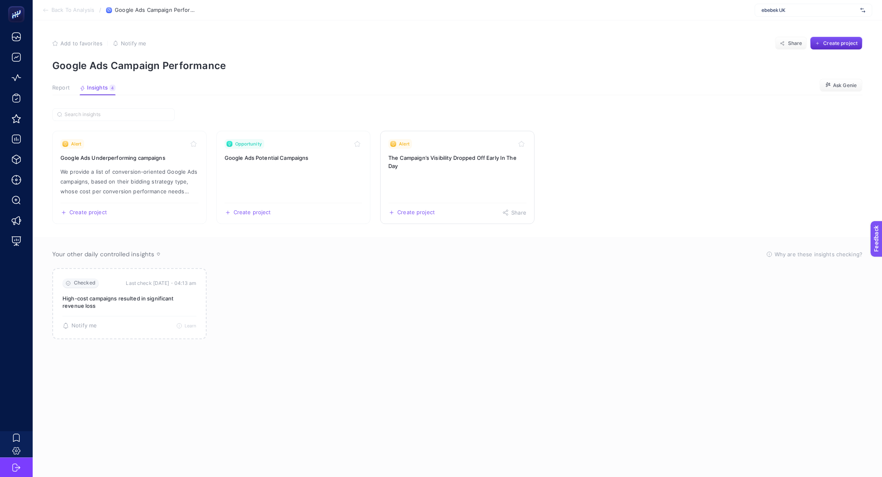
click at [447, 179] on link "Alert The Campaign’s Visibility Dropped Off Early In The Day Create project Sha…" at bounding box center [457, 177] width 154 height 93
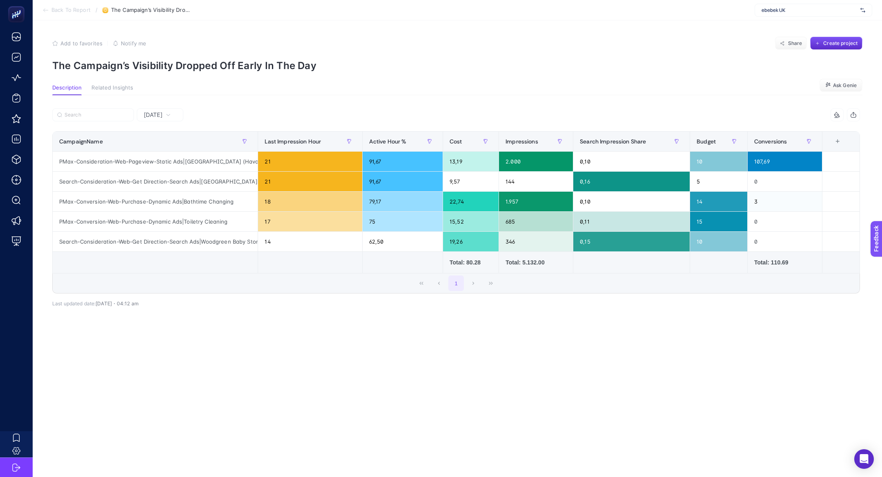
scroll to position [0, 33]
click at [220, 243] on div "Search-Consideration-Web-Get Direction-Search Ads|Woodgreen Baby Stores Near Me" at bounding box center [155, 242] width 205 height 20
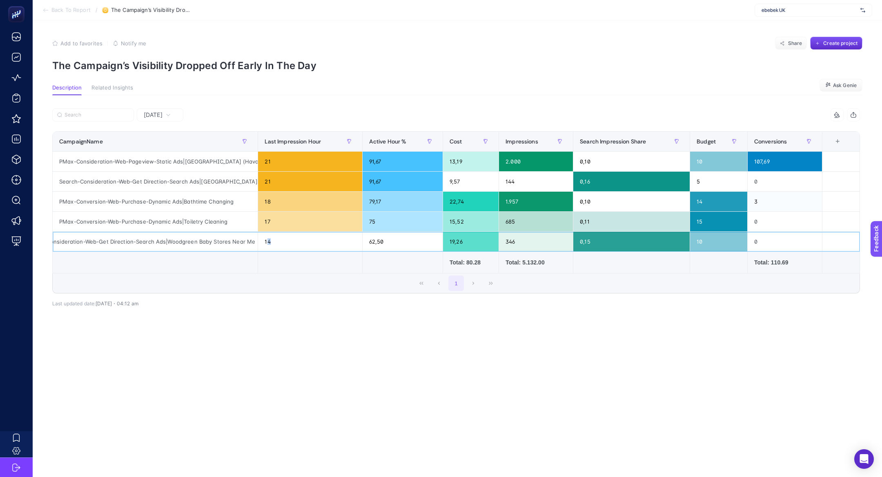
drag, startPoint x: 280, startPoint y: 240, endPoint x: 267, endPoint y: 240, distance: 13.5
click at [267, 240] on div "14" at bounding box center [310, 242] width 104 height 20
click at [452, 243] on div "19,26" at bounding box center [471, 242] width 56 height 20
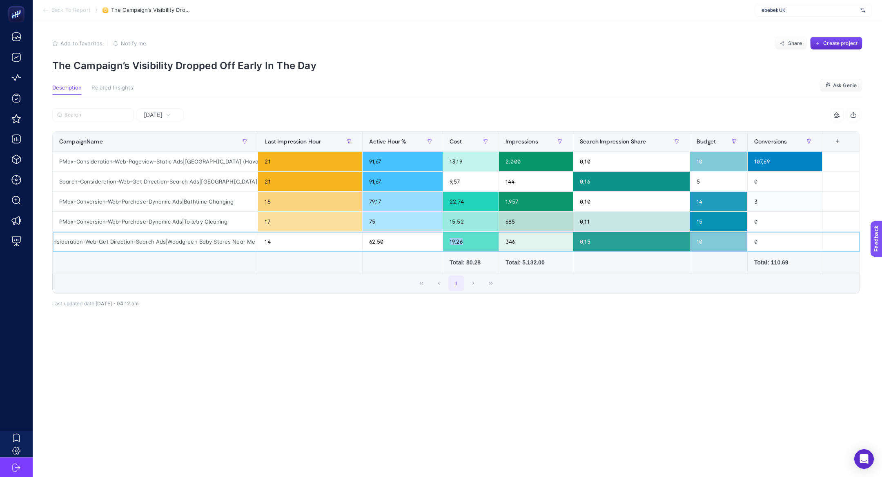
click at [452, 243] on div "19,26" at bounding box center [471, 242] width 56 height 20
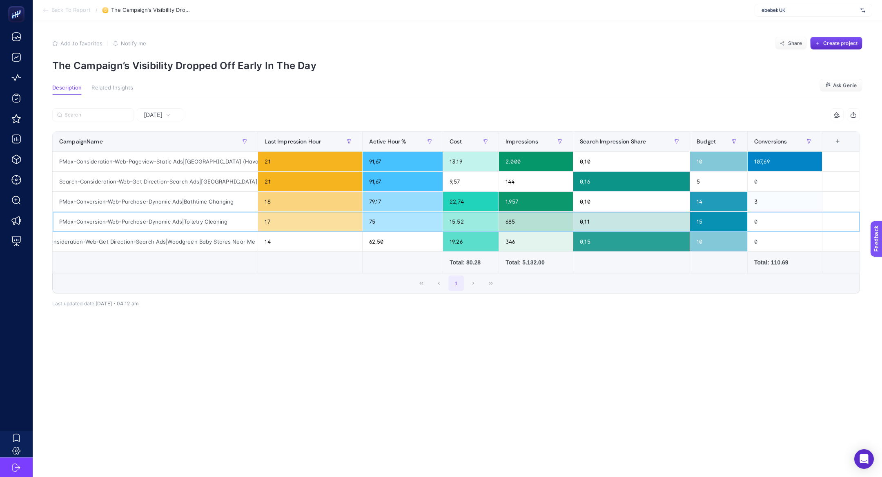
click at [175, 222] on div "PMax-Conversion-Web-Purchase-Dynamic Ads|Toiletry Cleaning" at bounding box center [155, 222] width 205 height 20
drag, startPoint x: 283, startPoint y: 225, endPoint x: 250, endPoint y: 226, distance: 33.1
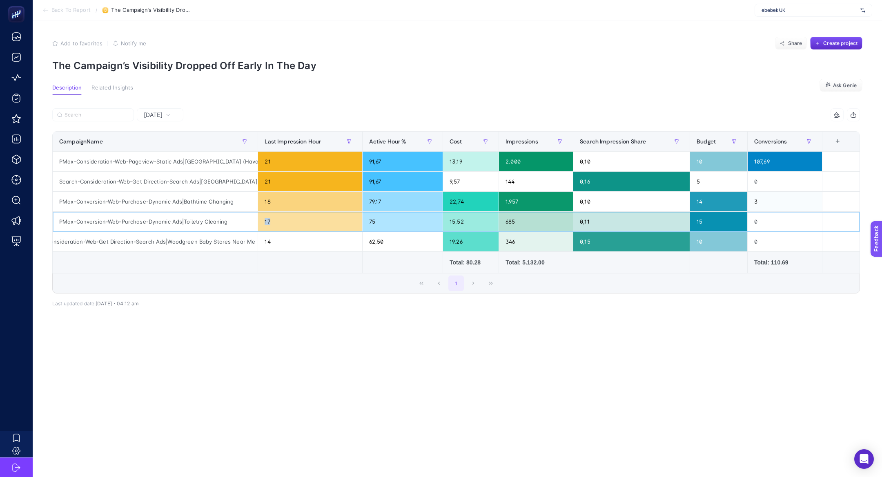
click at [250, 226] on tr "PMax-Conversion-Web-Purchase-Dynamic Ads|Toiletry Cleaning 17 75 15,52 685 0,11…" at bounding box center [456, 222] width 807 height 20
drag, startPoint x: 723, startPoint y: 224, endPoint x: 697, endPoint y: 220, distance: 26.8
click at [697, 220] on div "15" at bounding box center [718, 222] width 57 height 20
drag, startPoint x: 468, startPoint y: 216, endPoint x: 441, endPoint y: 216, distance: 26.9
click at [441, 216] on tr "PMax-Conversion-Web-Purchase-Dynamic Ads|Toiletry Cleaning 17 75 15,52 685 0,11…" at bounding box center [456, 222] width 807 height 20
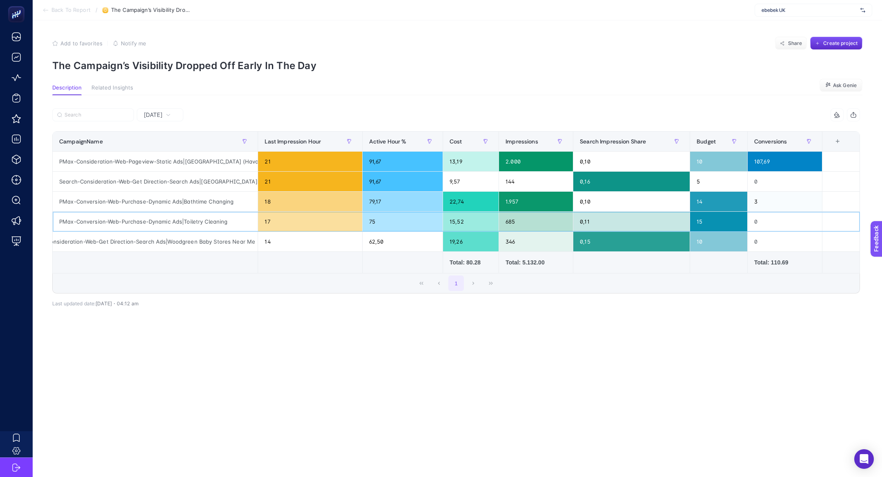
click at [460, 227] on div "15,52" at bounding box center [471, 222] width 56 height 20
click at [780, 224] on div "0" at bounding box center [785, 222] width 74 height 20
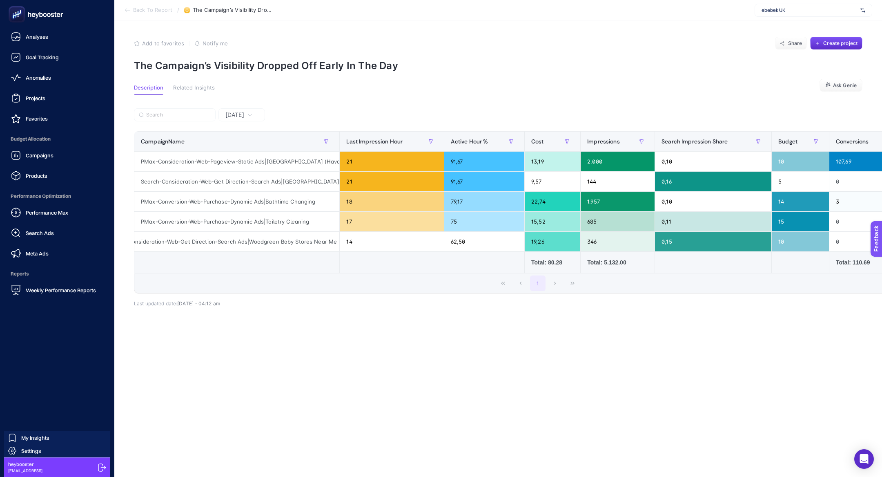
click at [15, 16] on rect at bounding box center [16, 14] width 13 height 13
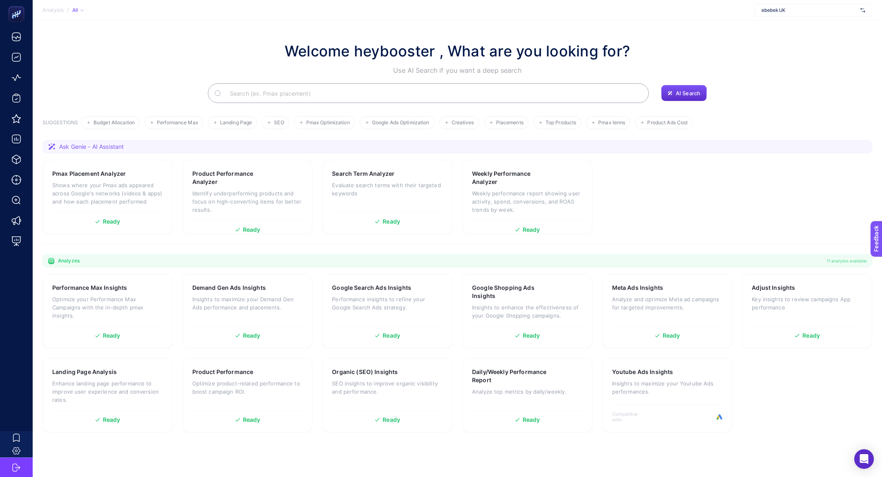
click at [327, 90] on input "Search" at bounding box center [432, 93] width 419 height 23
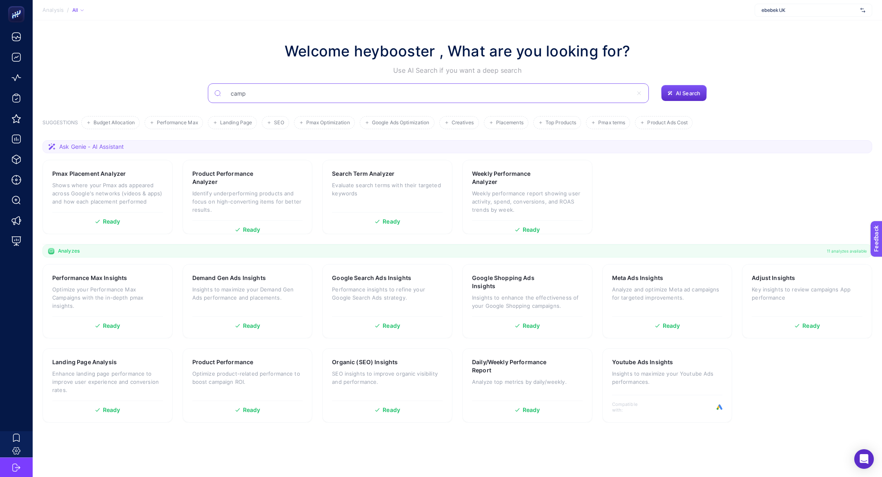
type input "camp"
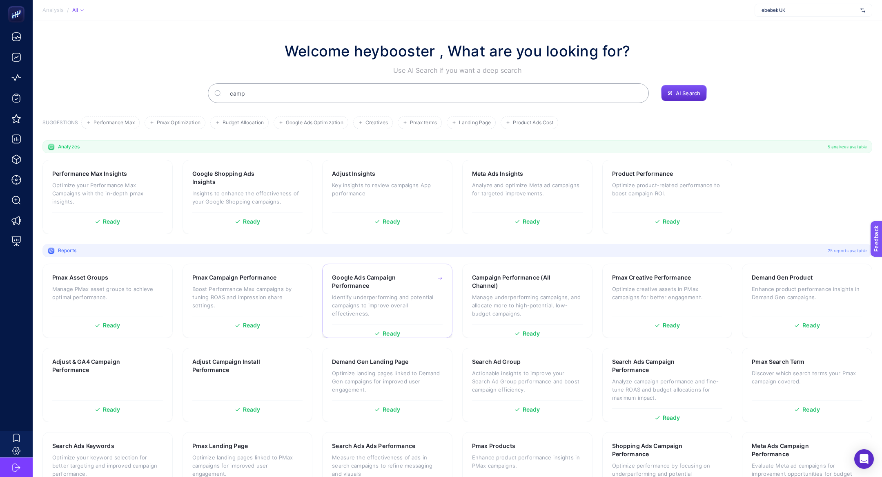
click at [381, 291] on div "Google Ads Campaign Performance Identify underperforming and potential campaign…" at bounding box center [387, 298] width 111 height 51
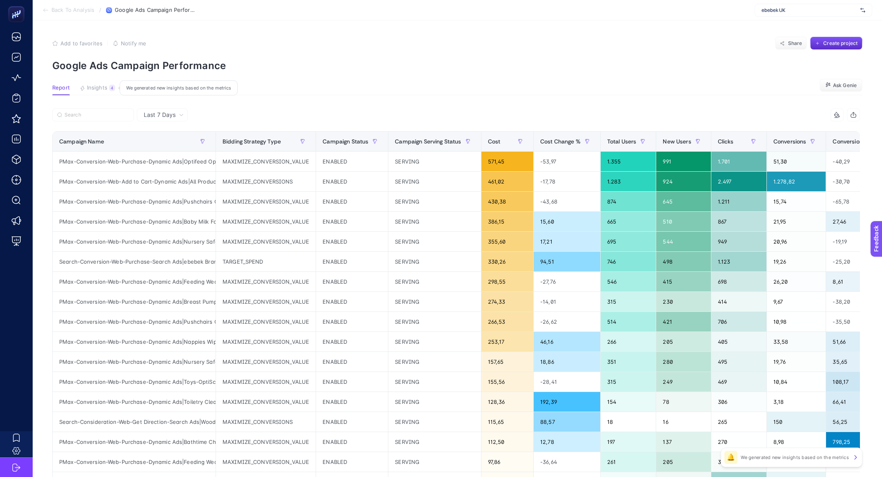
click at [106, 90] on span "Insights" at bounding box center [97, 88] width 20 height 7
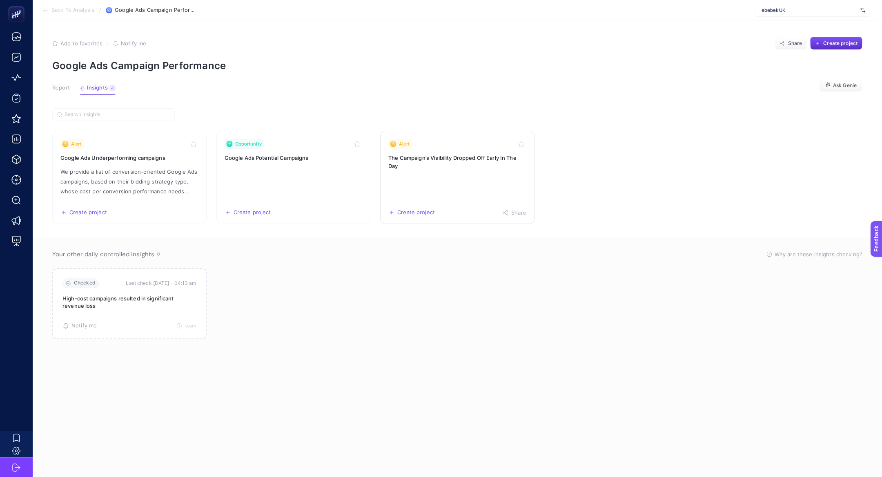
click at [450, 154] on h3 "The Campaign’s Visibility Dropped Off Early In The Day" at bounding box center [457, 162] width 138 height 16
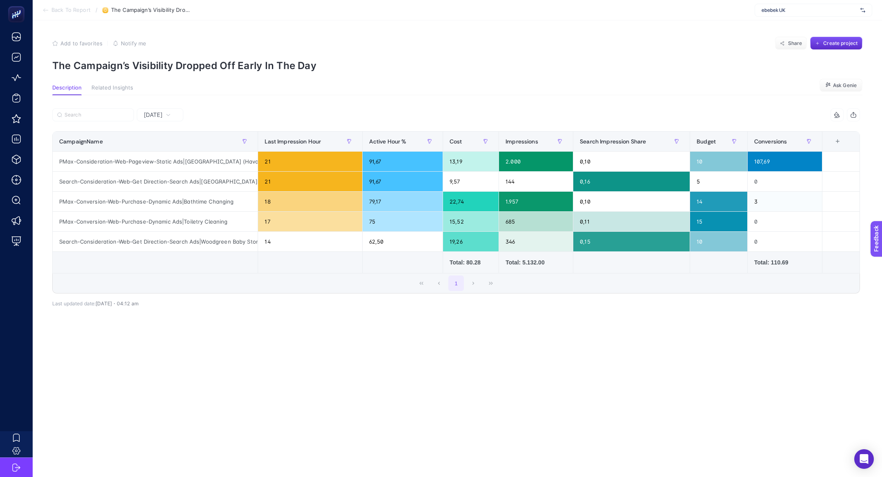
click at [185, 401] on article "Add to favorites false Notify me Share Create project The Campaign’s Visibility…" at bounding box center [457, 248] width 849 height 456
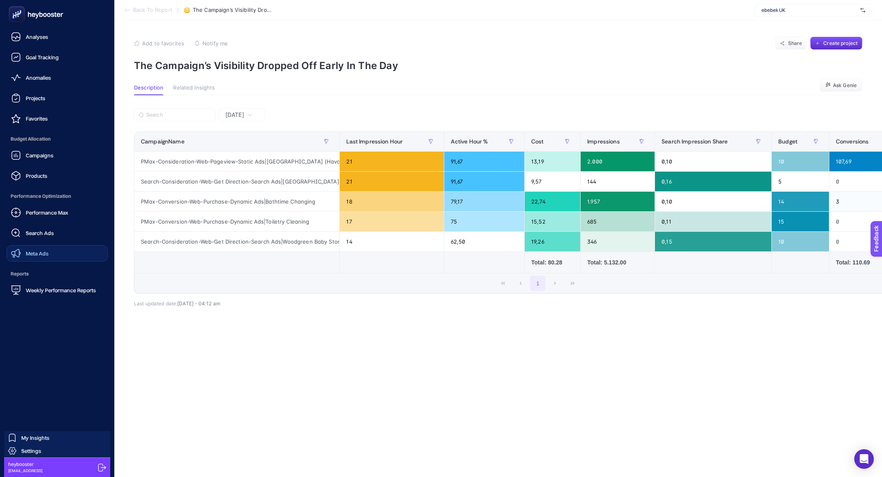
click at [41, 257] on div "Meta Ads" at bounding box center [30, 253] width 38 height 10
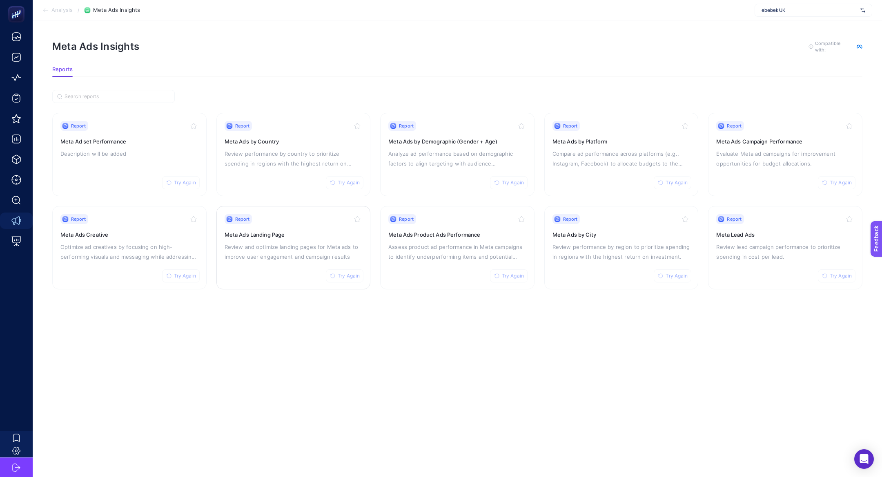
click at [276, 228] on div "Report Try Again Meta Ads Landing Page Review and optimize landing pages for Me…" at bounding box center [294, 247] width 138 height 67
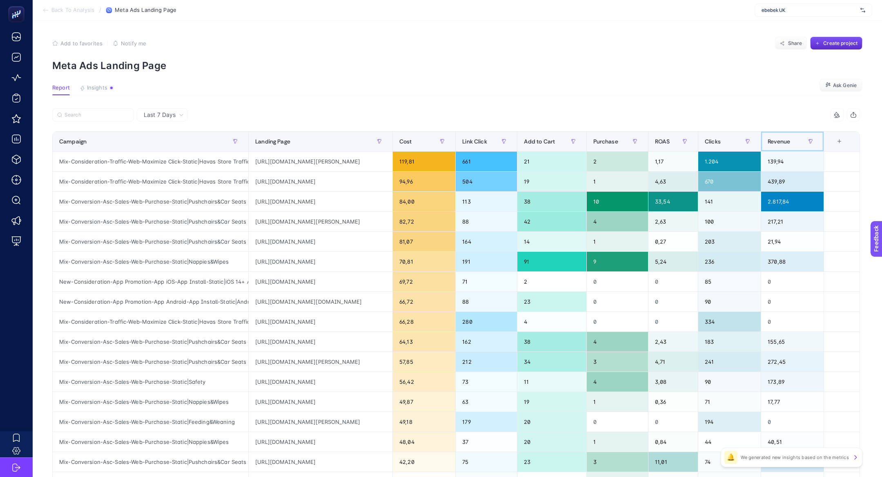
click at [801, 140] on div "Revenue" at bounding box center [792, 141] width 49 height 13
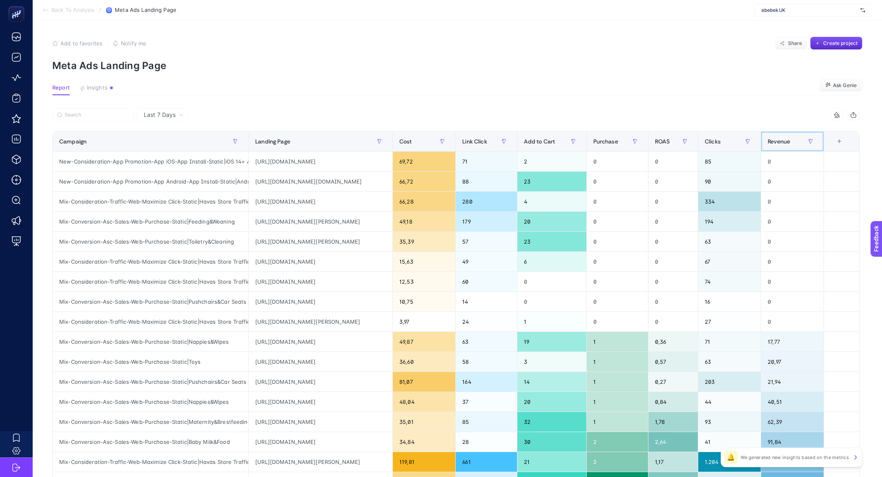
click at [801, 140] on div "Revenue" at bounding box center [792, 141] width 49 height 13
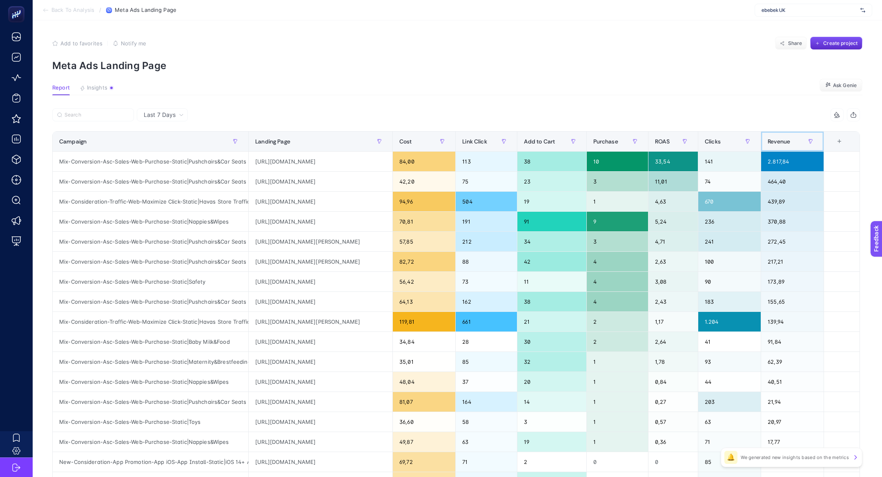
scroll to position [0, 31]
click at [367, 163] on div "https://ebebek.co.uk/products/wonderfold-vw4-volkswagen-stroller-wagon-1" at bounding box center [321, 161] width 144 height 20
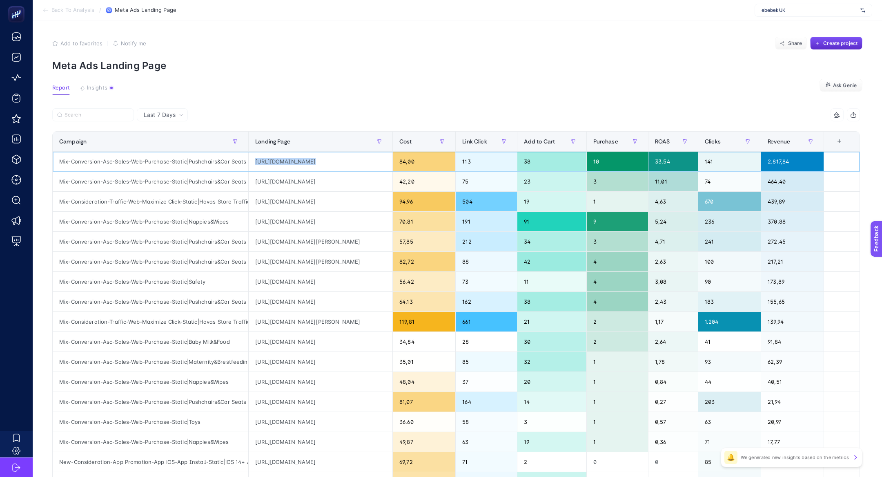
scroll to position [0, 16]
click at [102, 163] on div "Mix-Conversion-Asc-Sales-Web-Purchase-Static|Pushchairs&Car Seats" at bounding box center [151, 161] width 196 height 20
click at [130, 161] on div "Mix-Conversion-Asc-Sales-Web-Purchase-Static|Pushchairs&Car Seats" at bounding box center [151, 161] width 196 height 20
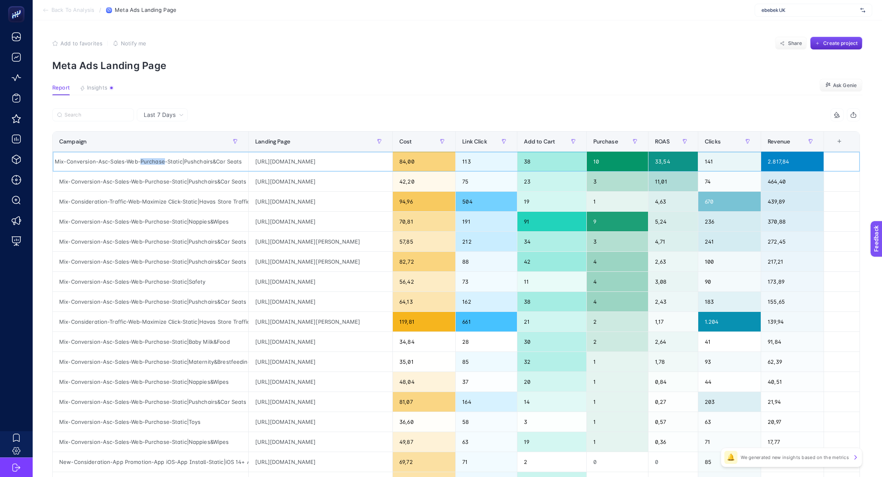
click at [130, 161] on div "Mix-Conversion-Asc-Sales-Web-Purchase-Static|Pushchairs&Car Seats" at bounding box center [151, 161] width 196 height 20
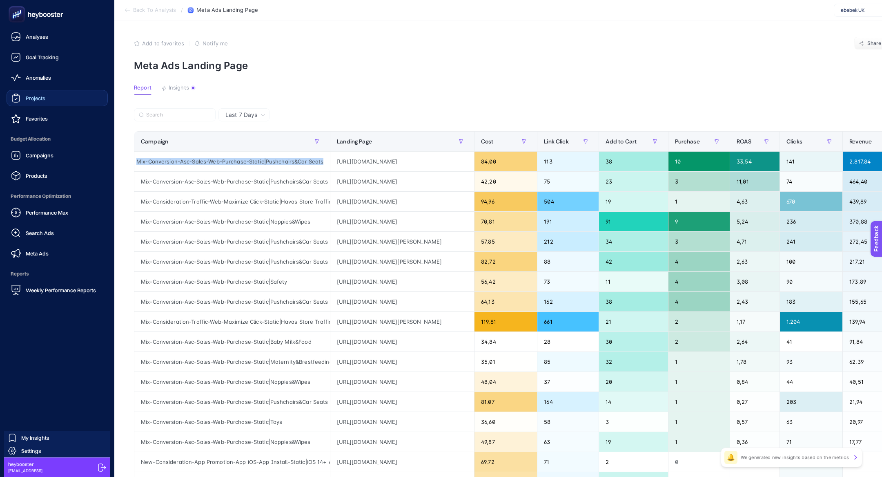
click at [34, 102] on div "Projects" at bounding box center [28, 98] width 34 height 10
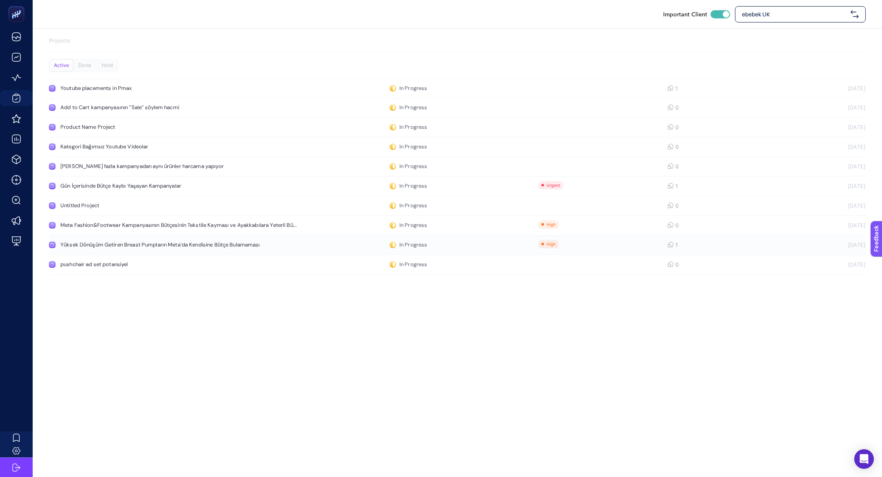
click at [89, 247] on div "Yüksek Dönüşüm Getiren Breast Pumpların Meta'da Kendisine Bütçe Bulamaması" at bounding box center [160, 244] width 200 height 7
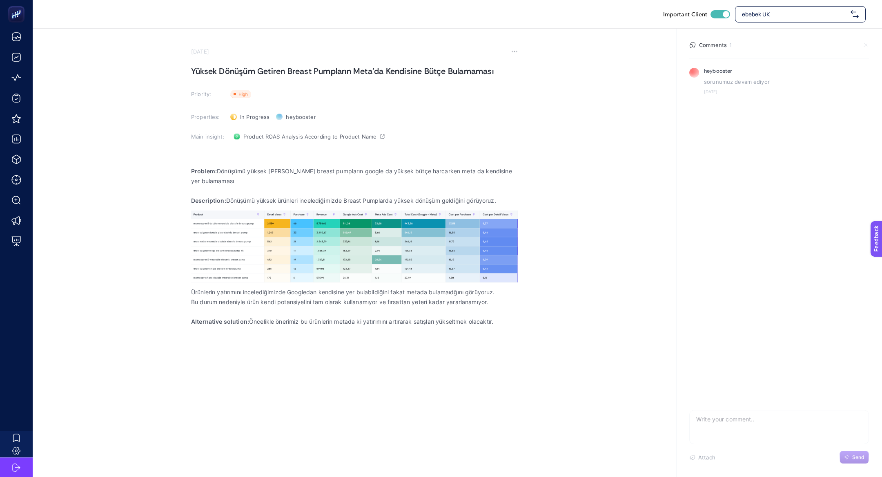
click at [290, 125] on section "August 27, 2025 Yüksek Dönüşüm Getiren Breast Pumpların Meta'da Kendisine Bütçe…" at bounding box center [354, 194] width 327 height 293
click at [290, 130] on link "Product ROAS Analysis According to Product Name" at bounding box center [309, 136] width 158 height 13
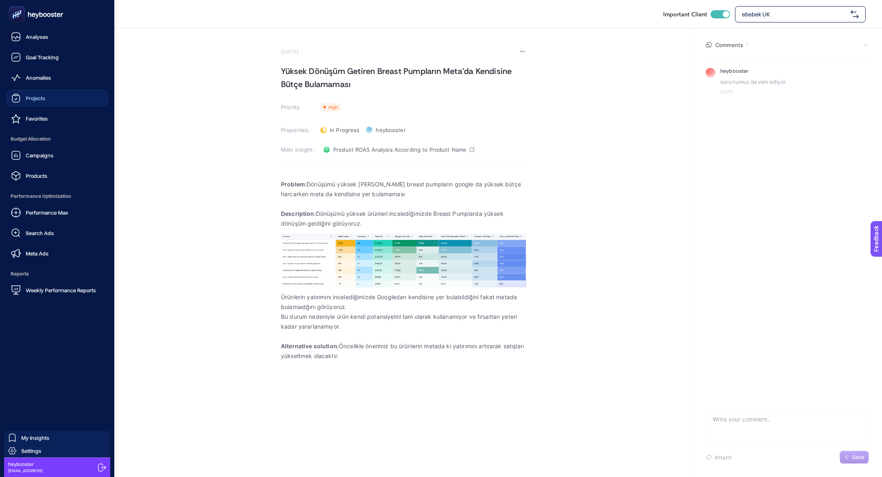
click at [44, 94] on div "Projects" at bounding box center [28, 98] width 34 height 10
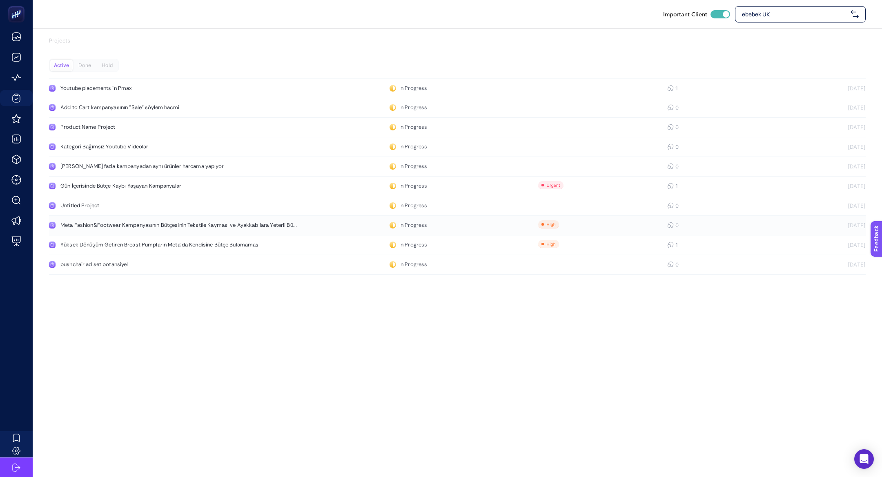
click at [120, 231] on link "Meta Fashion&Footwear Kampanyasının Bütçesinin Tekstile Kayması ve Ayakkabılara…" at bounding box center [457, 226] width 817 height 20
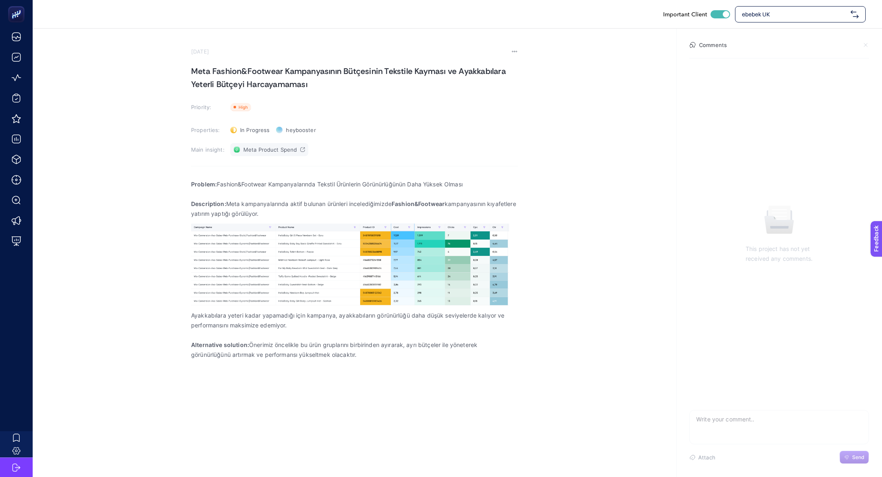
click at [278, 154] on link "Meta Product Spend" at bounding box center [269, 149] width 78 height 13
click at [254, 134] on div "In Progress Status" at bounding box center [250, 129] width 46 height 13
click at [259, 171] on li "Hold" at bounding box center [254, 172] width 51 height 13
click at [810, 414] on textarea at bounding box center [779, 423] width 179 height 26
type textarea "buras yapılamaca bir süre için"
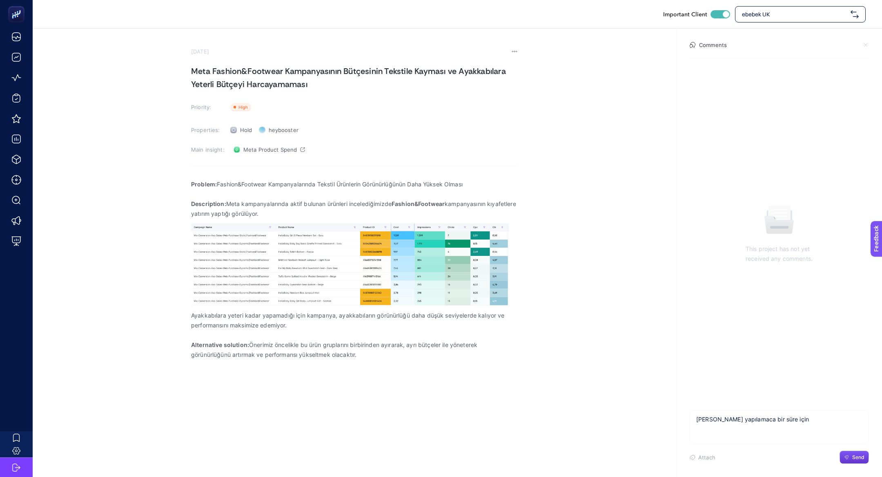
click at [844, 453] on button "Send" at bounding box center [854, 456] width 29 height 13
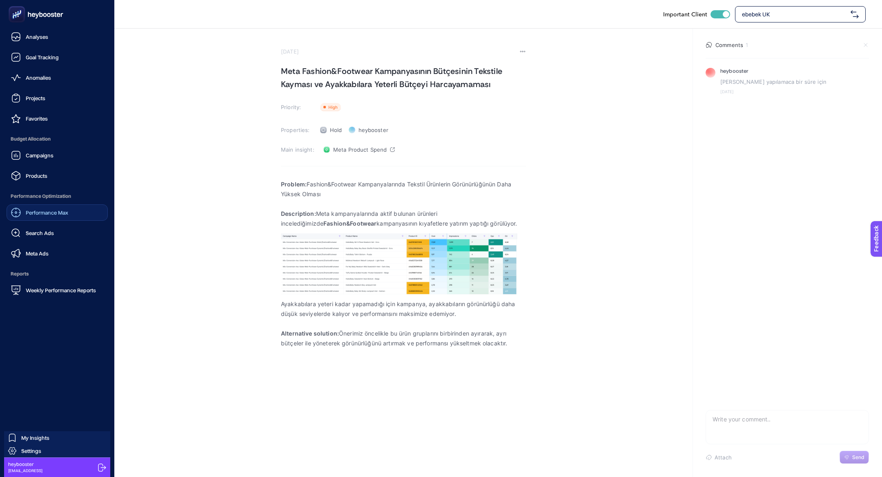
click at [45, 206] on link "Performance Max" at bounding box center [57, 212] width 101 height 16
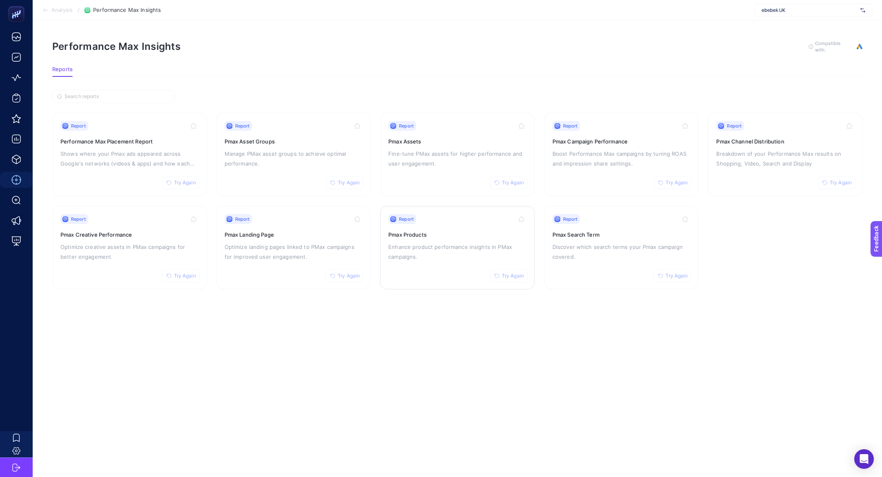
click at [445, 252] on p "Enhance product performance insights in PMax campaigns." at bounding box center [457, 252] width 138 height 20
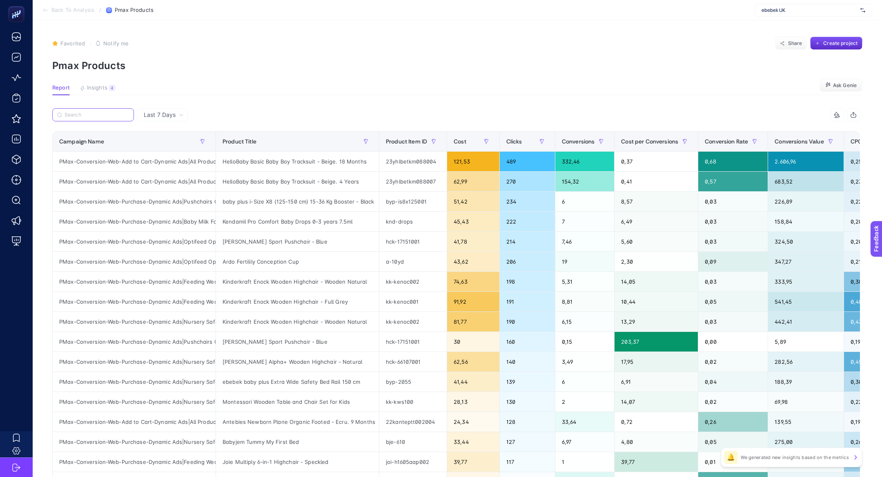
click at [98, 116] on input "Search" at bounding box center [97, 115] width 65 height 6
paste input "Booties"
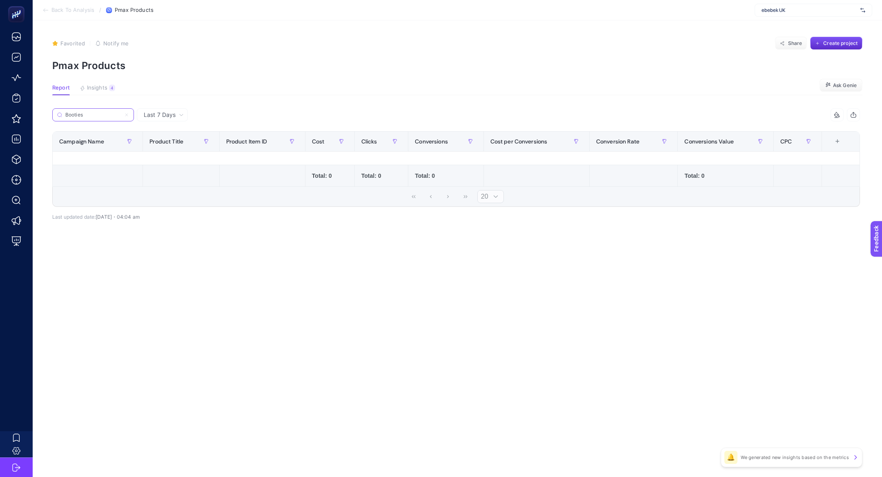
type input "Booties"
click at [126, 117] on icon at bounding box center [126, 114] width 5 height 5
click at [121, 117] on input "Booties" at bounding box center [93, 115] width 56 height 6
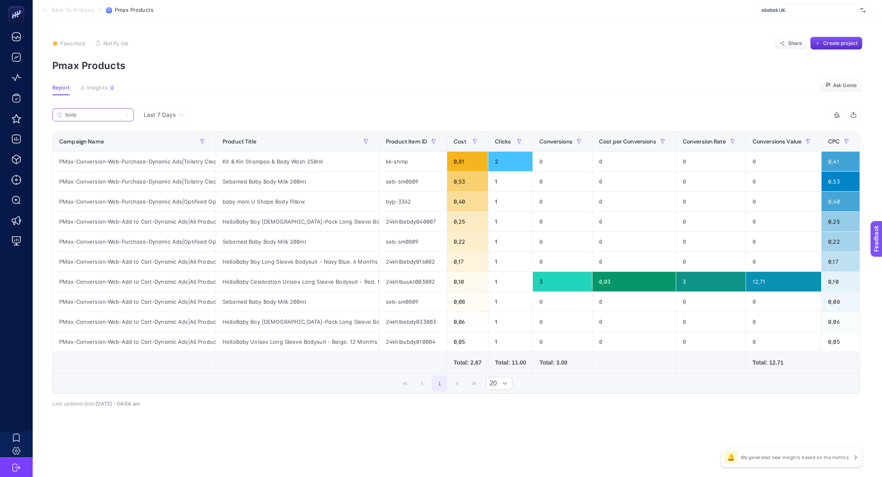
scroll to position [0, 11]
type input "body"
click at [181, 220] on div "PMax-Conversion-Web-Add to Cart-Dynamic Ads|All Products" at bounding box center [134, 222] width 163 height 20
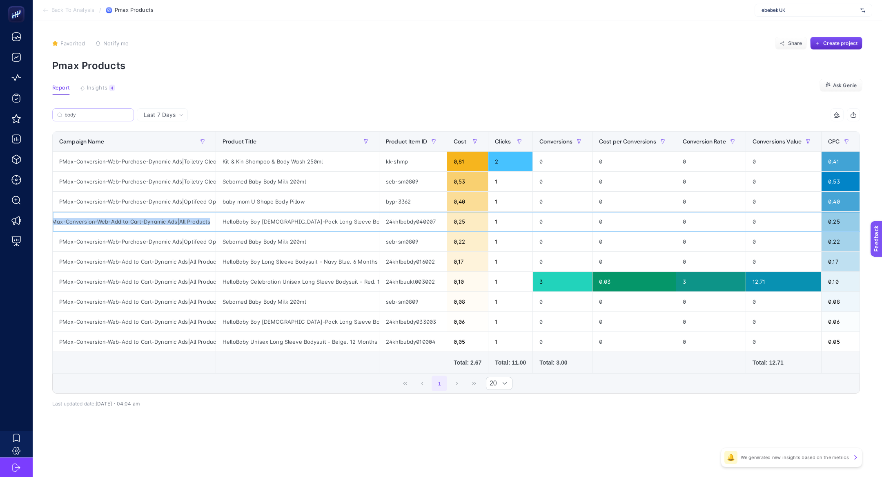
click at [181, 220] on div "PMax-Conversion-Web-Add to Cart-Dynamic Ads|All Products" at bounding box center [134, 222] width 163 height 20
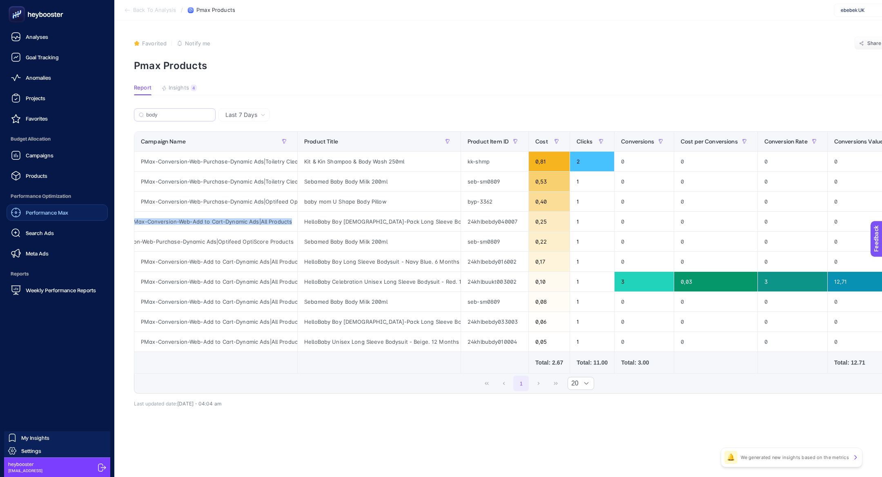
click at [49, 213] on span "Performance Max" at bounding box center [47, 212] width 42 height 7
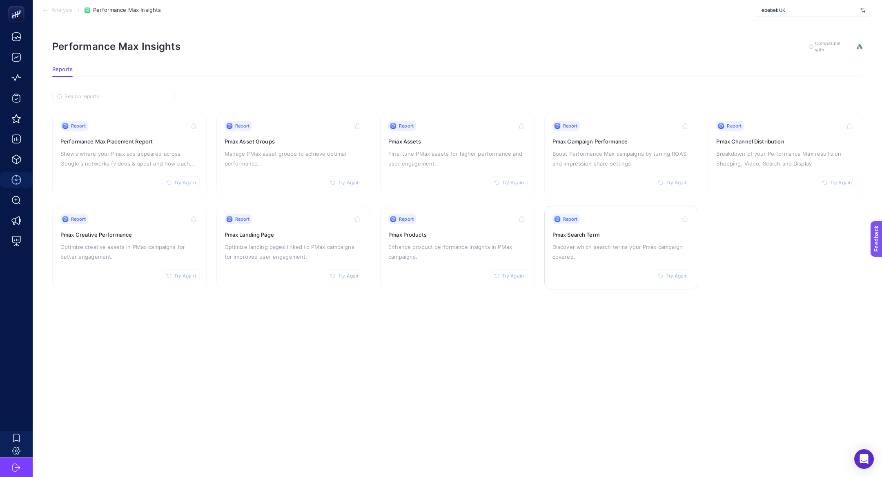
click at [598, 252] on p "Discover which search terms your Pmax campaign covered." at bounding box center [621, 252] width 138 height 20
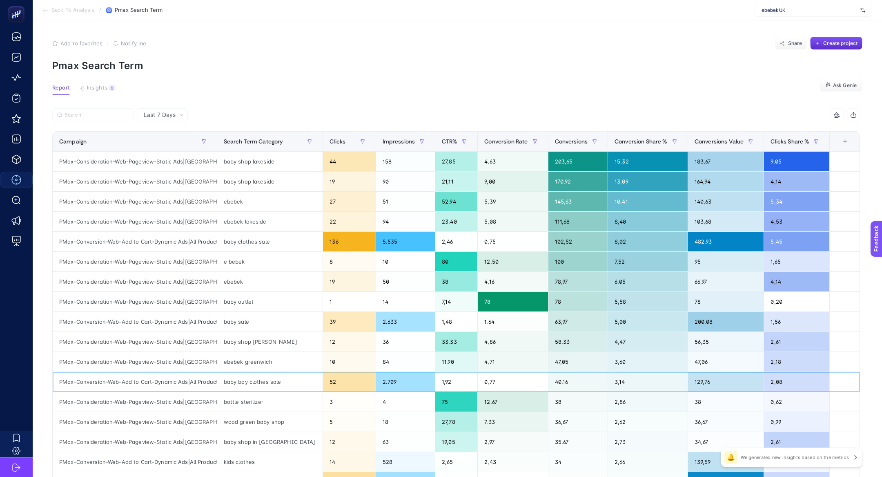
click at [170, 382] on div "PMax-Conversion-Web-Add to Cart-Dynamic Ads|All Products" at bounding box center [135, 382] width 164 height 20
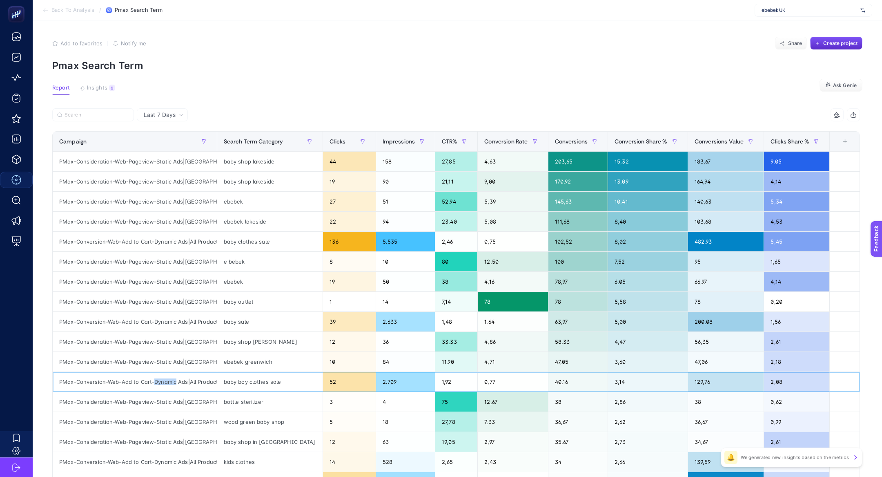
click at [170, 382] on div "PMax-Conversion-Web-Add to Cart-Dynamic Ads|All Products" at bounding box center [135, 382] width 164 height 20
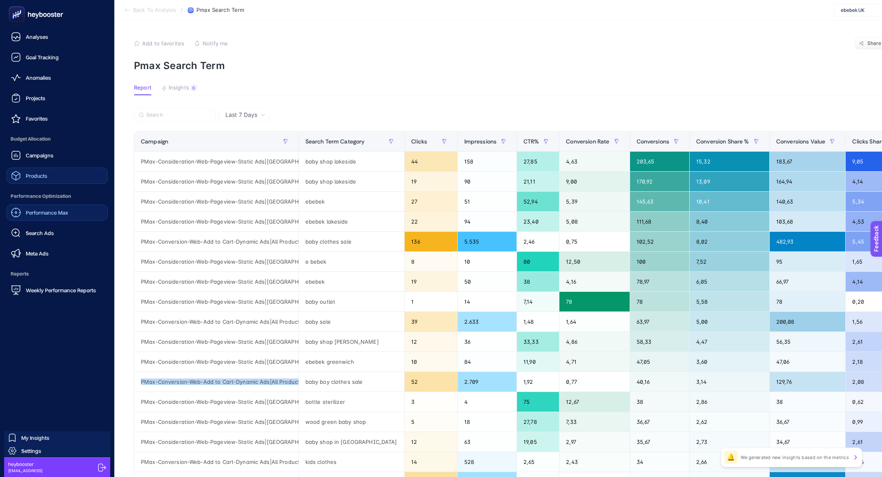
click at [47, 169] on link "Products" at bounding box center [57, 175] width 101 height 16
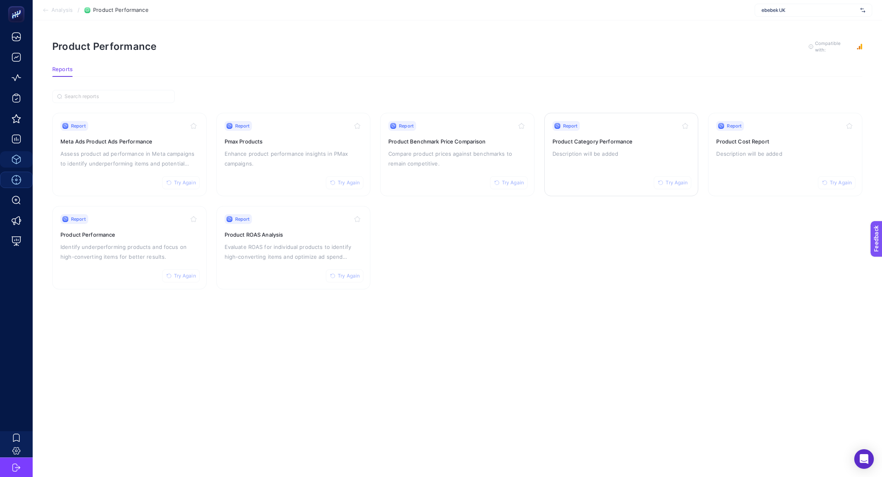
click at [577, 132] on div "Report Try Again Product Category Performance Description will be added" at bounding box center [621, 154] width 138 height 67
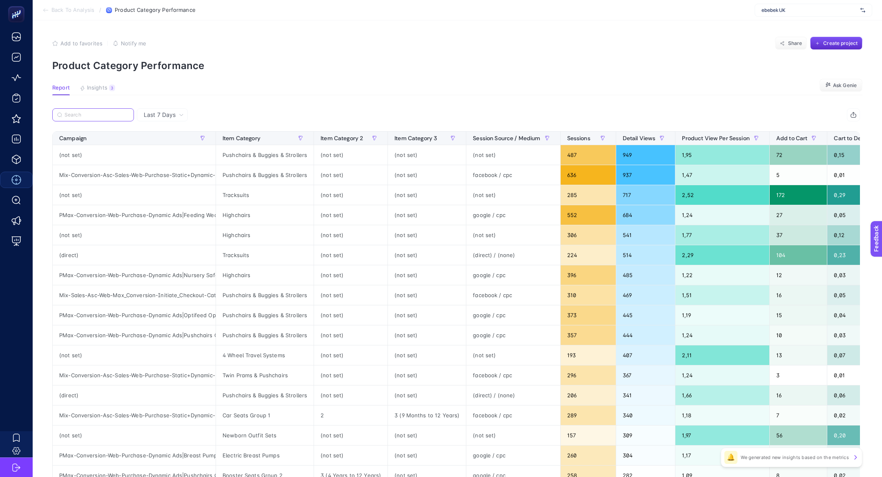
click at [74, 115] on input "Search" at bounding box center [97, 115] width 65 height 6
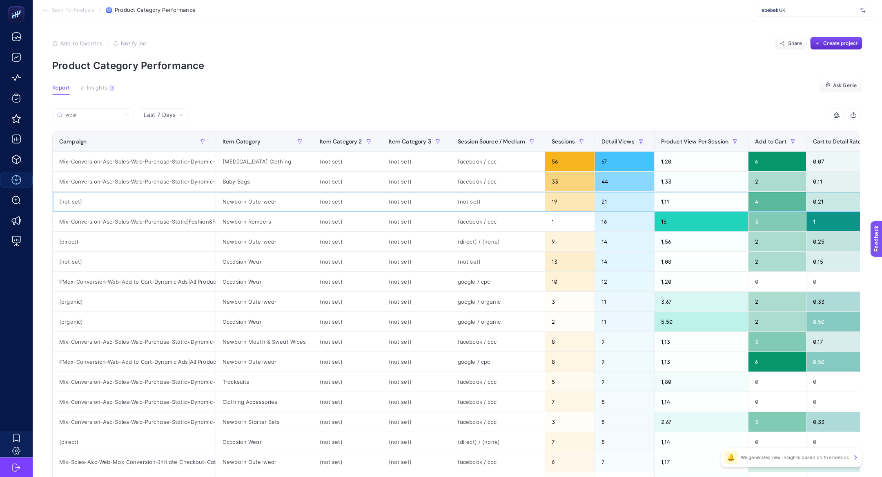
click at [263, 197] on div "Newborn Outerwear" at bounding box center [264, 202] width 97 height 20
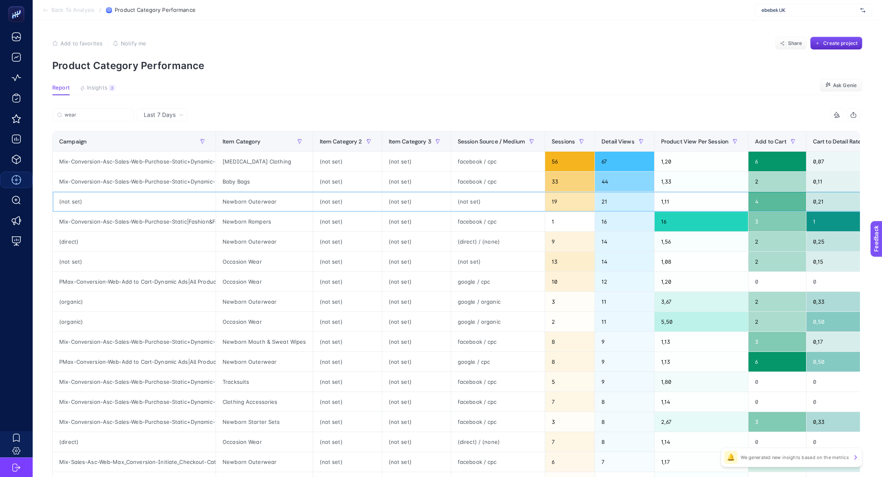
click at [268, 202] on div "Newborn Outerwear" at bounding box center [264, 202] width 97 height 20
copy div "Outerwear"
click at [91, 116] on input "wear" at bounding box center [97, 115] width 65 height 6
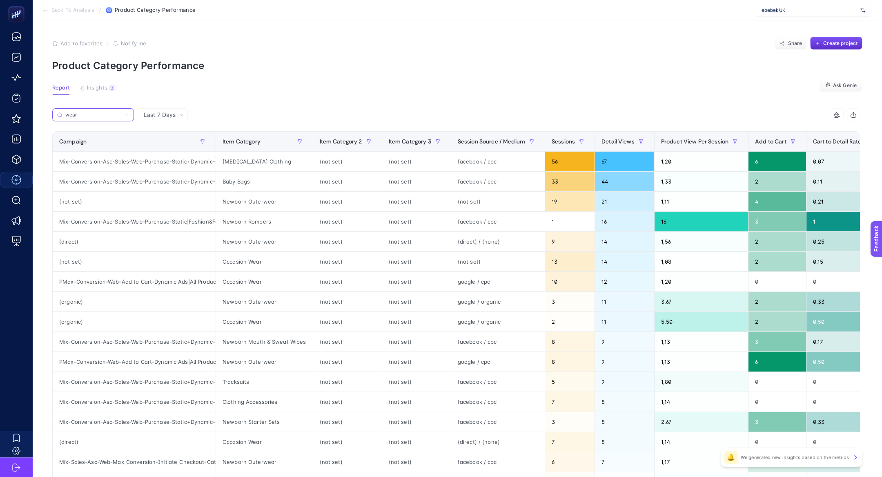
click at [91, 116] on input "wear" at bounding box center [93, 115] width 56 height 6
paste input "Outer"
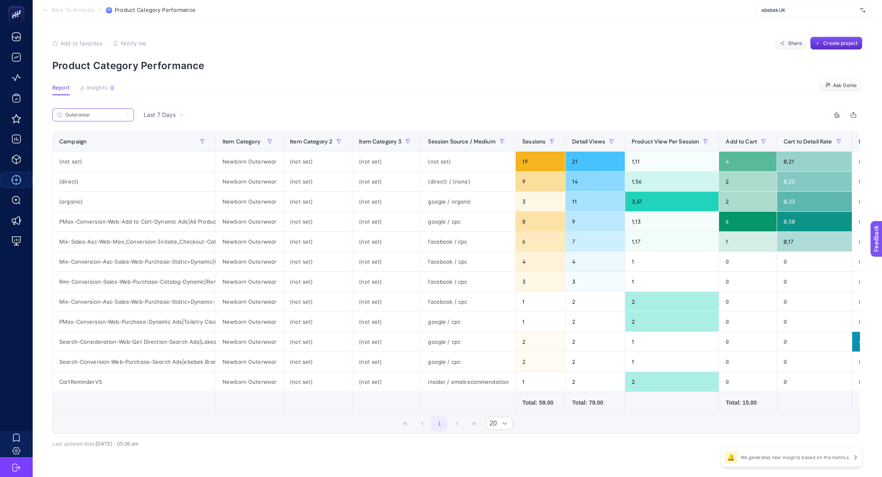
type input "Outerwear"
click at [125, 116] on icon at bounding box center [126, 114] width 5 height 5
click at [121, 116] on input "Outerwear" at bounding box center [93, 115] width 56 height 6
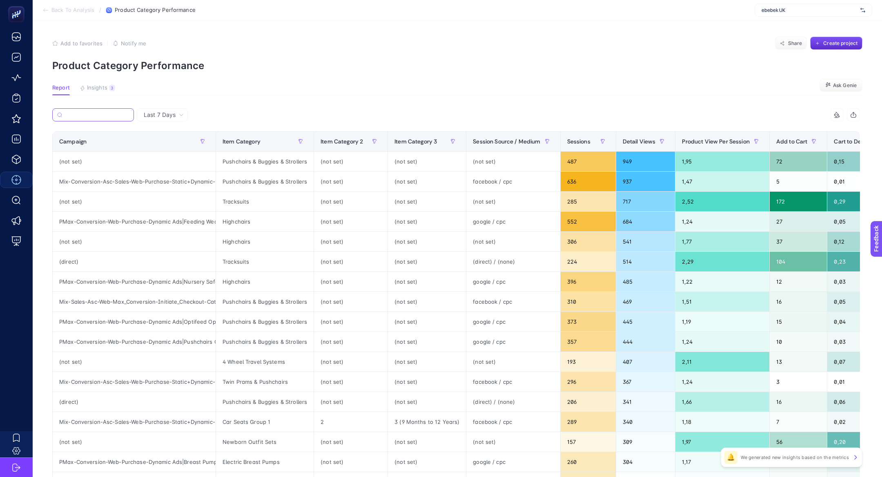
click at [127, 115] on input "Search" at bounding box center [97, 115] width 64 height 6
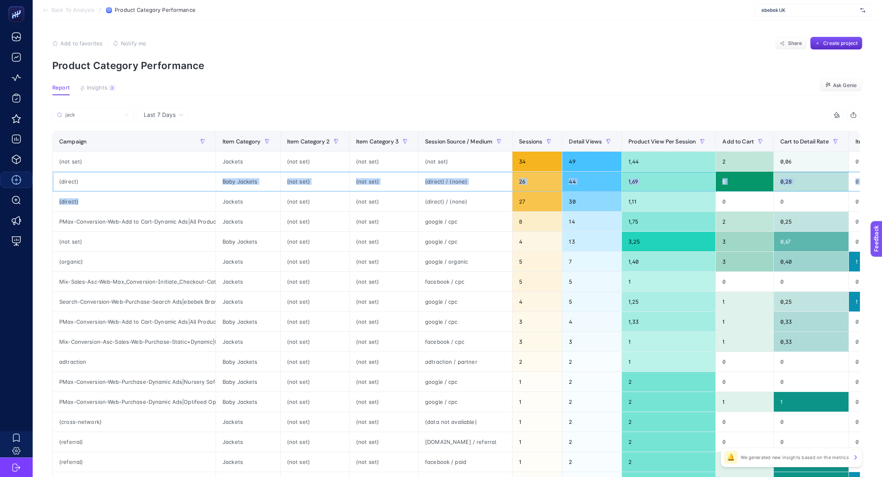
drag, startPoint x: 70, startPoint y: 185, endPoint x: 169, endPoint y: 206, distance: 100.7
click at [170, 207] on tbody "(not set) Jackets (not set) (not set) (not set) 34 49 1,44 2 0,06 0 0 0 0 (dire…" at bounding box center [587, 351] width 1069 height 400
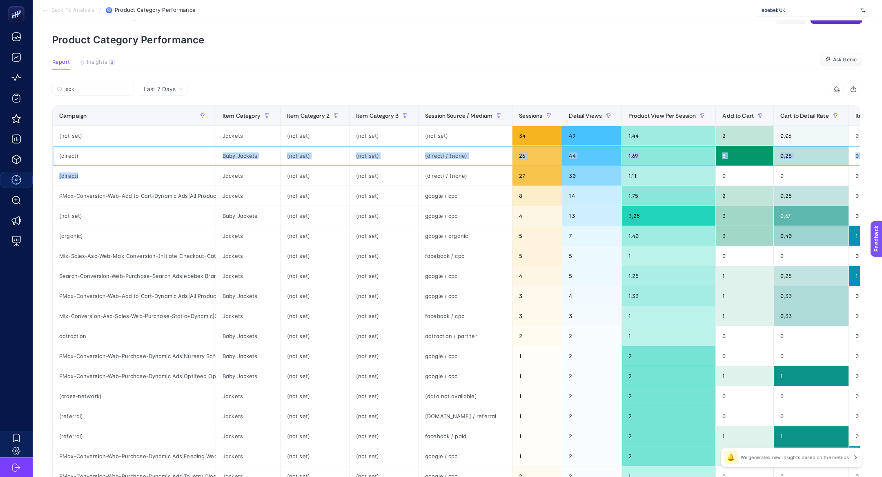
scroll to position [30, 0]
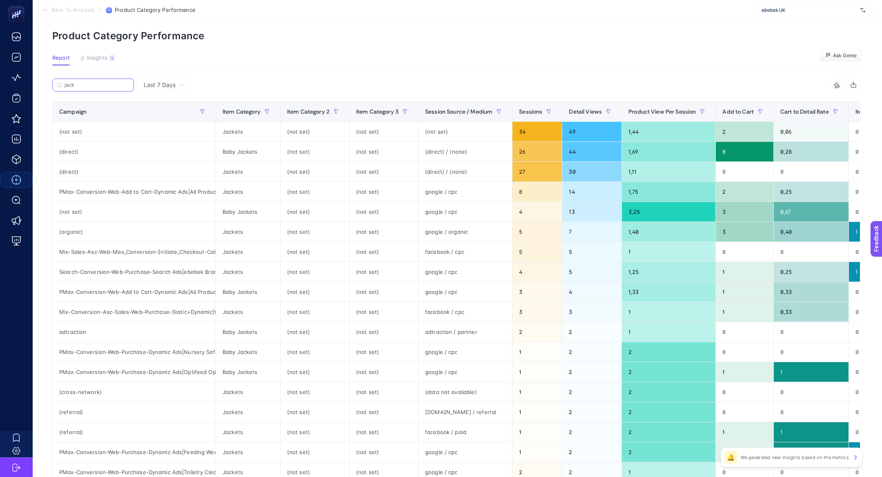
click at [100, 85] on input "jack" at bounding box center [97, 85] width 65 height 6
click at [100, 85] on input "jack" at bounding box center [93, 85] width 56 height 6
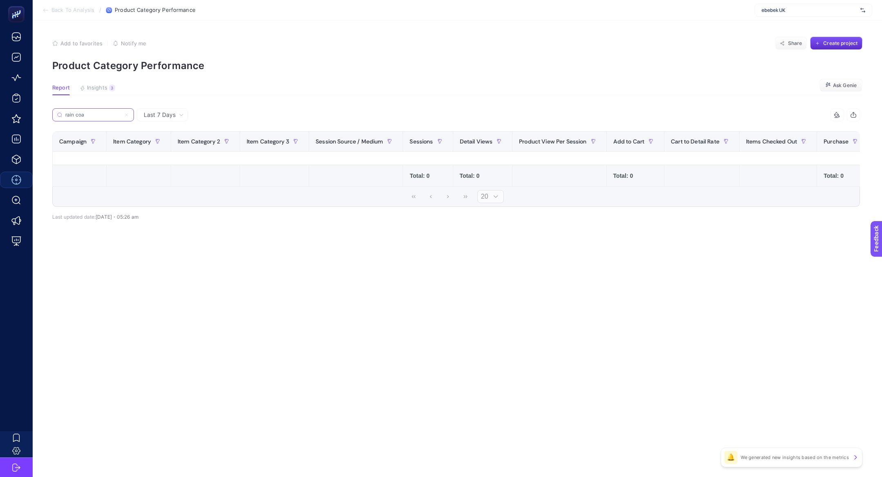
scroll to position [0, 0]
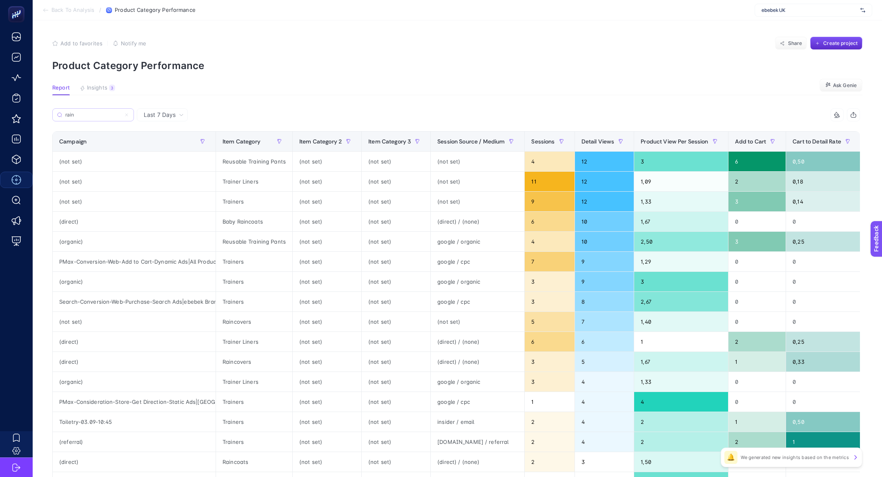
click at [83, 118] on label "rain" at bounding box center [93, 114] width 82 height 13
click at [83, 118] on input "rain" at bounding box center [93, 115] width 56 height 6
click at [83, 118] on label "rain" at bounding box center [93, 114] width 82 height 13
click at [83, 118] on input "rain" at bounding box center [93, 115] width 56 height 6
click at [83, 118] on label "rain" at bounding box center [93, 114] width 82 height 13
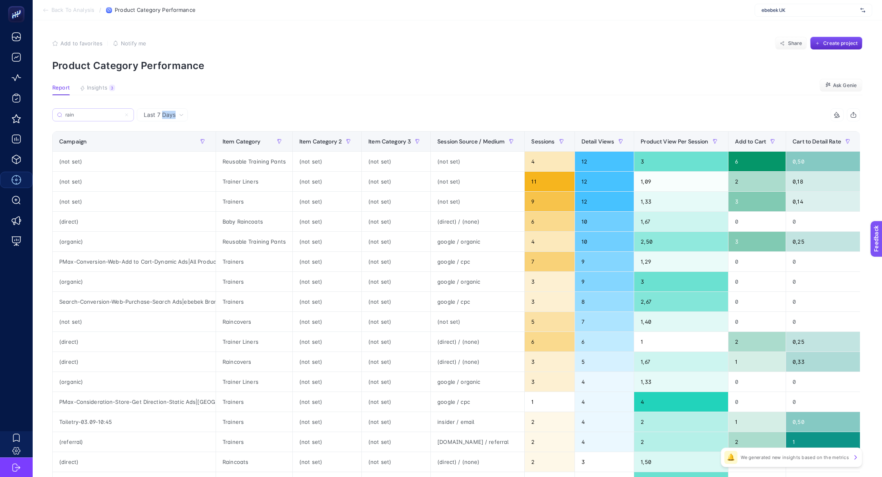
click at [83, 118] on input "rain" at bounding box center [93, 115] width 56 height 6
click at [72, 112] on input "rain" at bounding box center [93, 115] width 56 height 6
paste input "Raincoats"
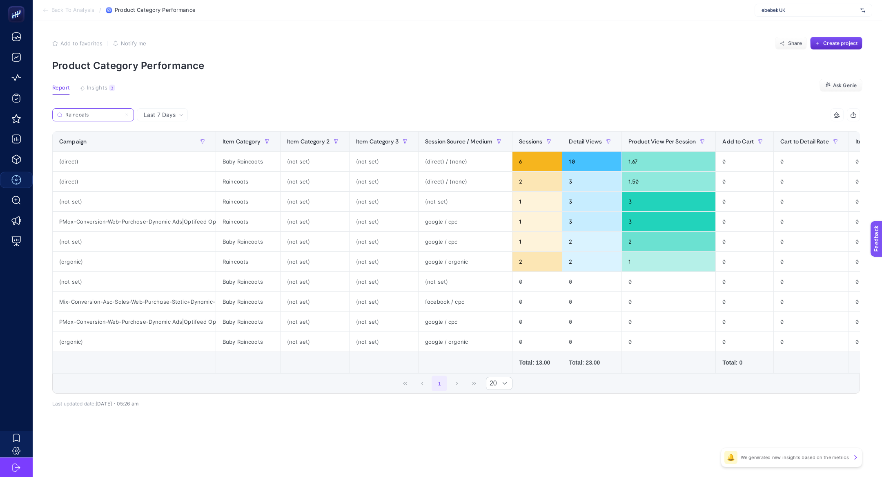
type input "Raincoats"
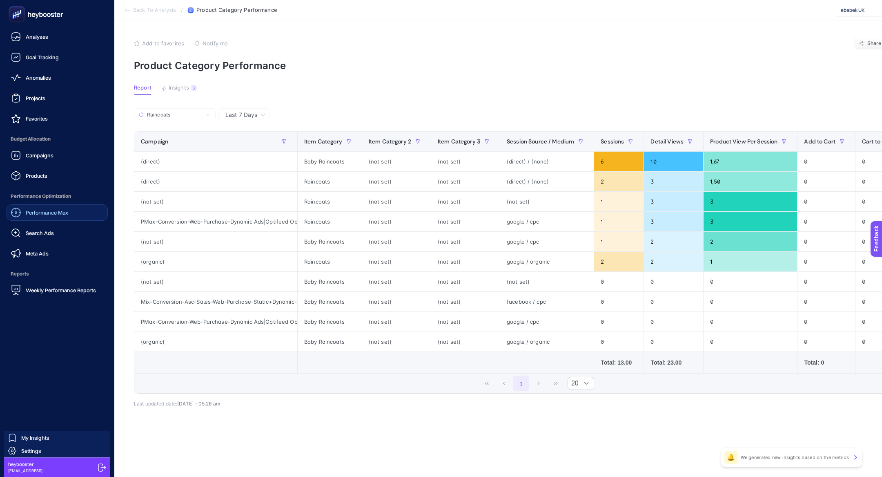
click at [60, 216] on div "Performance Max" at bounding box center [39, 212] width 57 height 10
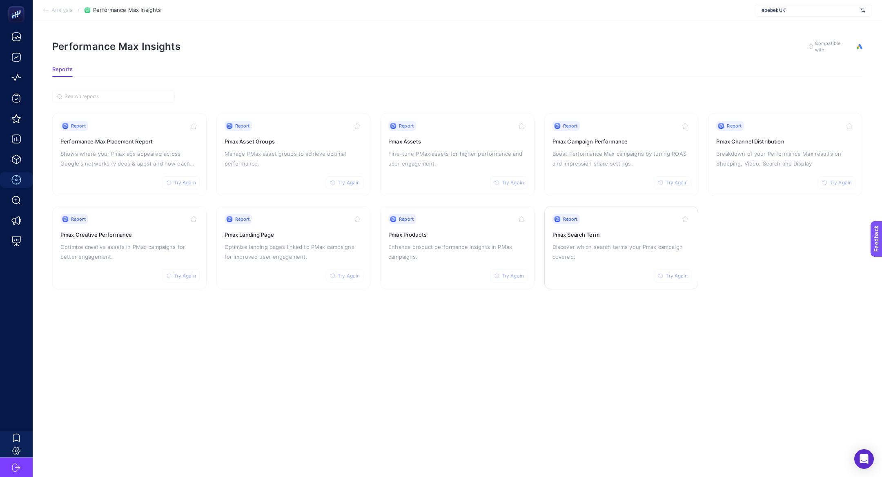
click at [616, 251] on p "Discover which search terms your Pmax campaign covered." at bounding box center [621, 252] width 138 height 20
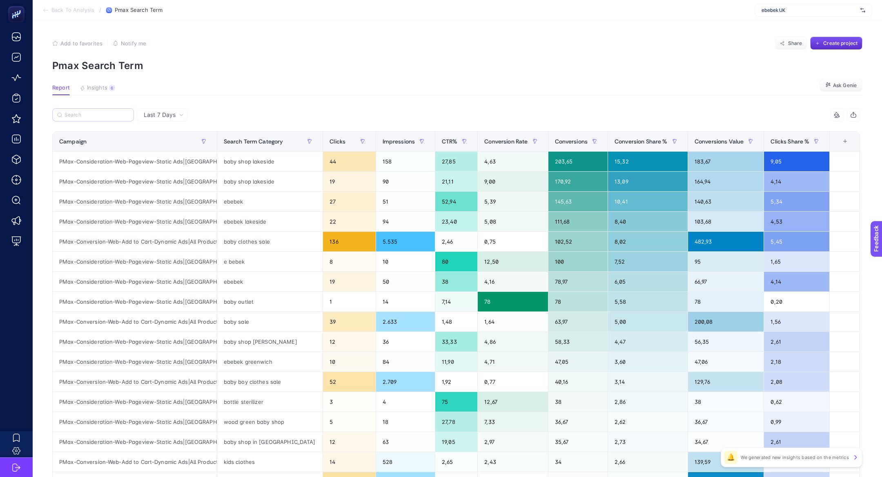
click at [112, 108] on label at bounding box center [93, 114] width 82 height 13
click at [112, 112] on input "Search" at bounding box center [97, 115] width 65 height 6
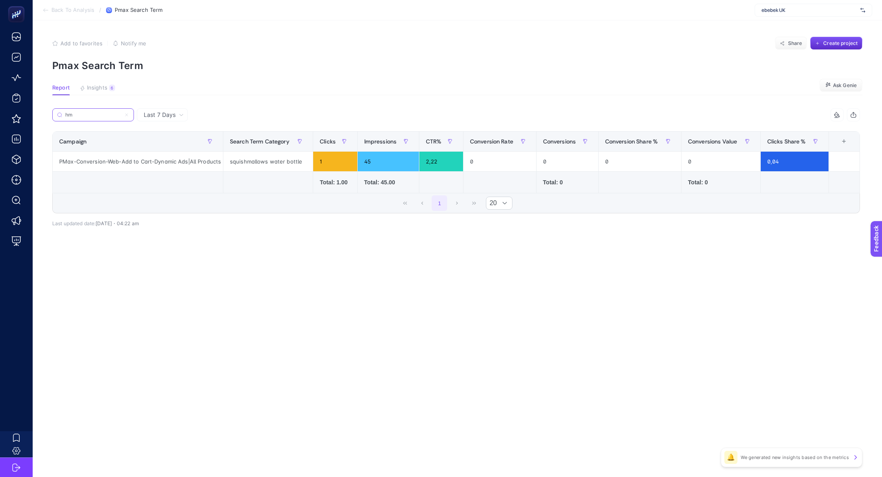
type input "h"
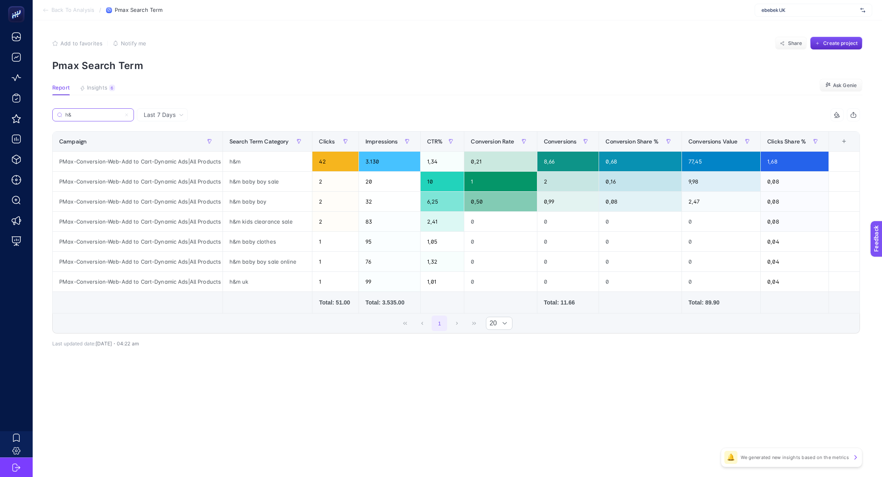
type input "h&"
drag, startPoint x: 575, startPoint y: 163, endPoint x: 541, endPoint y: 163, distance: 33.5
click at [541, 163] on div "8,66" at bounding box center [568, 161] width 62 height 20
click at [163, 106] on article "Add to favorites false Notify me Share Create project Pmax Search Term Report I…" at bounding box center [457, 248] width 849 height 456
click at [167, 118] on span "Last 7 Days" at bounding box center [160, 115] width 32 height 8
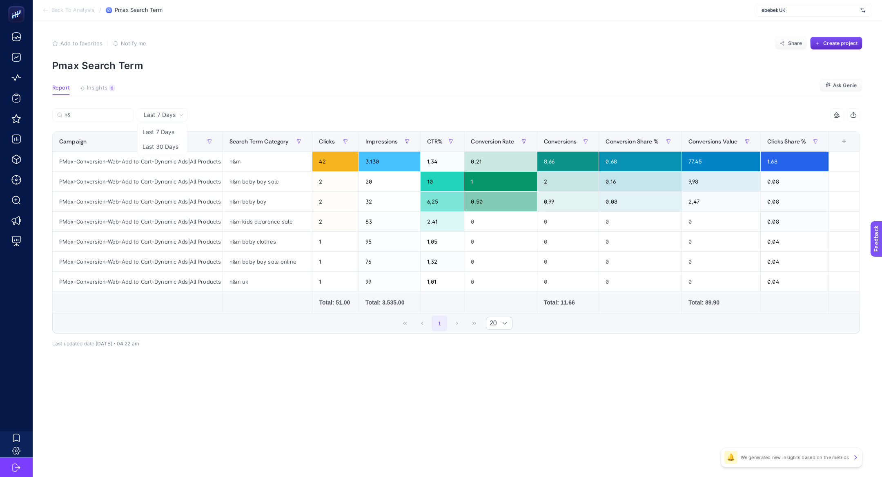
drag, startPoint x: 173, startPoint y: 145, endPoint x: 102, endPoint y: 121, distance: 74.9
click at [173, 145] on li "Last 30 Days" at bounding box center [162, 146] width 46 height 15
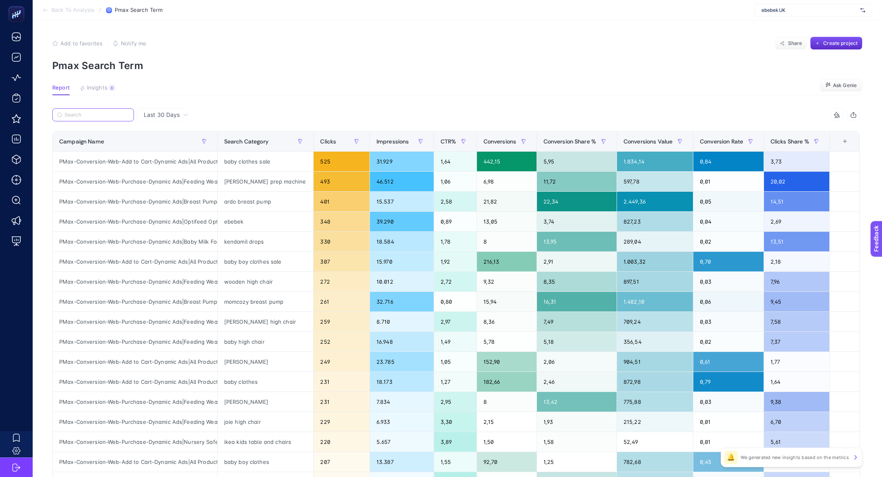
click at [93, 115] on input "Search" at bounding box center [97, 115] width 65 height 6
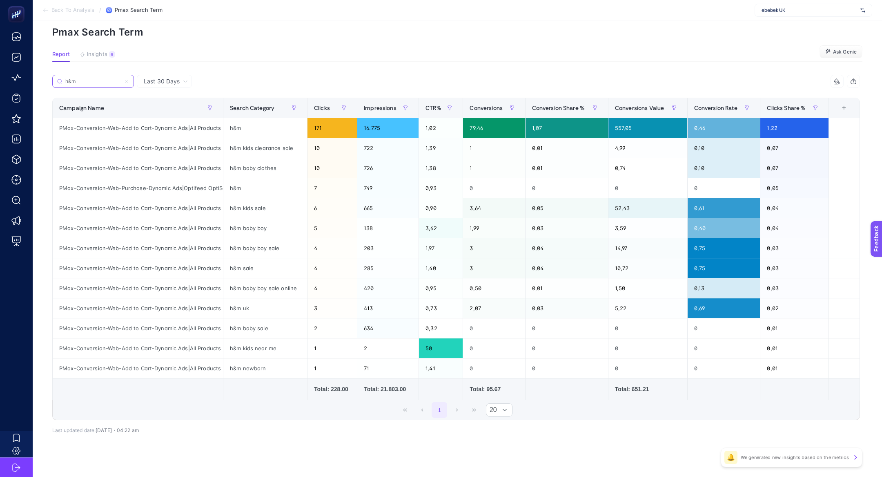
scroll to position [30, 0]
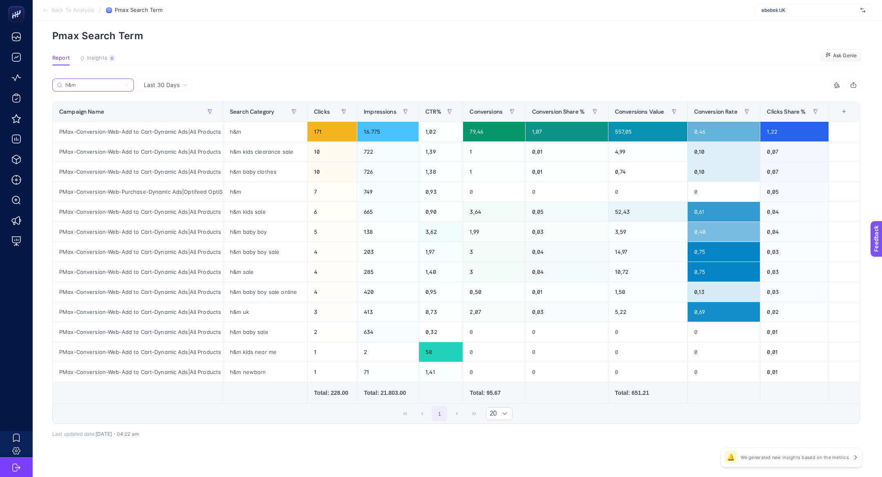
type input "h&m"
click at [248, 353] on div "h&m kids near me" at bounding box center [265, 352] width 84 height 20
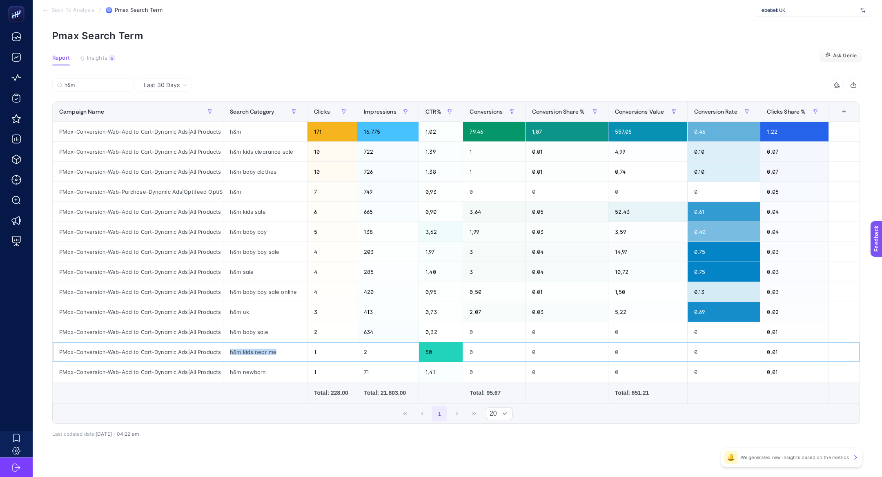
click at [248, 353] on div "h&m kids near me" at bounding box center [265, 352] width 84 height 20
click at [245, 352] on div "h&m kids near me" at bounding box center [265, 352] width 84 height 20
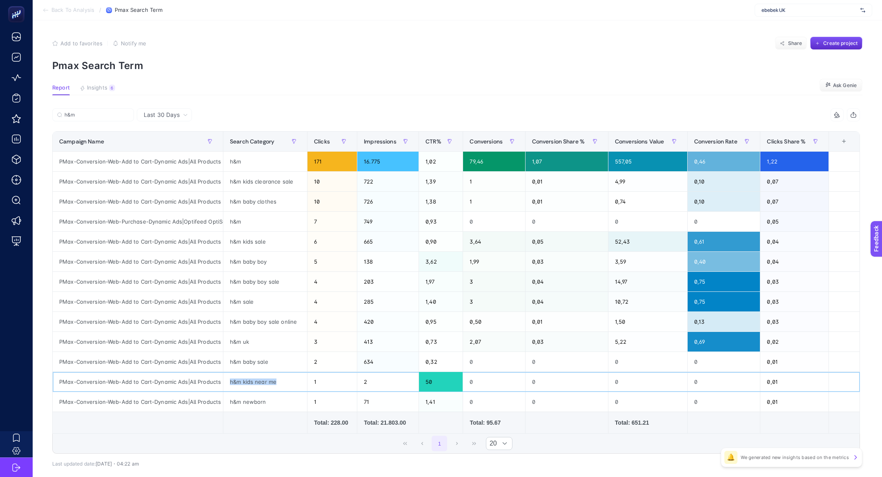
scroll to position [1, 0]
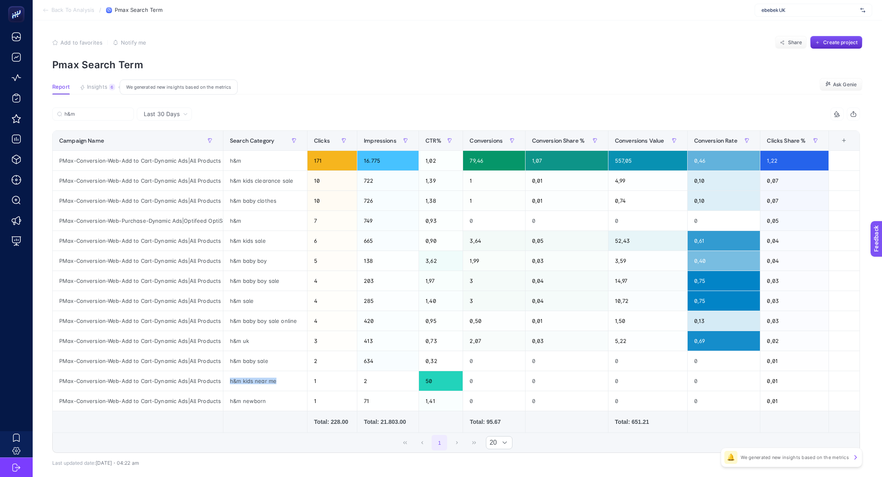
click at [98, 91] on button "Insights 6 We generated new insights based on the metrics" at bounding box center [98, 89] width 36 height 11
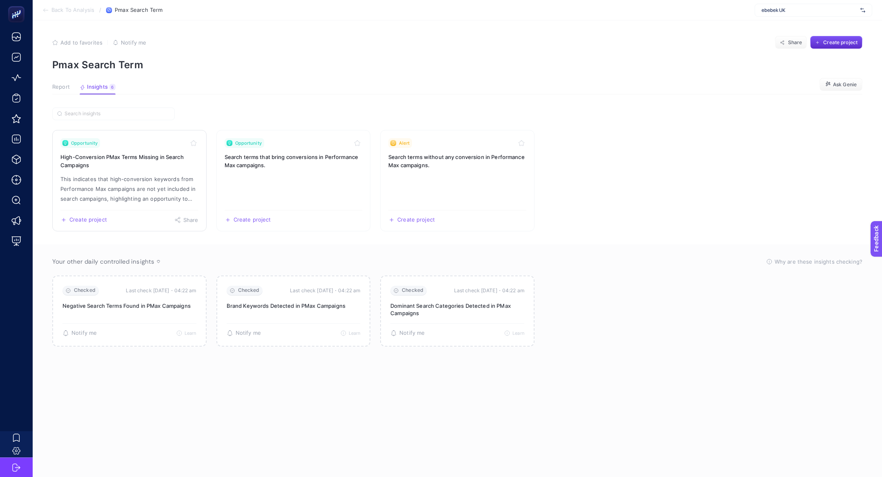
click at [165, 167] on h3 "High-Conversion PMax Terms Missing in Search Campaigns" at bounding box center [129, 161] width 138 height 16
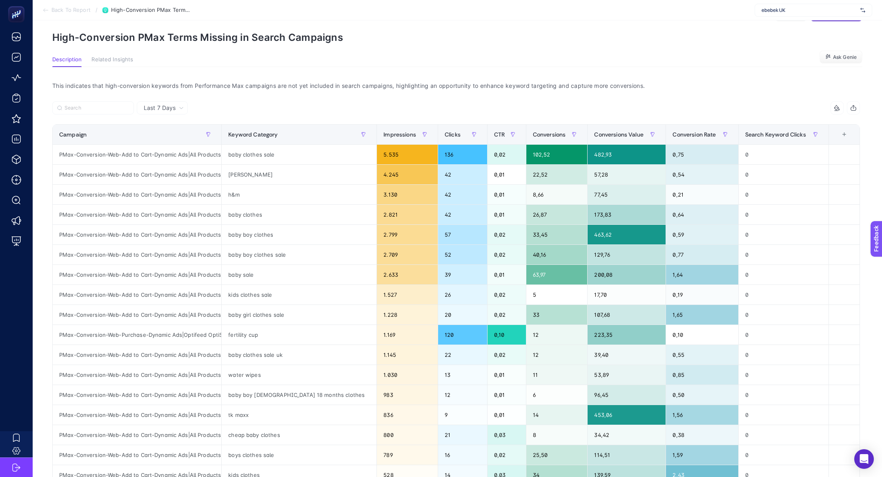
scroll to position [29, 0]
click at [266, 329] on div "fertility cup" at bounding box center [299, 334] width 155 height 20
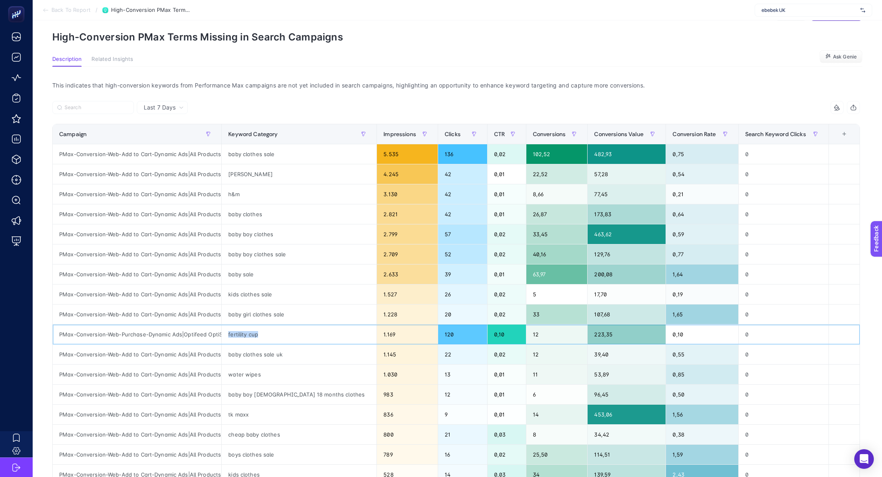
click at [267, 330] on div "fertility cup" at bounding box center [299, 334] width 155 height 20
copy div "cup"
click at [254, 334] on div "fertility cup" at bounding box center [299, 334] width 155 height 20
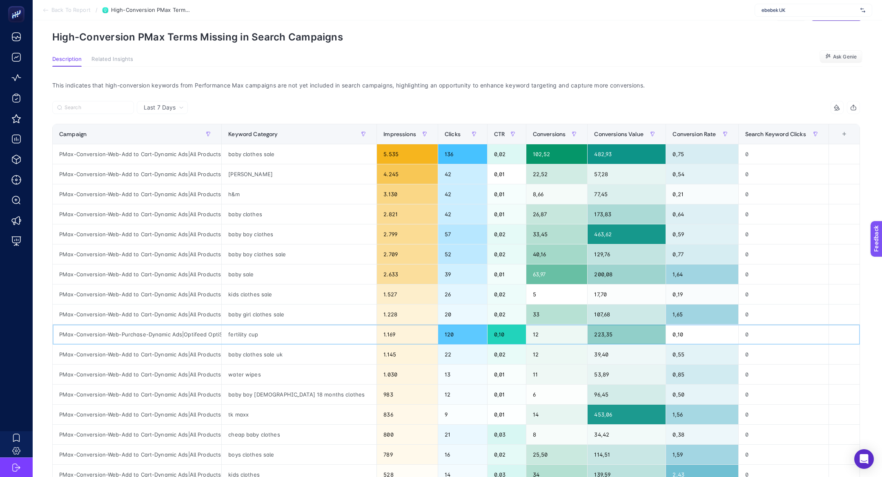
click at [254, 334] on div "fertility cup" at bounding box center [299, 334] width 155 height 20
copy tr "fertility cup"
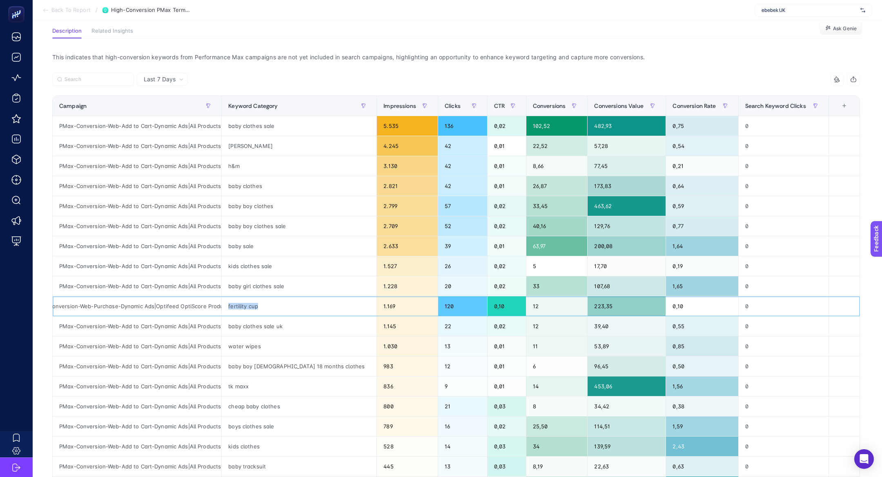
scroll to position [60, 0]
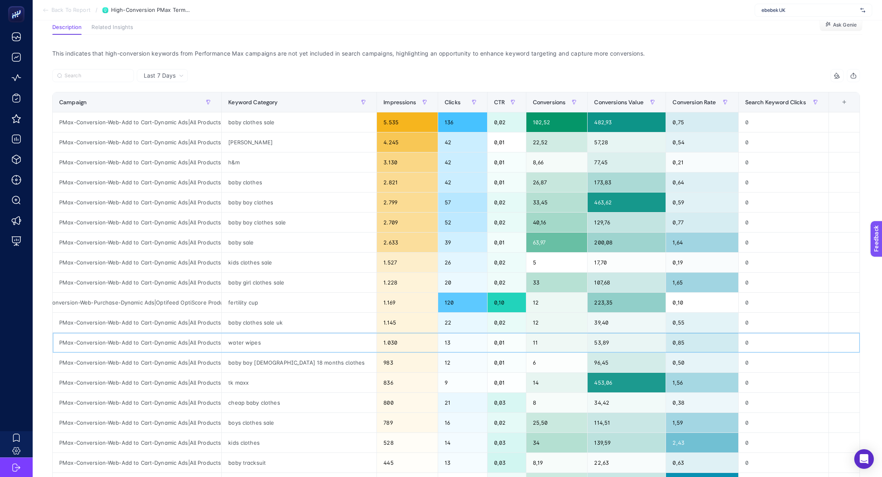
click at [245, 341] on div "water wipes" at bounding box center [299, 342] width 155 height 20
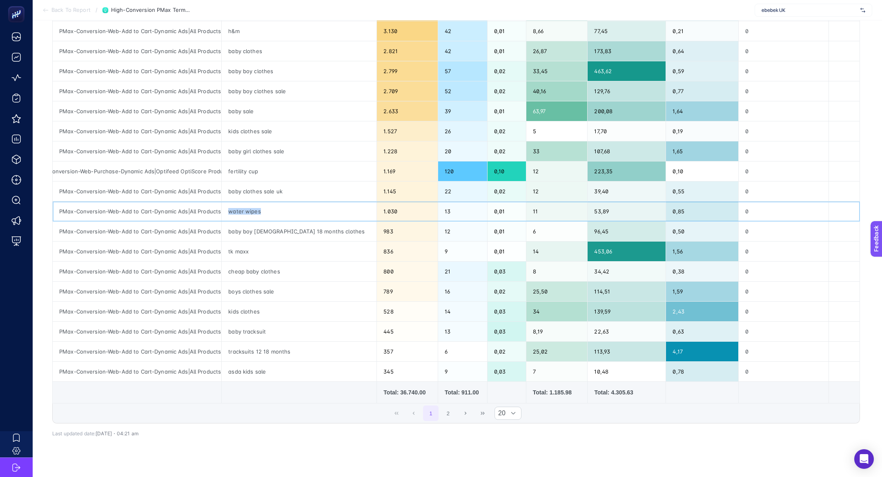
scroll to position [203, 0]
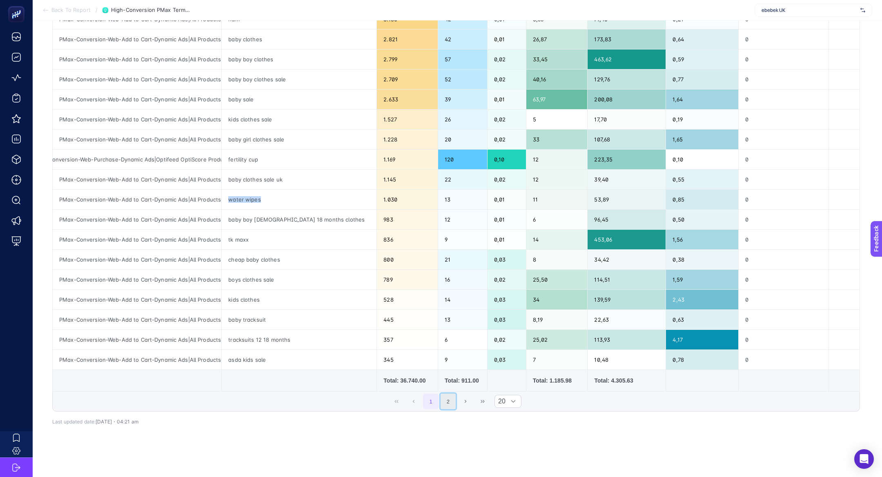
click at [444, 400] on button "2" at bounding box center [449, 401] width 16 height 16
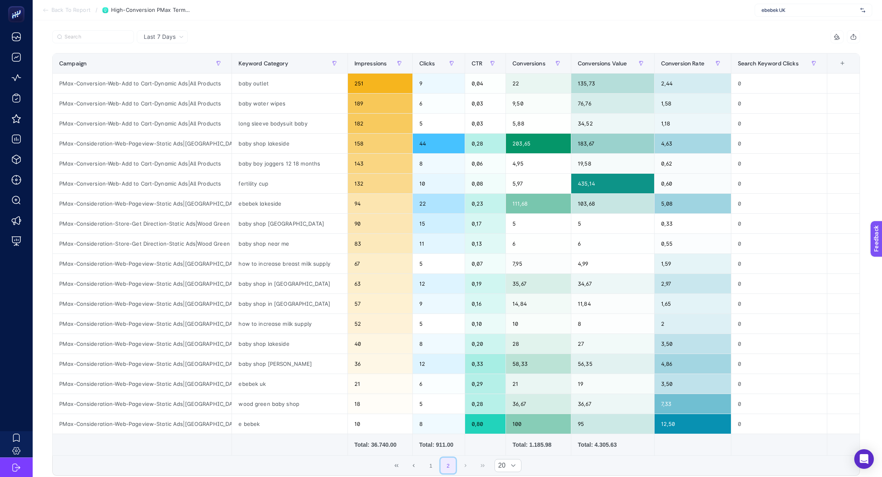
scroll to position [99, 0]
click at [250, 427] on div "e bebek" at bounding box center [289, 424] width 115 height 20
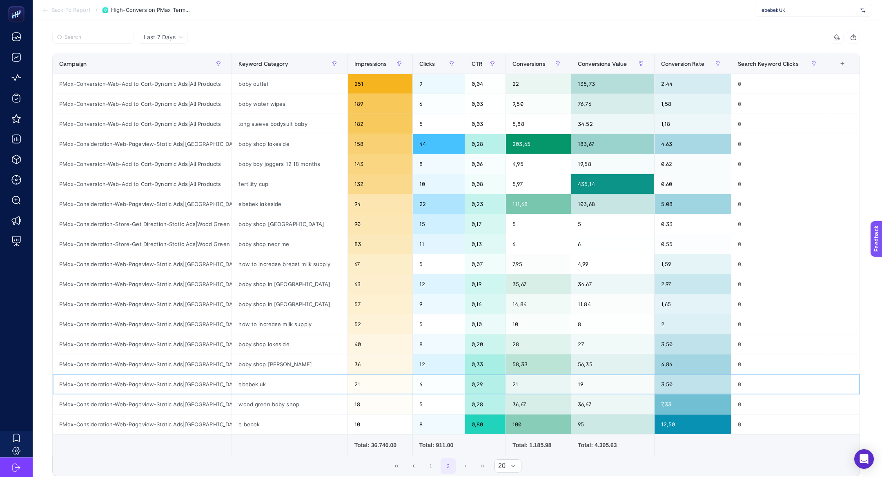
click at [265, 381] on div "ebebek uk" at bounding box center [289, 384] width 115 height 20
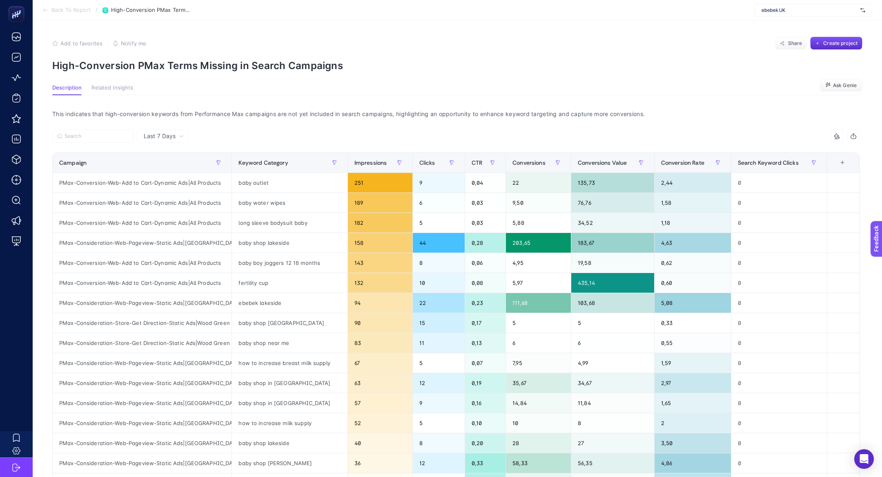
click at [62, 8] on span "Back To Report" at bounding box center [70, 10] width 39 height 7
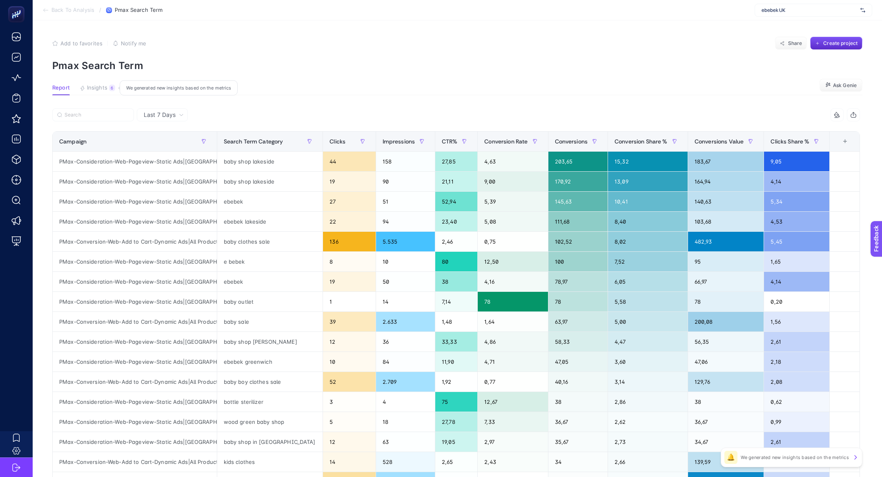
click at [87, 92] on button "Insights 6 We generated new insights based on the metrics" at bounding box center [98, 90] width 36 height 11
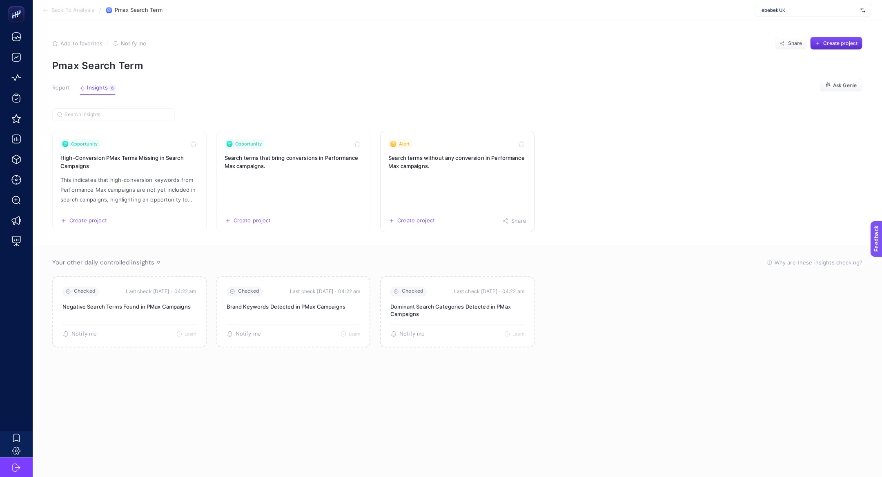
click at [462, 180] on link "Alert Search terms without any conversion in Performance Max campaigns. Create …" at bounding box center [457, 181] width 154 height 101
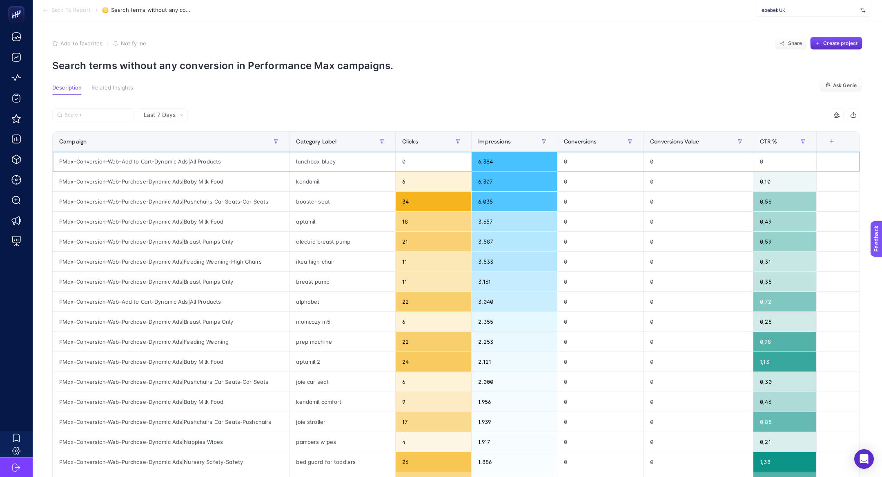
click at [313, 167] on div "lunchbox bluey" at bounding box center [343, 161] width 106 height 20
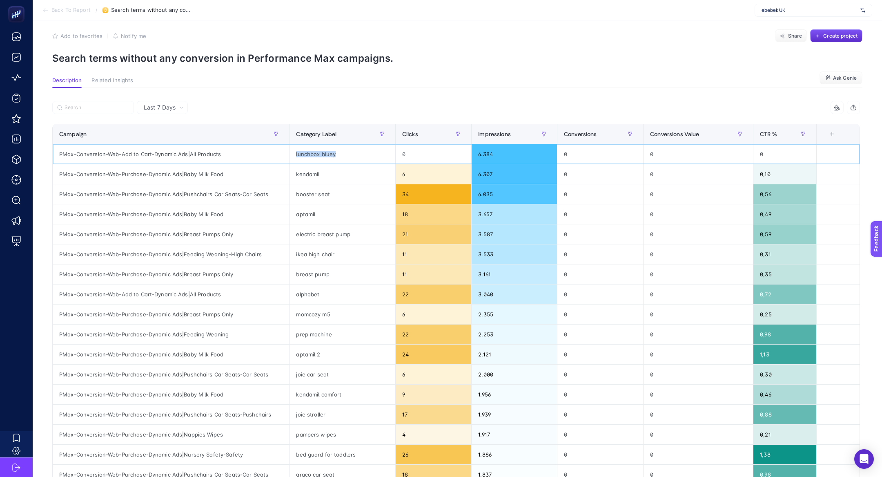
scroll to position [13, 0]
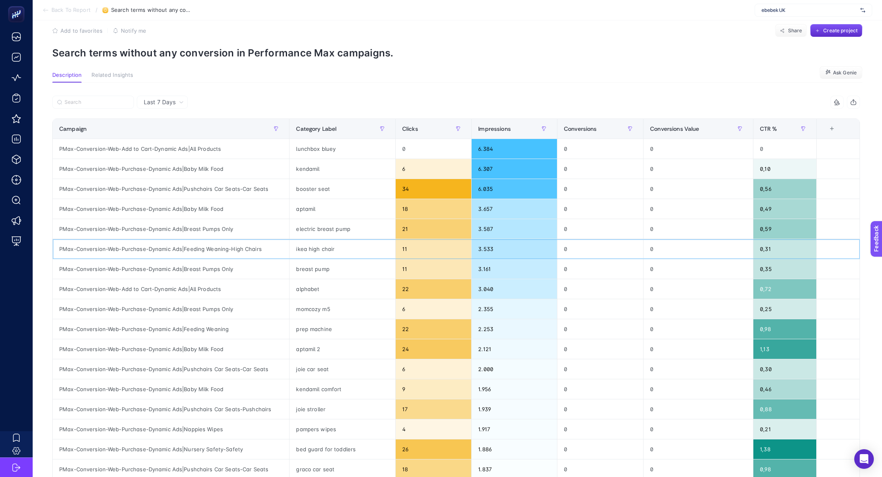
click at [295, 246] on div "ikea high chair" at bounding box center [343, 249] width 106 height 20
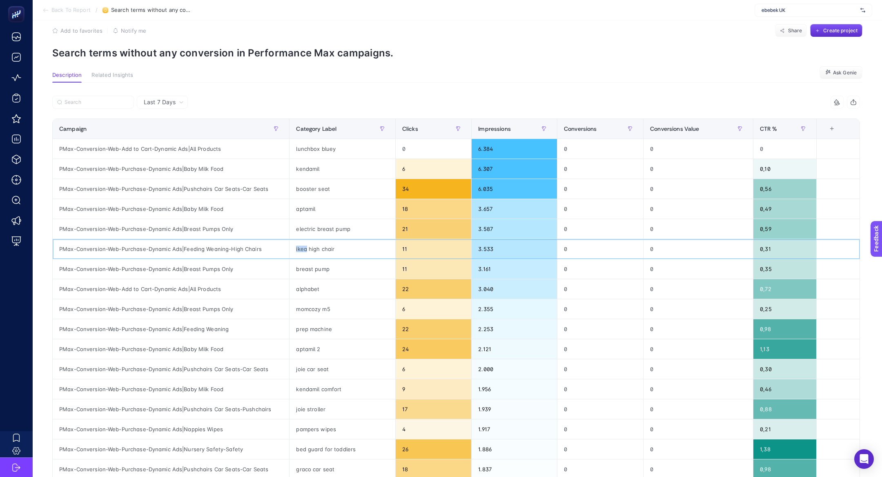
click at [295, 246] on div "ikea high chair" at bounding box center [343, 249] width 106 height 20
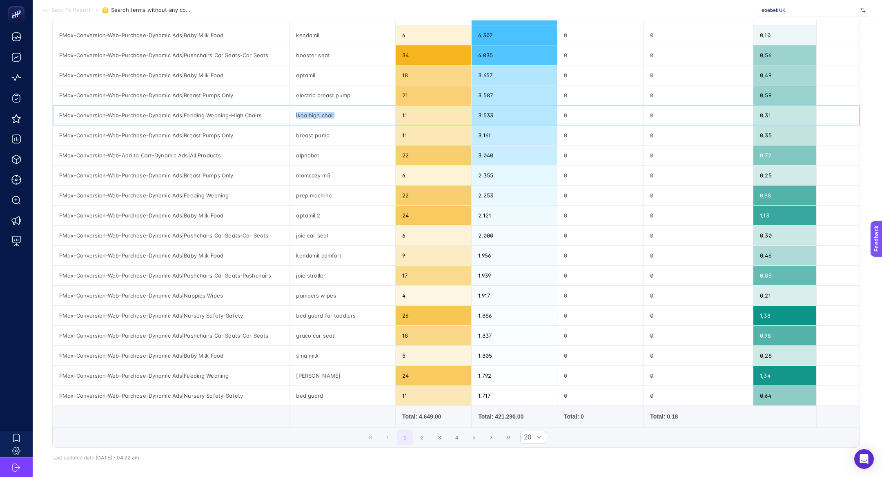
scroll to position [186, 0]
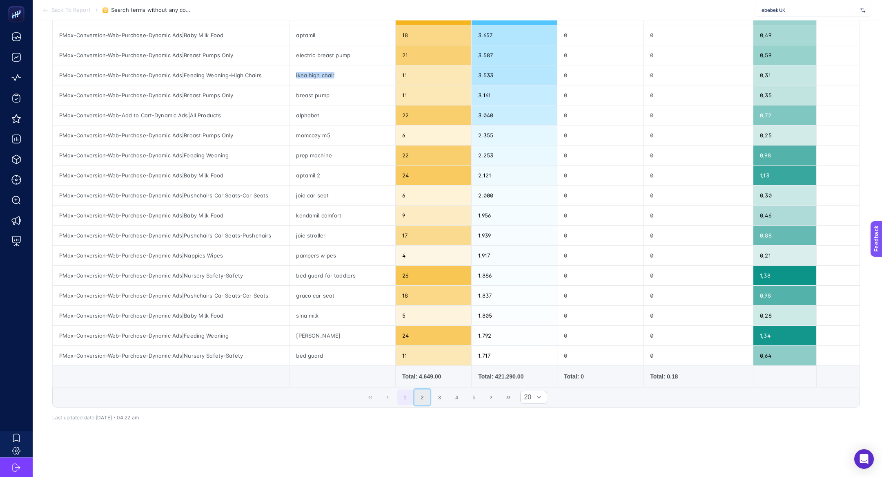
click at [422, 394] on button "2" at bounding box center [422, 397] width 16 height 16
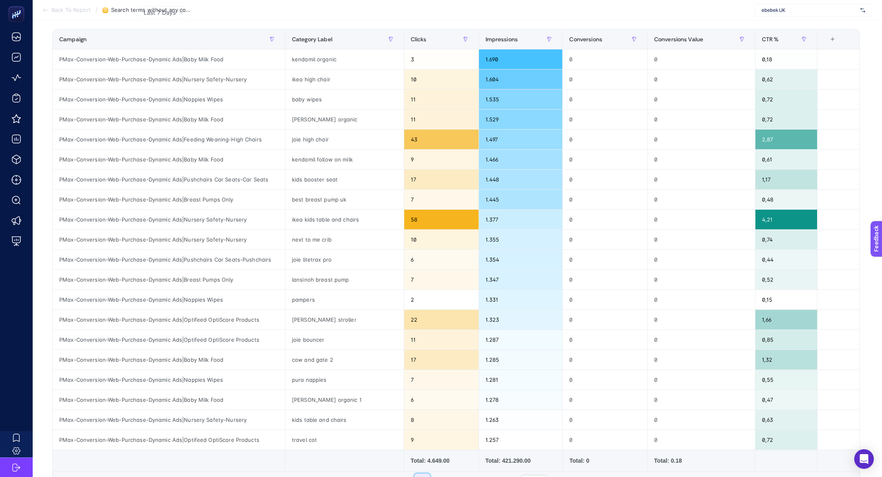
scroll to position [103, 0]
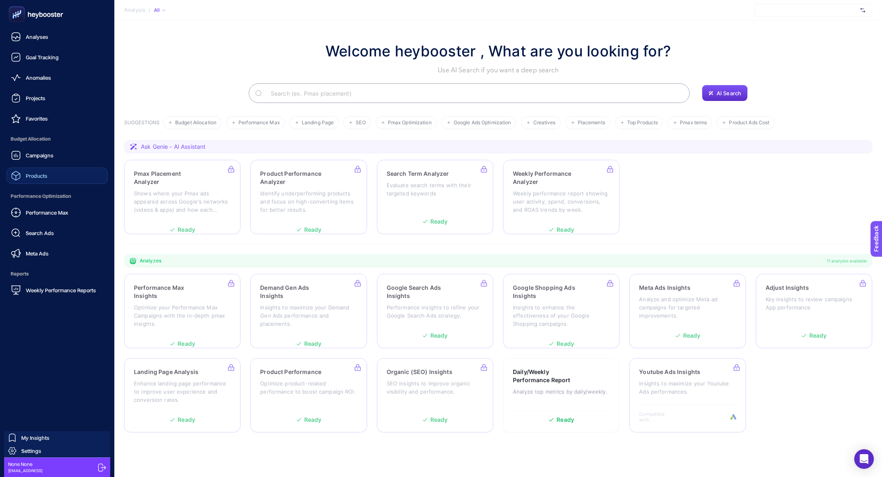
click at [28, 182] on link "Products" at bounding box center [57, 175] width 101 height 16
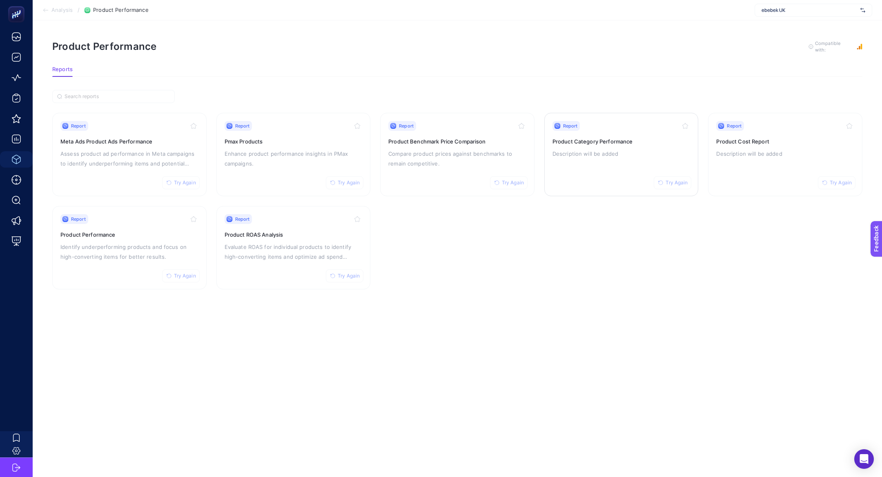
click at [604, 155] on p "Description will be added" at bounding box center [621, 154] width 138 height 10
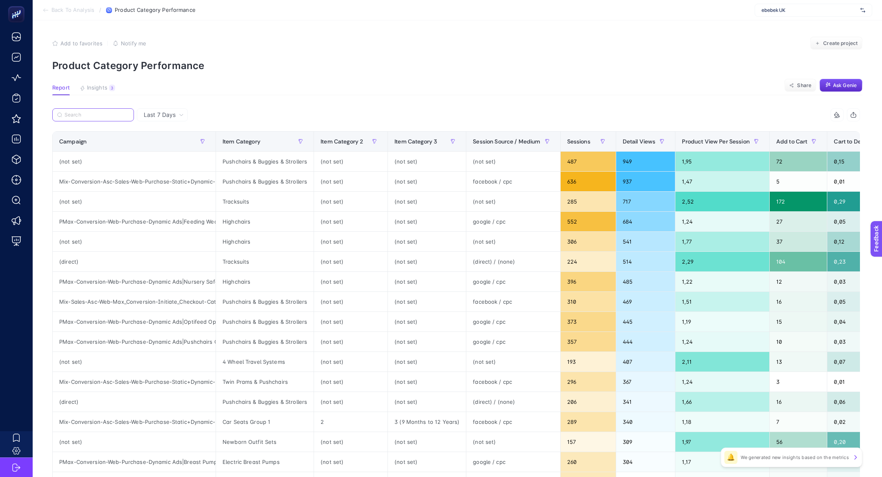
click at [92, 117] on input "Search" at bounding box center [97, 115] width 65 height 6
paste input "Pregnancy"
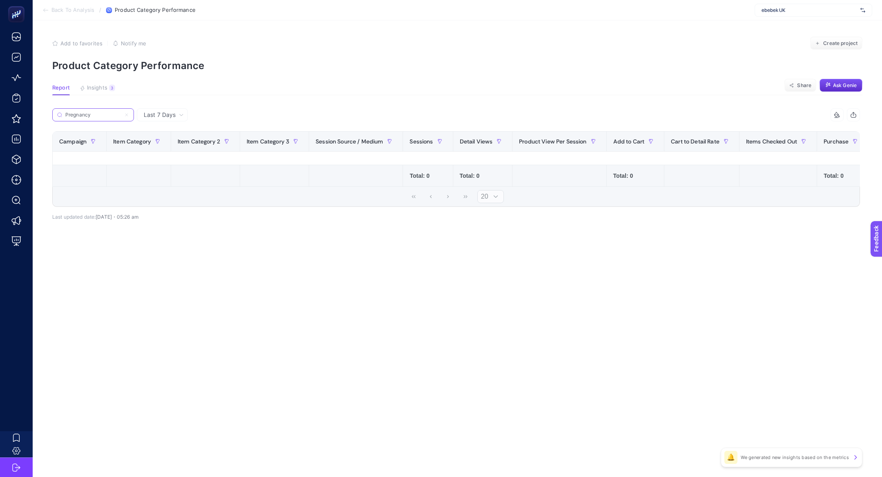
type input "Pregnancy"
click at [123, 115] on label "Pregnancy" at bounding box center [93, 114] width 82 height 13
click at [121, 115] on input "Pregnancy" at bounding box center [93, 115] width 56 height 6
click at [127, 115] on icon at bounding box center [126, 114] width 5 height 5
click at [121, 115] on input "Pregnancy" at bounding box center [93, 115] width 56 height 6
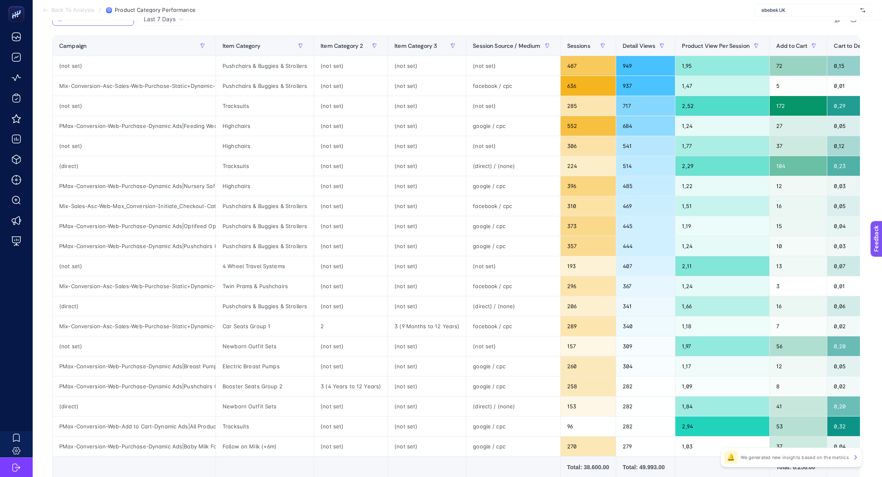
scroll to position [92, 0]
